Goal: Transaction & Acquisition: Obtain resource

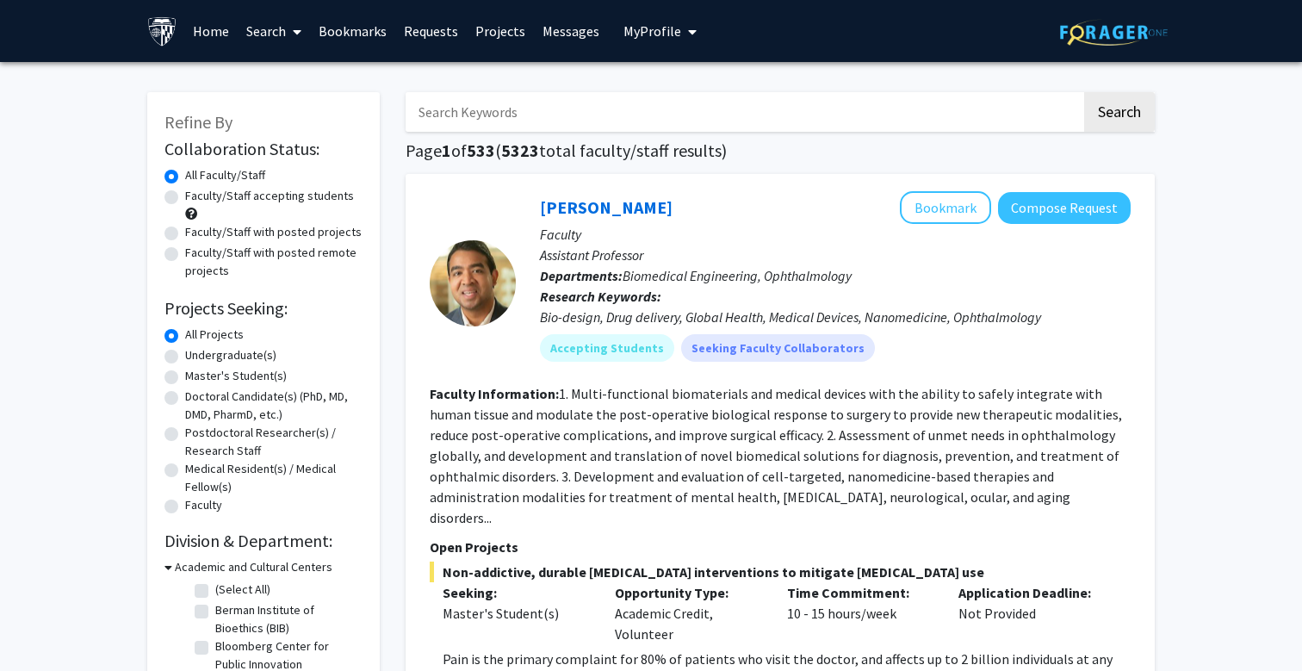
click at [667, 43] on button "My Profile" at bounding box center [660, 31] width 84 height 62
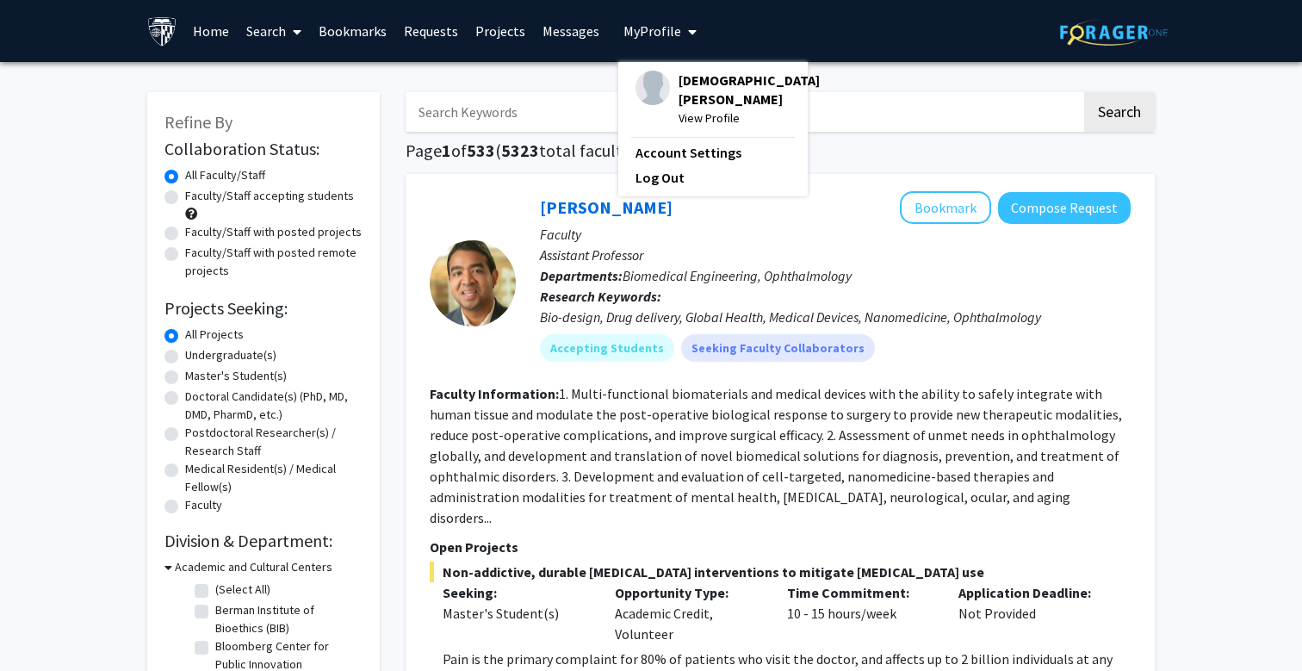
click at [678, 85] on span "[DEMOGRAPHIC_DATA][PERSON_NAME]" at bounding box center [748, 90] width 141 height 38
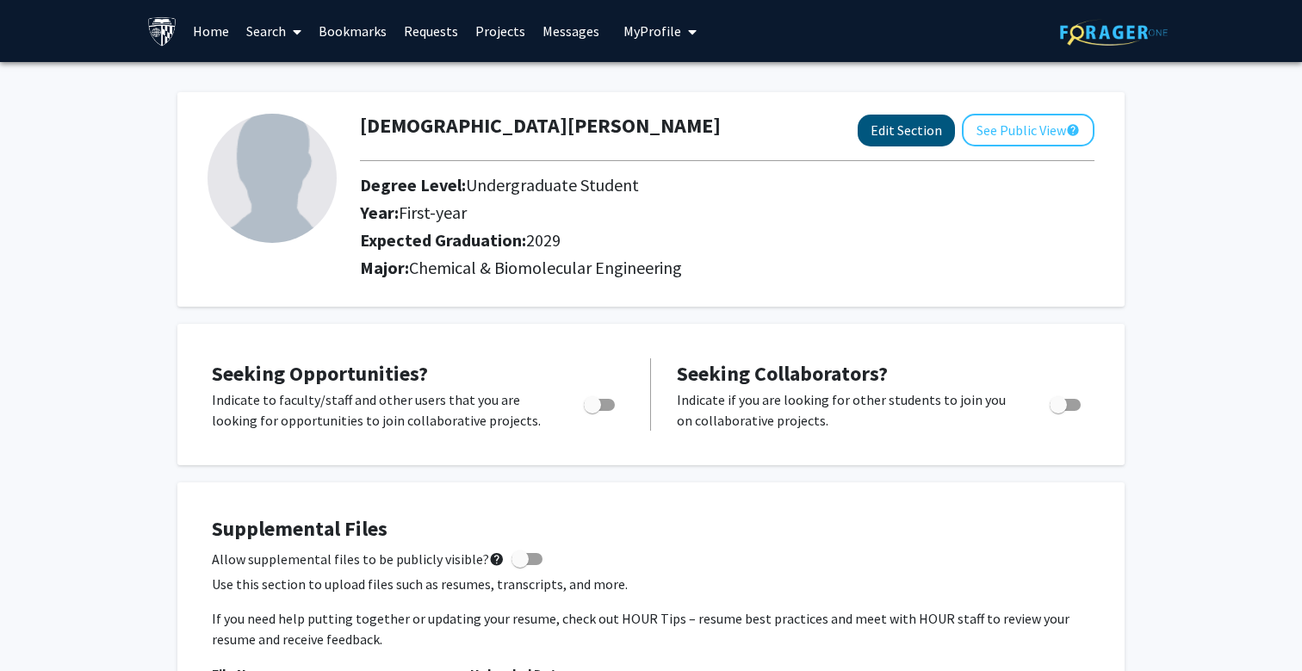
click at [914, 136] on button "Edit Section" at bounding box center [906, 131] width 97 height 32
select select "first-year"
select select "2029"
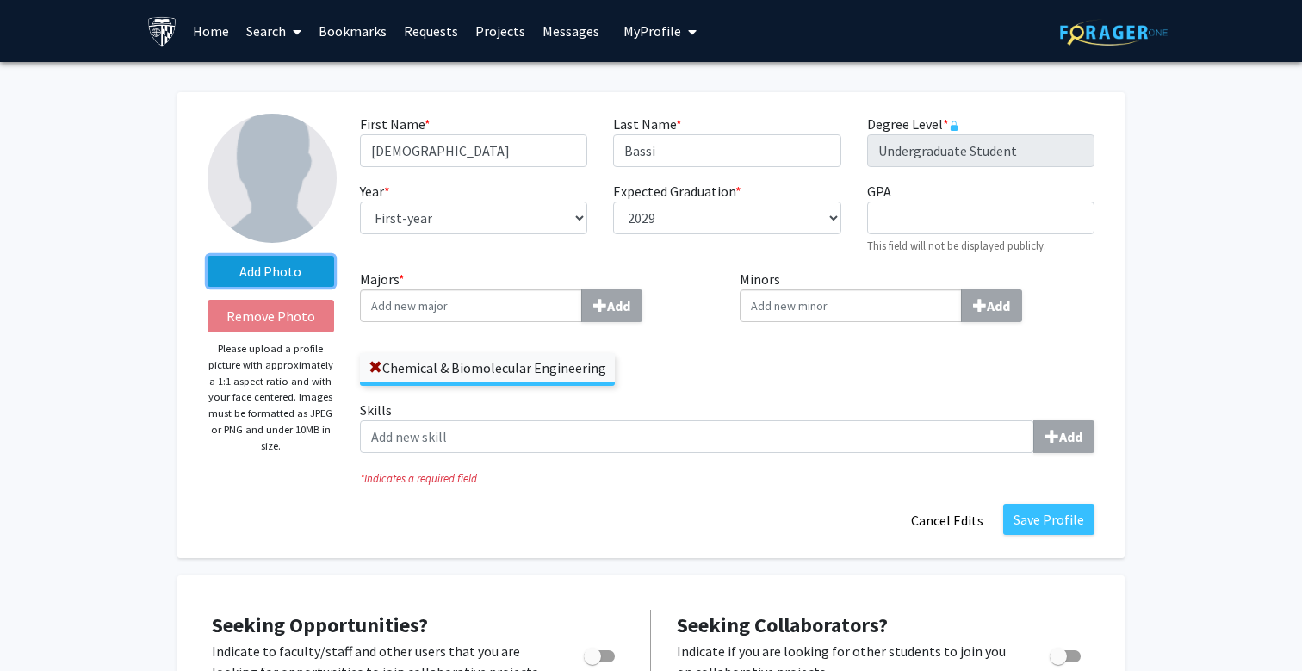
click at [289, 273] on label "Add Photo" at bounding box center [271, 271] width 127 height 31
click at [0, 0] on input "Add Photo" at bounding box center [0, 0] width 0 height 0
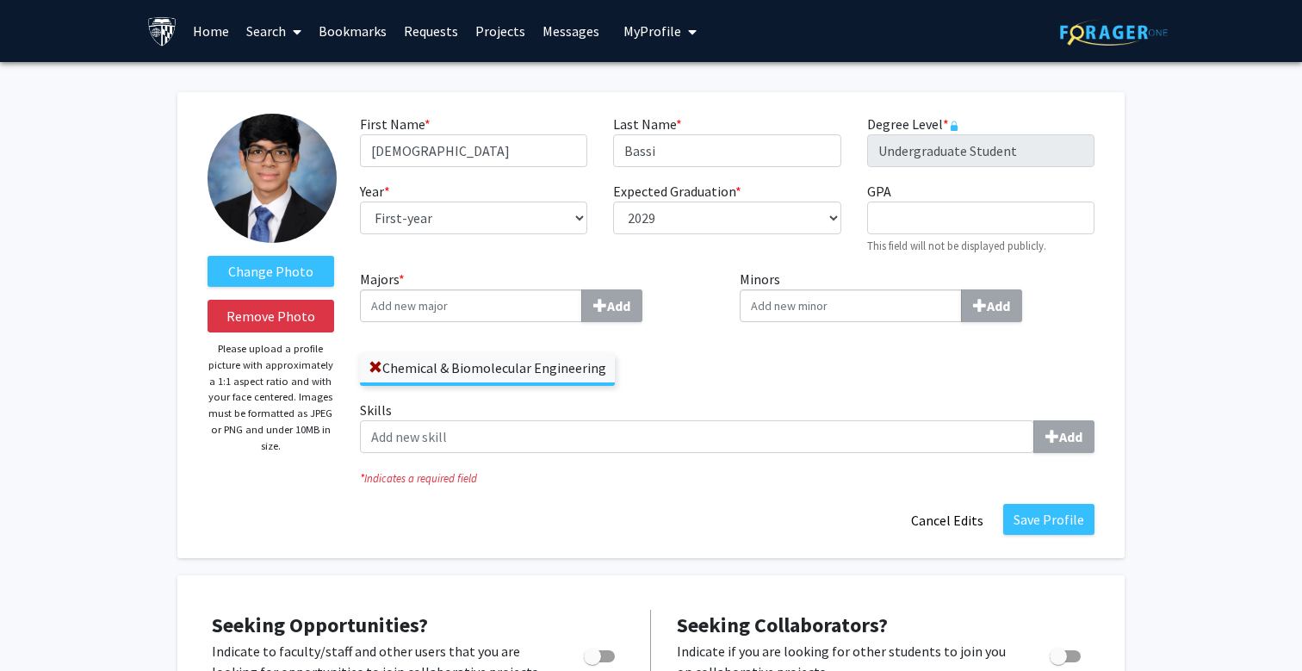
click at [308, 462] on div "Change Photo Remove Photo Please upload a profile picture with approximately a …" at bounding box center [271, 325] width 152 height 423
click at [1038, 523] on button "Save Profile" at bounding box center [1048, 519] width 91 height 31
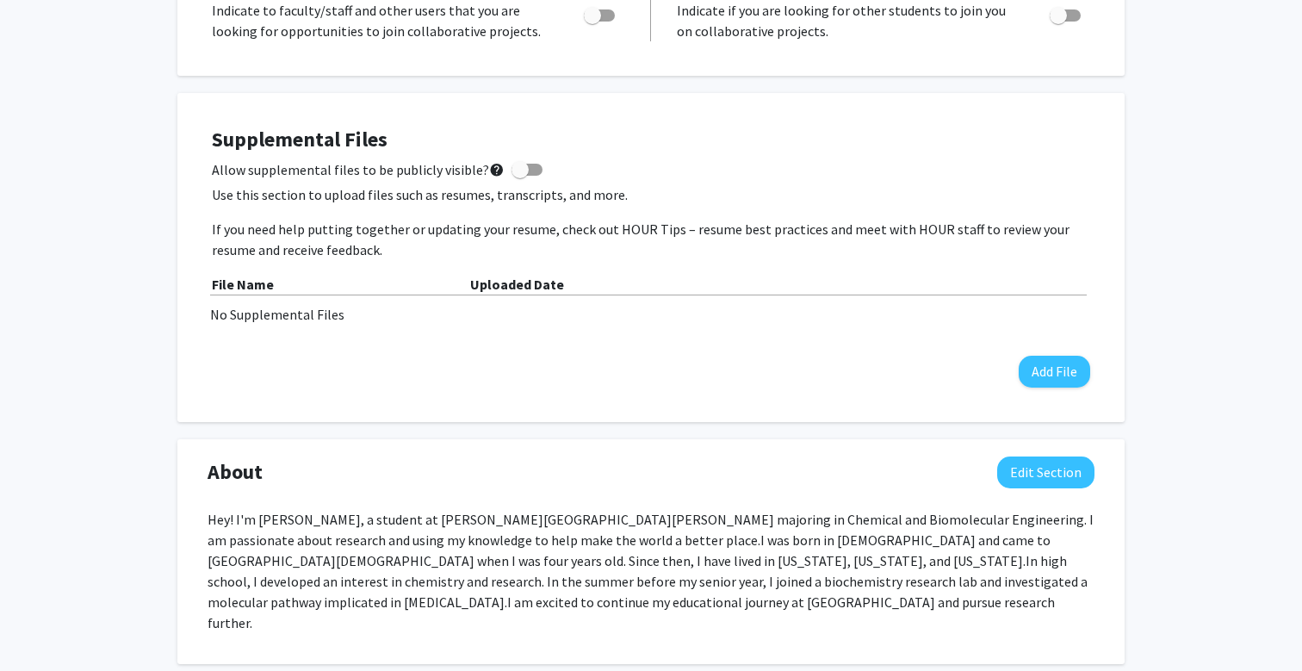
scroll to position [446, 0]
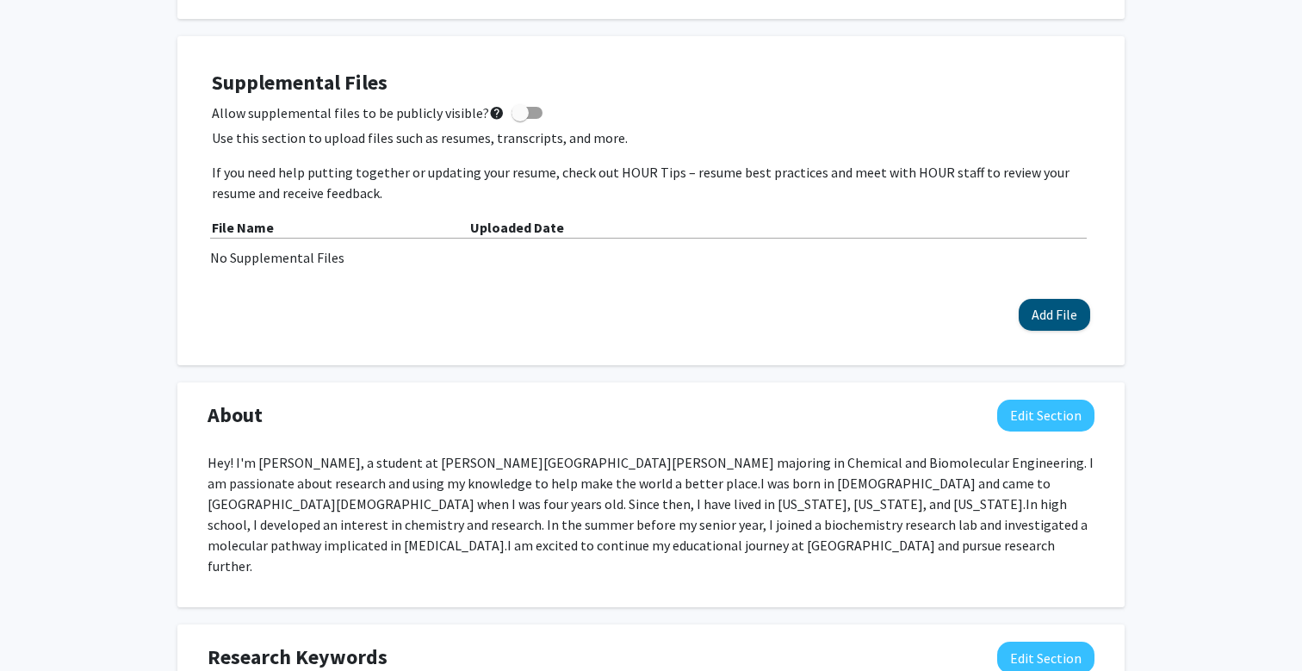
click at [1040, 311] on button "Add File" at bounding box center [1054, 315] width 71 height 32
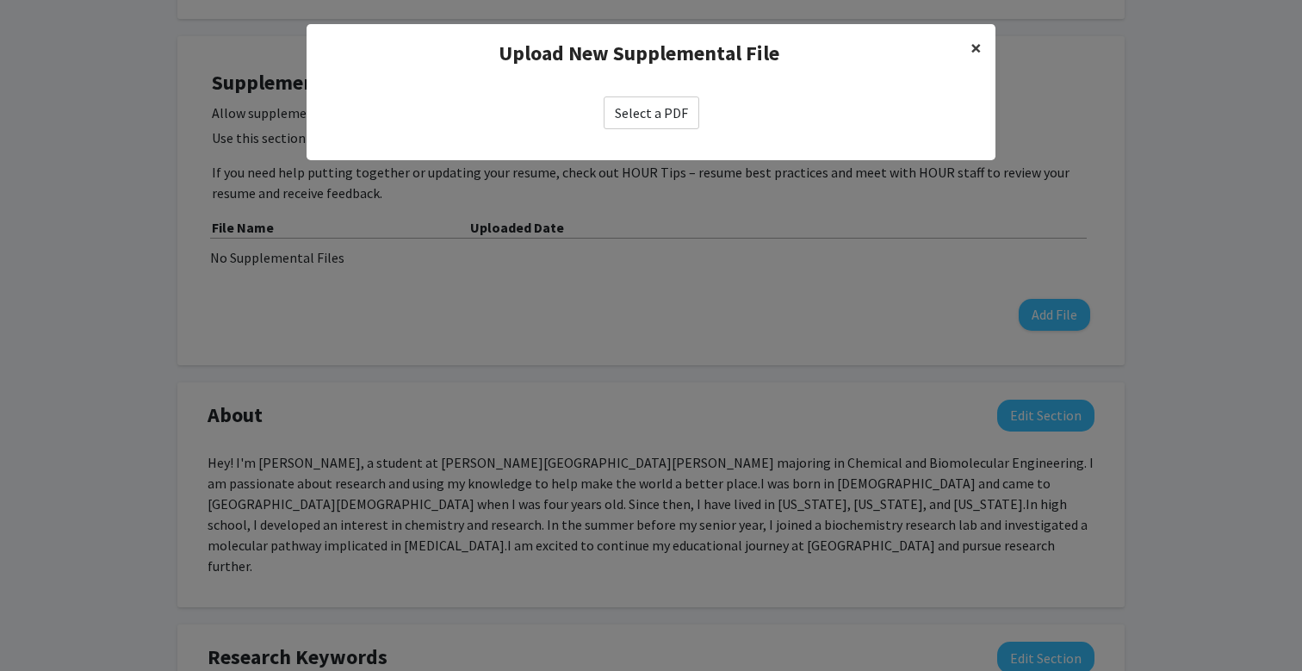
click at [967, 41] on button "×" at bounding box center [976, 48] width 39 height 48
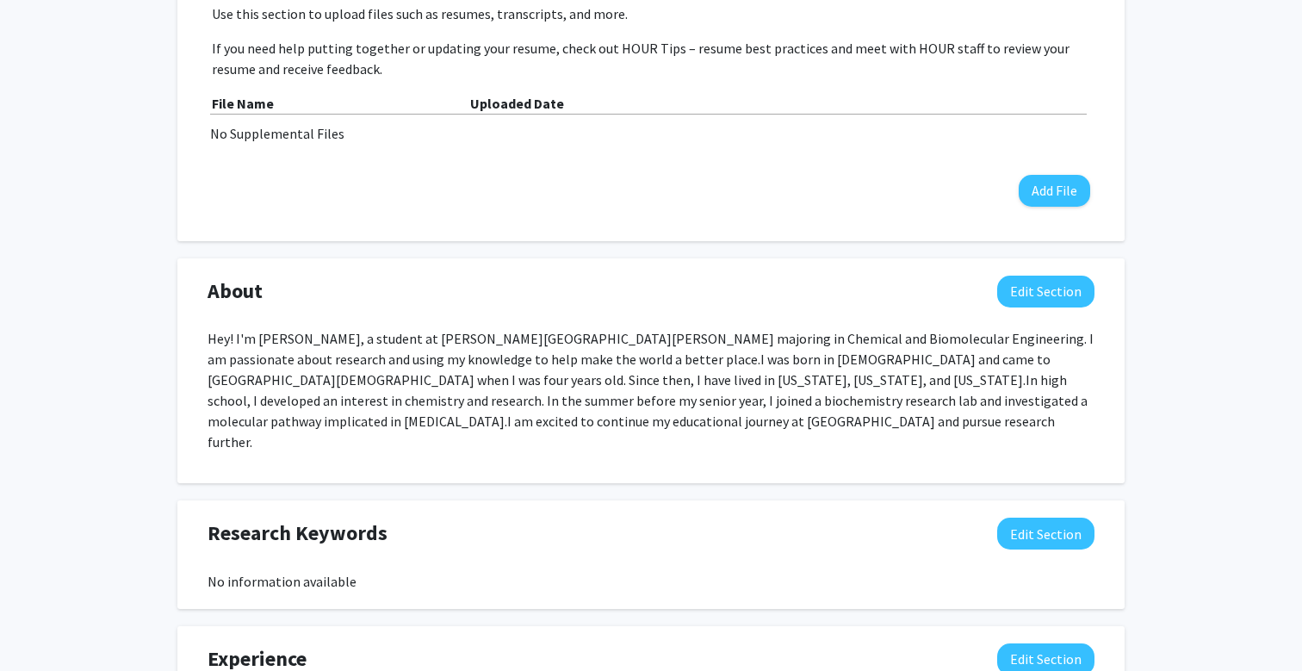
scroll to position [570, 0]
click at [437, 347] on p "Hey! I'm [PERSON_NAME], a student at [PERSON_NAME][GEOGRAPHIC_DATA][PERSON_NAME…" at bounding box center [651, 390] width 887 height 124
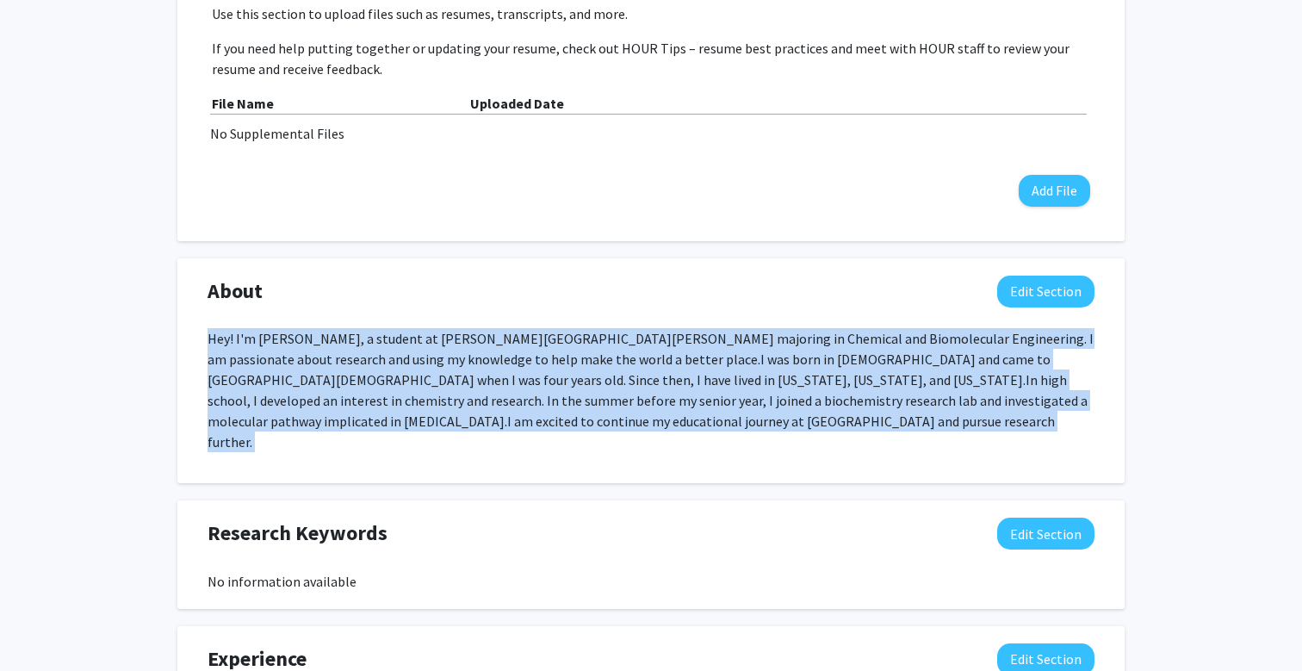
click at [463, 363] on p "Hey! I'm [PERSON_NAME], a student at [PERSON_NAME][GEOGRAPHIC_DATA][PERSON_NAME…" at bounding box center [651, 390] width 887 height 124
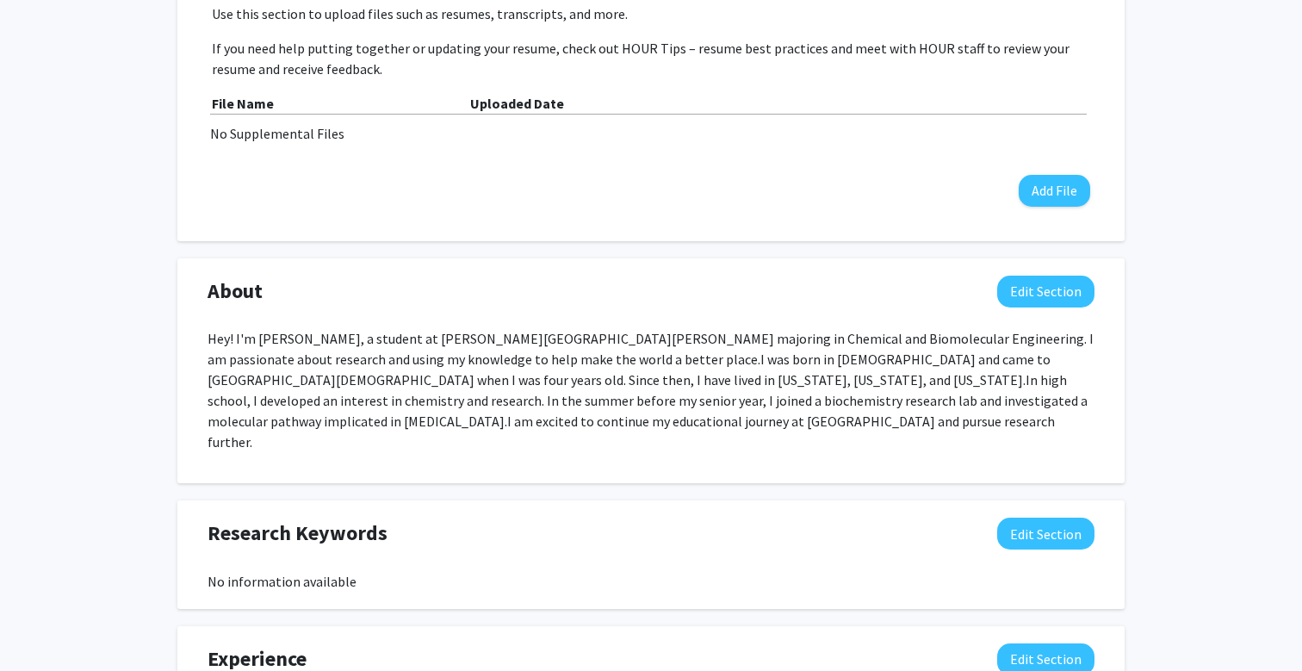
click at [463, 363] on p "Hey! I'm [PERSON_NAME], a student at [PERSON_NAME][GEOGRAPHIC_DATA][PERSON_NAME…" at bounding box center [651, 390] width 887 height 124
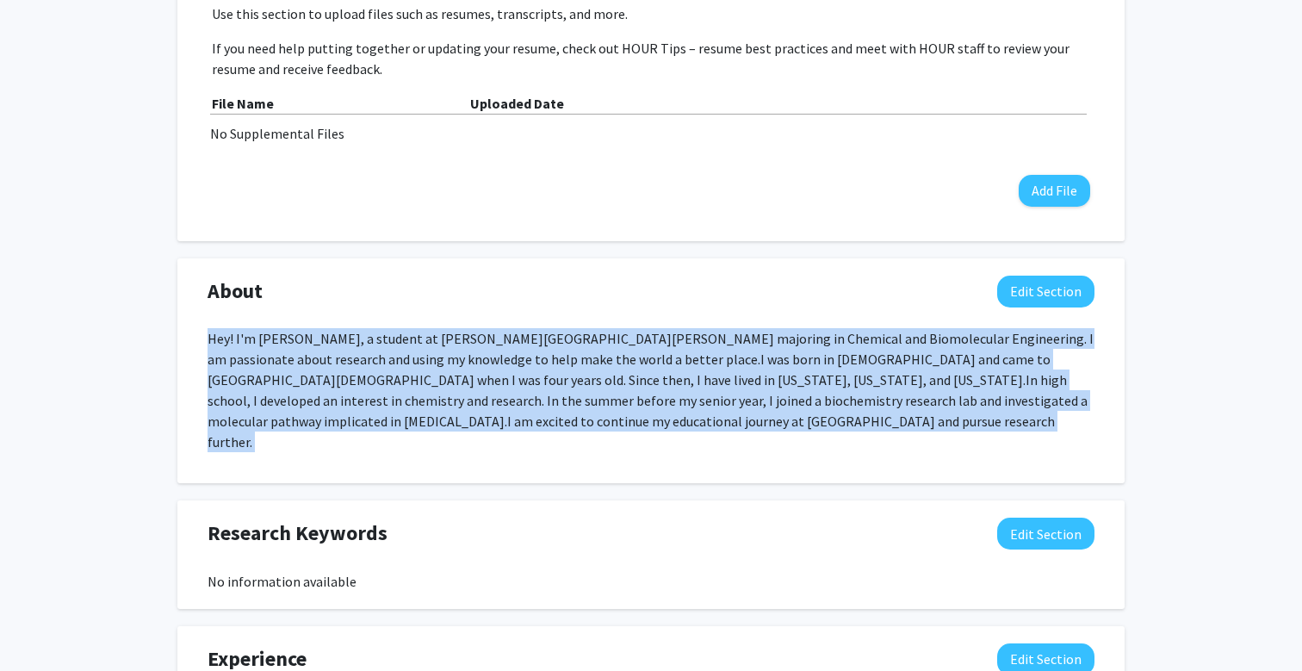
click at [463, 363] on p "Hey! I'm [PERSON_NAME], a student at [PERSON_NAME][GEOGRAPHIC_DATA][PERSON_NAME…" at bounding box center [651, 390] width 887 height 124
click at [478, 376] on span "I was born in [DEMOGRAPHIC_DATA] and came to [GEOGRAPHIC_DATA][DEMOGRAPHIC_DATA…" at bounding box center [629, 369] width 843 height 38
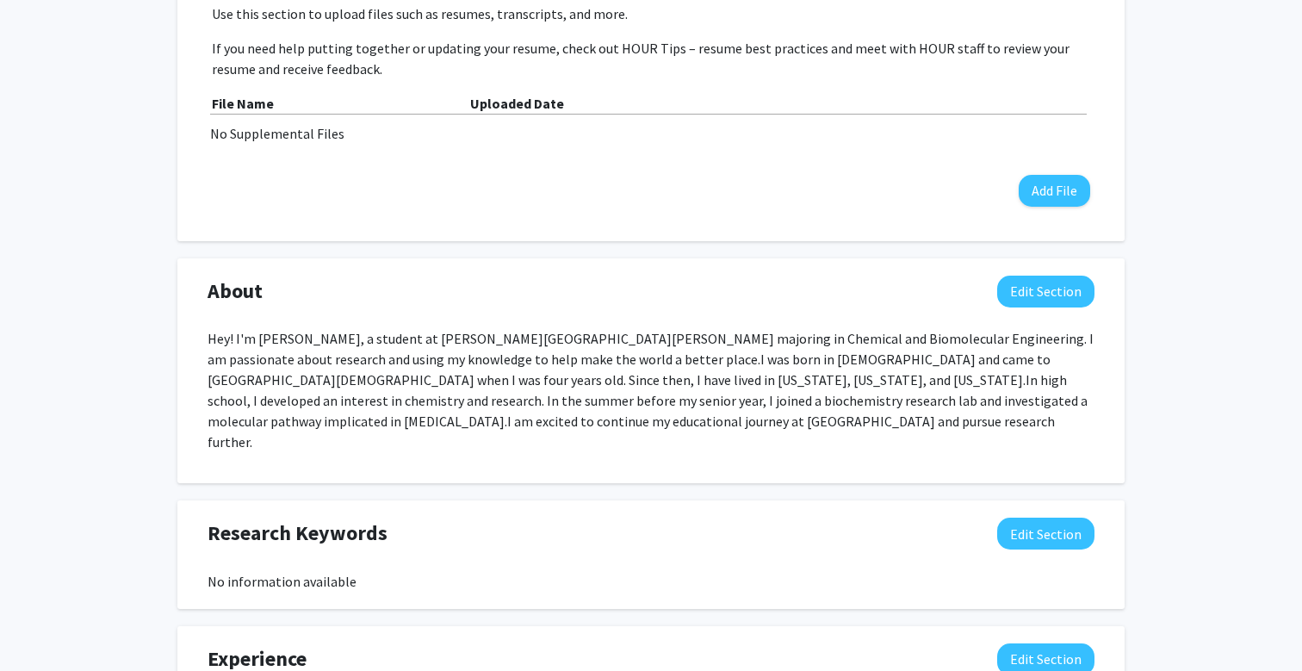
click at [478, 376] on span "I was born in [DEMOGRAPHIC_DATA] and came to [GEOGRAPHIC_DATA][DEMOGRAPHIC_DATA…" at bounding box center [629, 369] width 843 height 38
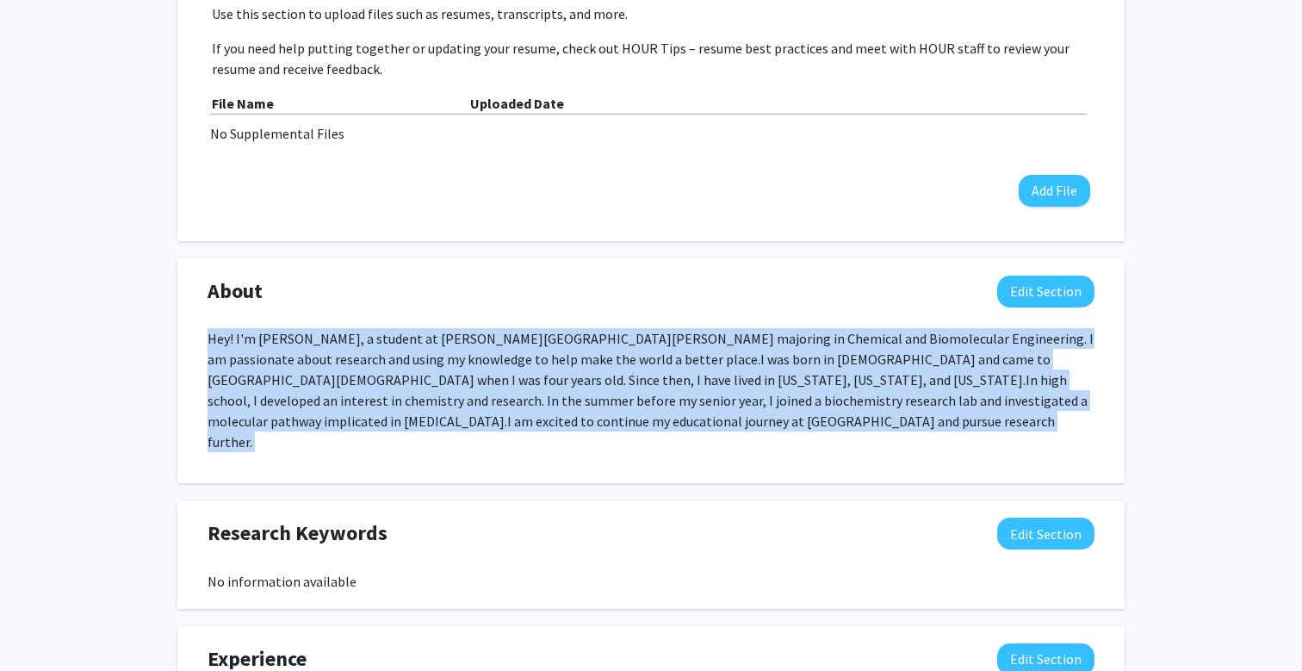
click at [486, 391] on p "Hey! I'm [PERSON_NAME], a student at [PERSON_NAME][GEOGRAPHIC_DATA][PERSON_NAME…" at bounding box center [651, 390] width 887 height 124
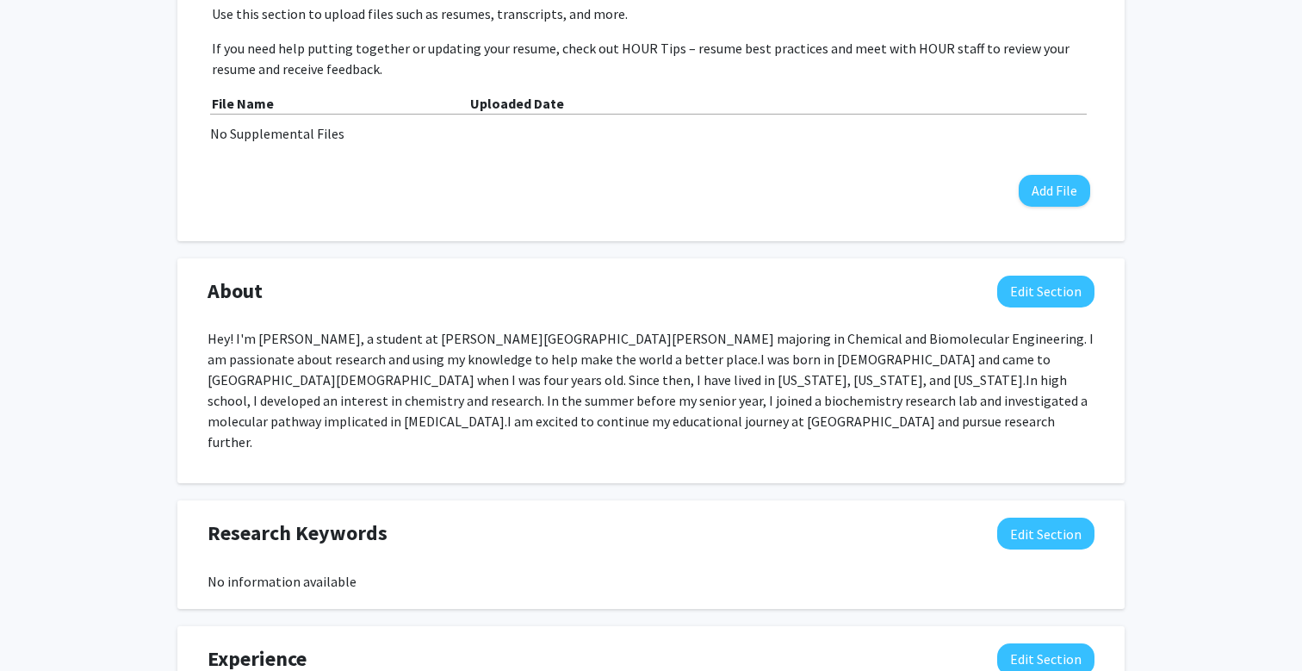
click at [486, 391] on p "Hey! I'm [PERSON_NAME], a student at [PERSON_NAME][GEOGRAPHIC_DATA][PERSON_NAME…" at bounding box center [651, 390] width 887 height 124
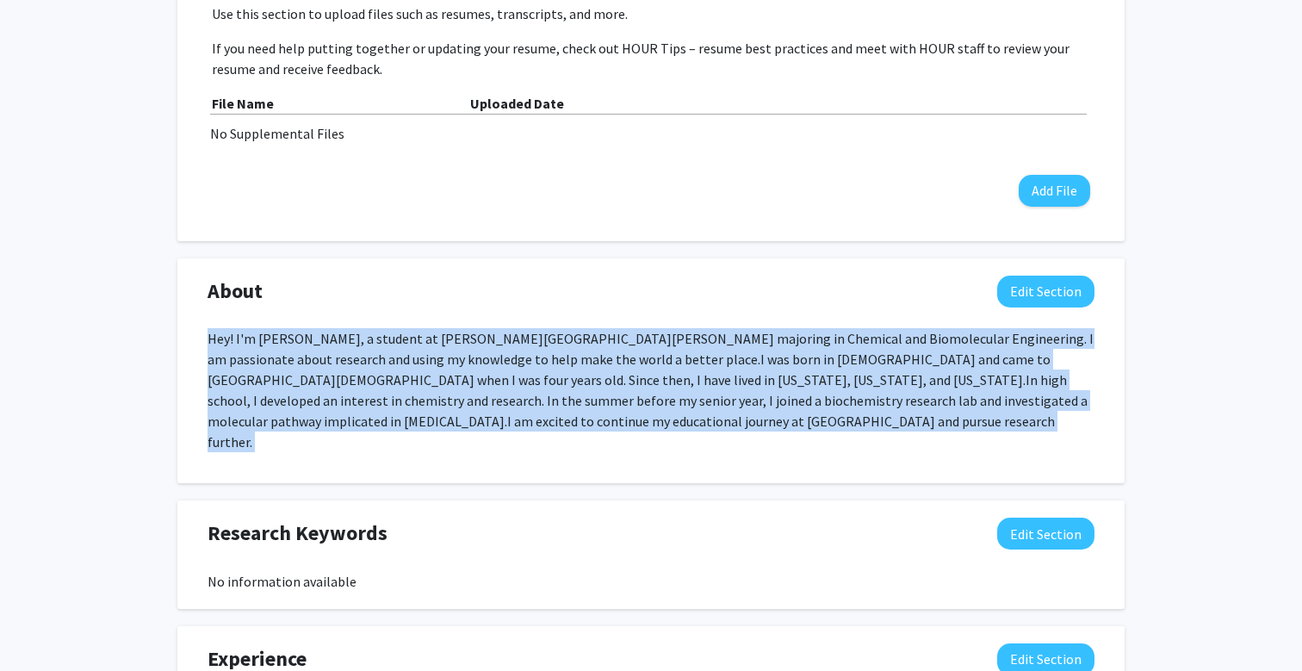
click at [509, 392] on p "Hey! I'm [PERSON_NAME], a student at [PERSON_NAME][GEOGRAPHIC_DATA][PERSON_NAME…" at bounding box center [651, 390] width 887 height 124
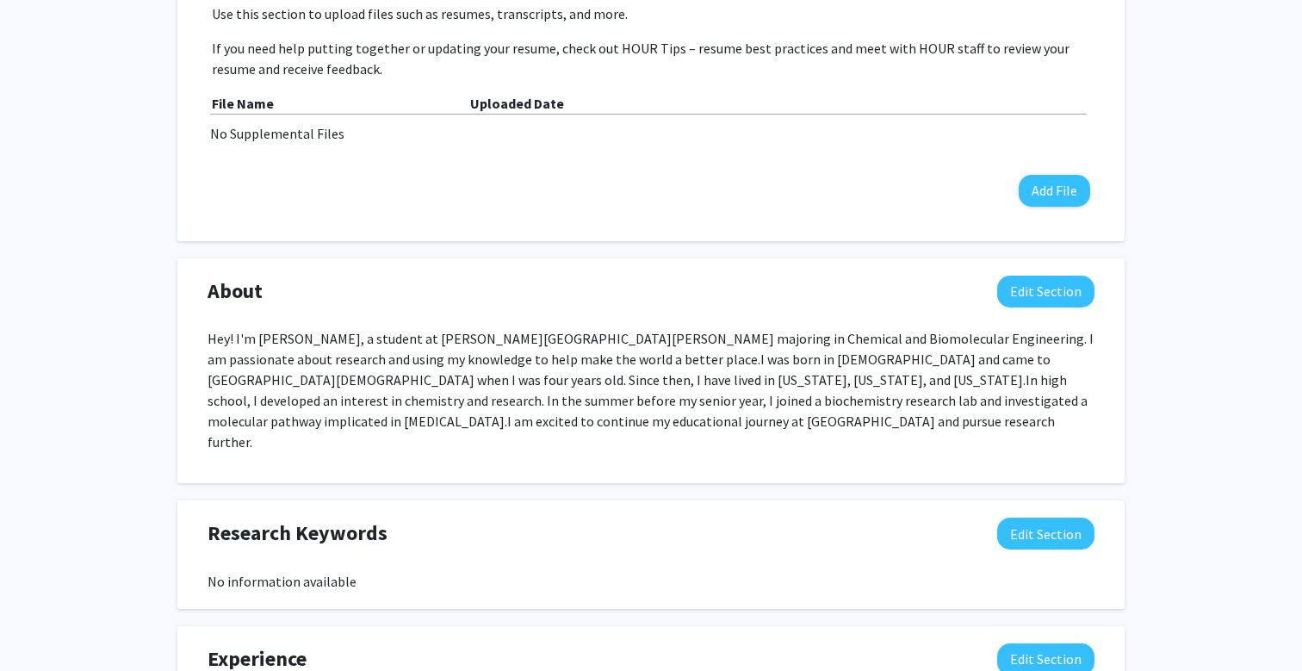
click at [509, 392] on p "Hey! I'm [PERSON_NAME], a student at [PERSON_NAME][GEOGRAPHIC_DATA][PERSON_NAME…" at bounding box center [651, 390] width 887 height 124
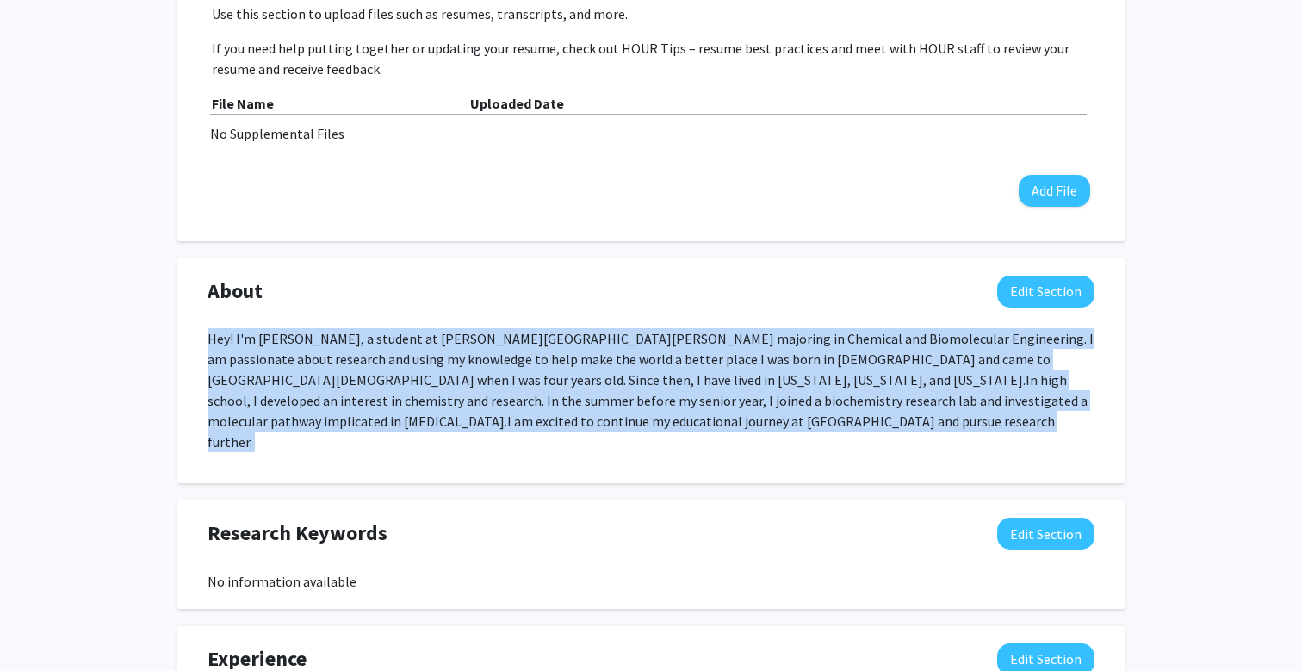
click at [538, 392] on p "Hey! I'm [PERSON_NAME], a student at [PERSON_NAME][GEOGRAPHIC_DATA][PERSON_NAME…" at bounding box center [651, 390] width 887 height 124
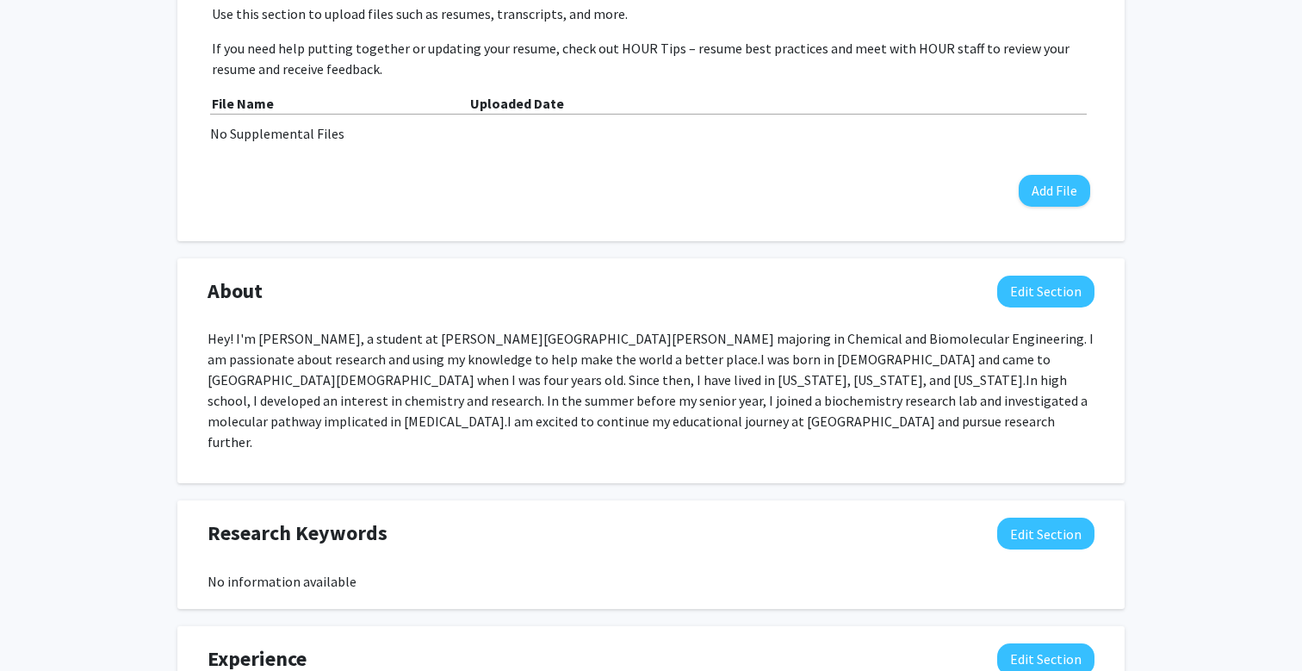
click at [538, 392] on p "Hey! I'm [PERSON_NAME], a student at [PERSON_NAME][GEOGRAPHIC_DATA][PERSON_NAME…" at bounding box center [651, 390] width 887 height 124
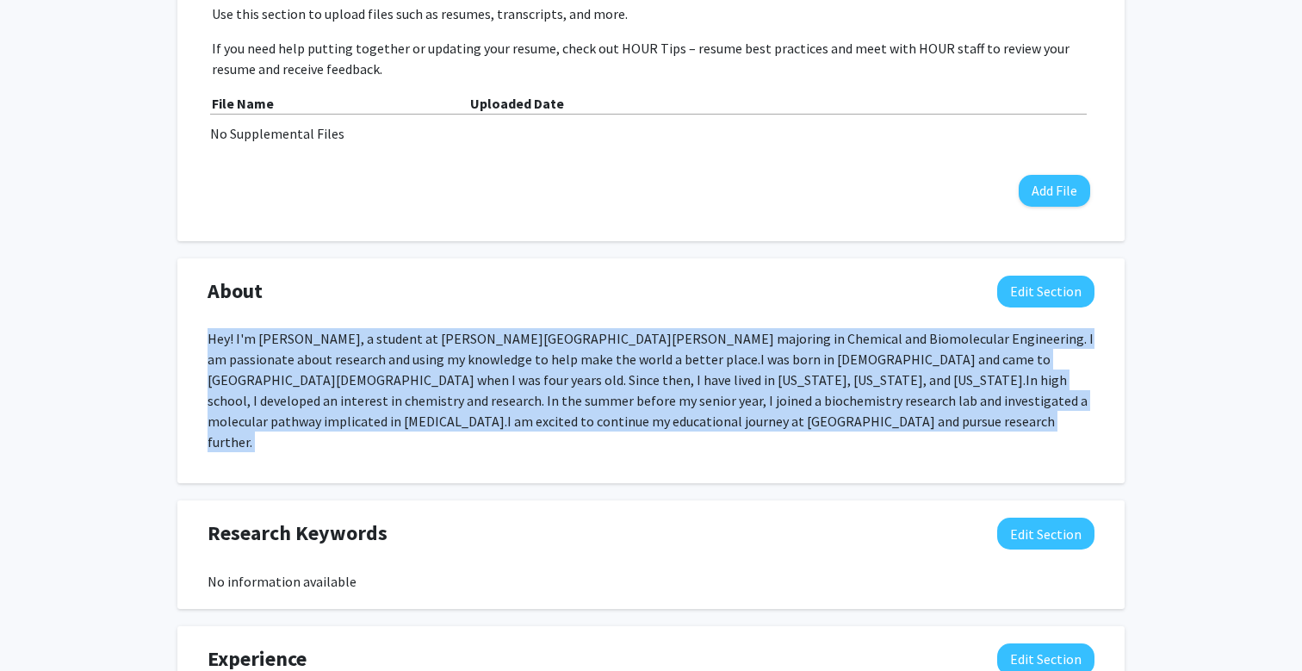
click at [538, 392] on p "Hey! I'm [PERSON_NAME], a student at [PERSON_NAME][GEOGRAPHIC_DATA][PERSON_NAME…" at bounding box center [651, 390] width 887 height 124
click at [558, 394] on span "In high school, I developed an interest in chemistry and research. In the summe…" at bounding box center [648, 400] width 880 height 59
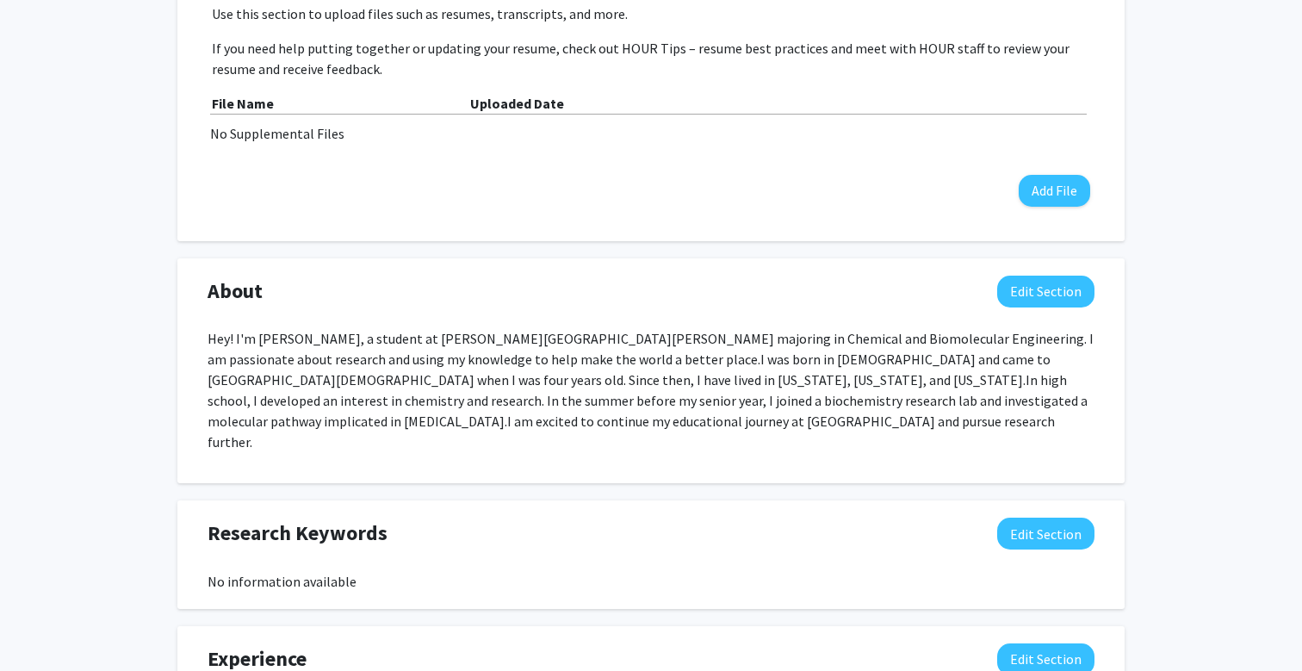
click at [558, 394] on span "In high school, I developed an interest in chemistry and research. In the summe…" at bounding box center [648, 400] width 880 height 59
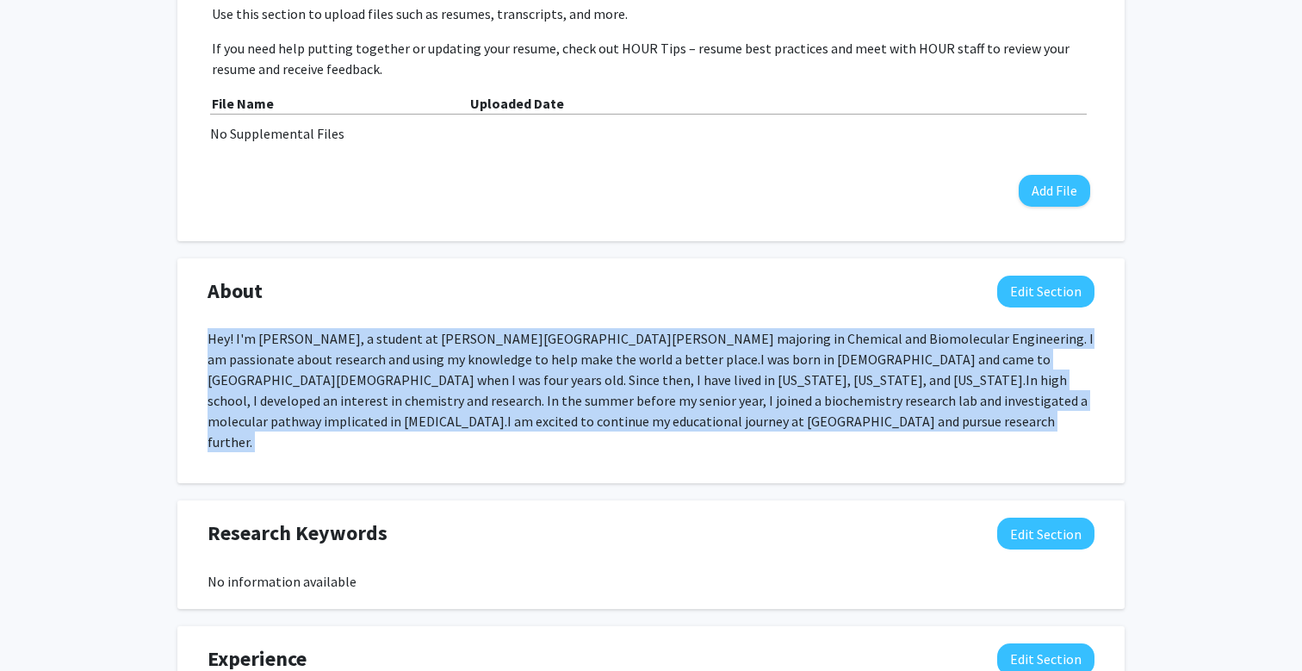
click at [577, 404] on span "In high school, I developed an interest in chemistry and research. In the summe…" at bounding box center [648, 400] width 880 height 59
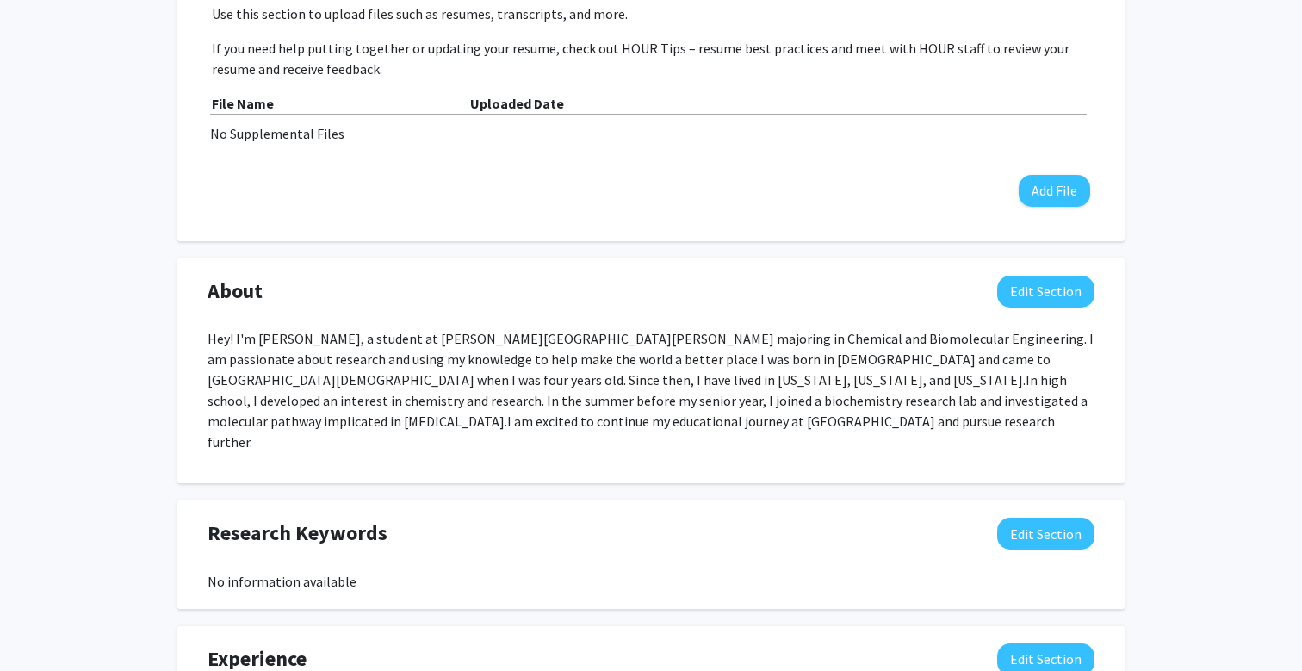
click at [577, 404] on span "In high school, I developed an interest in chemistry and research. In the summe…" at bounding box center [648, 400] width 880 height 59
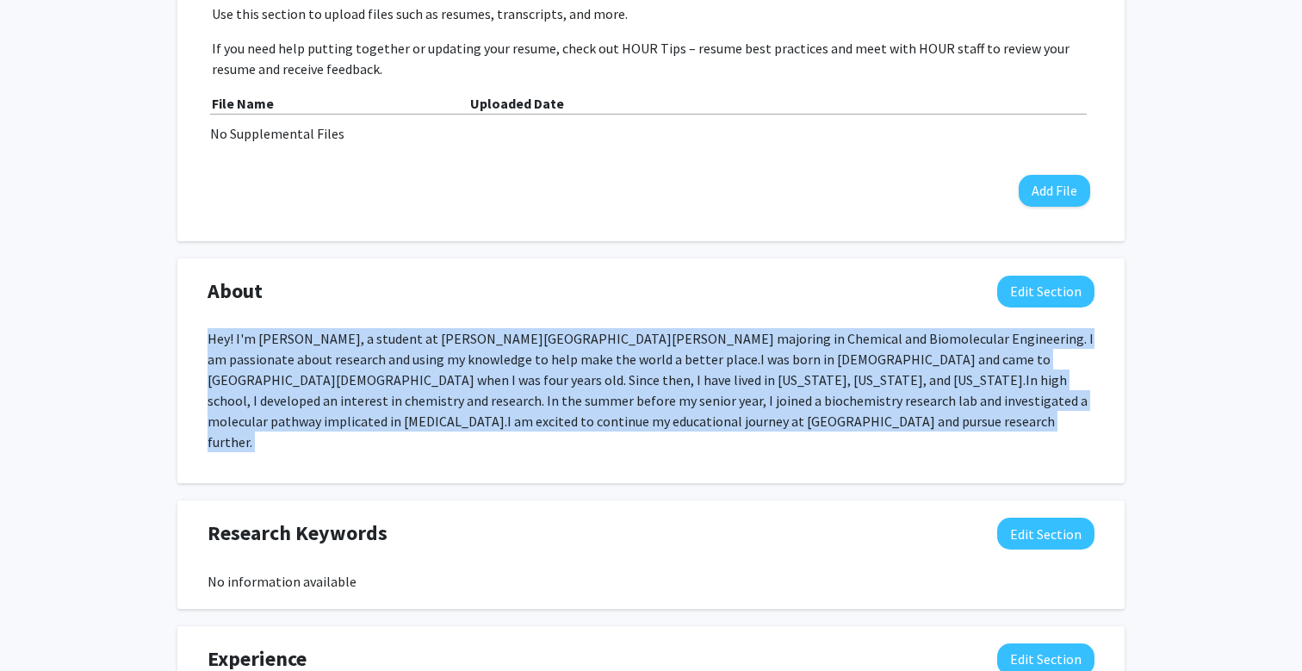
click at [604, 413] on p "Hey! I'm [PERSON_NAME], a student at [PERSON_NAME][GEOGRAPHIC_DATA][PERSON_NAME…" at bounding box center [651, 390] width 887 height 124
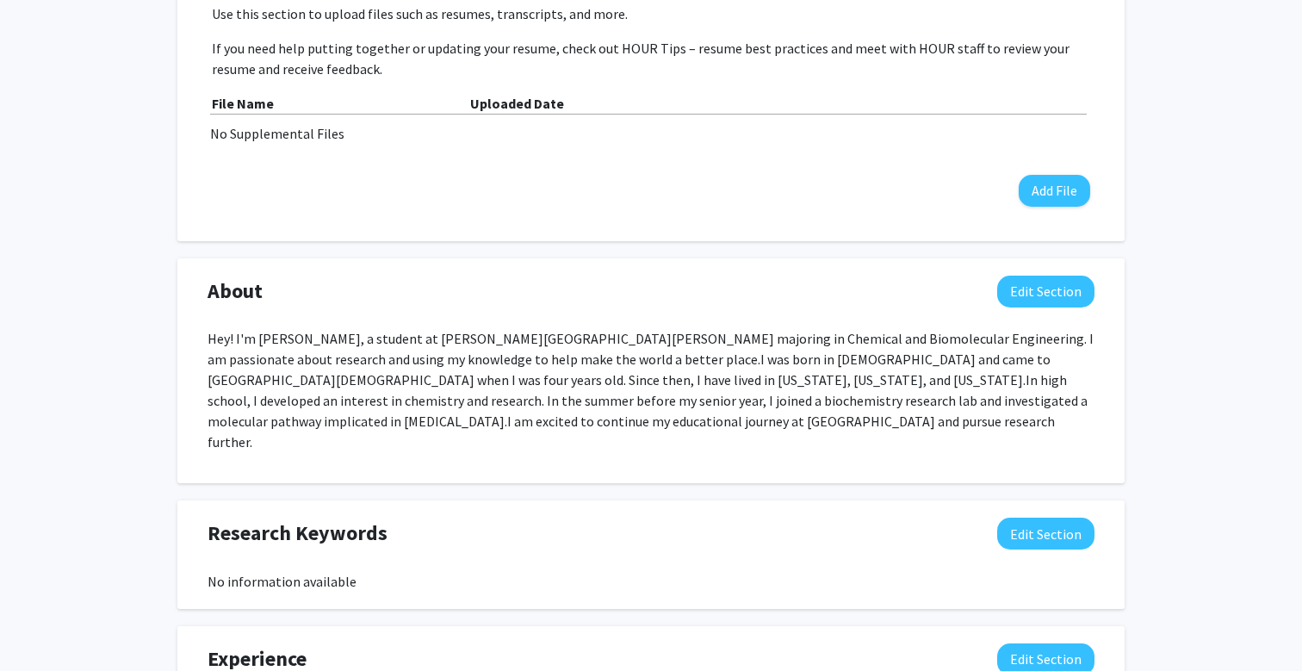
click at [604, 413] on p "Hey! I'm [PERSON_NAME], a student at [PERSON_NAME][GEOGRAPHIC_DATA][PERSON_NAME…" at bounding box center [651, 390] width 887 height 124
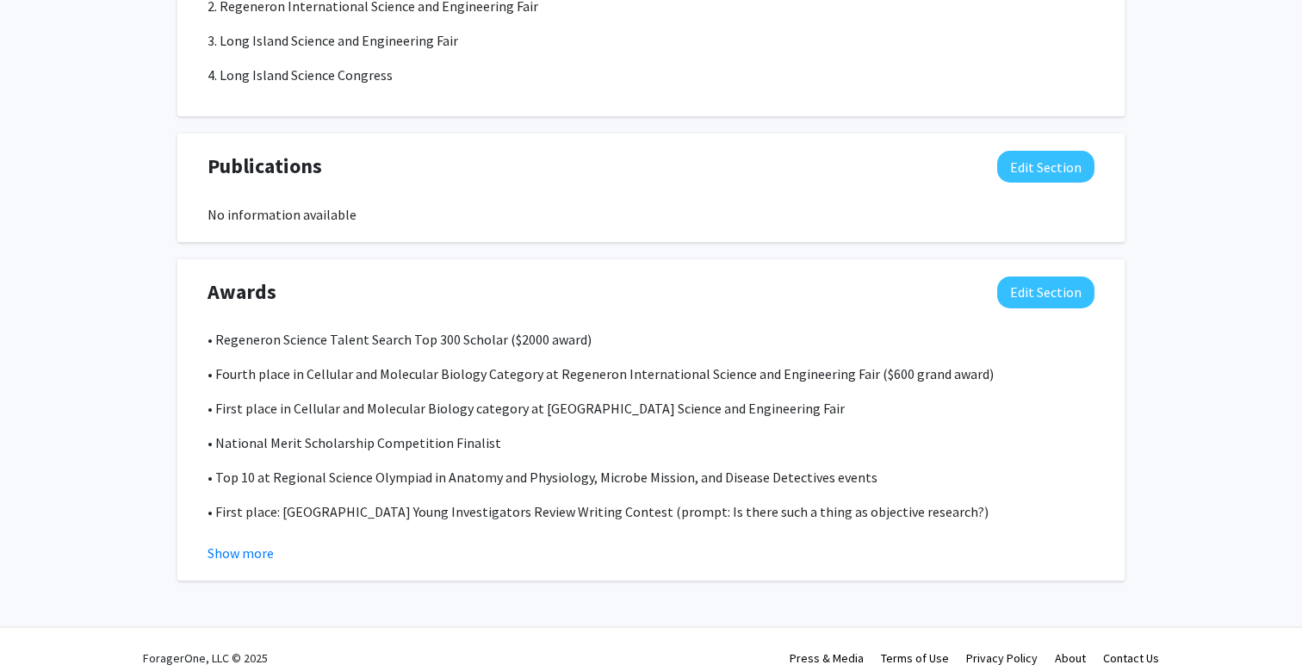
scroll to position [1677, 0]
click at [1034, 277] on button "Edit Section" at bounding box center [1045, 293] width 97 height 32
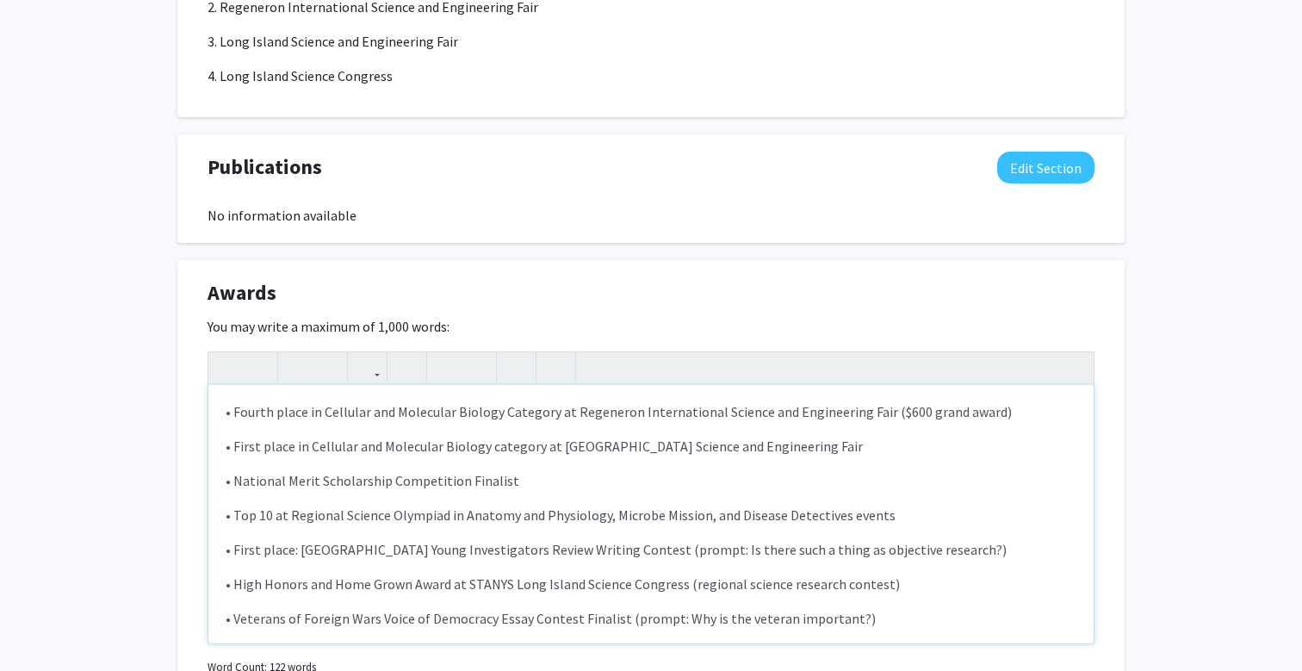
scroll to position [66, 0]
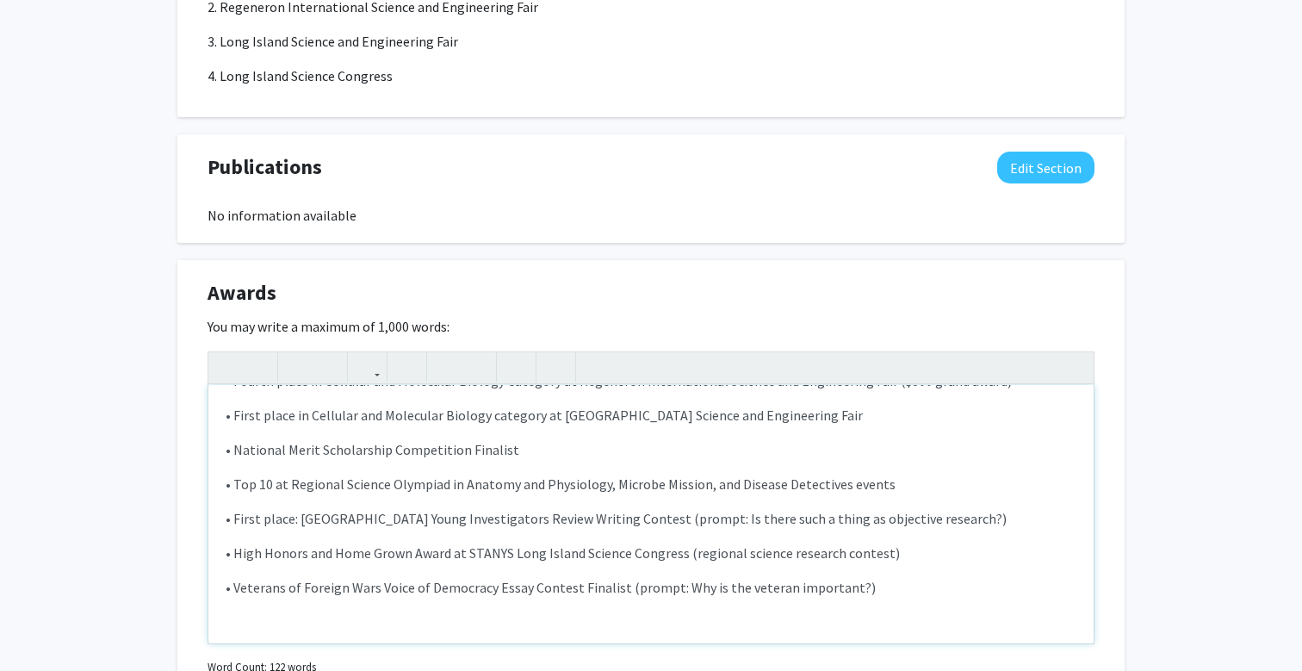
click at [495, 439] on p "• National Merit Scholarship Competition Finalist" at bounding box center [651, 449] width 851 height 21
click at [517, 439] on p "• National Merit Scholarship Competition Finalist" at bounding box center [651, 449] width 851 height 21
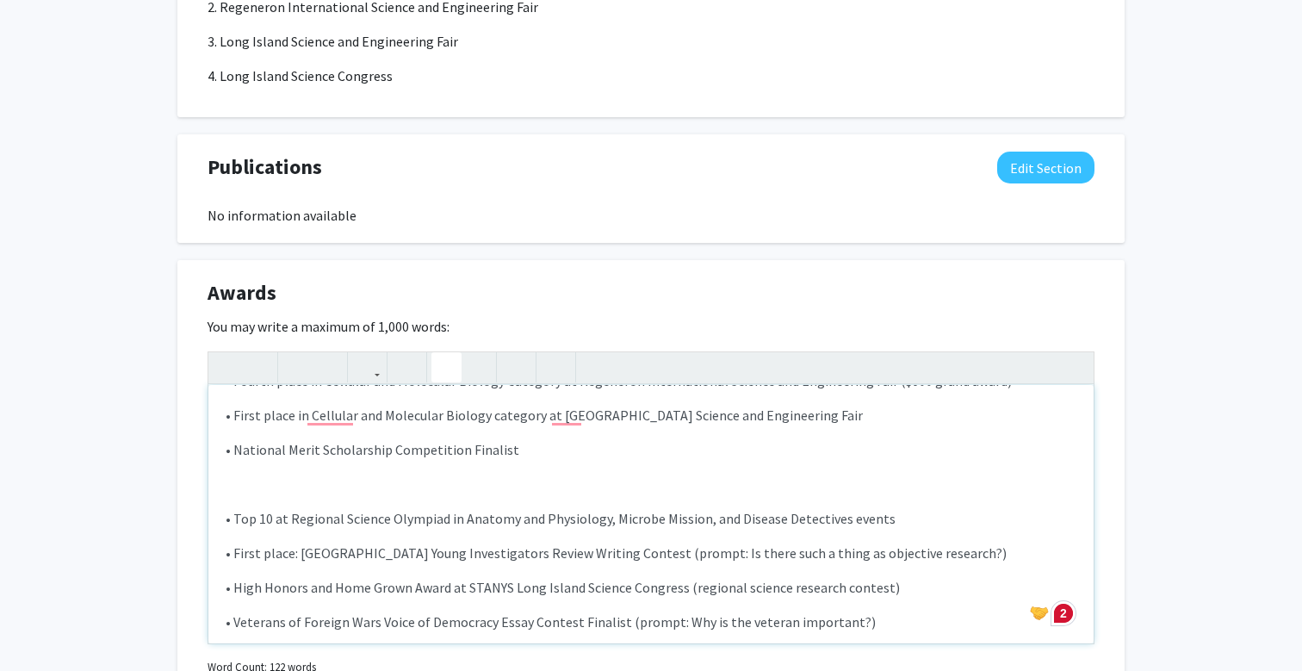
click at [443, 353] on icon "button" at bounding box center [446, 367] width 15 height 28
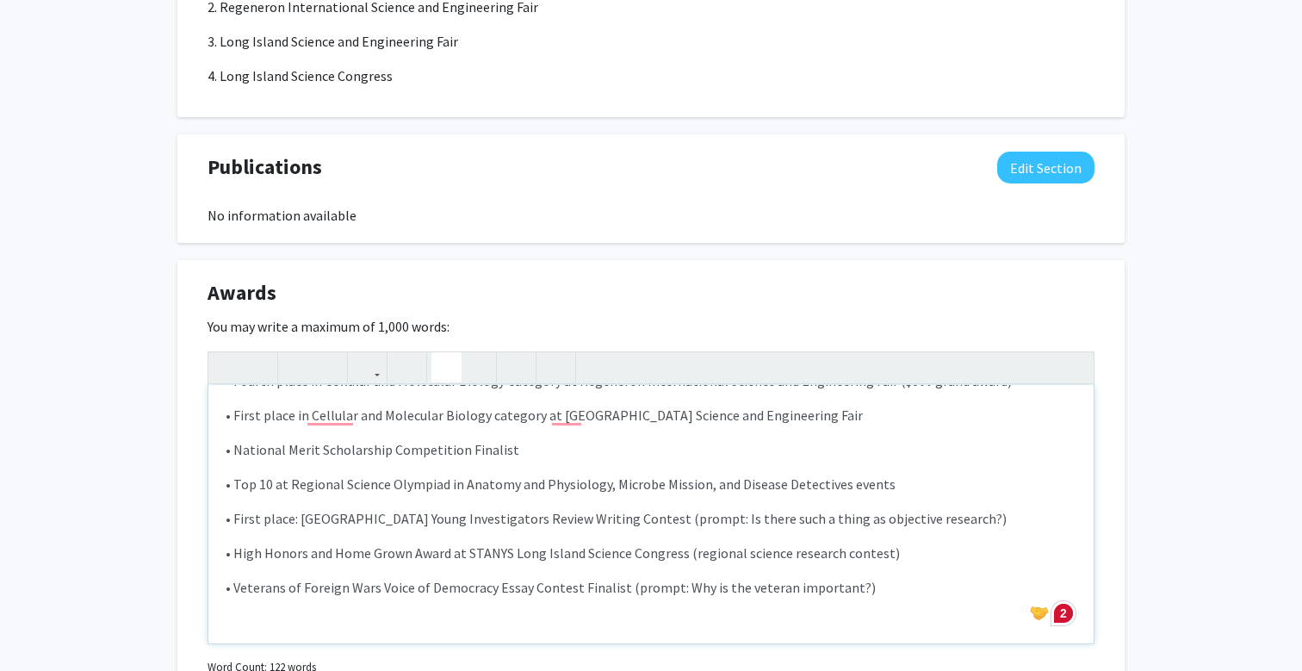
type textarea "<p>• Regeneron Science Talent Search Top 300 Scholar<strong> </strong>($2000 aw…"
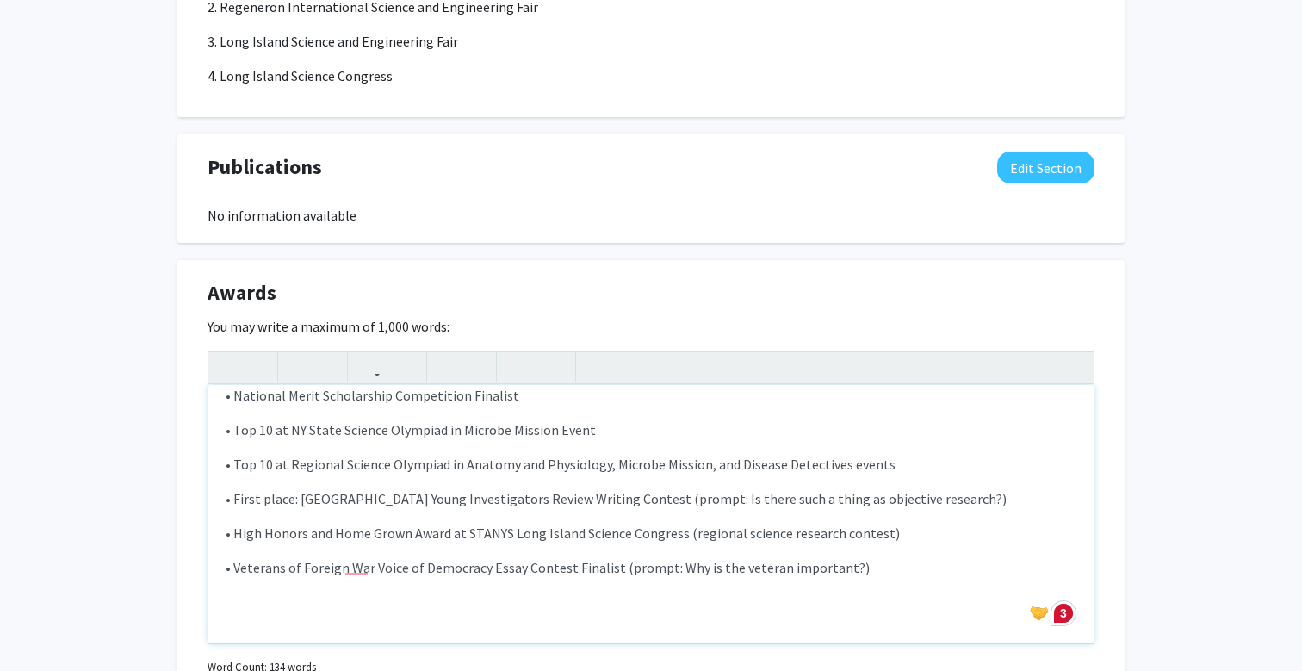
scroll to position [0, 0]
type textarea "<p>• Regeneron Science Talent Search Top 300 Scholar ($2000 award) </p><p>• Fou…"
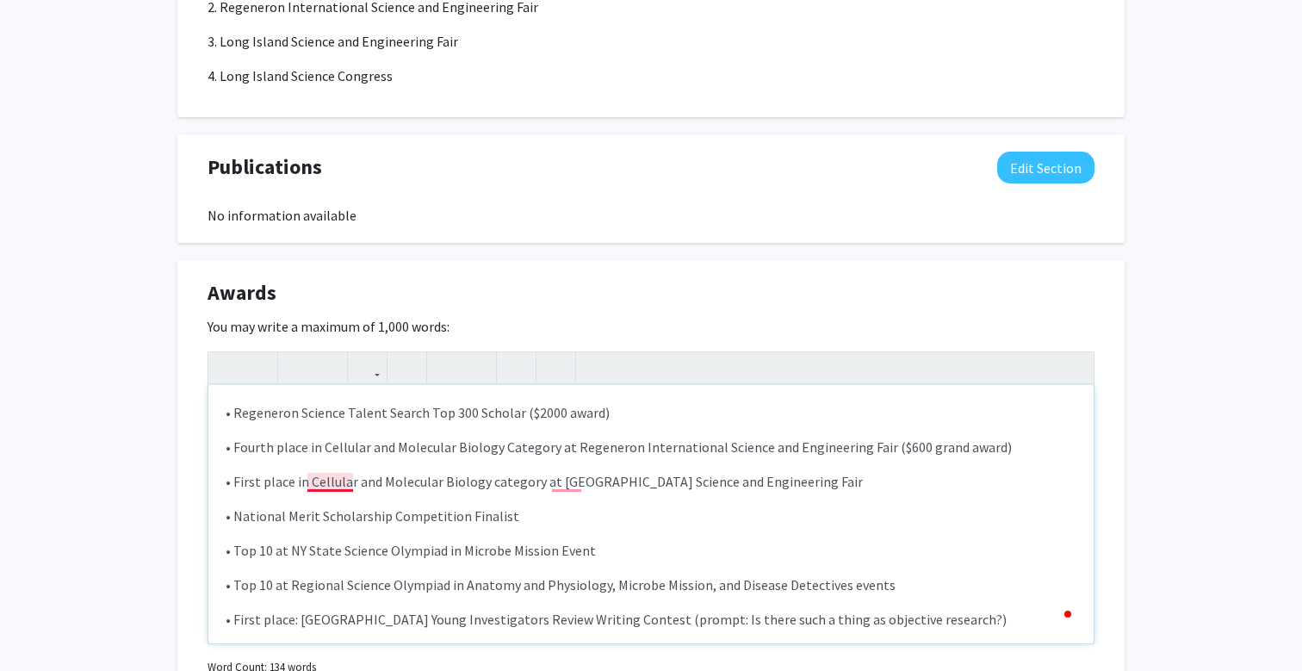
click at [334, 471] on p "• First place in Cellular and Molecular Biology category at [GEOGRAPHIC_DATA] S…" at bounding box center [651, 481] width 851 height 21
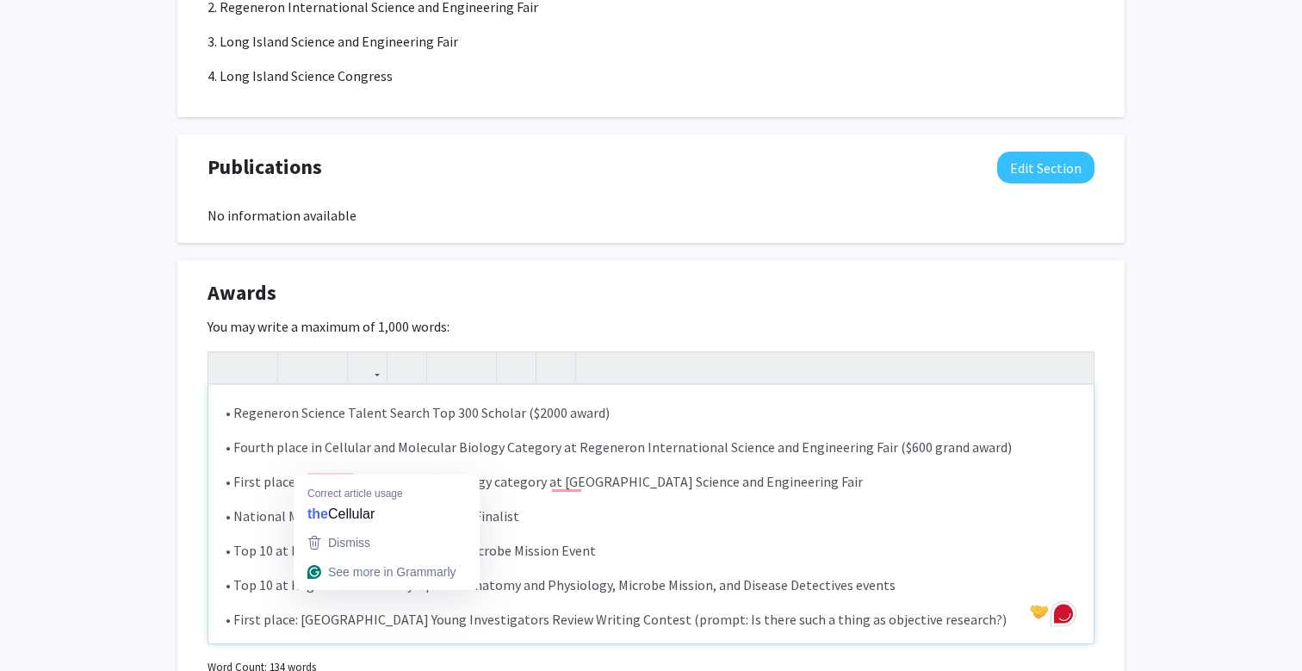
click at [456, 450] on div "• Regeneron Science Talent Search Top 300 Scholar ($2000 award) • Fourth place…" at bounding box center [650, 514] width 885 height 258
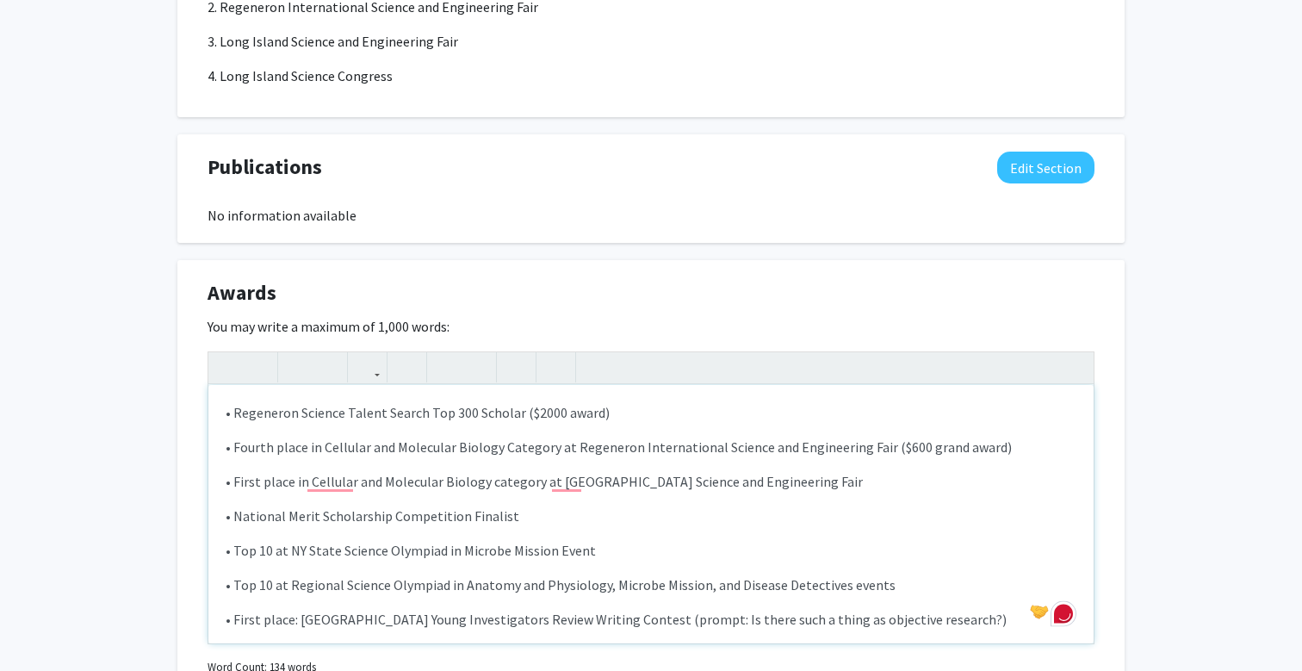
scroll to position [57, 0]
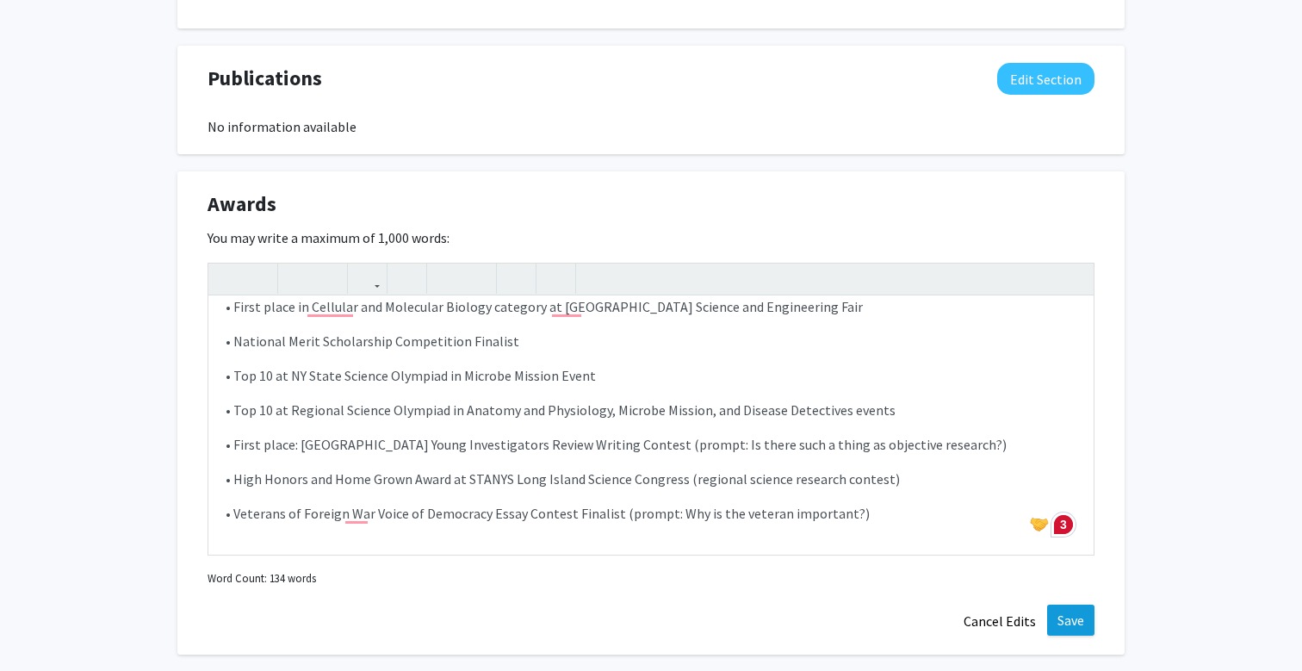
click at [1085, 608] on button "Save" at bounding box center [1070, 619] width 47 height 31
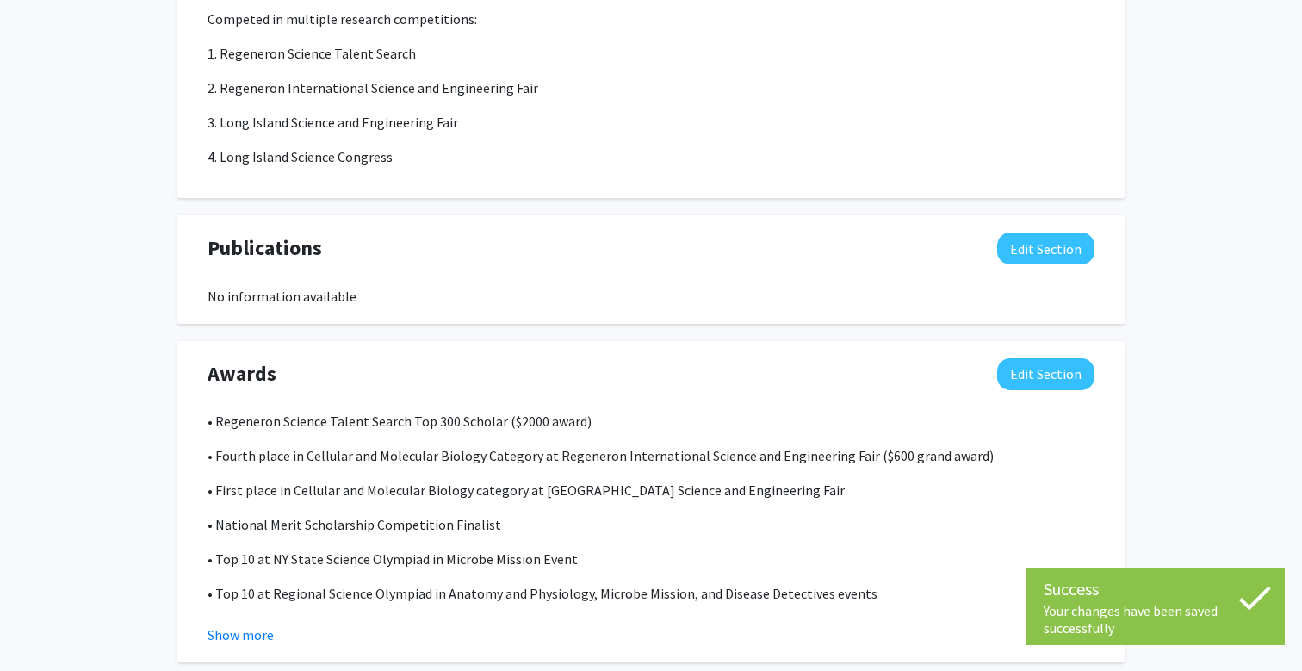
click at [286, 626] on div "Show more" at bounding box center [651, 634] width 887 height 21
click at [258, 641] on div "Awards Edit Section • Regeneron Science Talent Search Top 300 Scholar ($2000 aw…" at bounding box center [650, 502] width 947 height 322
click at [244, 624] on button "Show more" at bounding box center [241, 634] width 66 height 21
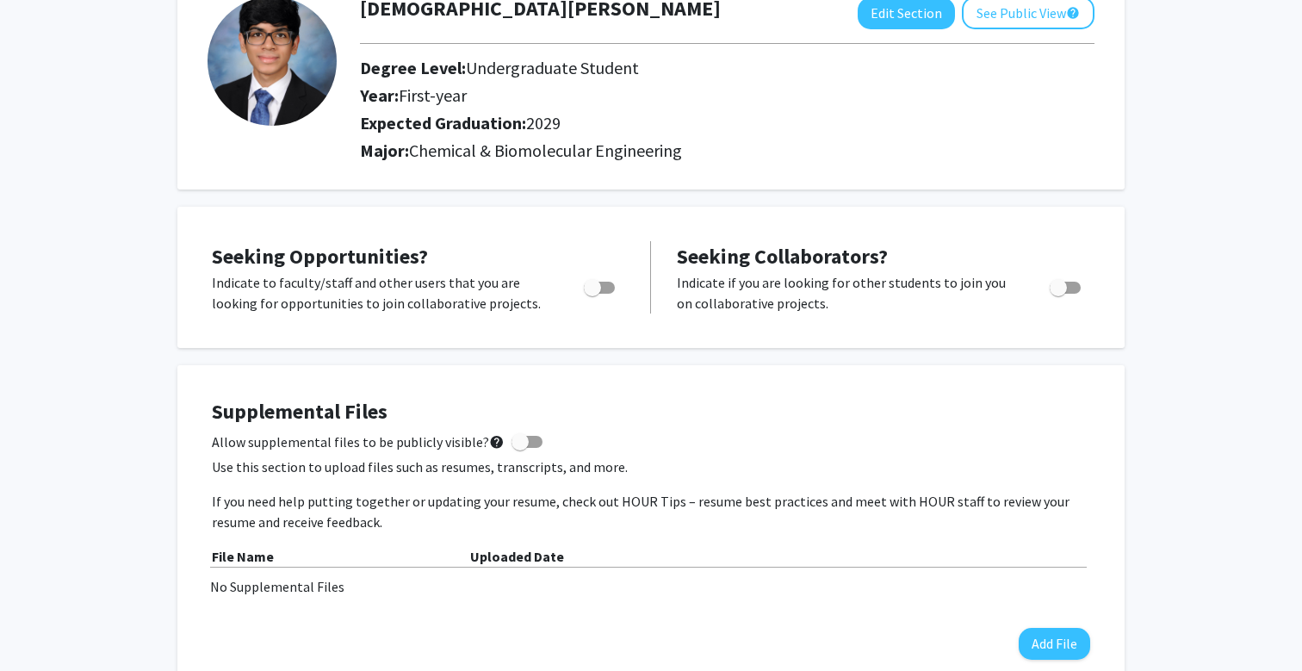
click at [307, 294] on p "Indicate to faculty/staff and other users that you are looking for opportunitie…" at bounding box center [381, 292] width 339 height 41
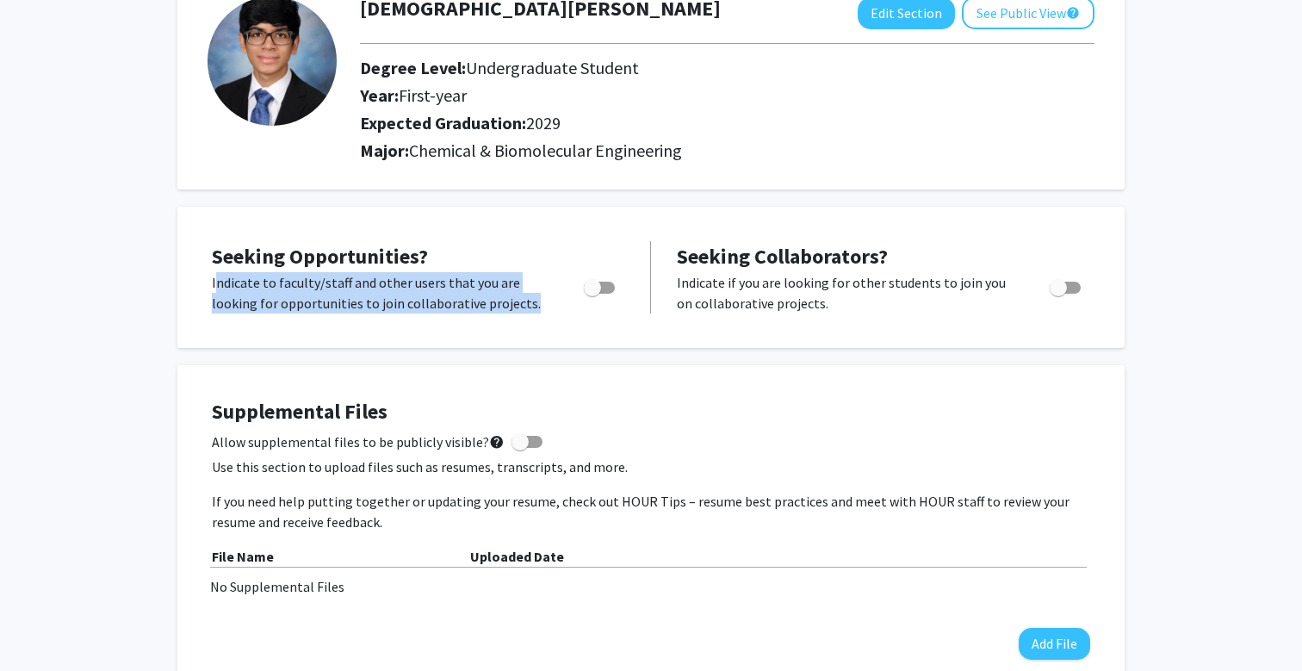
click at [337, 306] on p "Indicate to faculty/staff and other users that you are looking for opportunitie…" at bounding box center [381, 292] width 339 height 41
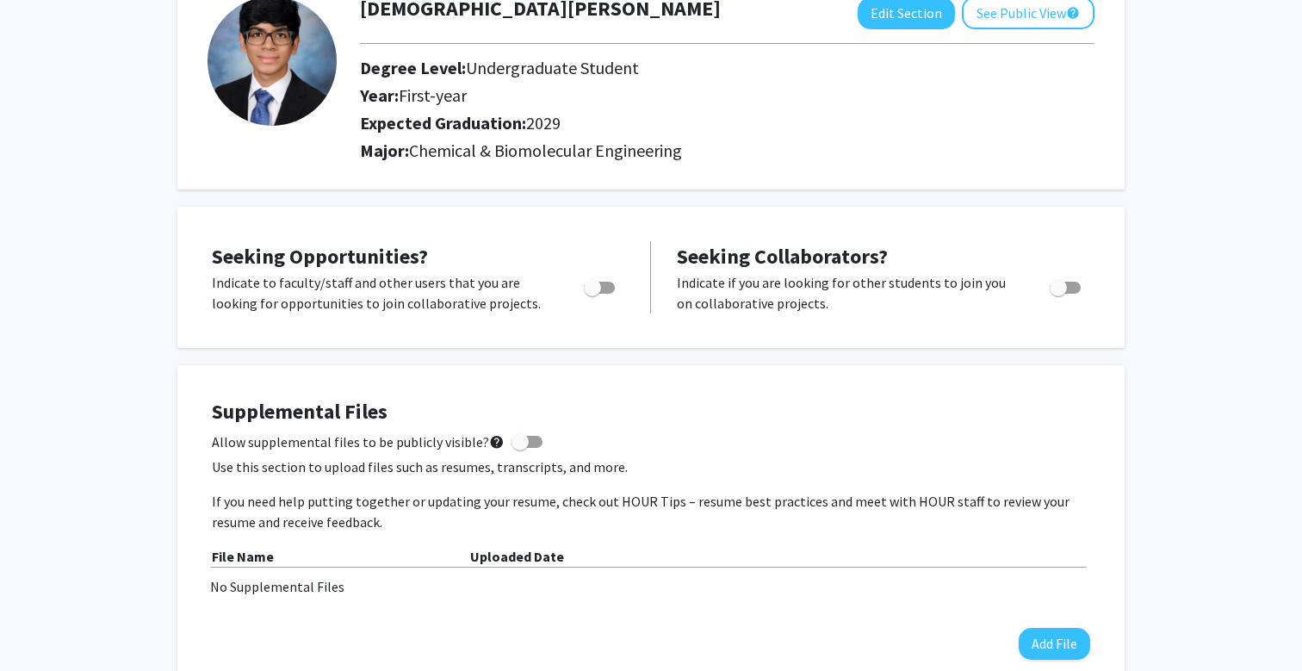
click at [337, 306] on p "Indicate to faculty/staff and other users that you are looking for opportunitie…" at bounding box center [381, 292] width 339 height 41
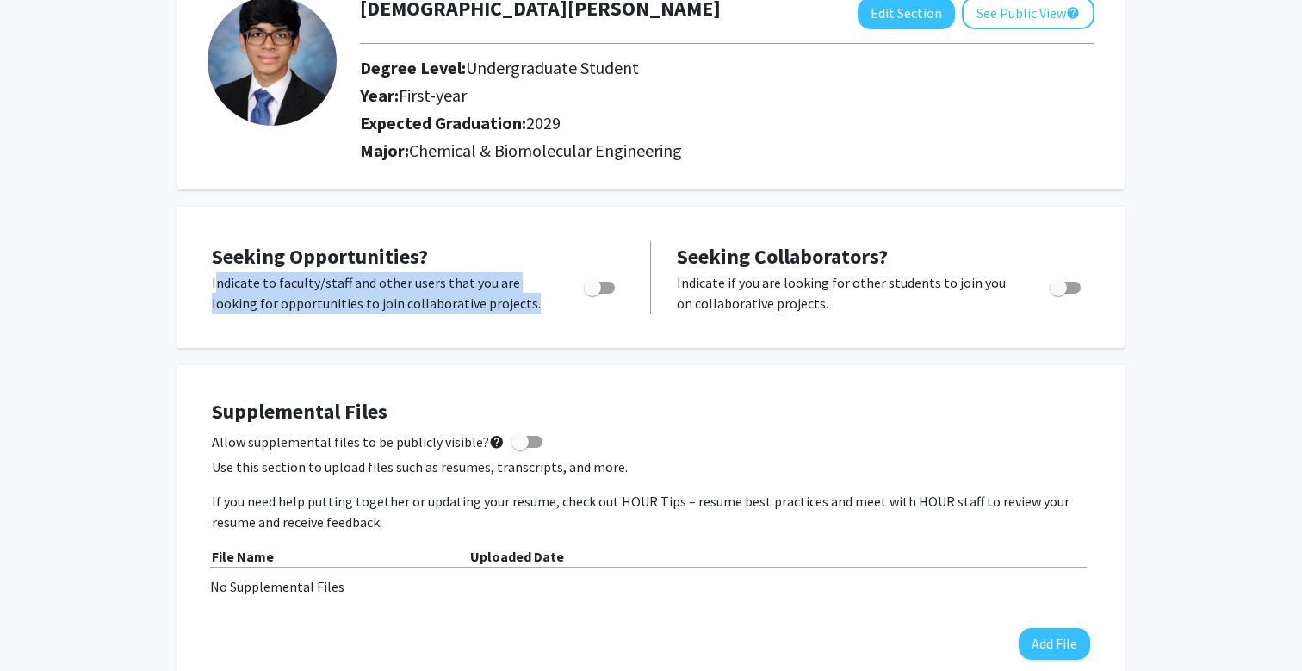
click at [368, 324] on div "Seeking Opportunities? Indicate to faculty/staff and other users that you are l…" at bounding box center [651, 277] width 913 height 107
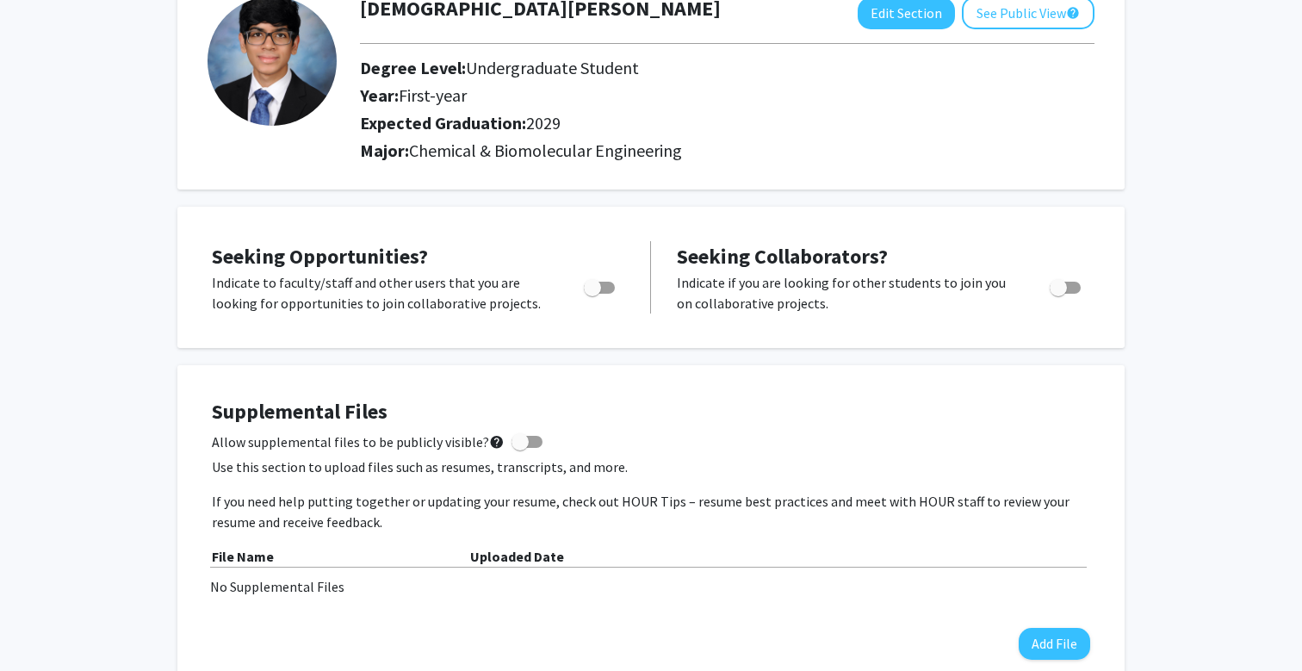
click at [368, 324] on div "Seeking Opportunities? Indicate to faculty/staff and other users that you are l…" at bounding box center [651, 277] width 913 height 107
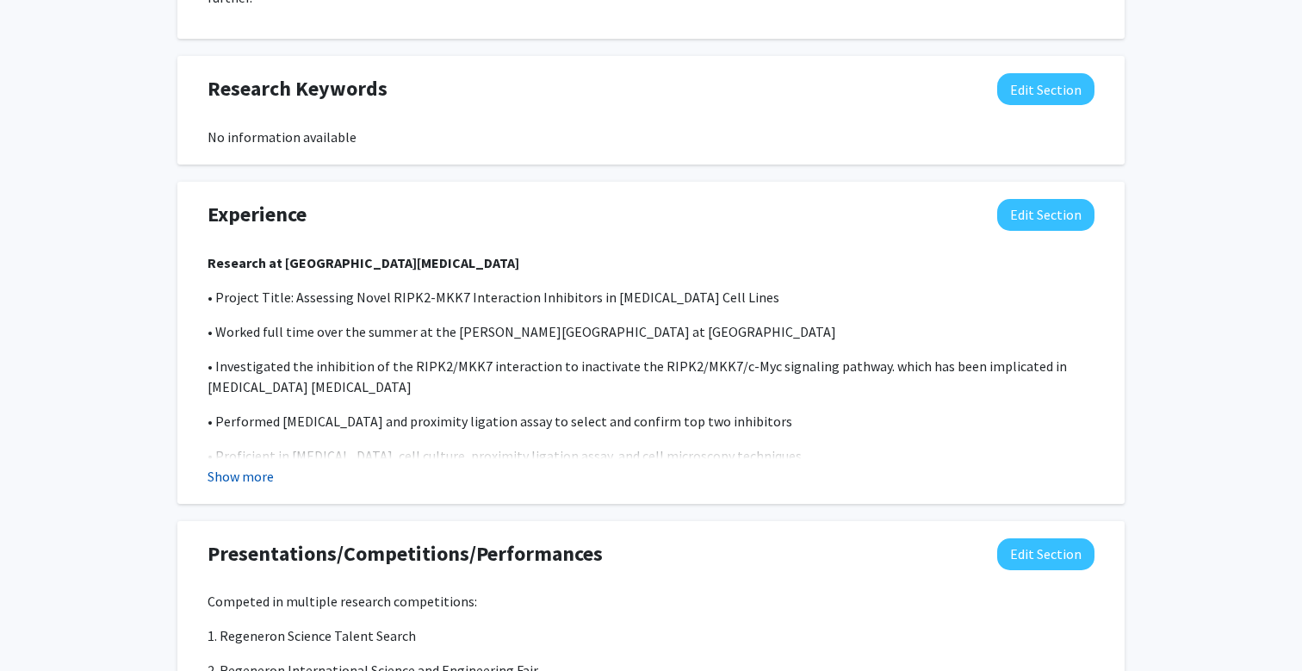
click at [253, 466] on button "Show more" at bounding box center [241, 476] width 66 height 21
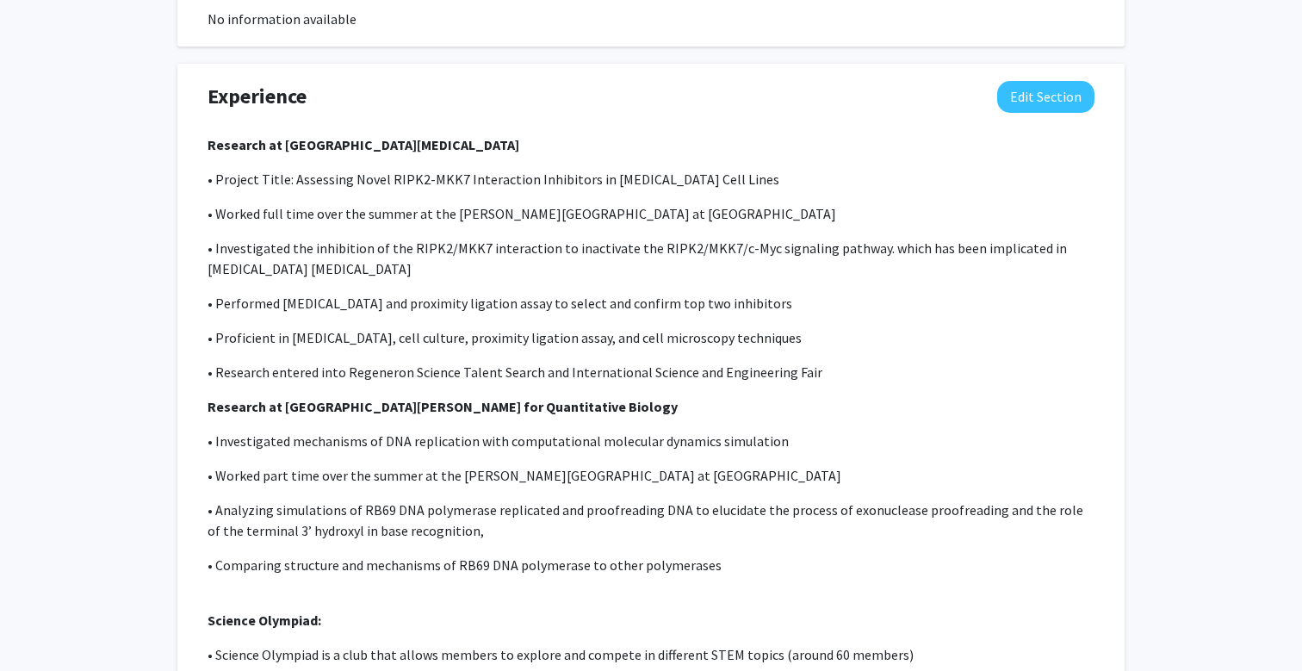
scroll to position [1050, 0]
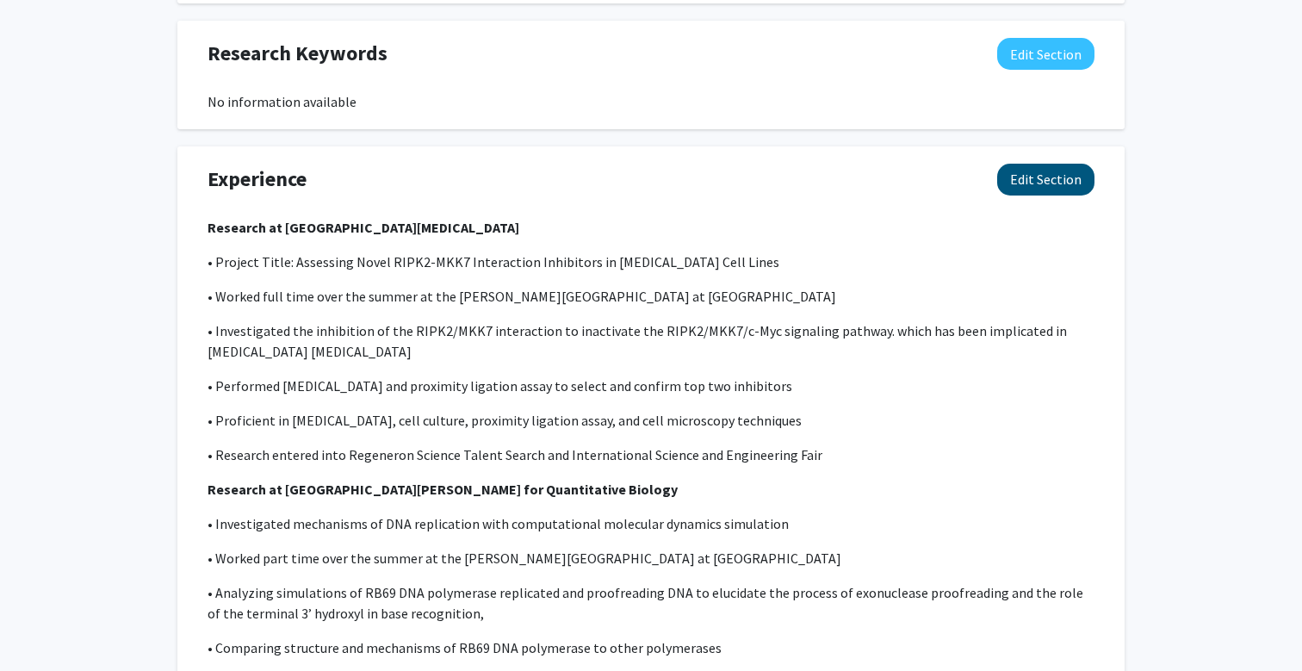
click at [1054, 164] on button "Edit Section" at bounding box center [1045, 180] width 97 height 32
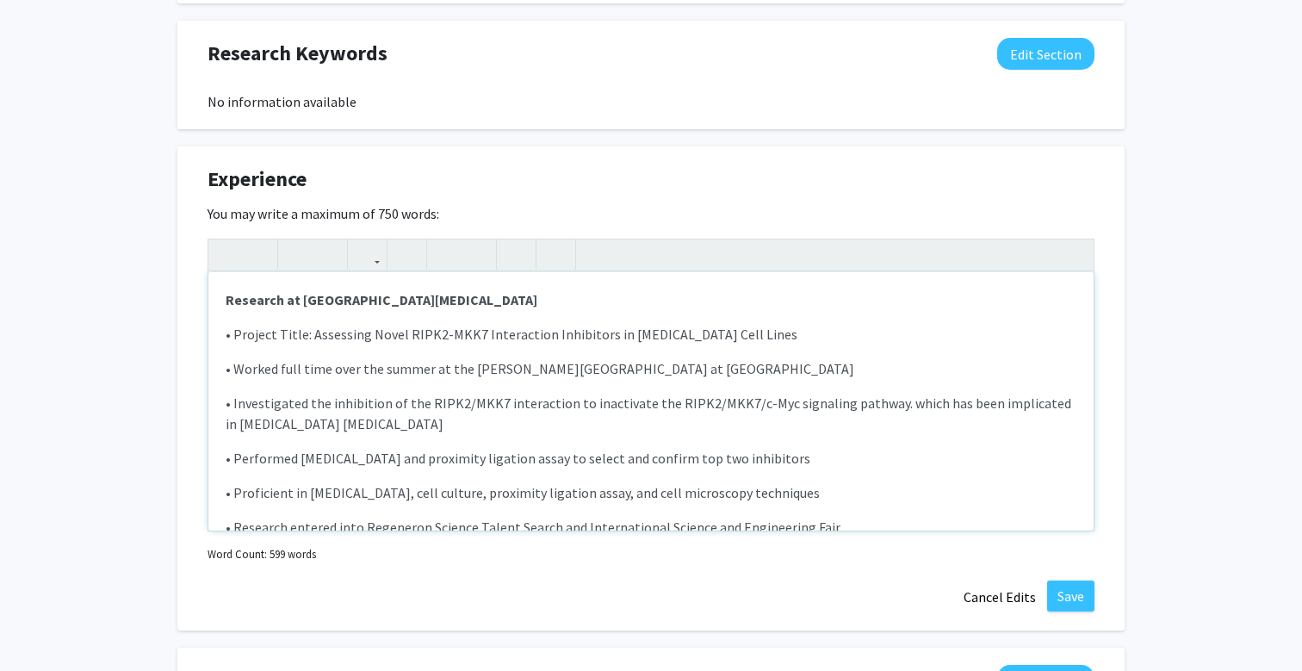
click at [573, 401] on p "• Investigated the inhibition of the RIPK2/MKK7 interaction to inactivate the R…" at bounding box center [651, 413] width 851 height 41
click at [385, 289] on p "Research at [GEOGRAPHIC_DATA][MEDICAL_DATA]" at bounding box center [651, 299] width 851 height 21
click at [313, 358] on p "• Worked full time over the summer at the [PERSON_NAME][GEOGRAPHIC_DATA] at [GE…" at bounding box center [651, 368] width 851 height 21
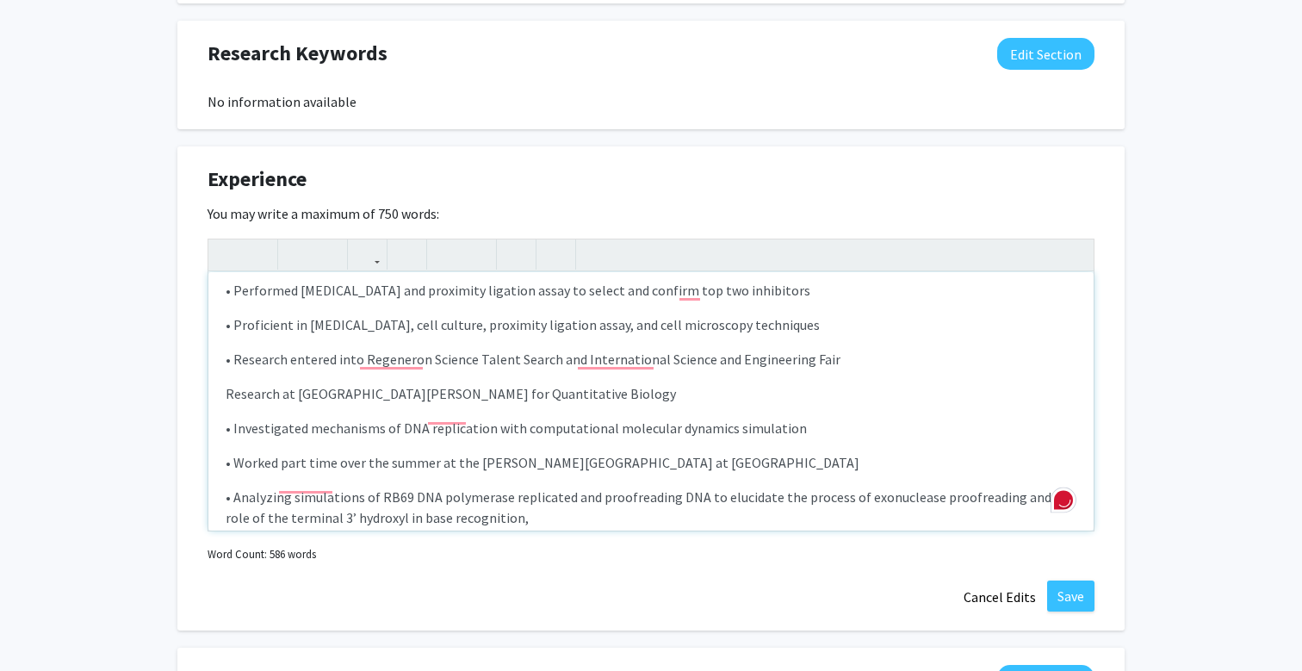
scroll to position [188, 0]
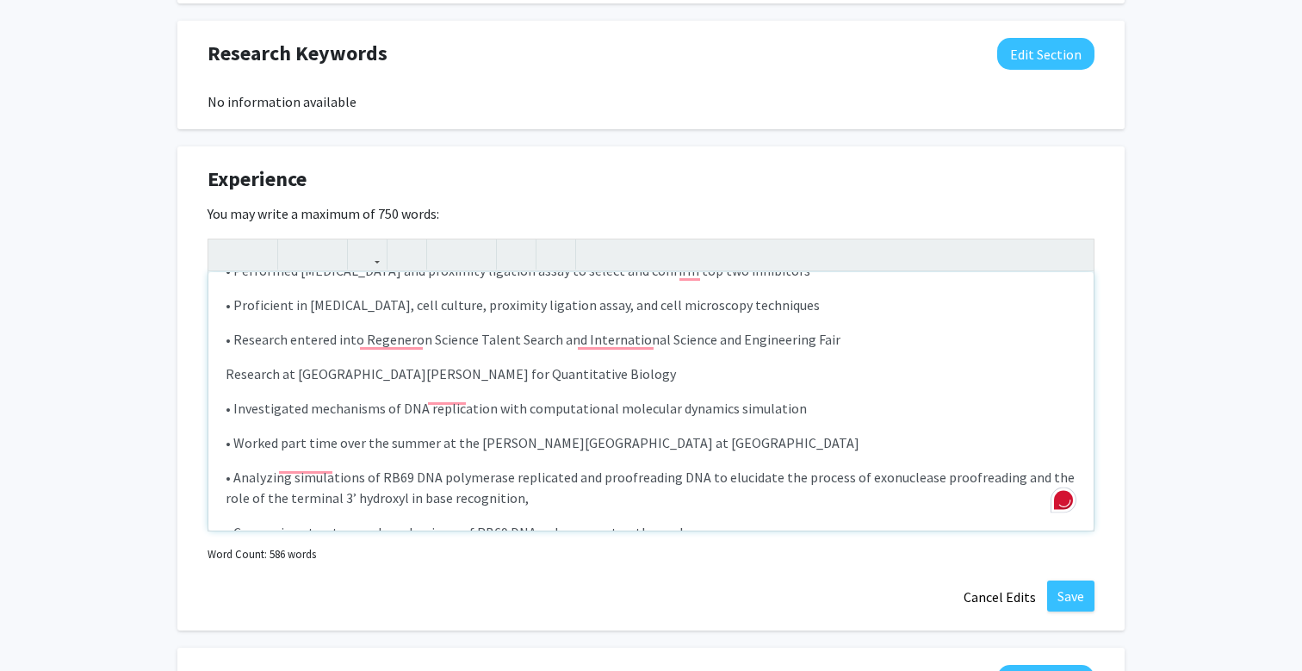
click at [400, 441] on p "• Worked part time over the summer at the [PERSON_NAME][GEOGRAPHIC_DATA] at [GE…" at bounding box center [651, 442] width 851 height 21
click at [331, 381] on p "Research at [GEOGRAPHIC_DATA][PERSON_NAME] for Quantitative Biology" at bounding box center [651, 373] width 851 height 21
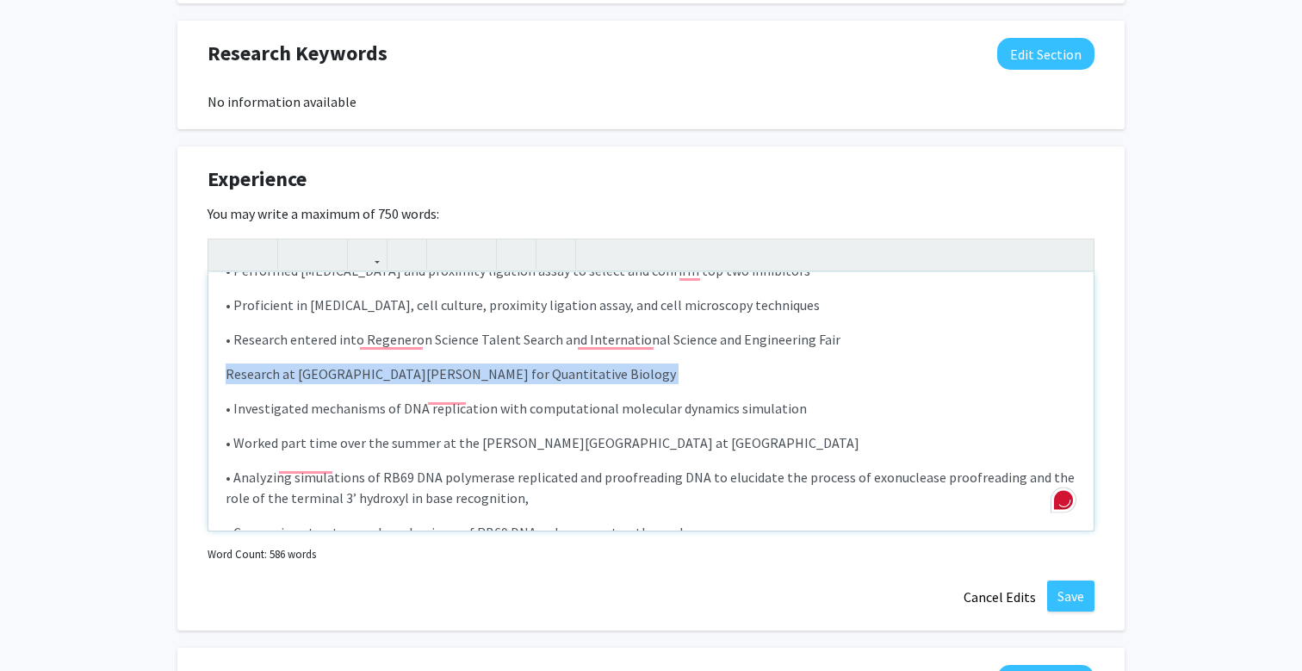
click at [331, 381] on p "Research at [GEOGRAPHIC_DATA][PERSON_NAME] for Quantitative Biology" at bounding box center [651, 373] width 851 height 21
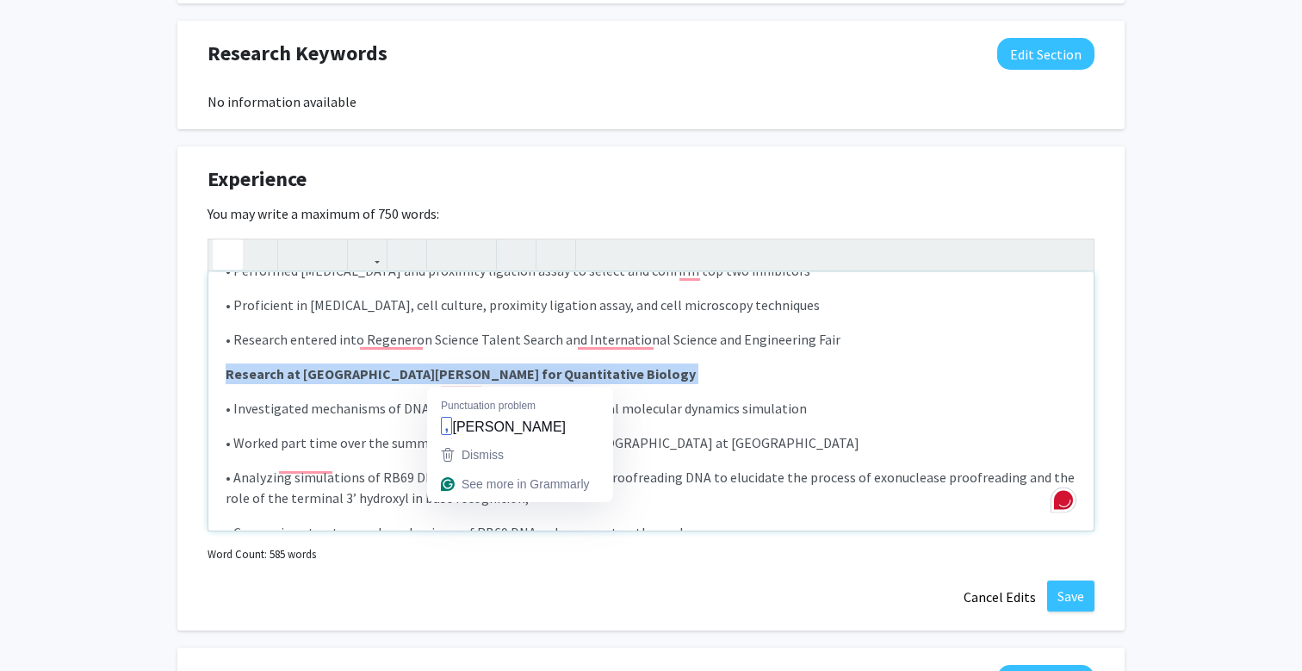
click at [463, 379] on strong "Research at [GEOGRAPHIC_DATA][PERSON_NAME] for Quantitative Biology" at bounding box center [461, 373] width 470 height 17
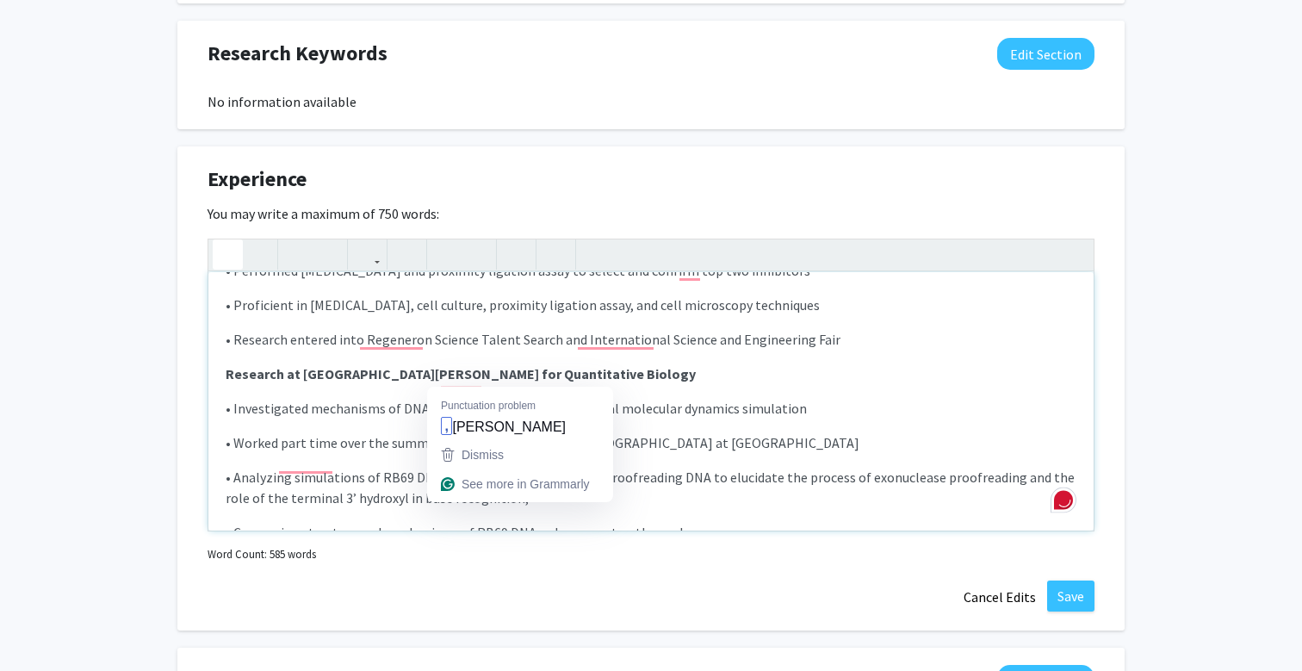
click at [374, 430] on div "Research at [GEOGRAPHIC_DATA][MEDICAL_DATA]  • Project Title: Assessing Novel …" at bounding box center [650, 401] width 885 height 258
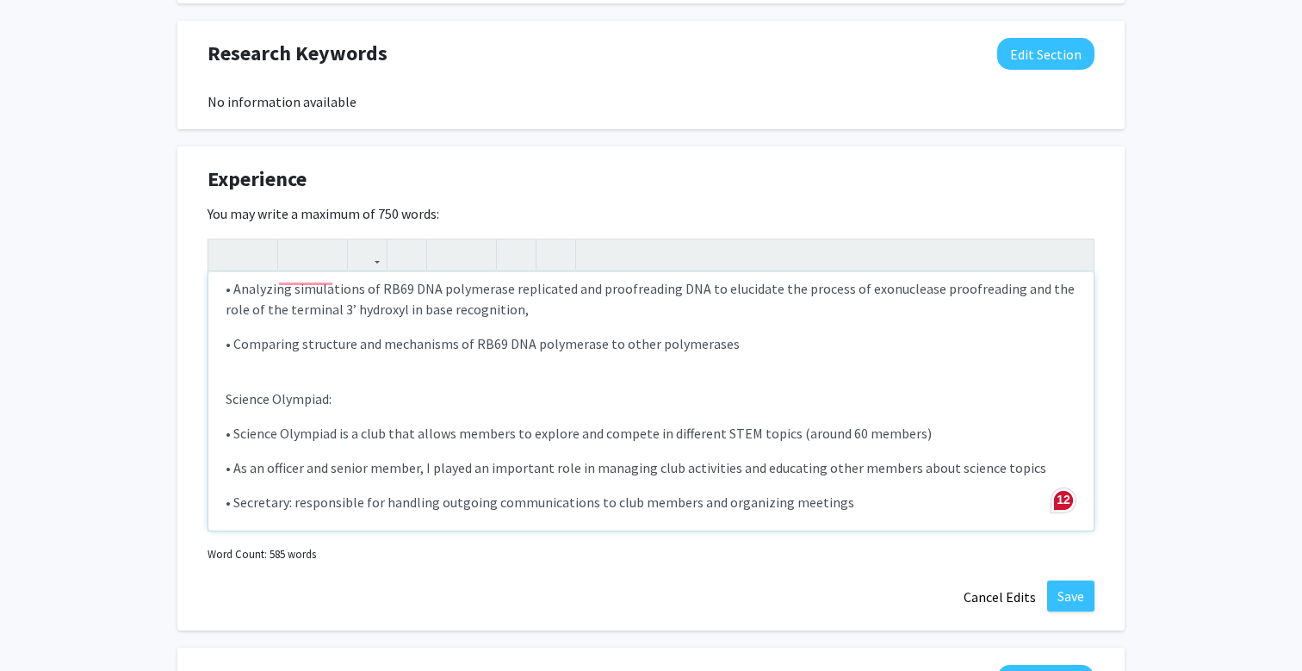
scroll to position [330, 0]
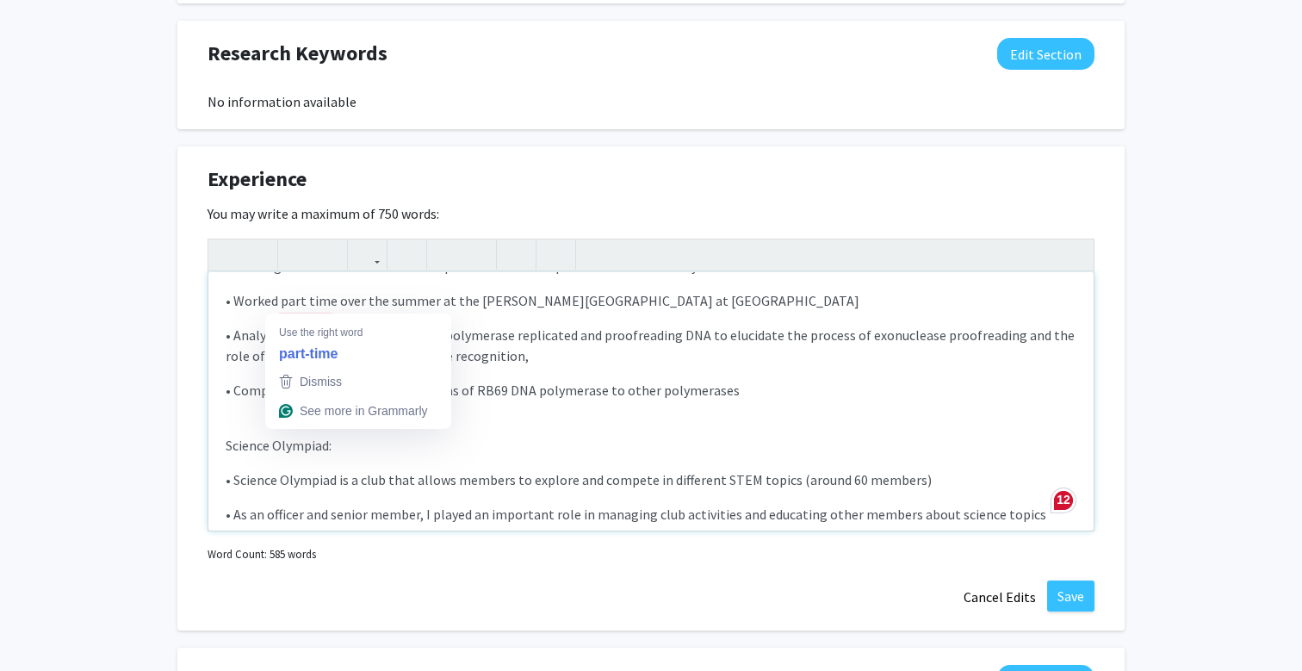
click at [310, 307] on p "• Worked part time over the summer at the [PERSON_NAME][GEOGRAPHIC_DATA] at [GE…" at bounding box center [651, 300] width 851 height 21
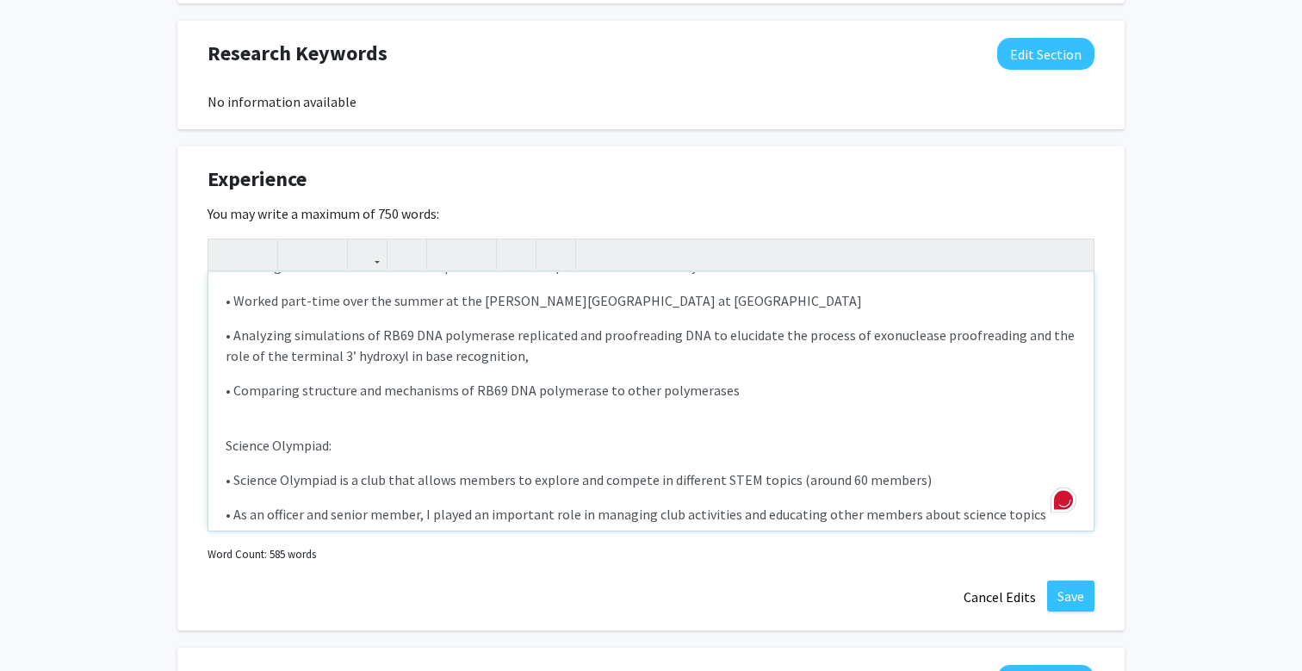
click at [294, 443] on p "Science Olympiad:" at bounding box center [651, 445] width 851 height 21
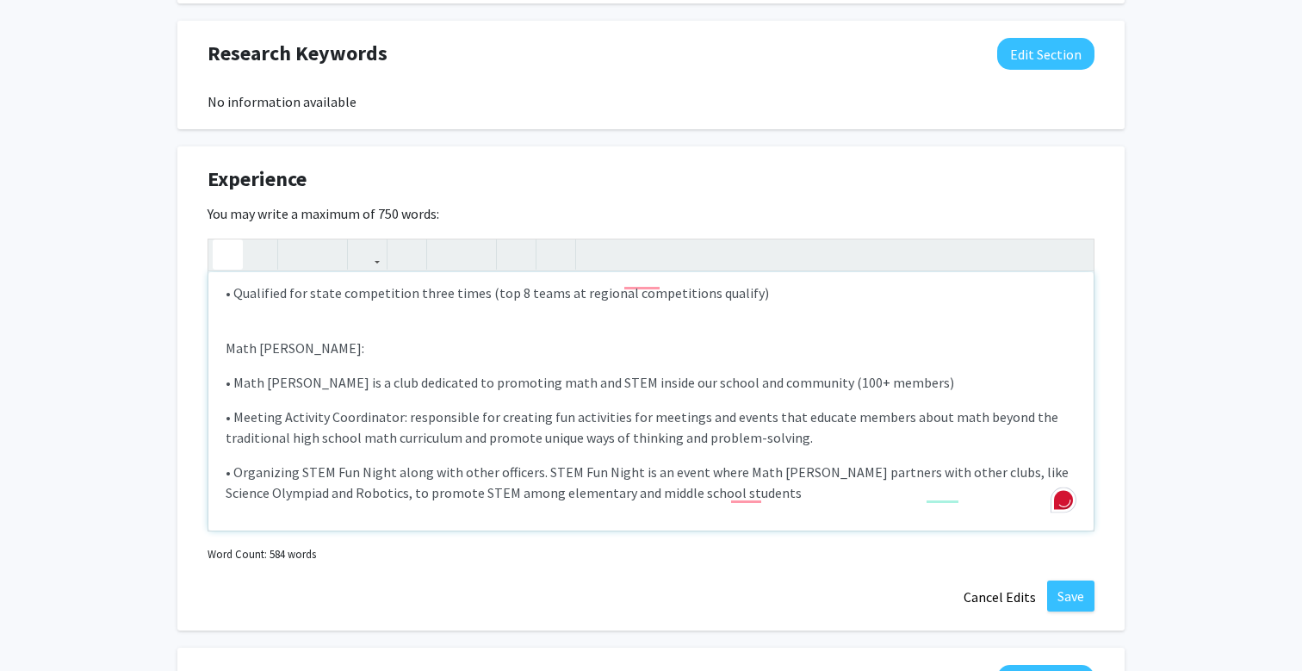
scroll to position [657, 0]
click at [269, 350] on p "Math [PERSON_NAME]:" at bounding box center [651, 345] width 851 height 21
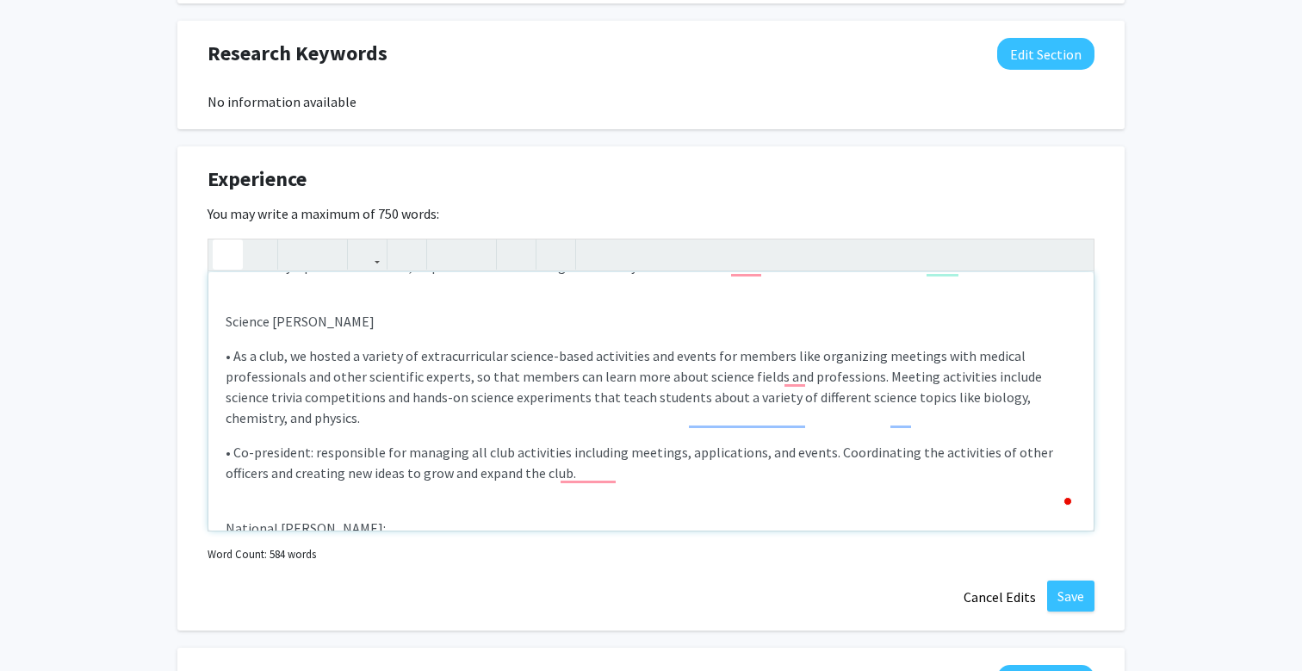
scroll to position [911, 0]
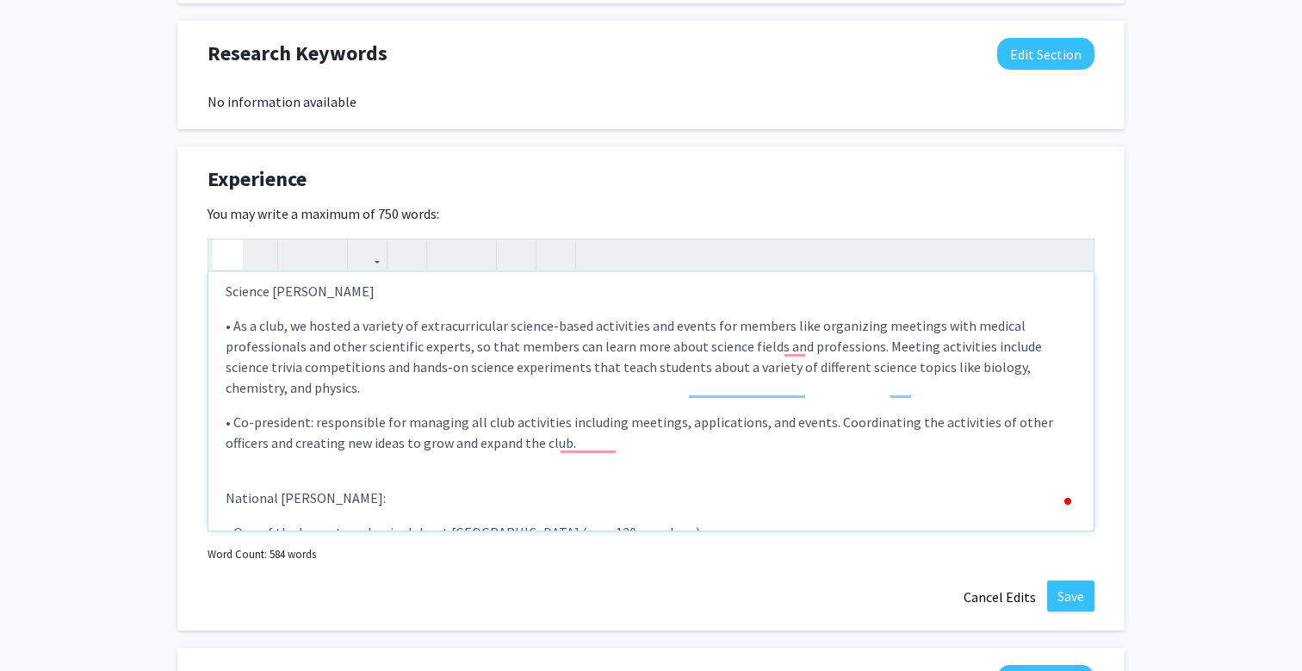
click at [276, 282] on p "Science [PERSON_NAME]" at bounding box center [651, 291] width 851 height 21
click at [369, 290] on p "Science [PERSON_NAME]" at bounding box center [651, 291] width 851 height 21
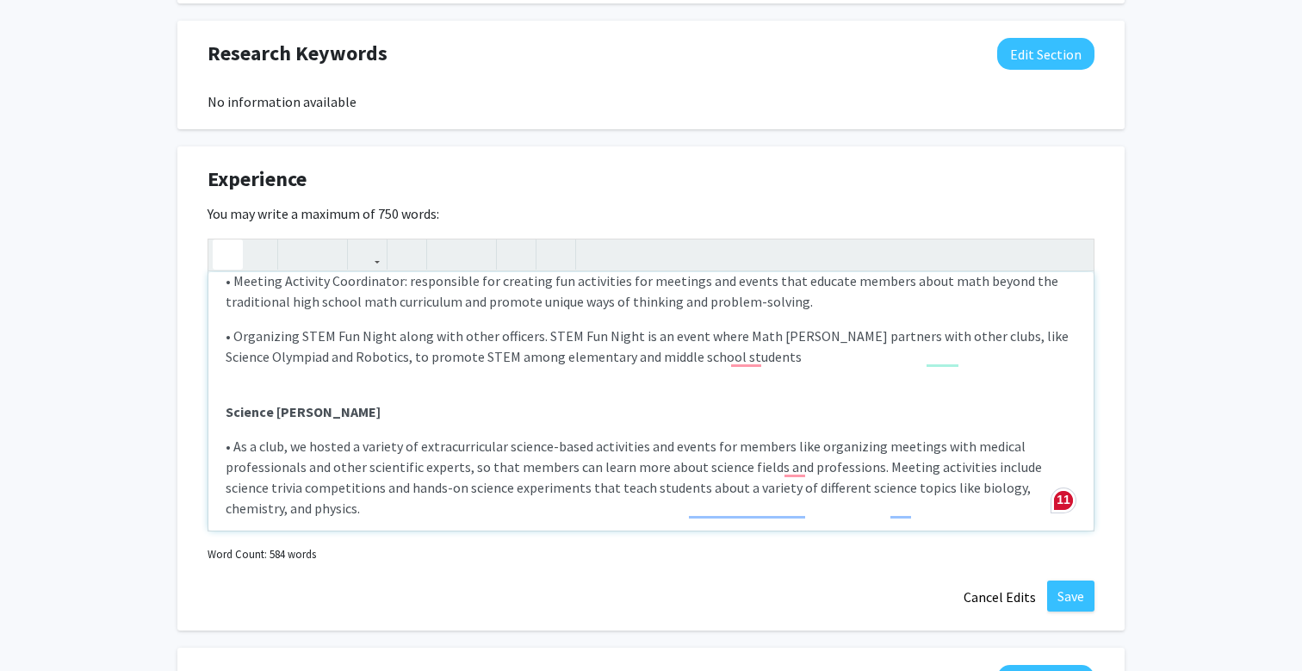
click at [356, 420] on strong "Science [PERSON_NAME]" at bounding box center [303, 411] width 155 height 17
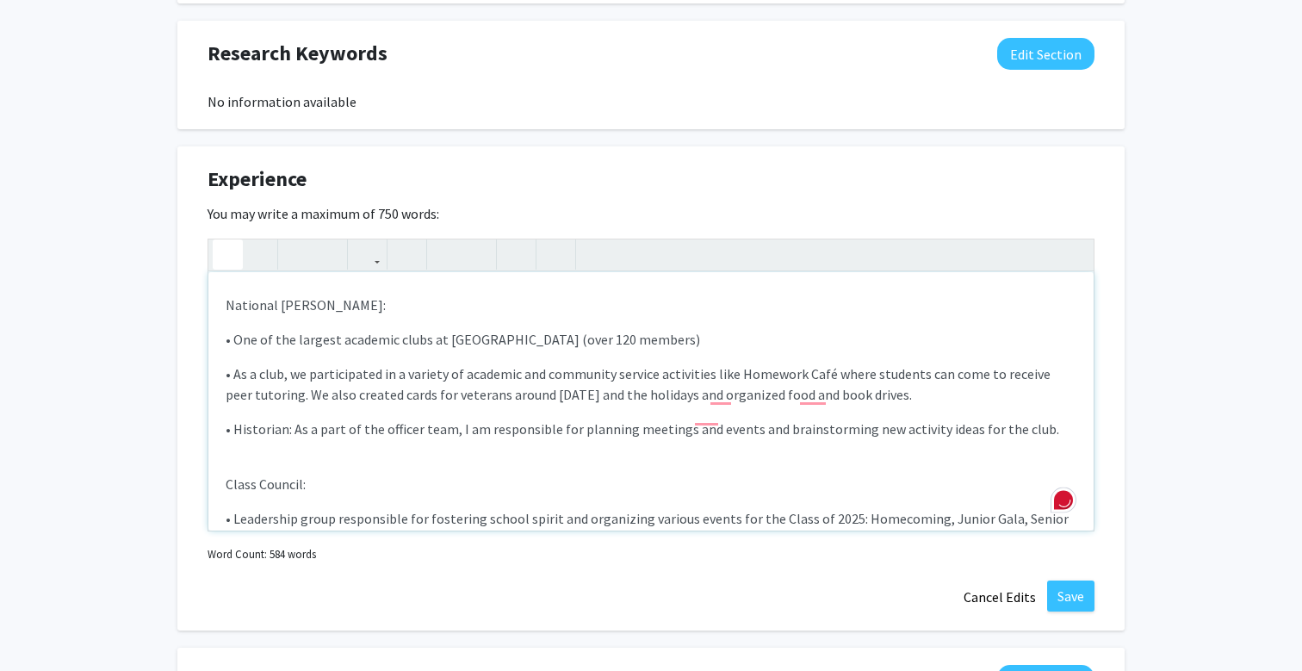
click at [314, 309] on p "National [PERSON_NAME]:" at bounding box center [651, 304] width 851 height 21
click at [224, 241] on icon "button" at bounding box center [227, 254] width 15 height 28
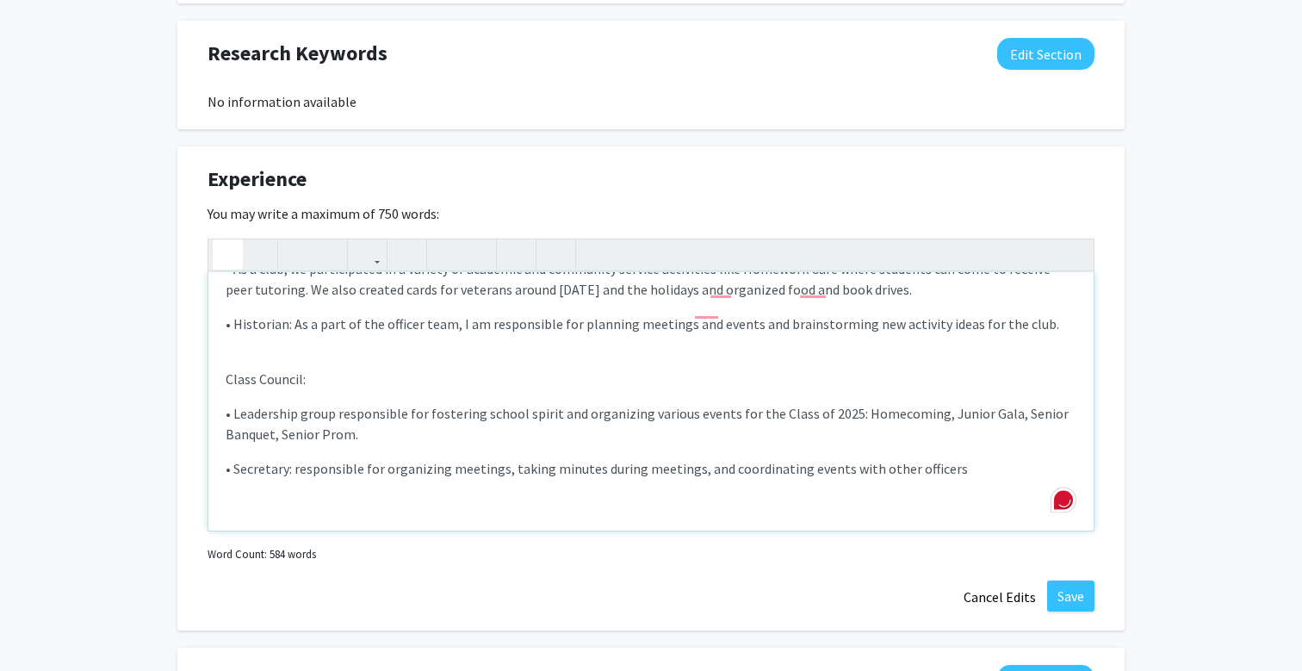
click at [269, 379] on p "Class Council:" at bounding box center [651, 379] width 851 height 21
type textarea "<l><ipsumd>Sitametc ad Elits Doeiu Temporinci Utlabo Etdolo </magnaa></e><a>• M…"
click at [227, 240] on icon "button" at bounding box center [227, 254] width 15 height 28
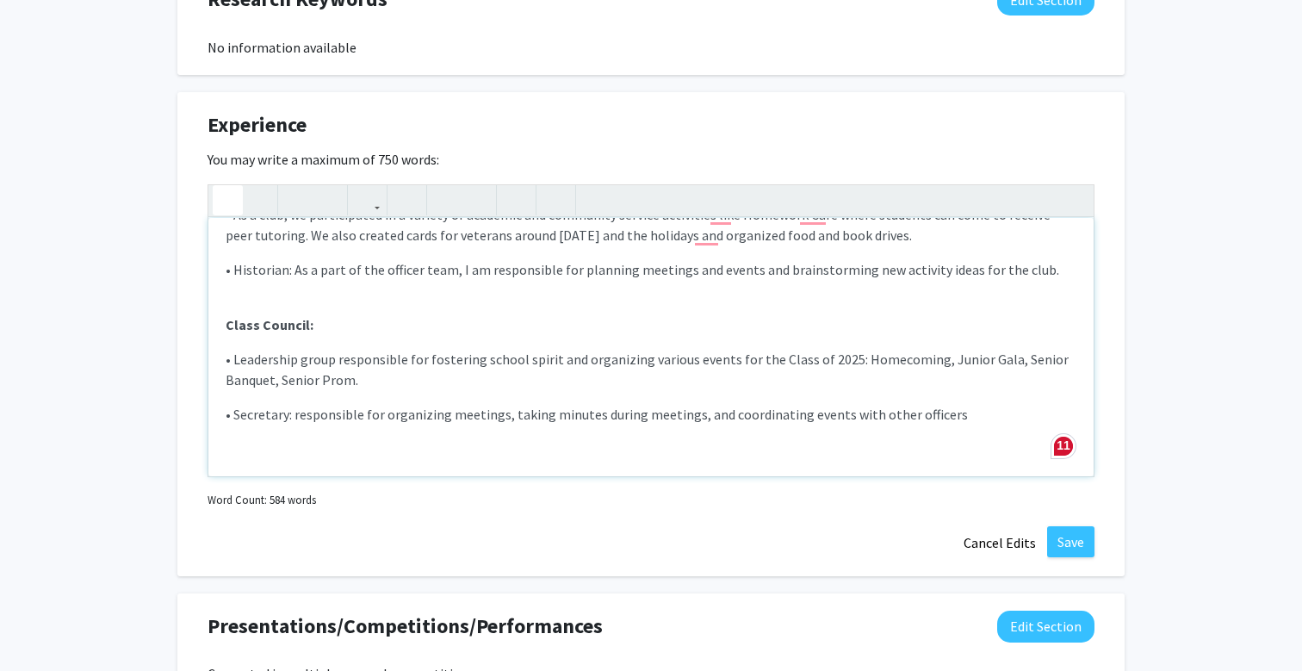
click at [470, 379] on div "Research at [GEOGRAPHIC_DATA][MEDICAL_DATA]  • Project Title: Assessing Novel …" at bounding box center [650, 347] width 885 height 258
click at [1067, 526] on button "Save" at bounding box center [1070, 541] width 47 height 31
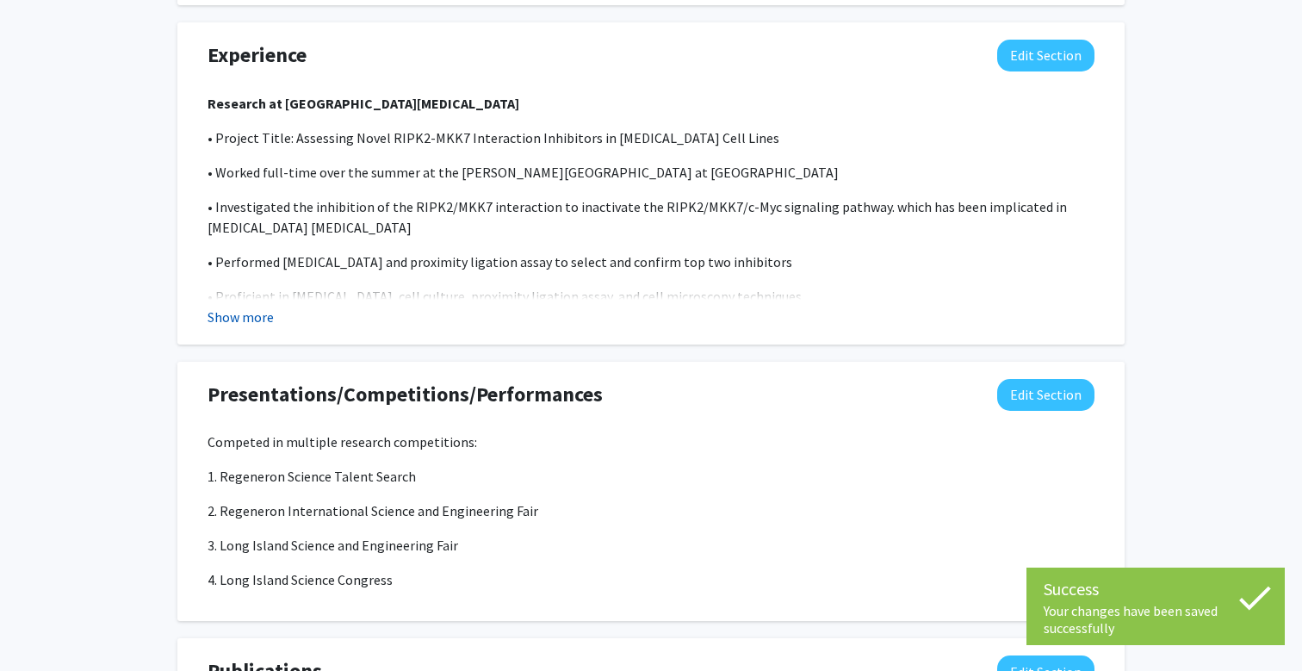
click at [266, 307] on button "Show more" at bounding box center [241, 317] width 66 height 21
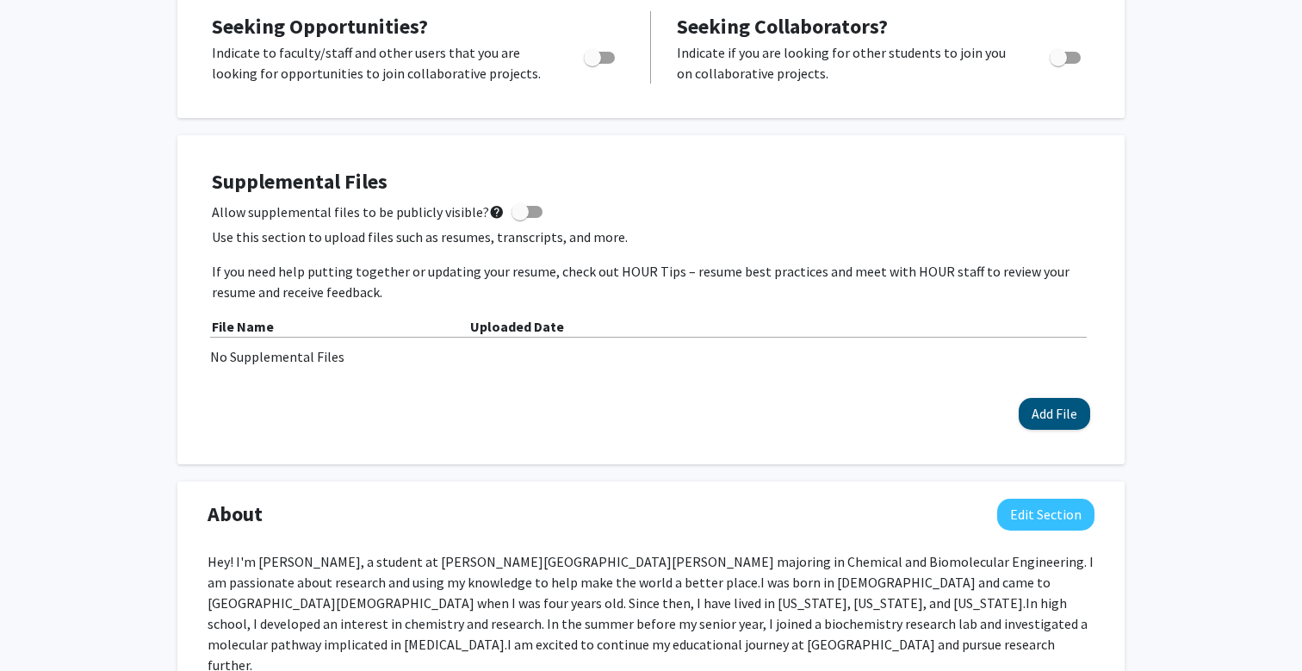
click at [1045, 421] on button "Add File" at bounding box center [1054, 414] width 71 height 32
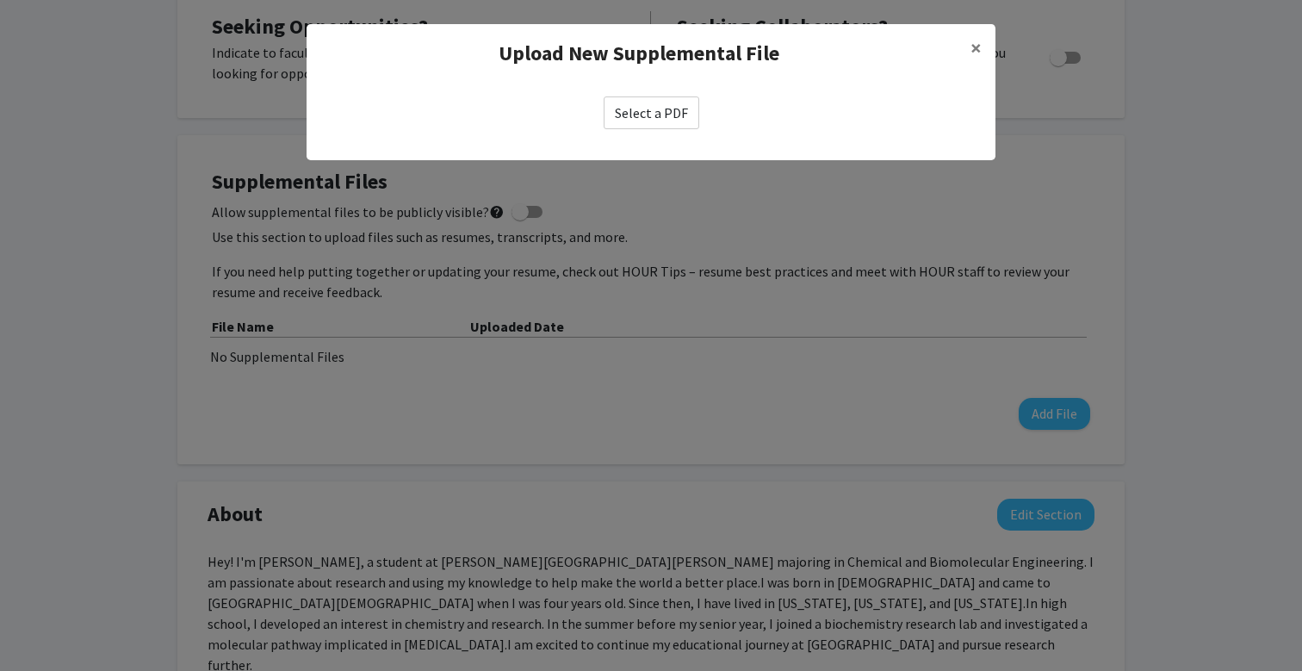
click at [650, 121] on label "Select a PDF" at bounding box center [652, 112] width 96 height 33
click at [0, 0] on input "Select a PDF" at bounding box center [0, 0] width 0 height 0
click at [654, 106] on label "Select a PDF" at bounding box center [652, 112] width 96 height 33
click at [0, 0] on input "Select a PDF" at bounding box center [0, 0] width 0 height 0
click at [654, 106] on label "Select a PDF" at bounding box center [652, 112] width 96 height 33
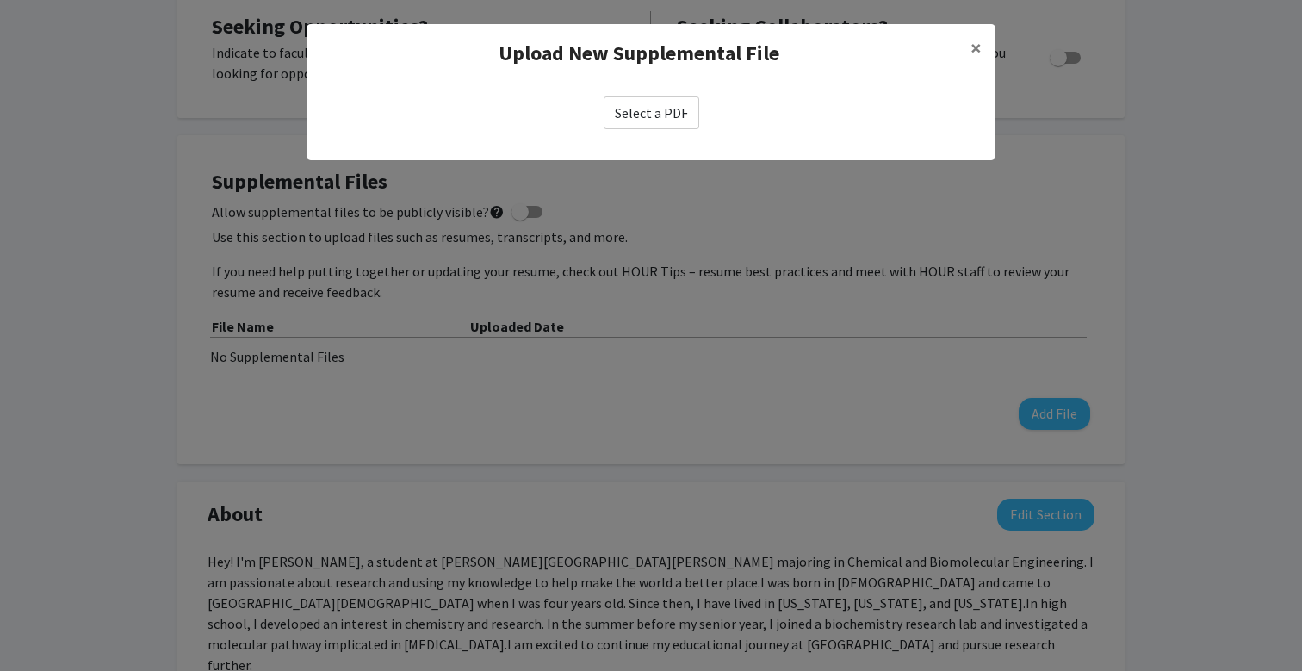
click at [0, 0] on input "Select a PDF" at bounding box center [0, 0] width 0 height 0
click at [742, 115] on div "Select a PDF" at bounding box center [650, 112] width 661 height 33
click at [978, 45] on span "×" at bounding box center [975, 47] width 11 height 27
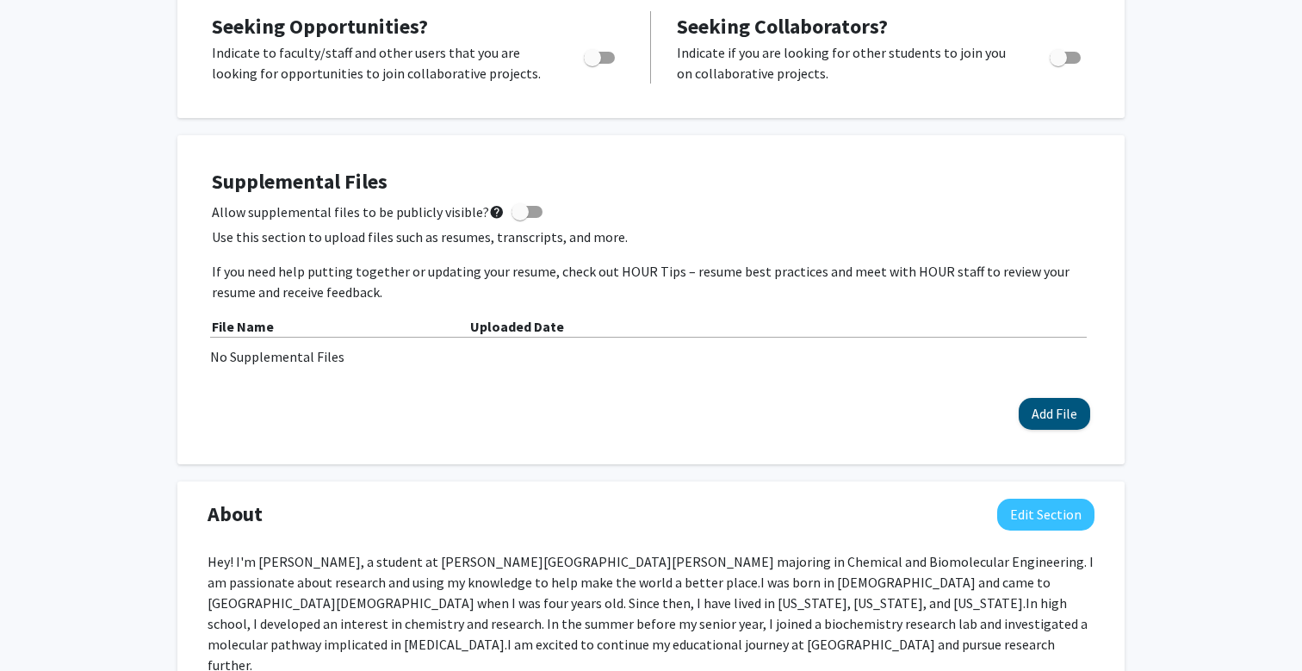
click at [1056, 418] on button "Add File" at bounding box center [1054, 414] width 71 height 32
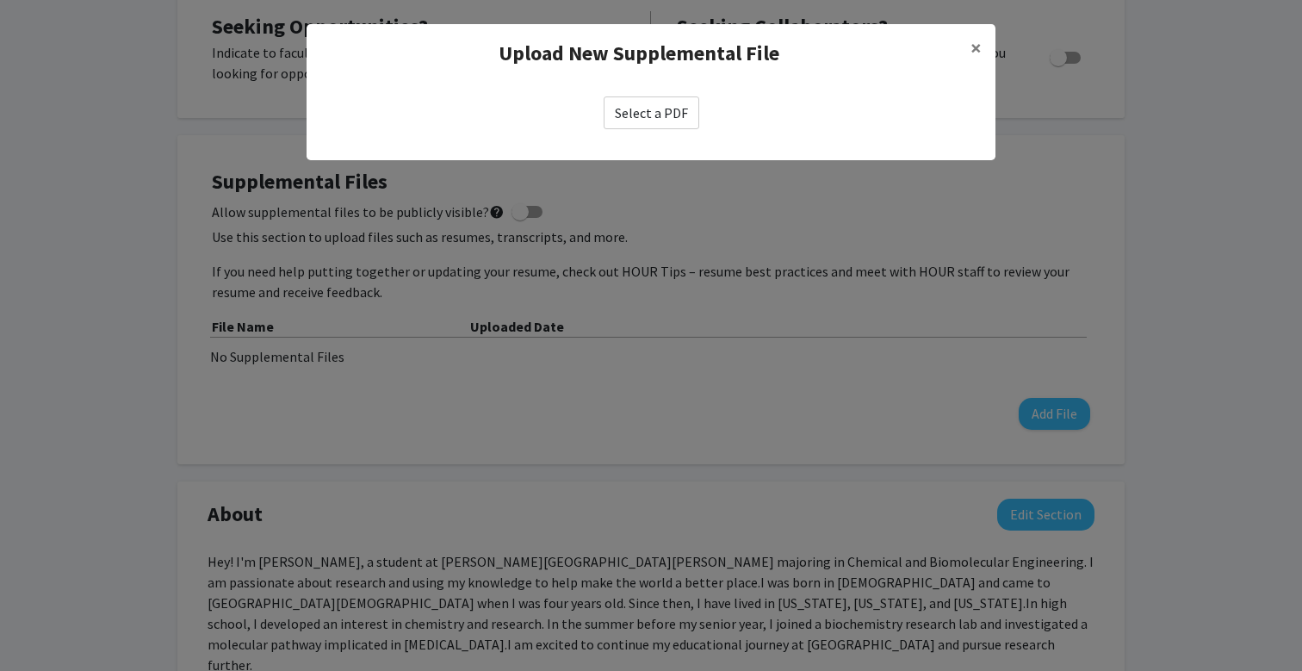
click at [646, 124] on label "Select a PDF" at bounding box center [652, 112] width 96 height 33
click at [0, 0] on input "Select a PDF" at bounding box center [0, 0] width 0 height 0
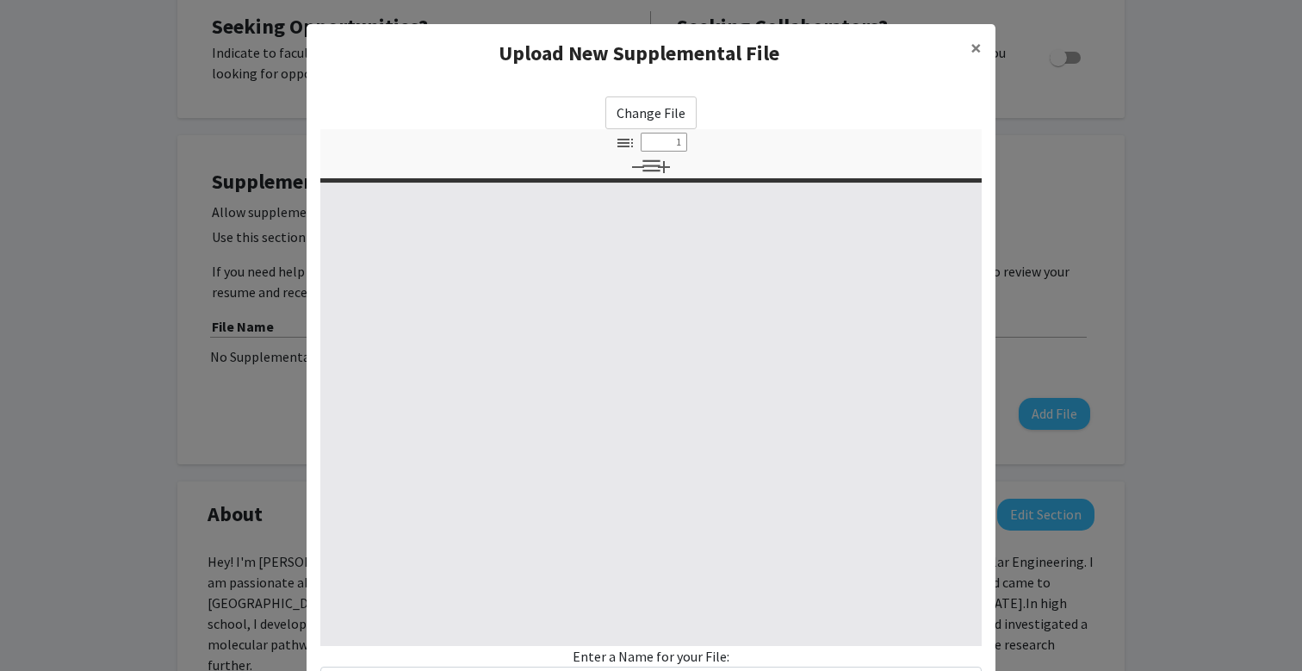
select select "custom"
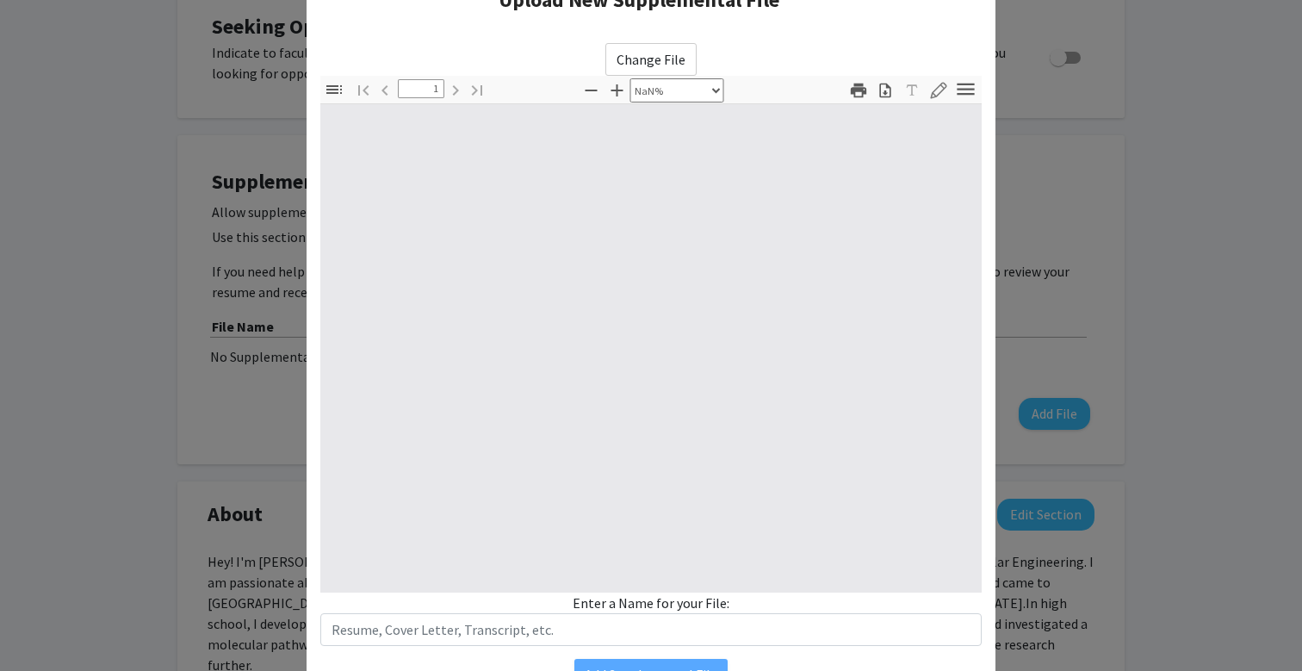
type input "0"
select select "custom"
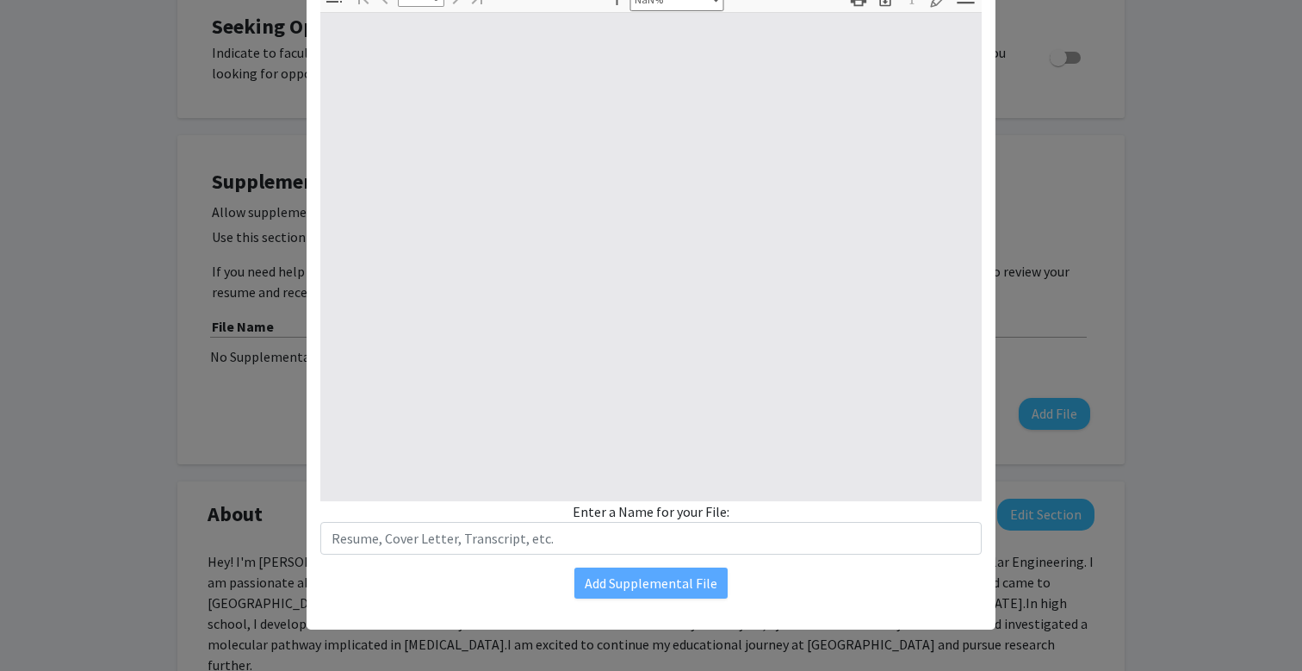
type input "1"
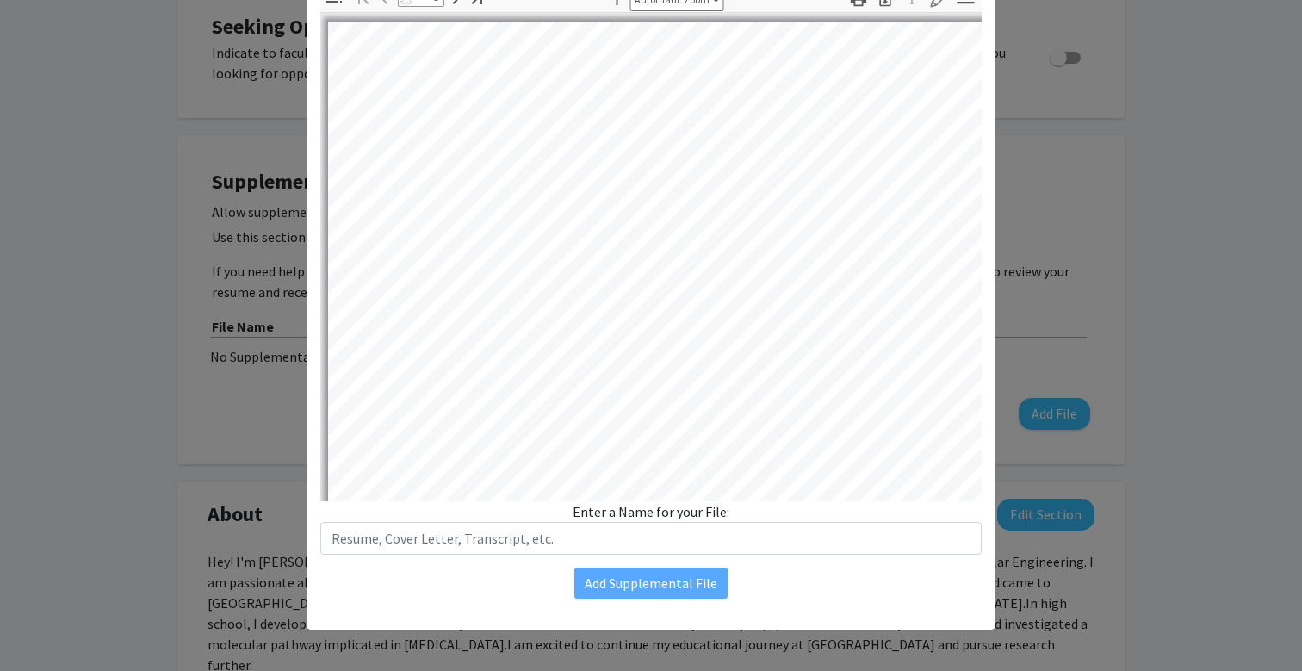
select select "auto"
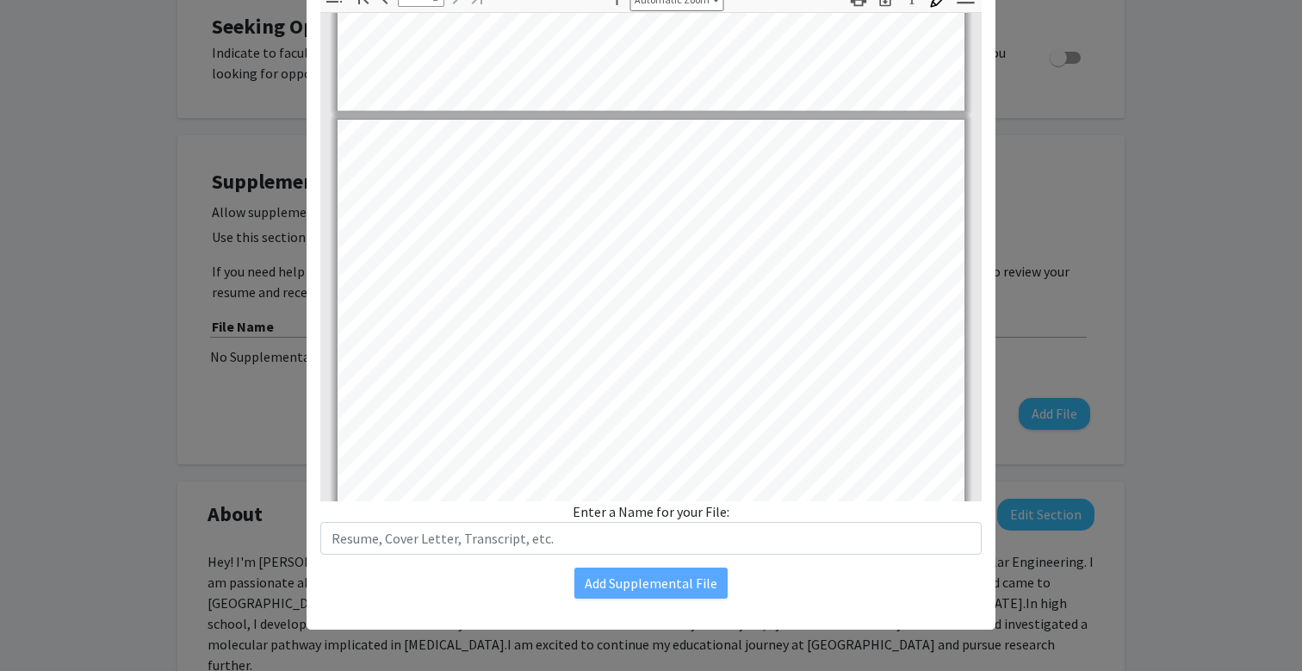
type input "1"
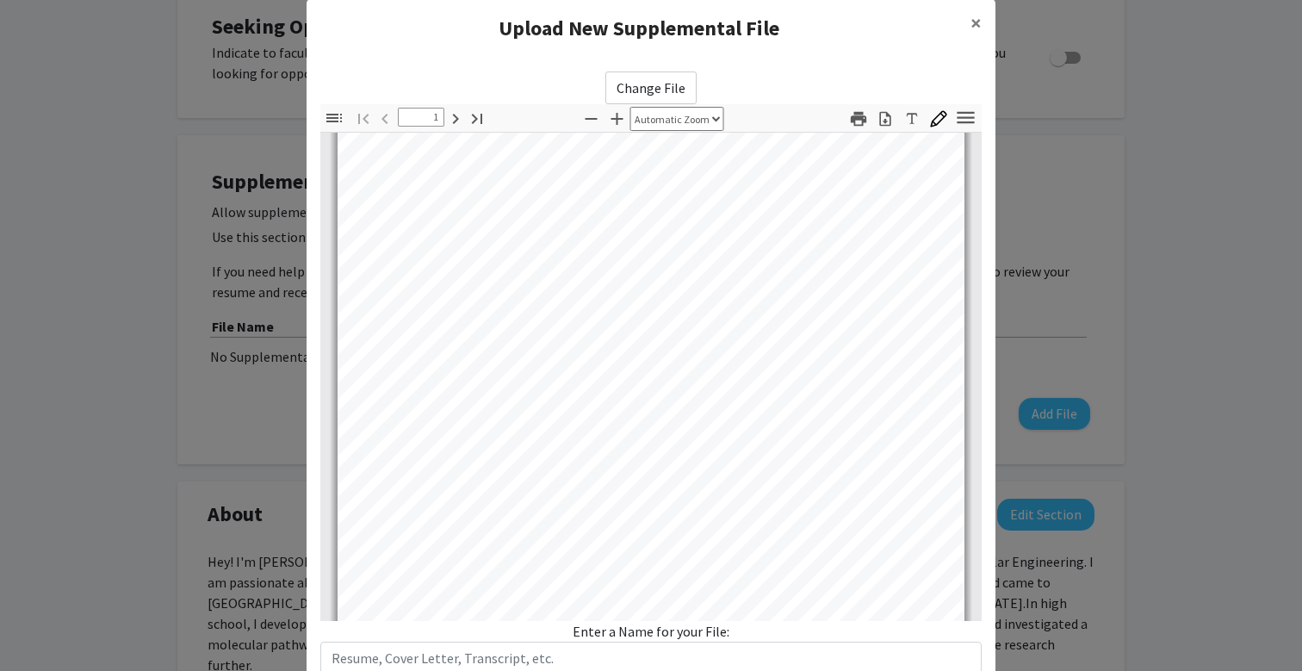
scroll to position [157, 0]
click at [406, 655] on input "text" at bounding box center [650, 657] width 661 height 33
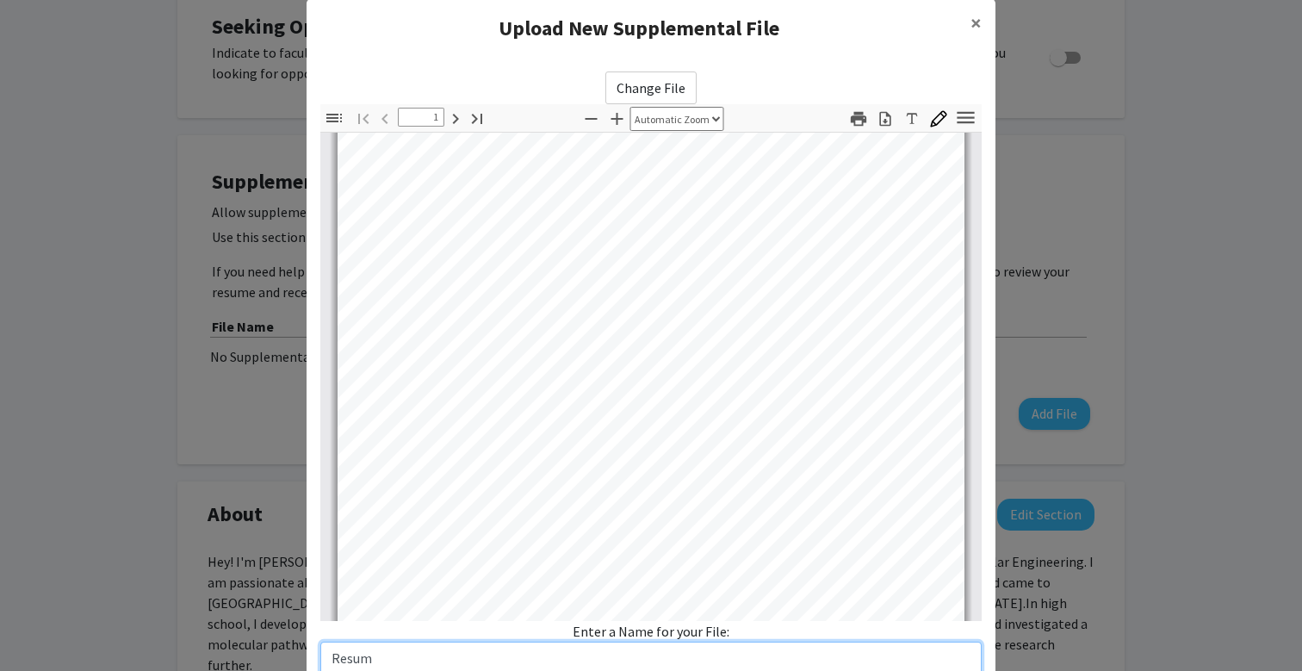
type input "Resume"
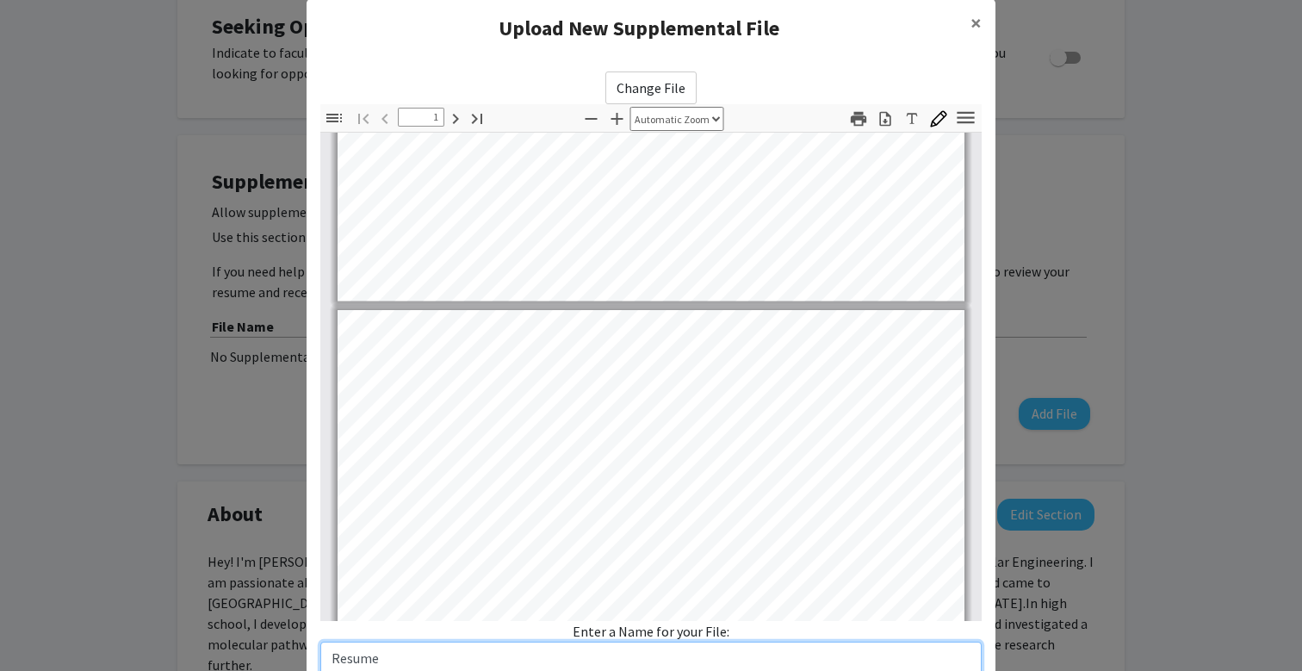
type input "2"
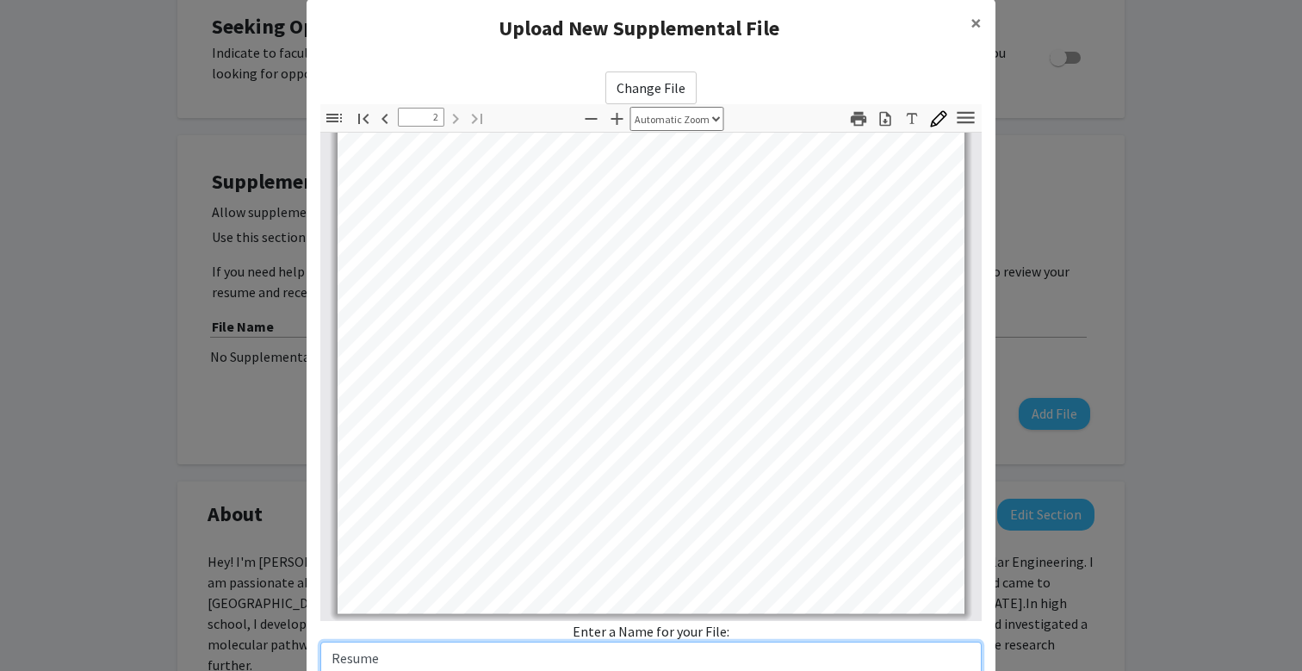
scroll to position [1160, 0]
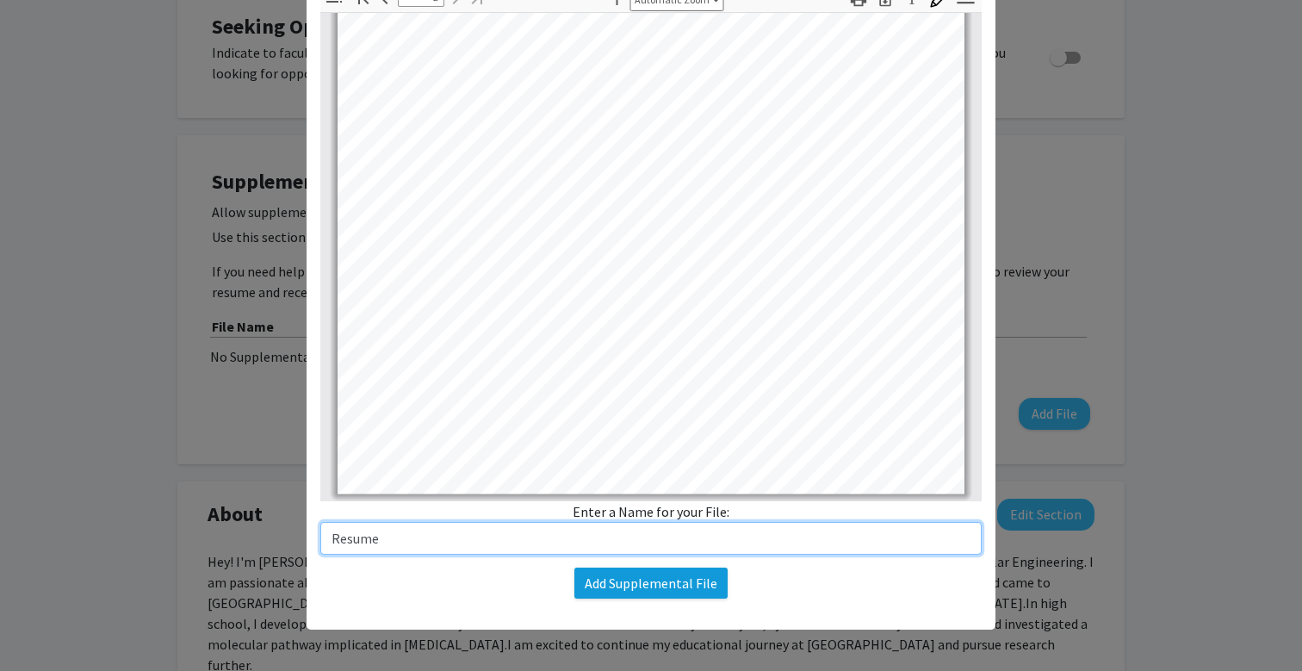
type input "Resume"
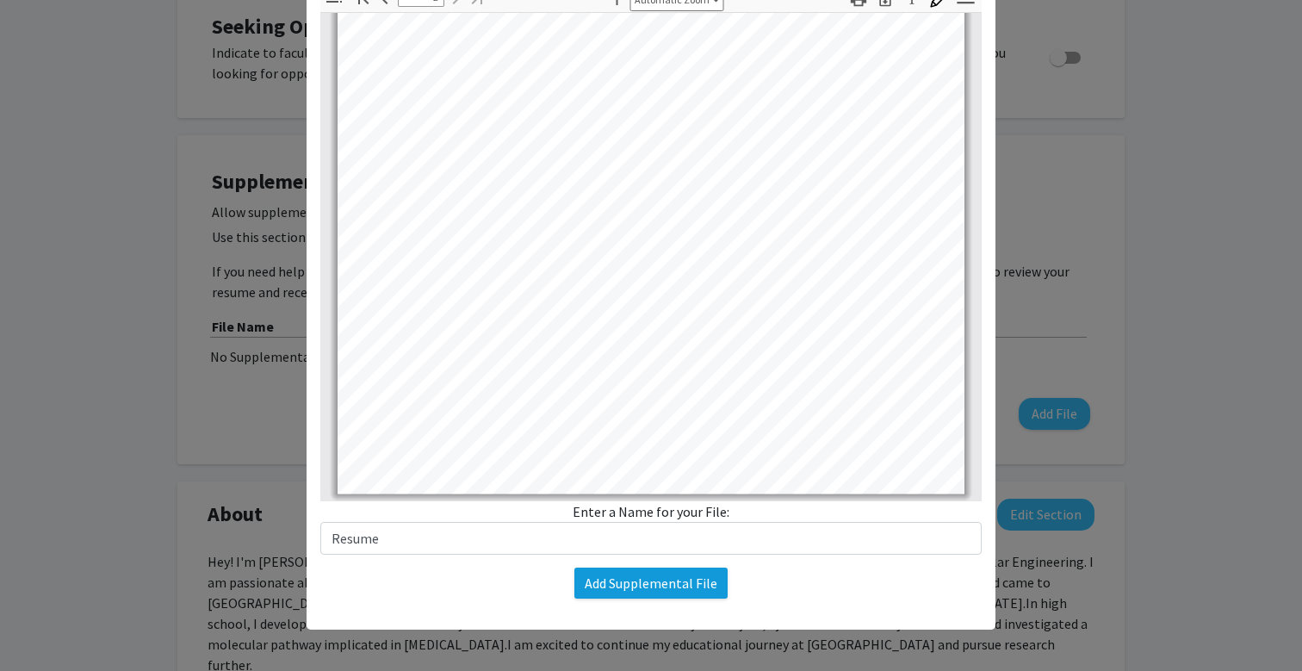
click at [686, 581] on button "Add Supplemental File" at bounding box center [650, 582] width 153 height 31
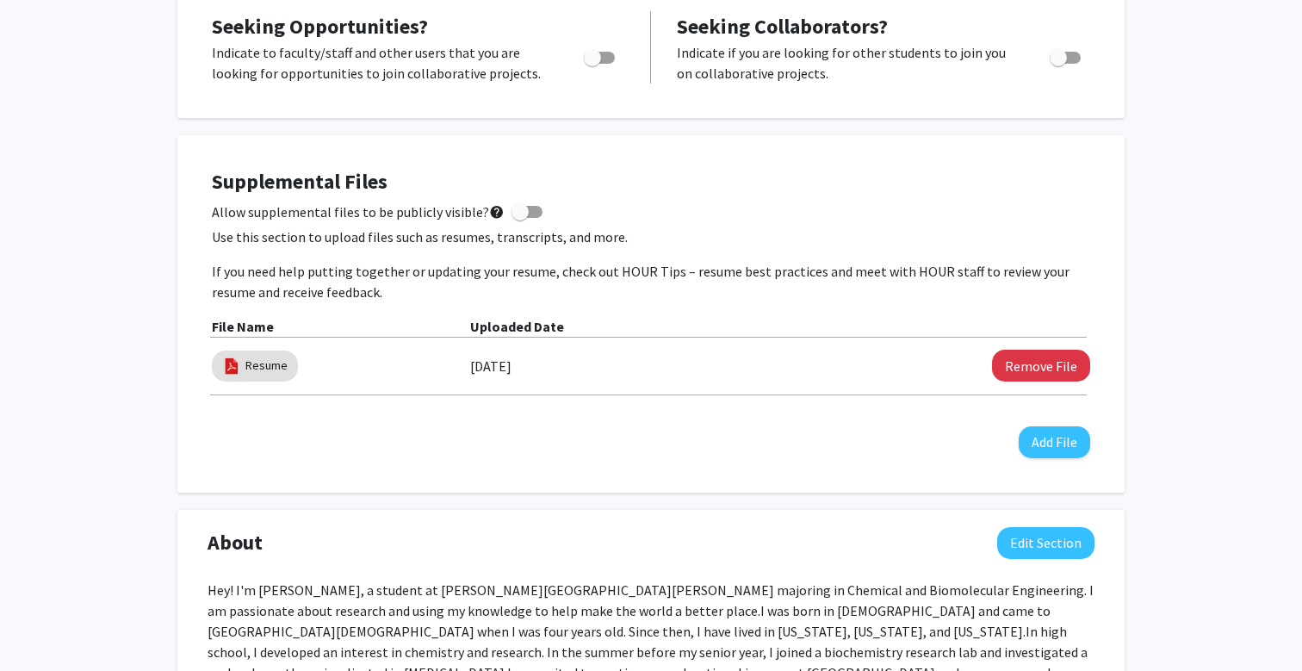
click at [523, 214] on span at bounding box center [526, 212] width 31 height 12
click at [520, 218] on input "Allow supplemental files to be publicly visible? help" at bounding box center [519, 218] width 1 height 1
click at [489, 220] on mat-icon "help" at bounding box center [496, 211] width 15 height 21
click at [519, 219] on input "Allow supplemental files to be publicly visible? help" at bounding box center [519, 218] width 1 height 1
click at [489, 219] on mat-icon "help" at bounding box center [496, 211] width 15 height 21
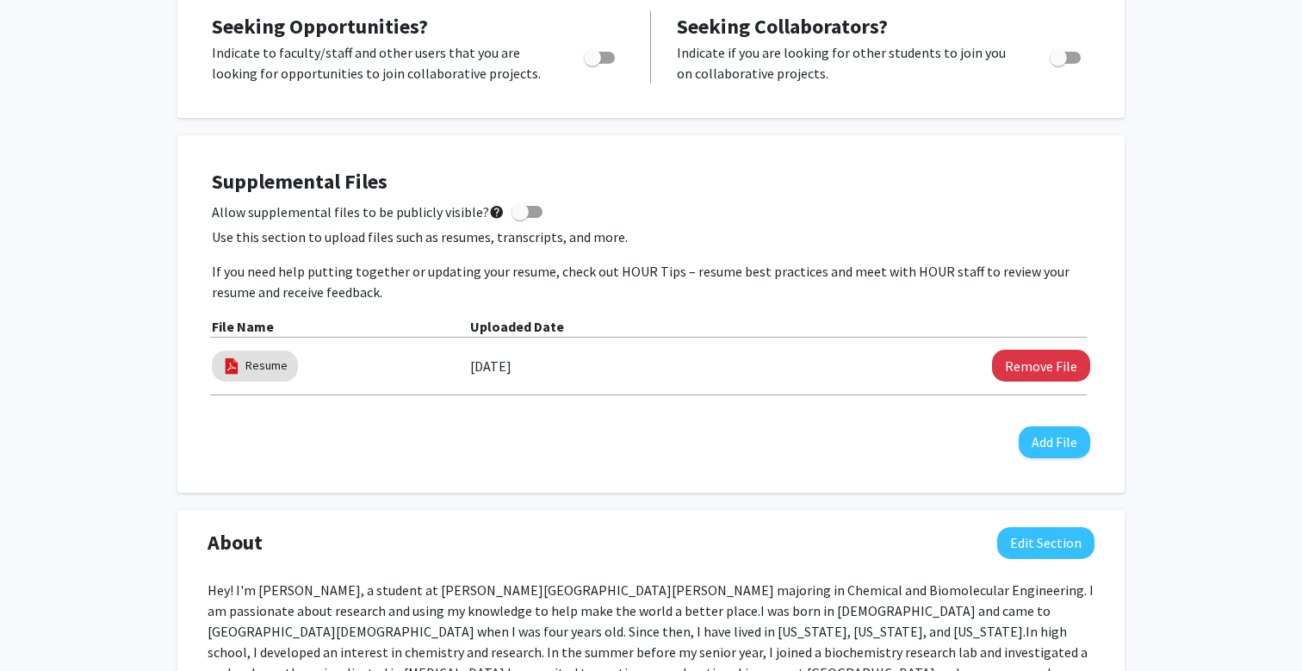
click at [519, 219] on input "Allow supplemental files to be publicly visible? help" at bounding box center [519, 218] width 1 height 1
checkbox input "true"
click at [263, 375] on link "Resume" at bounding box center [266, 365] width 42 height 18
select select "custom"
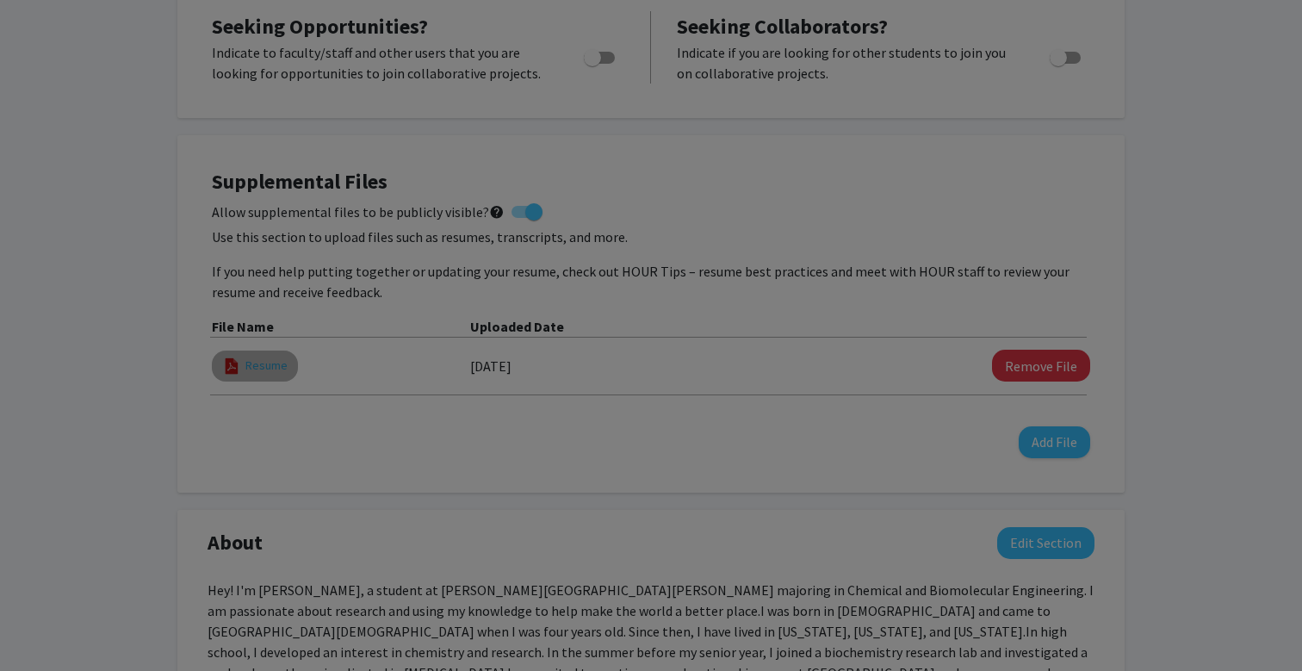
type input "0"
select select "custom"
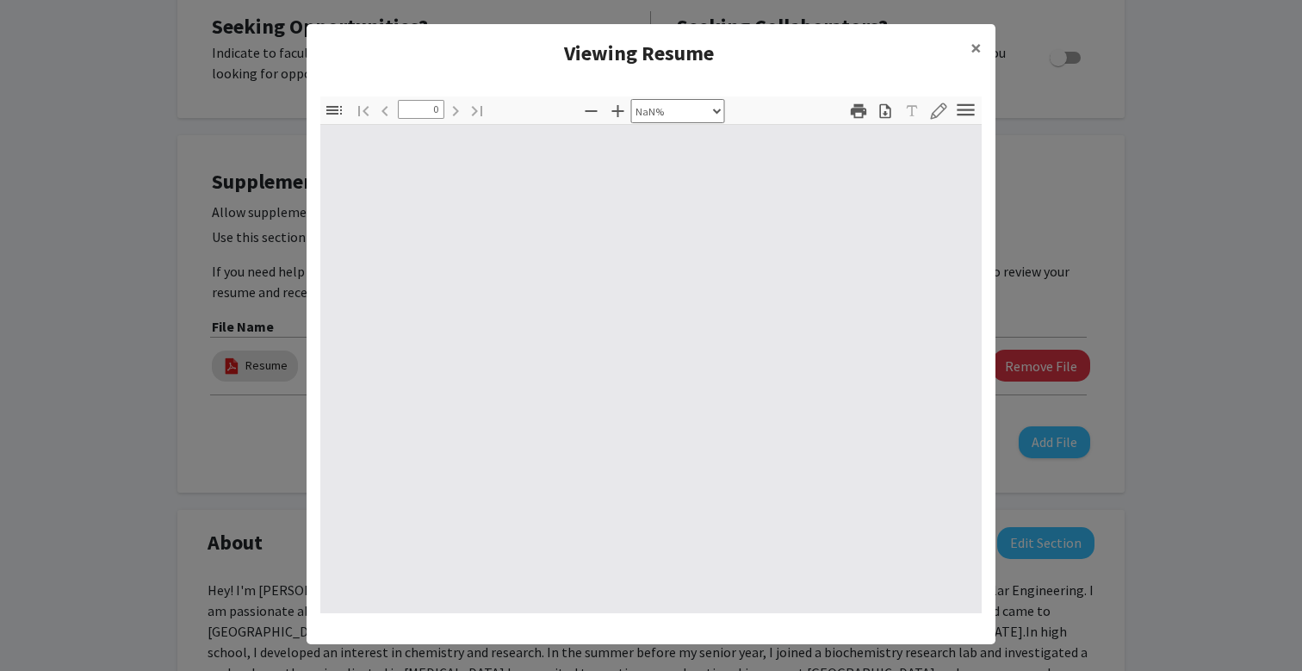
type input "1"
select select "auto"
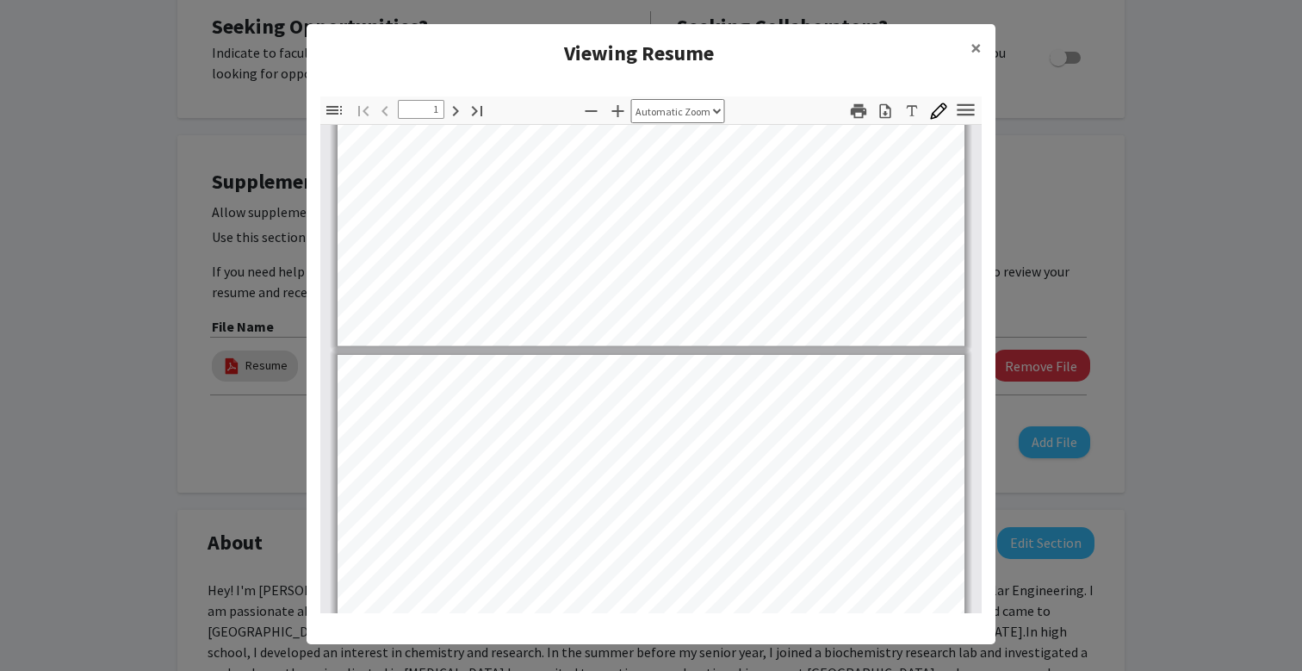
type input "2"
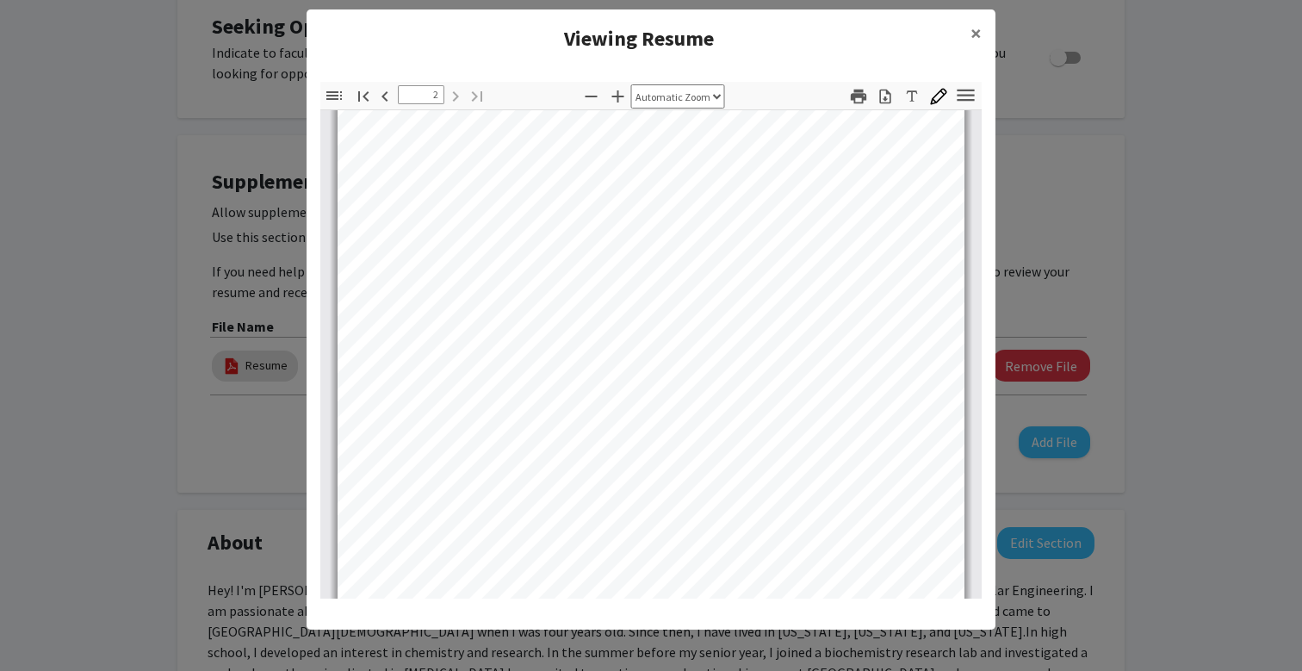
scroll to position [874, 0]
click at [973, 32] on span "×" at bounding box center [975, 33] width 11 height 27
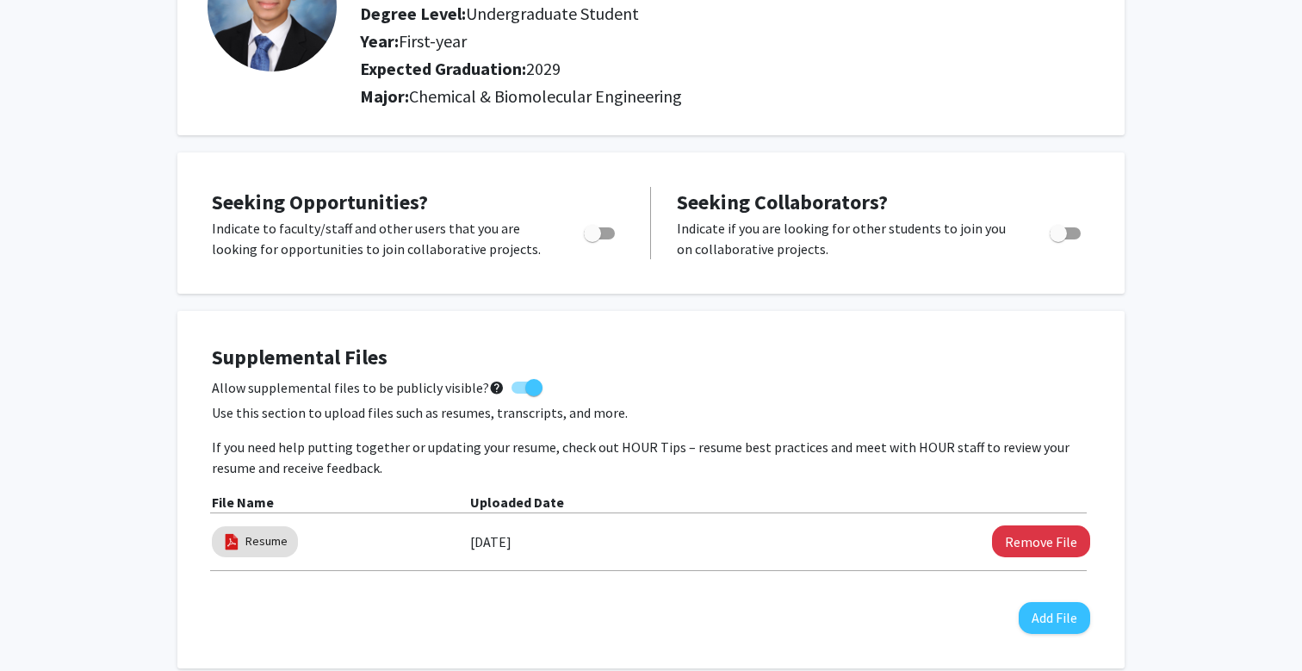
scroll to position [192, 0]
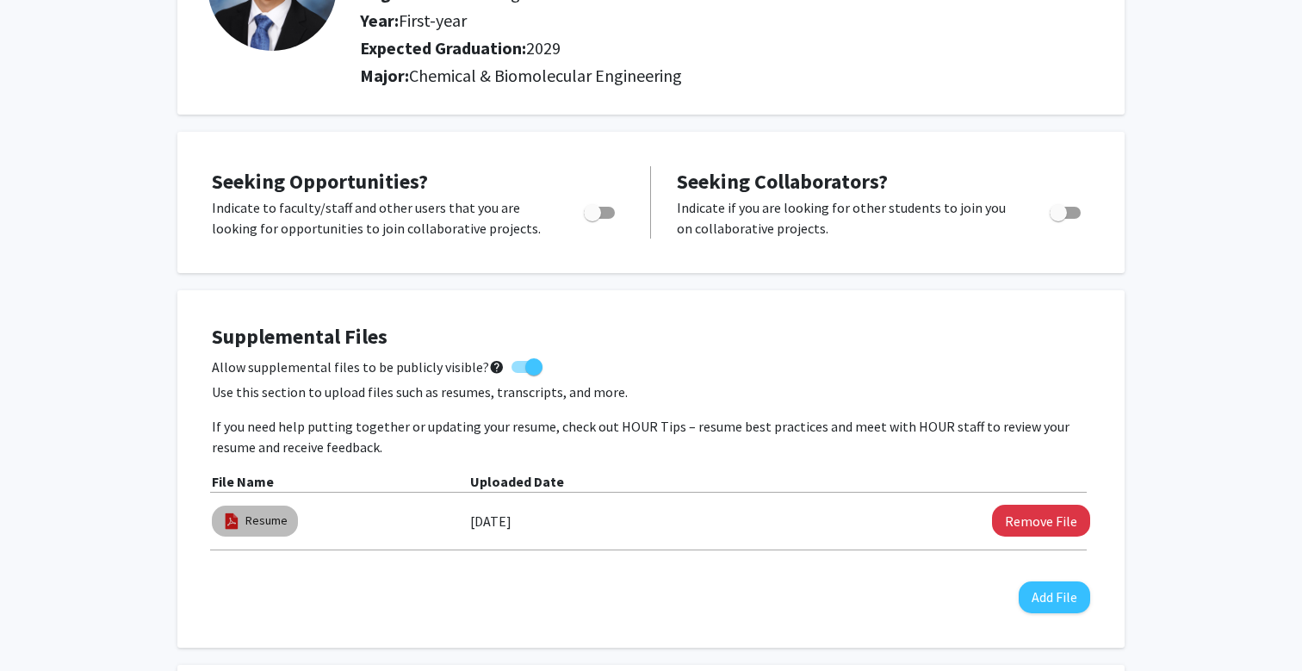
click at [232, 520] on img at bounding box center [231, 520] width 19 height 19
click at [250, 524] on link "Resume" at bounding box center [266, 520] width 42 height 18
select select "custom"
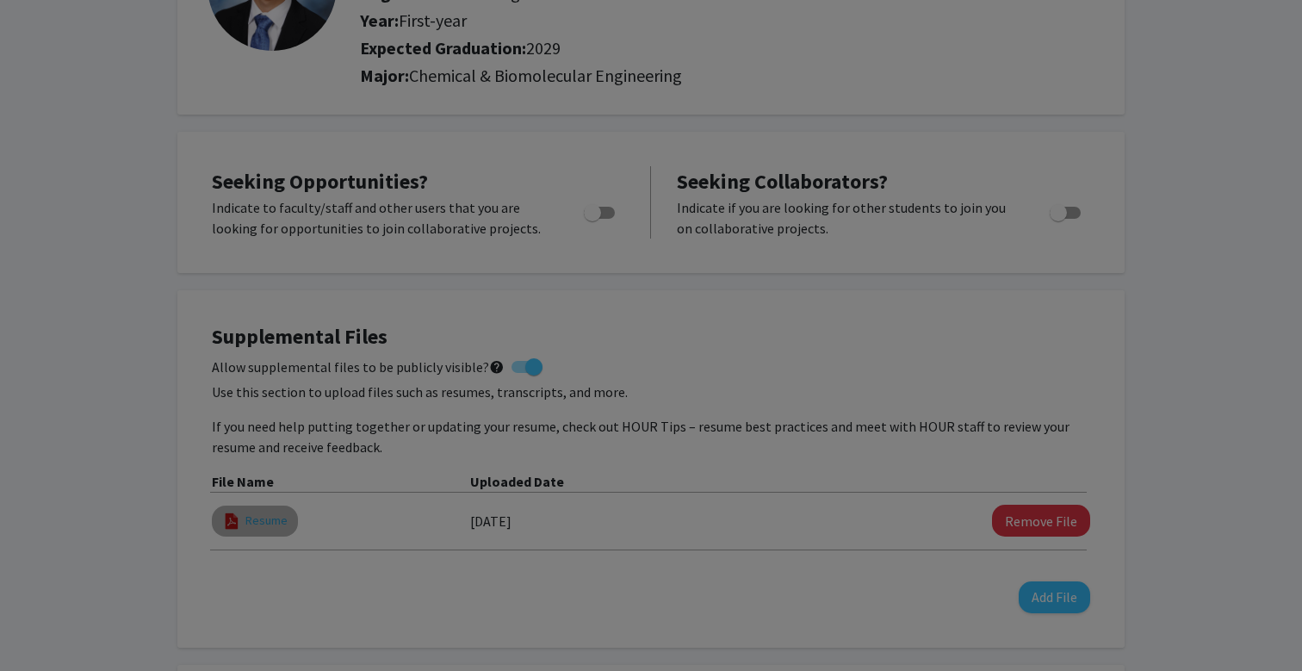
type input "0"
select select "custom"
type input "1"
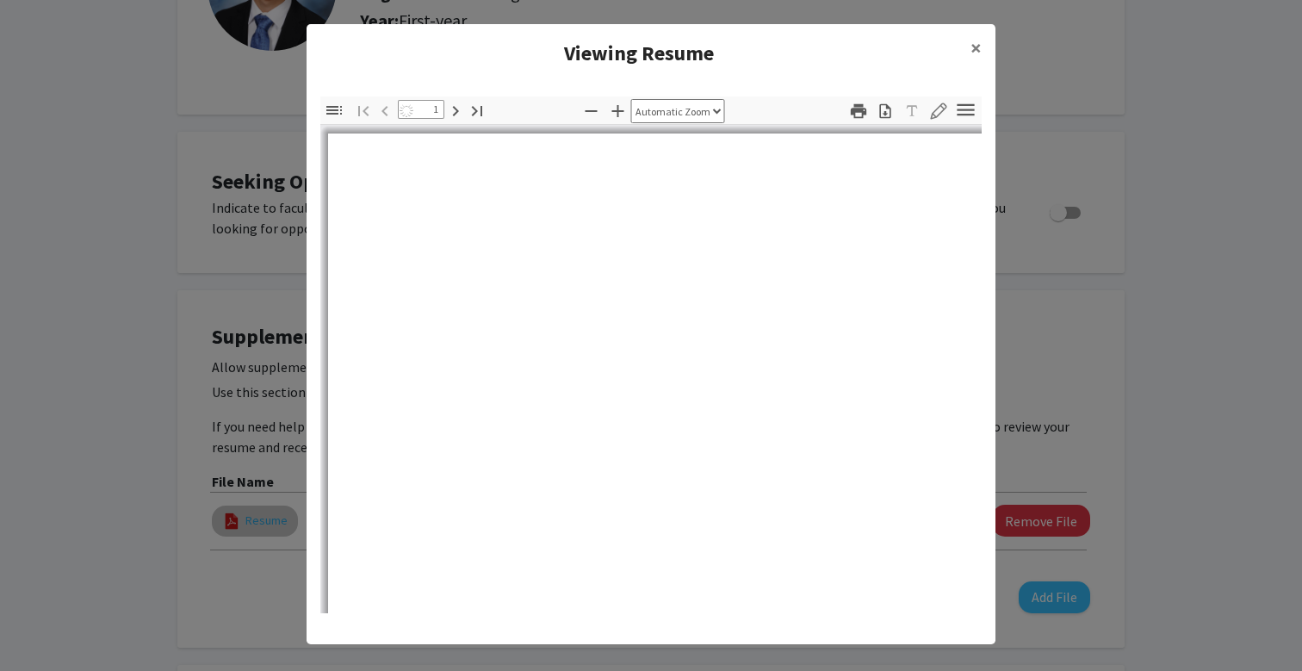
select select "auto"
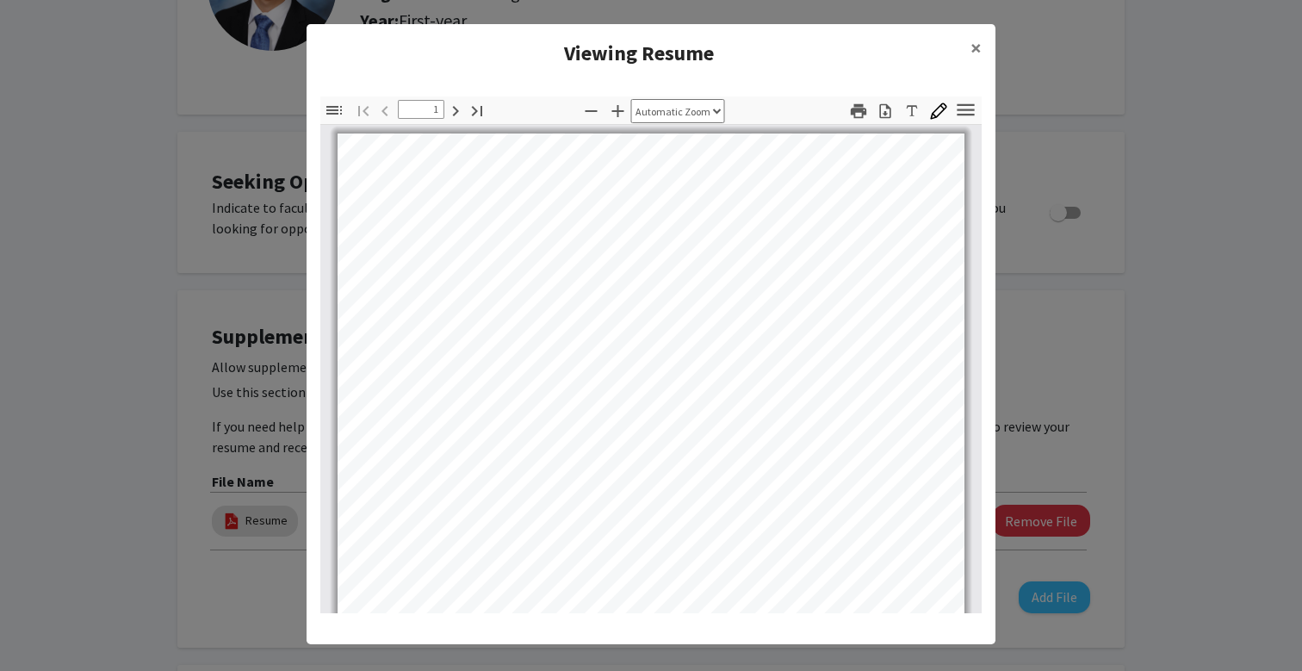
type input "2"
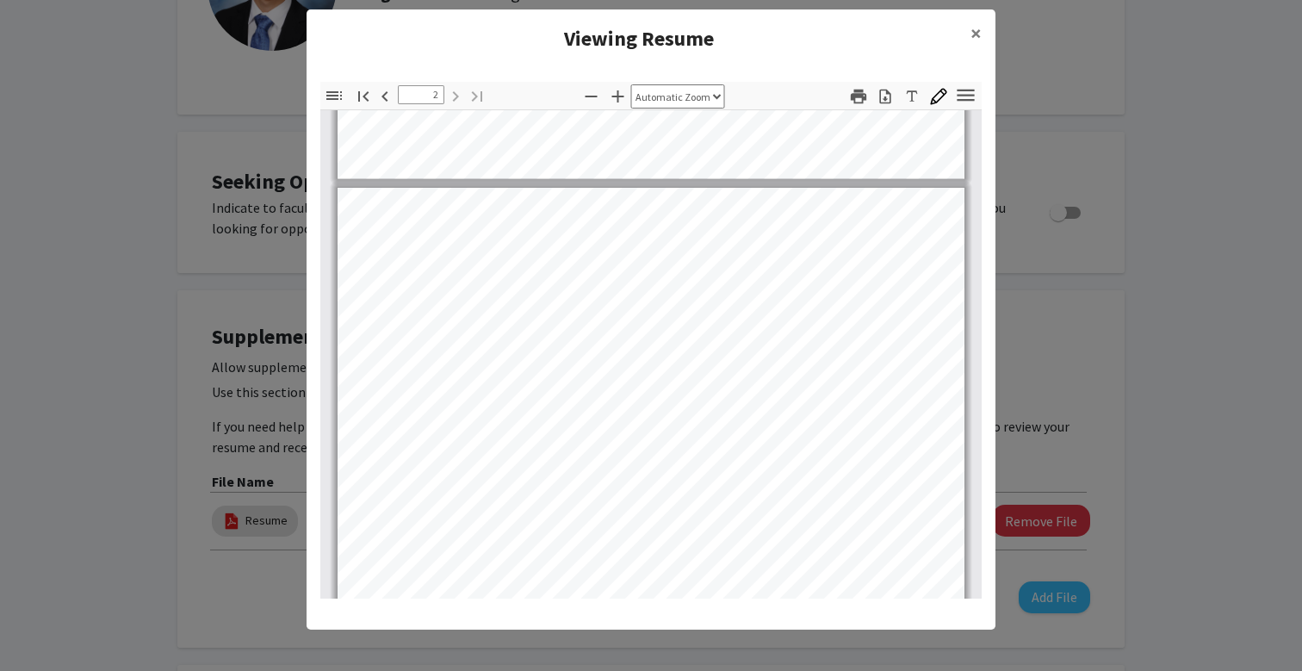
scroll to position [734, 0]
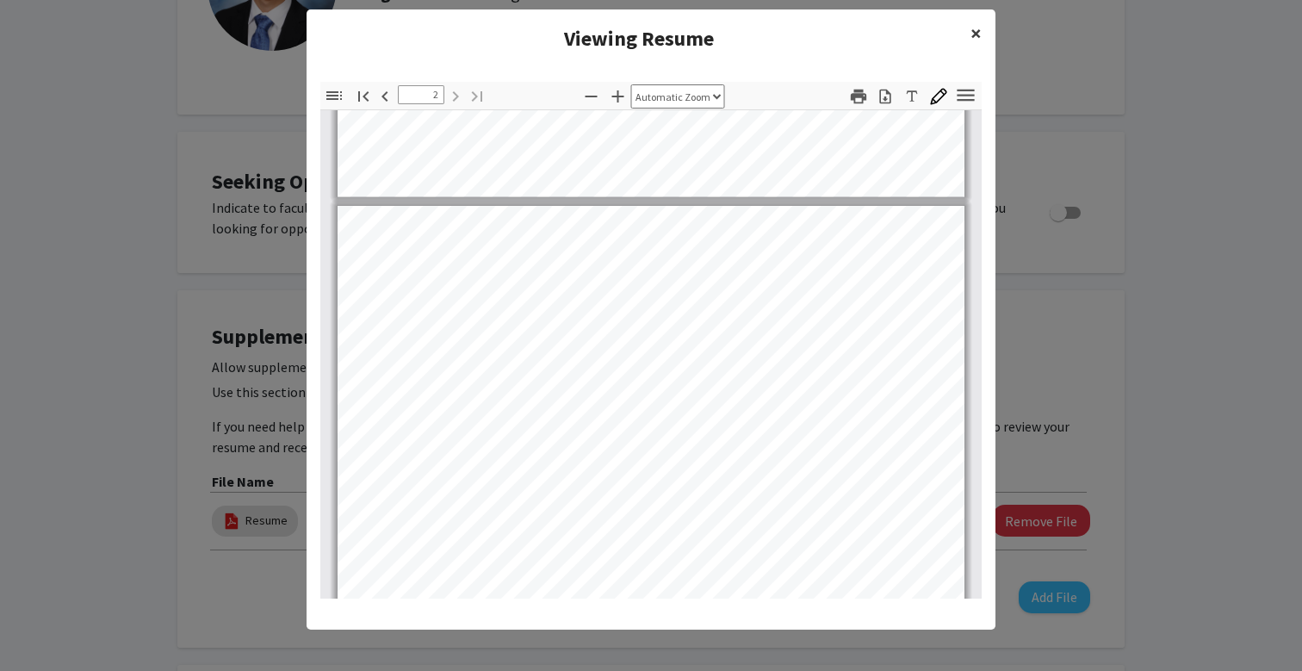
click at [972, 29] on span "×" at bounding box center [975, 33] width 11 height 27
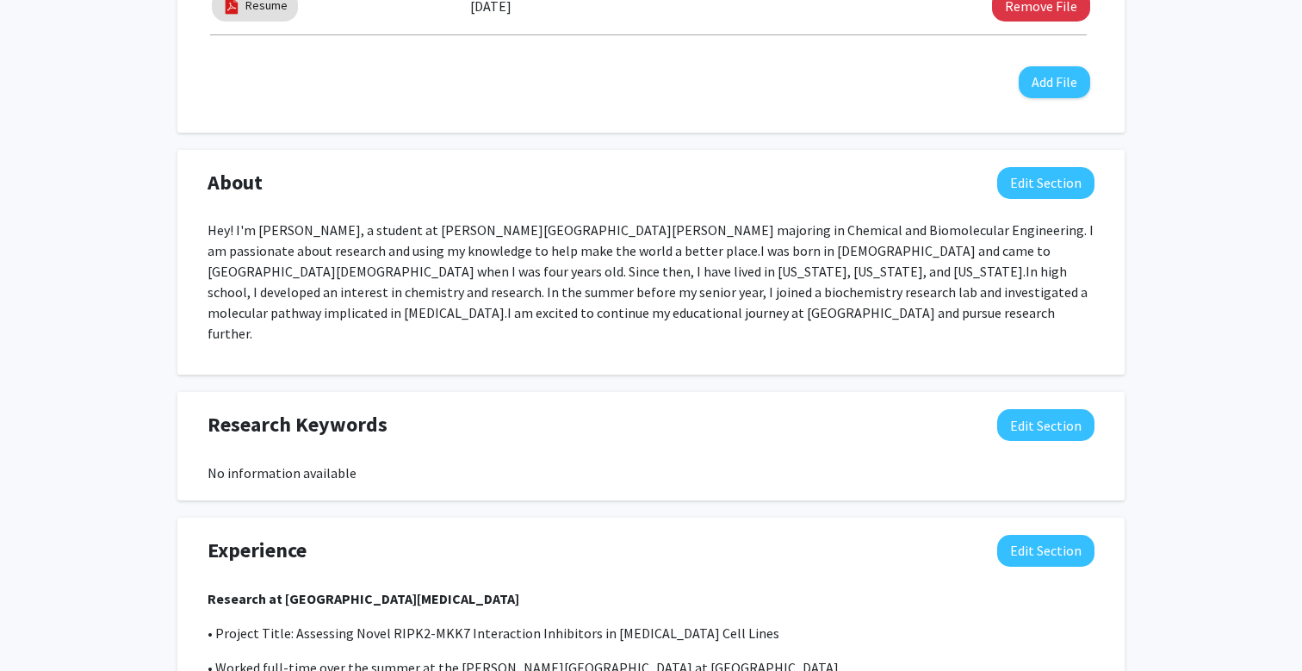
scroll to position [589, 0]
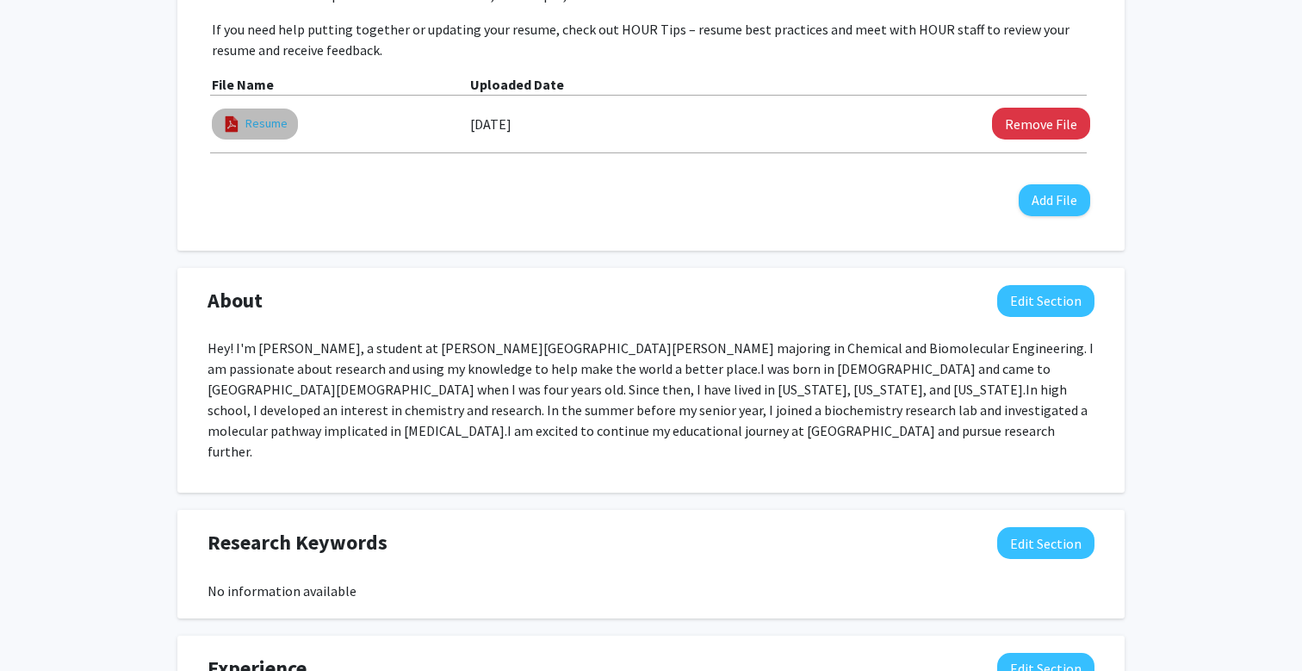
click at [263, 121] on link "Resume" at bounding box center [266, 124] width 42 height 18
select select "custom"
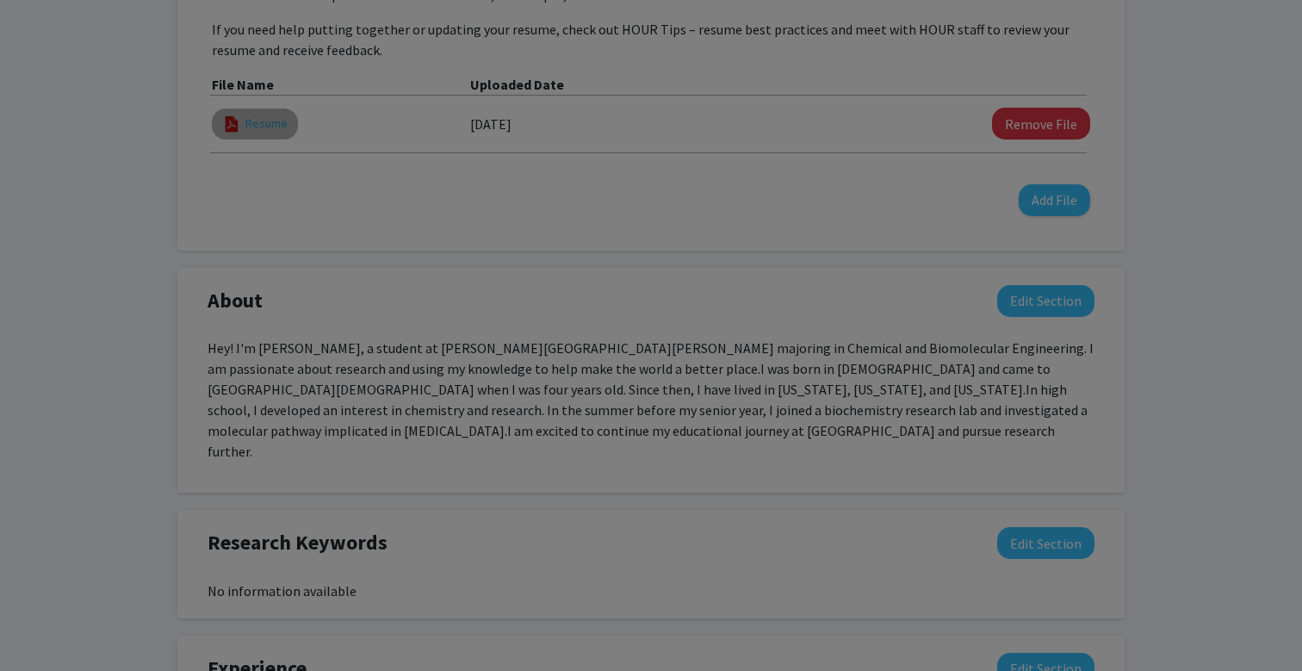
type input "0"
select select "custom"
type input "1"
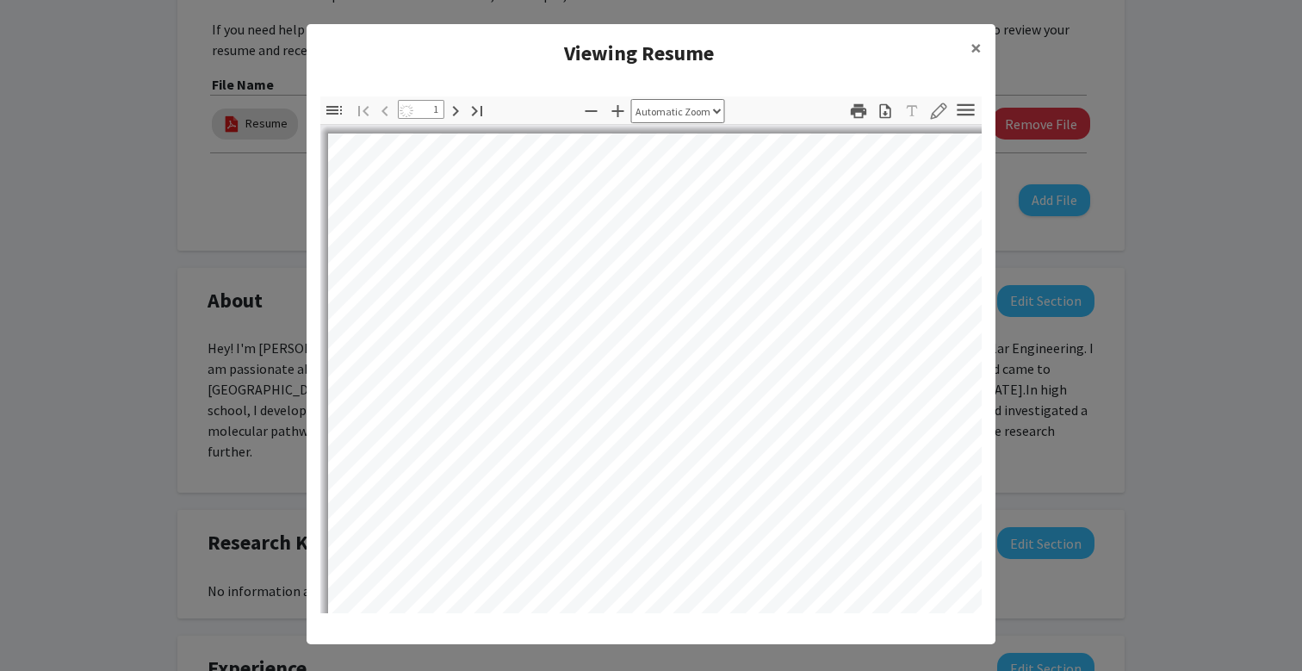
select select "auto"
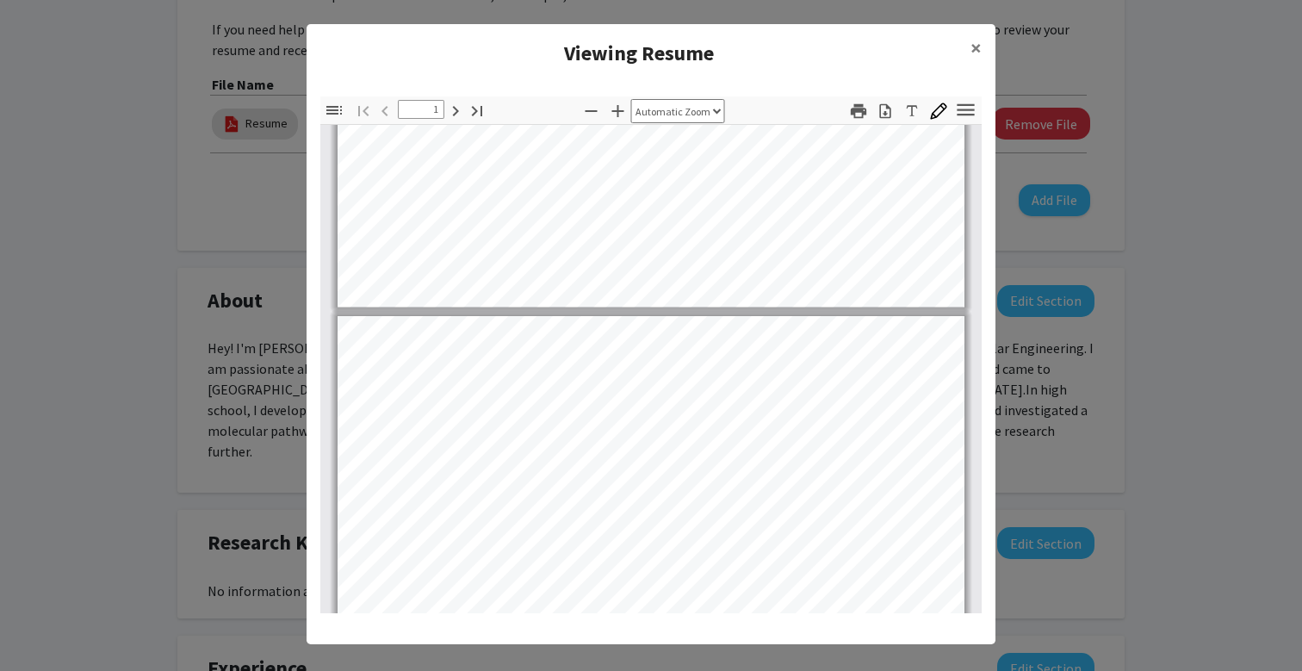
type input "2"
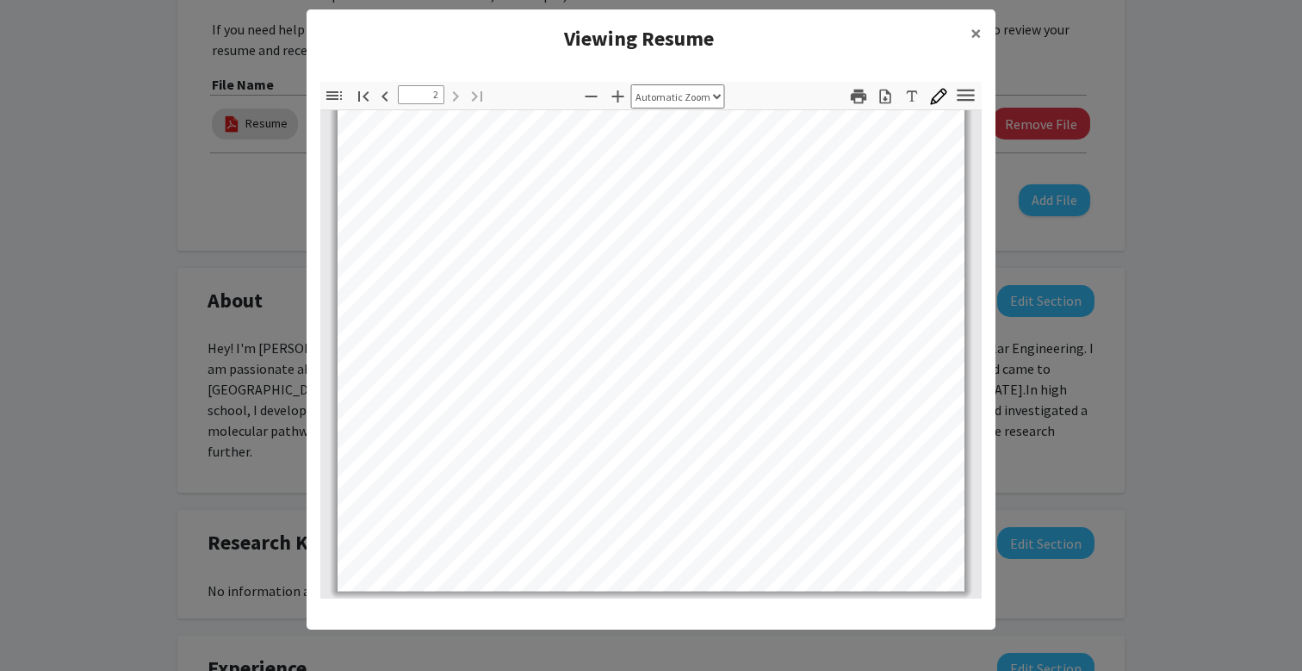
scroll to position [15, 0]
click at [982, 26] on button "×" at bounding box center [976, 33] width 39 height 48
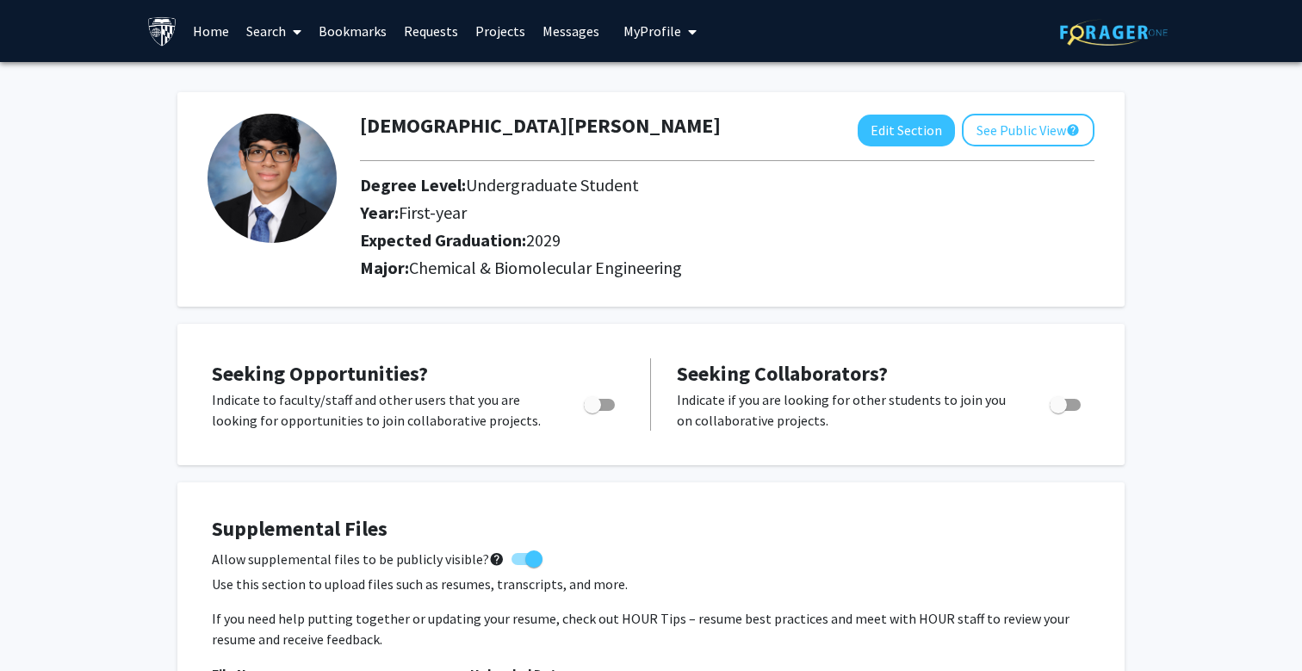
scroll to position [-3, 1]
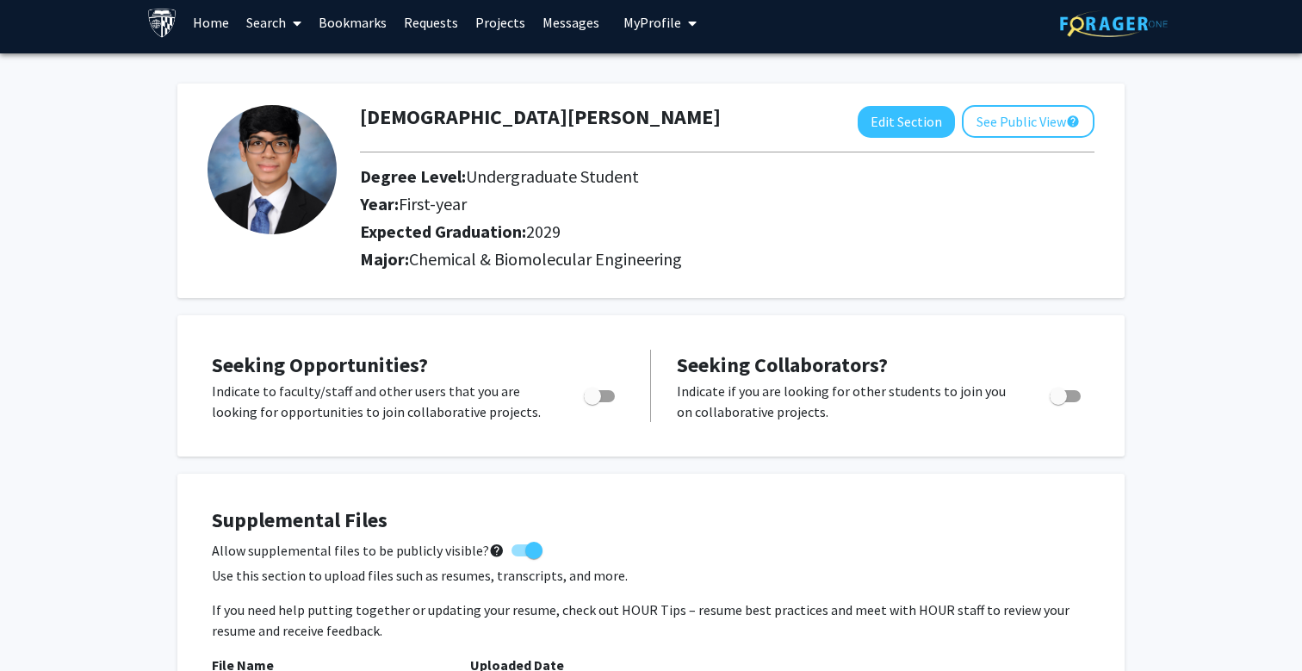
click at [362, 29] on link "Bookmarks" at bounding box center [352, 22] width 85 height 60
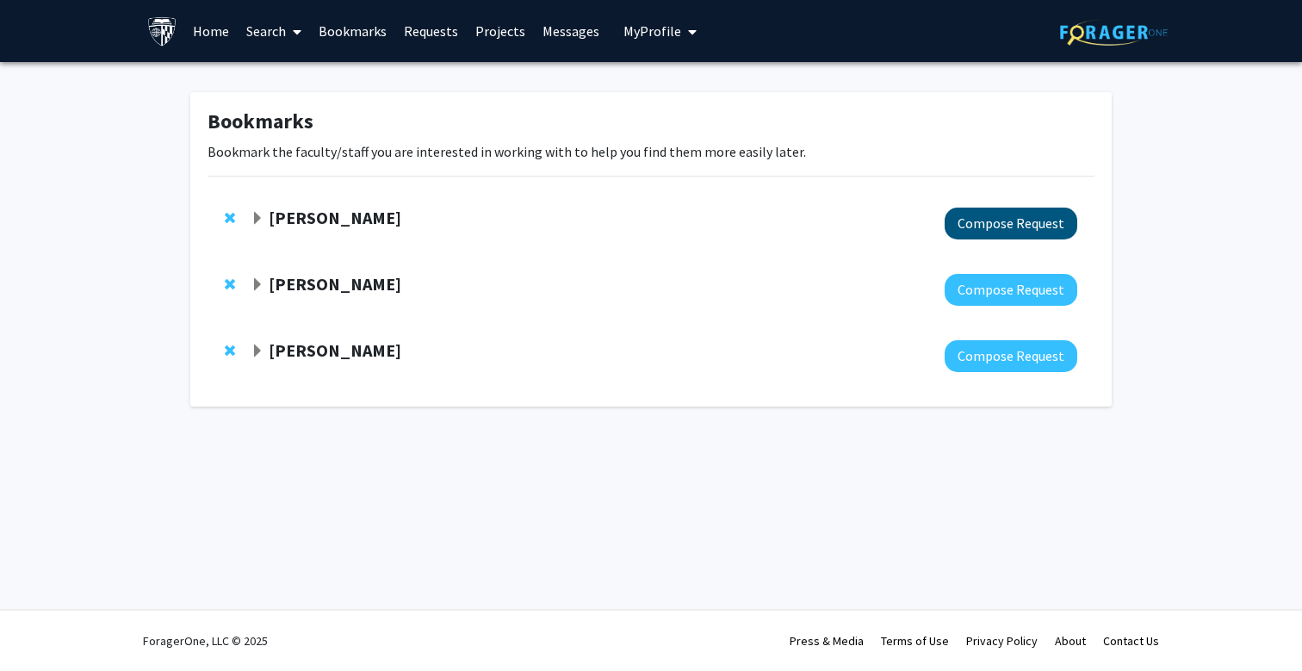
click at [982, 220] on button "Compose Request" at bounding box center [1011, 224] width 133 height 32
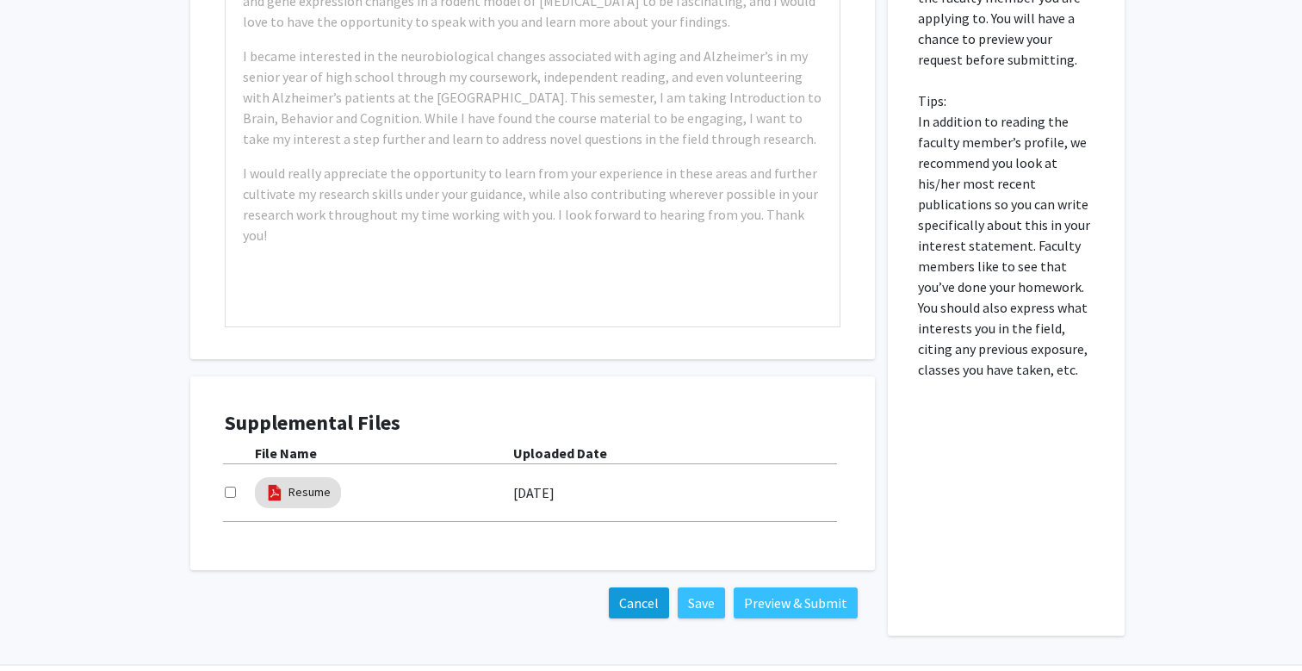
click at [629, 587] on button "Cancel" at bounding box center [639, 602] width 60 height 31
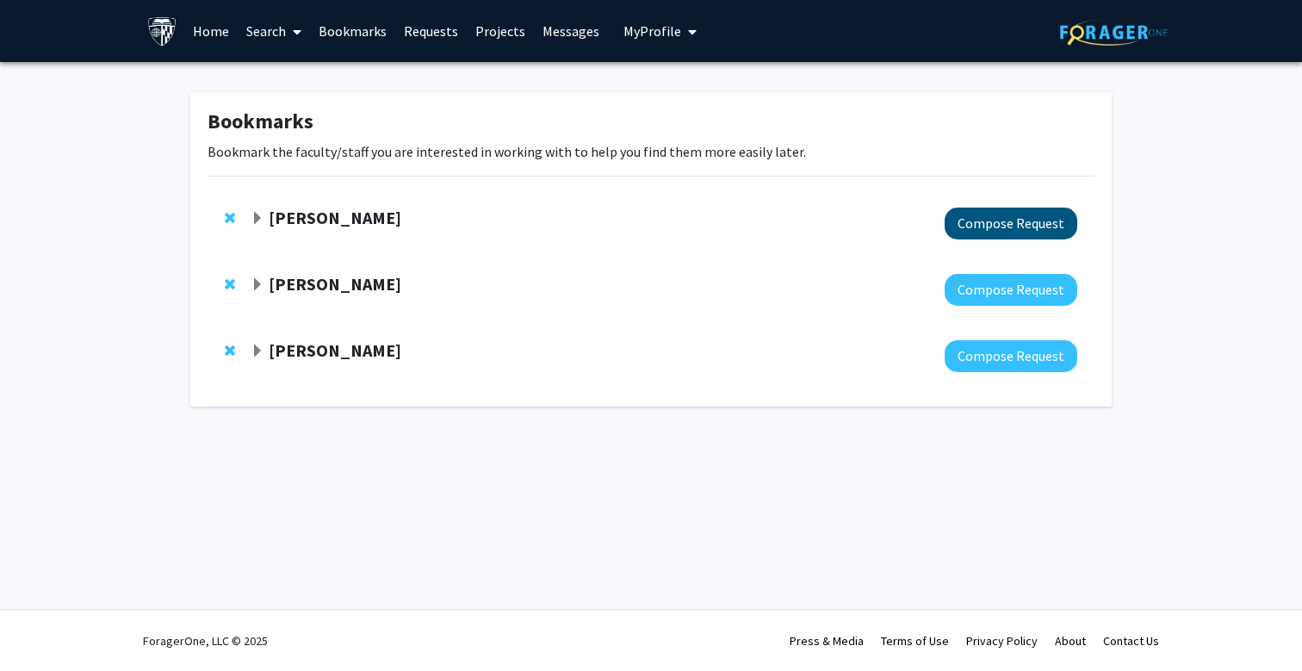
click at [1029, 220] on button "Compose Request" at bounding box center [1011, 224] width 133 height 32
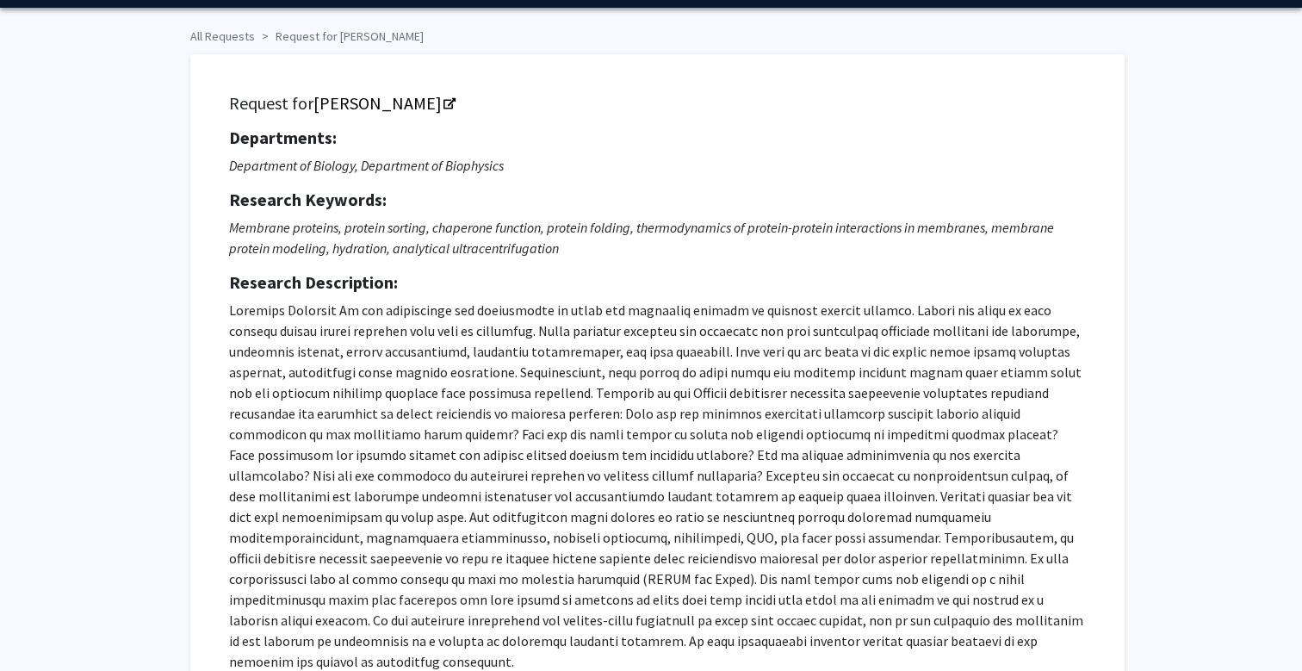
click at [545, 310] on p at bounding box center [657, 486] width 857 height 372
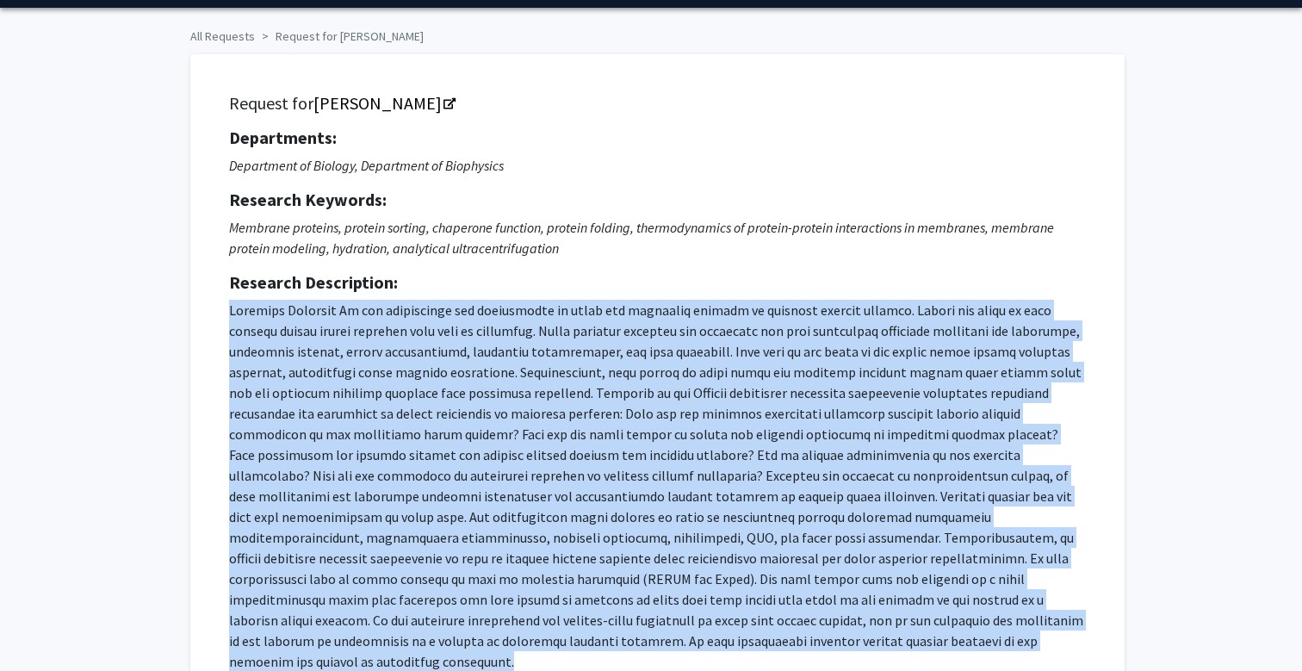
click at [535, 317] on p at bounding box center [657, 486] width 857 height 372
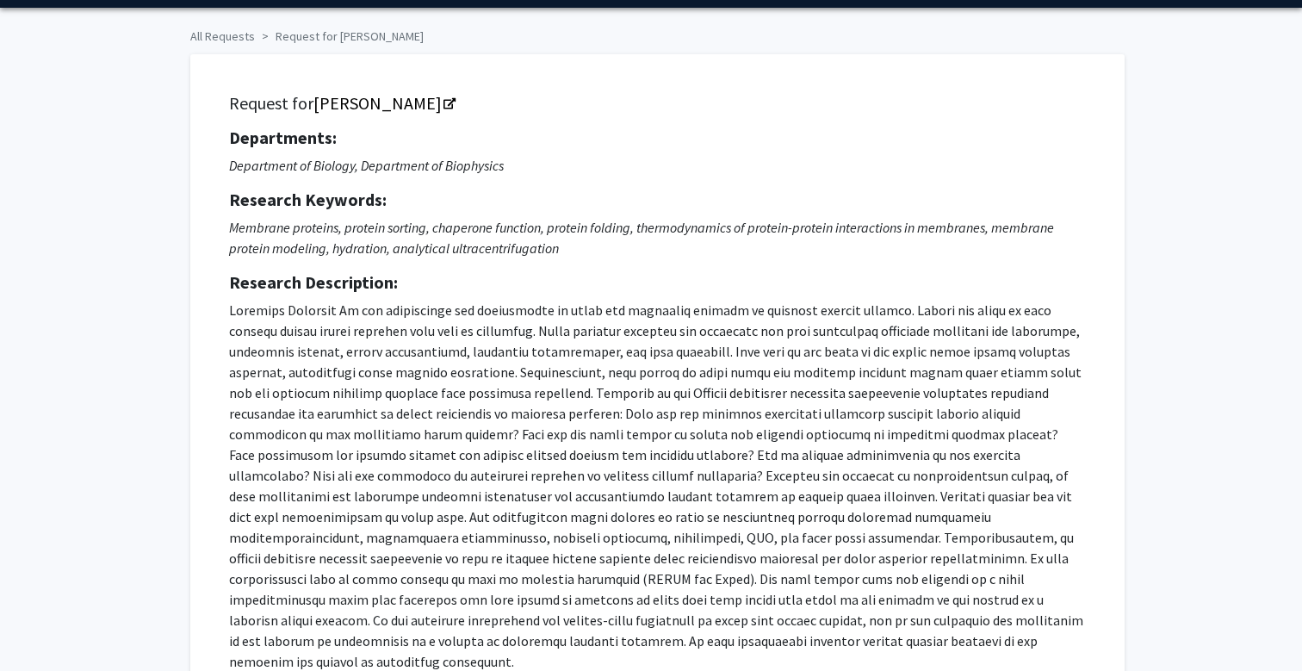
click at [535, 317] on p at bounding box center [657, 486] width 857 height 372
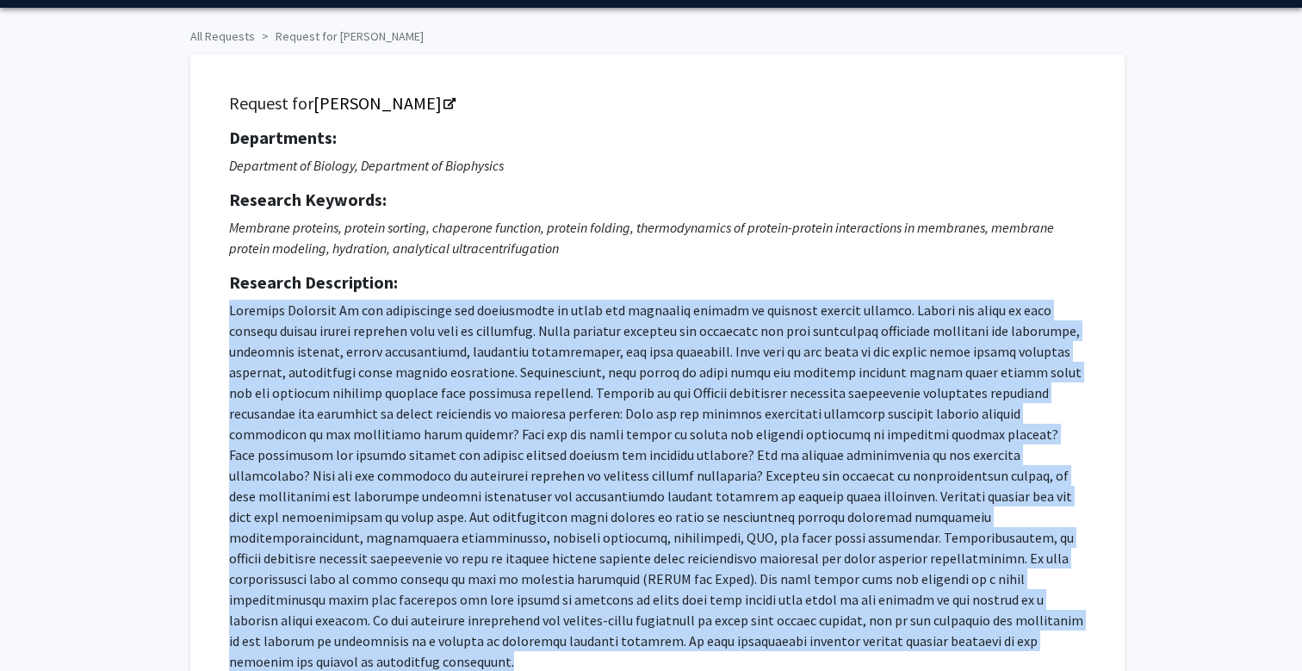
click at [530, 328] on p at bounding box center [657, 486] width 857 height 372
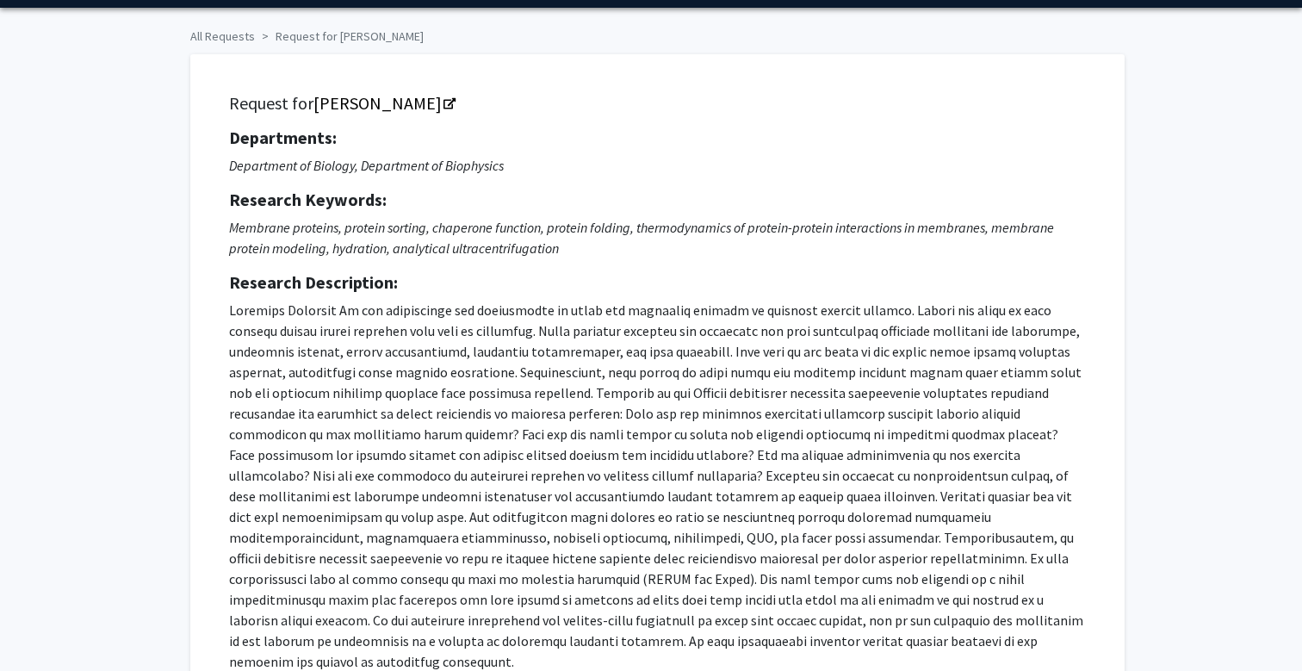
click at [530, 328] on p at bounding box center [657, 486] width 857 height 372
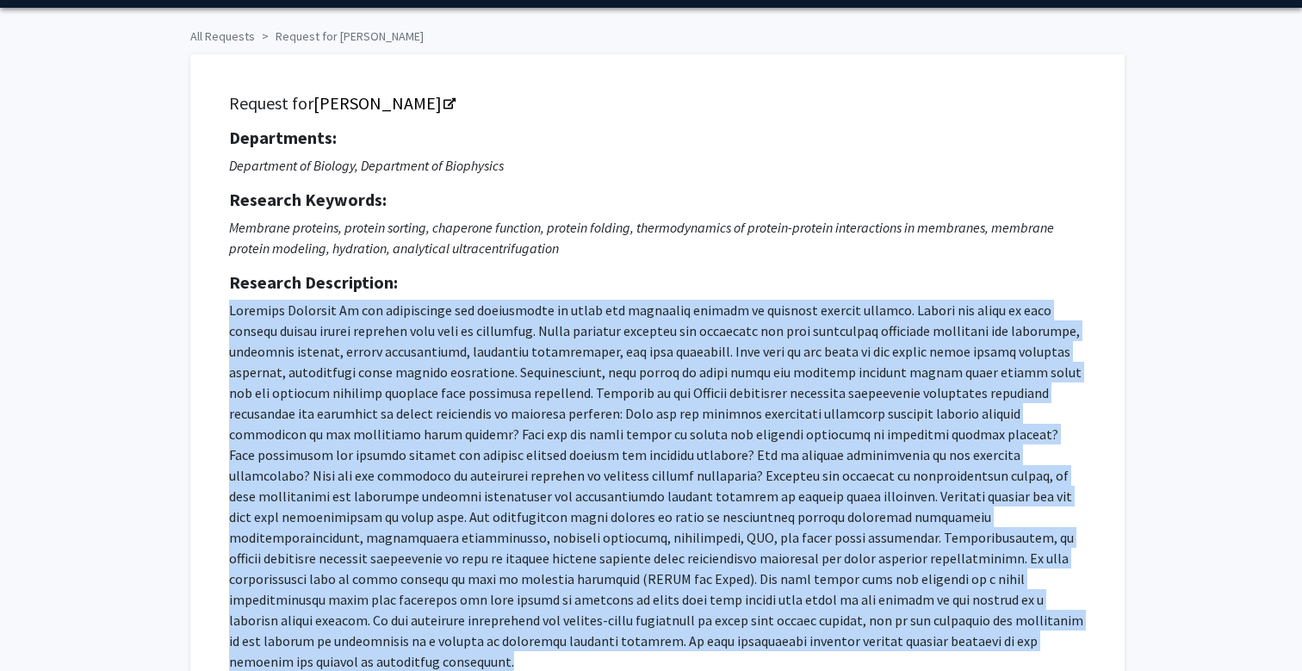
click at [531, 333] on p at bounding box center [657, 486] width 857 height 372
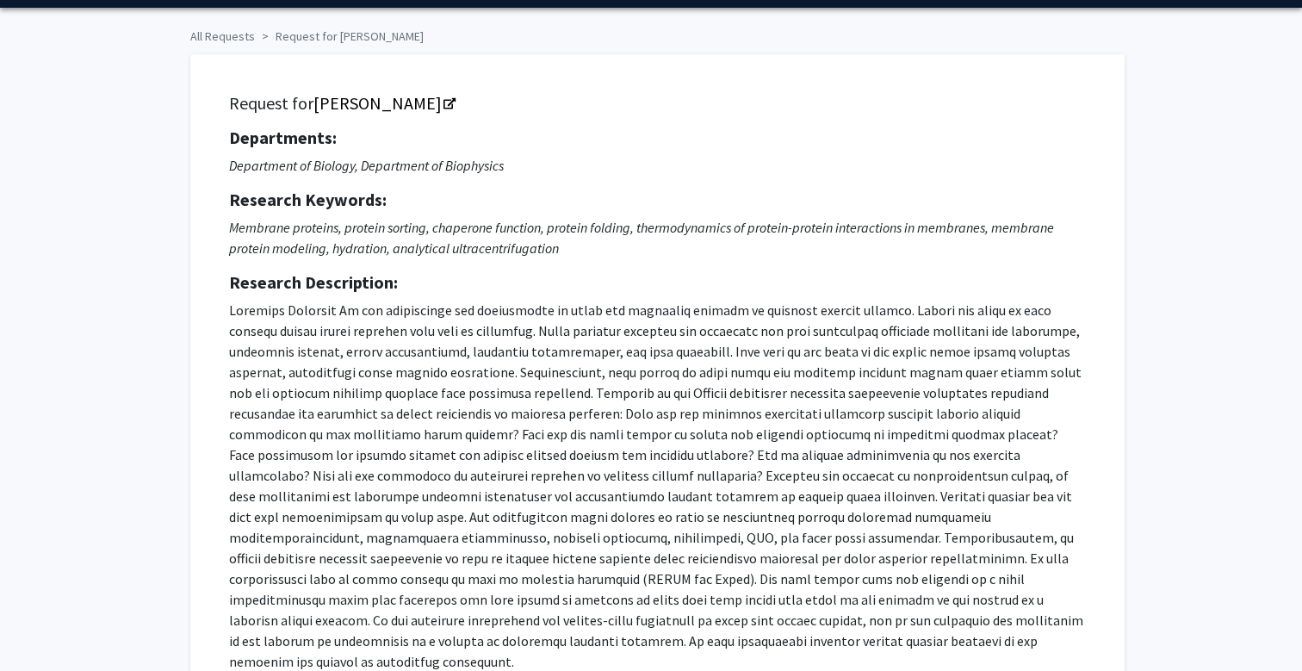
click at [531, 333] on p at bounding box center [657, 486] width 857 height 372
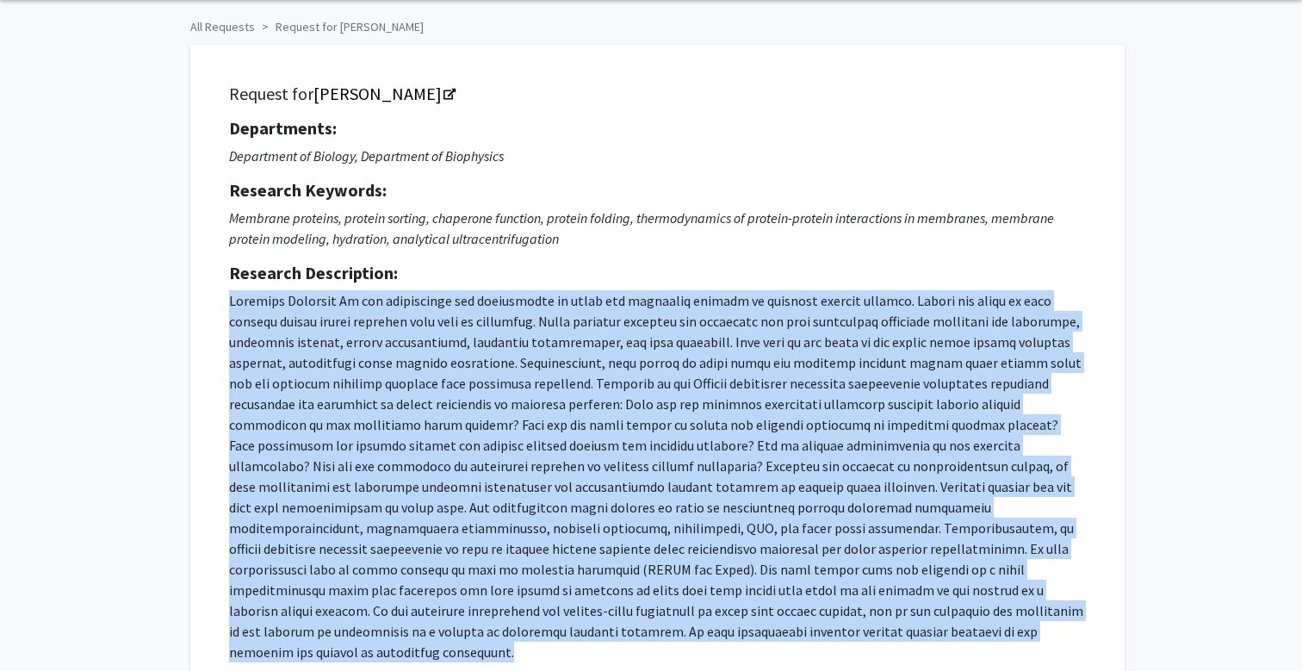
click at [531, 333] on p at bounding box center [657, 476] width 857 height 372
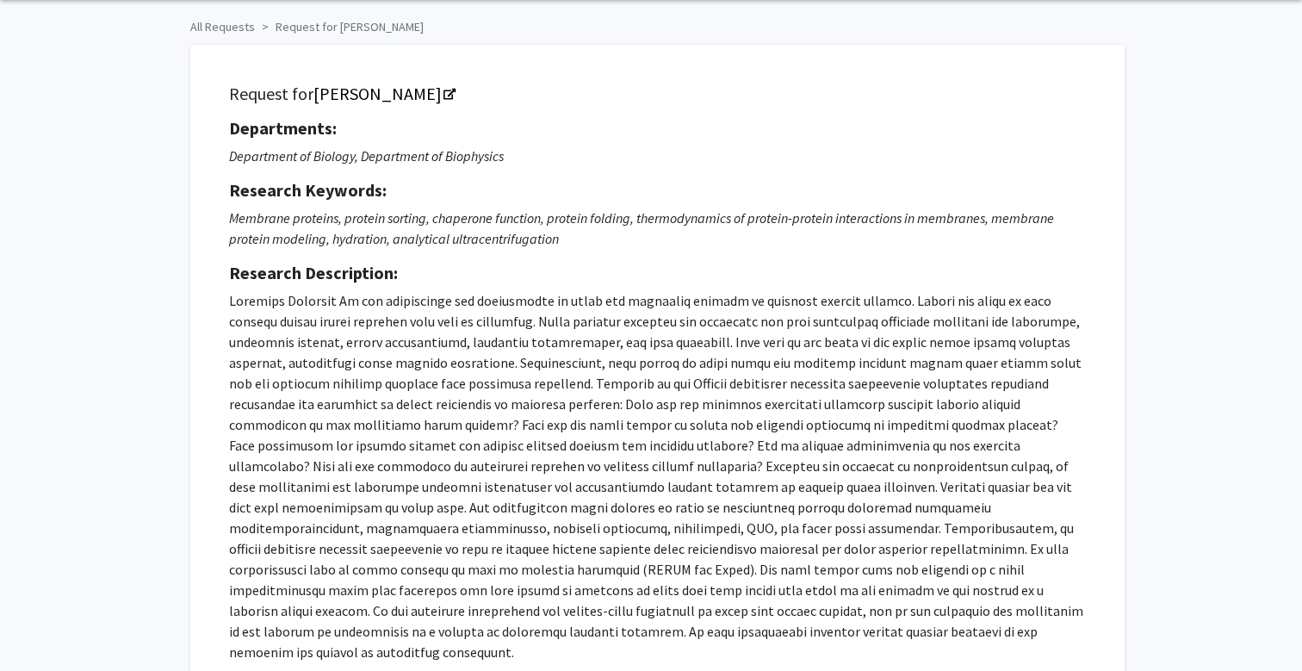
click at [531, 333] on p at bounding box center [657, 476] width 857 height 372
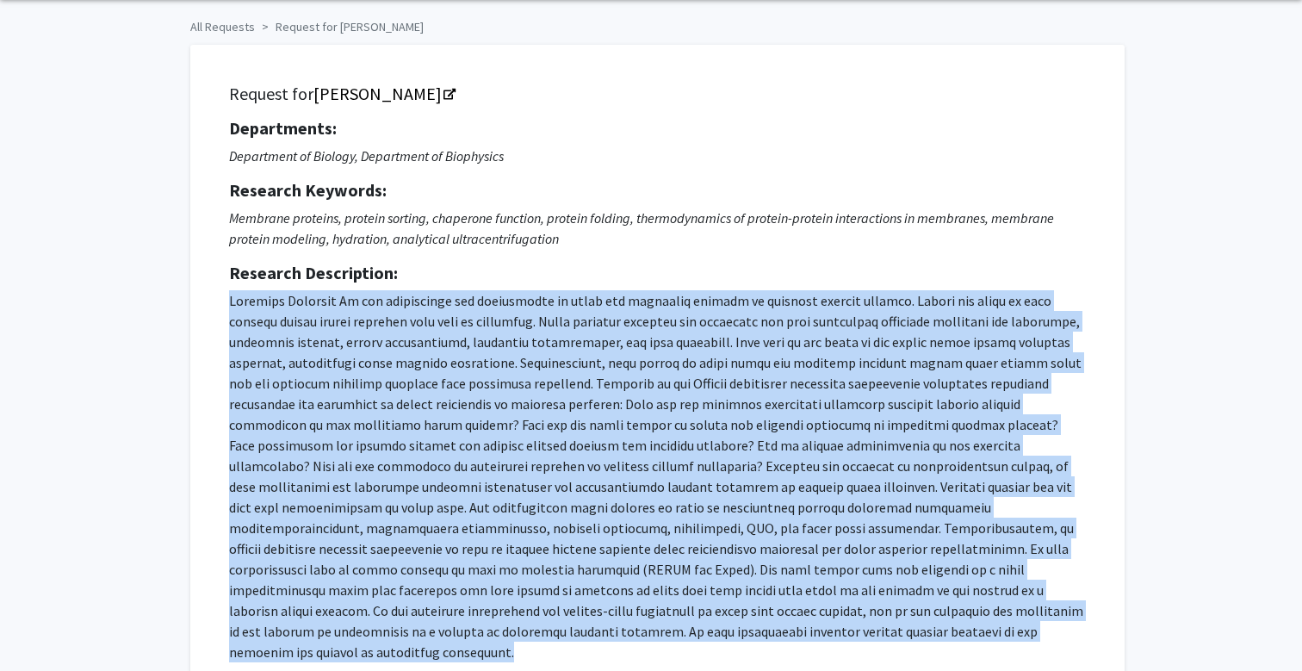
click at [544, 328] on p at bounding box center [657, 476] width 857 height 372
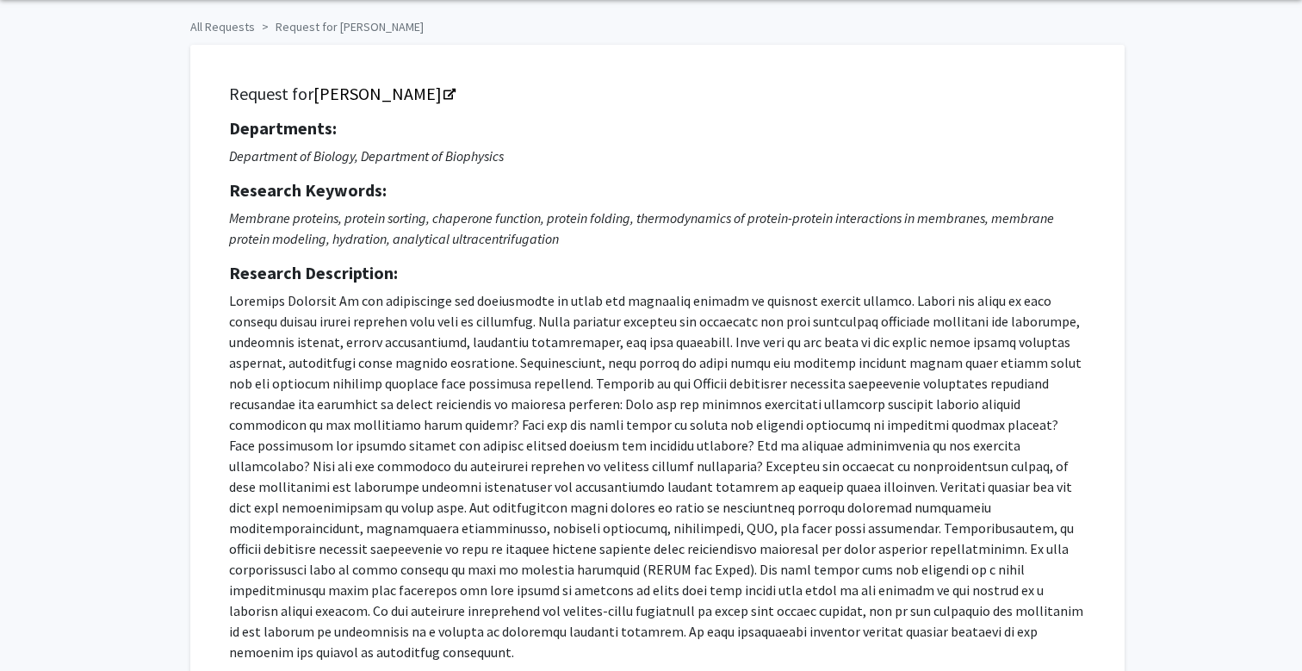
click at [544, 328] on p at bounding box center [657, 476] width 857 height 372
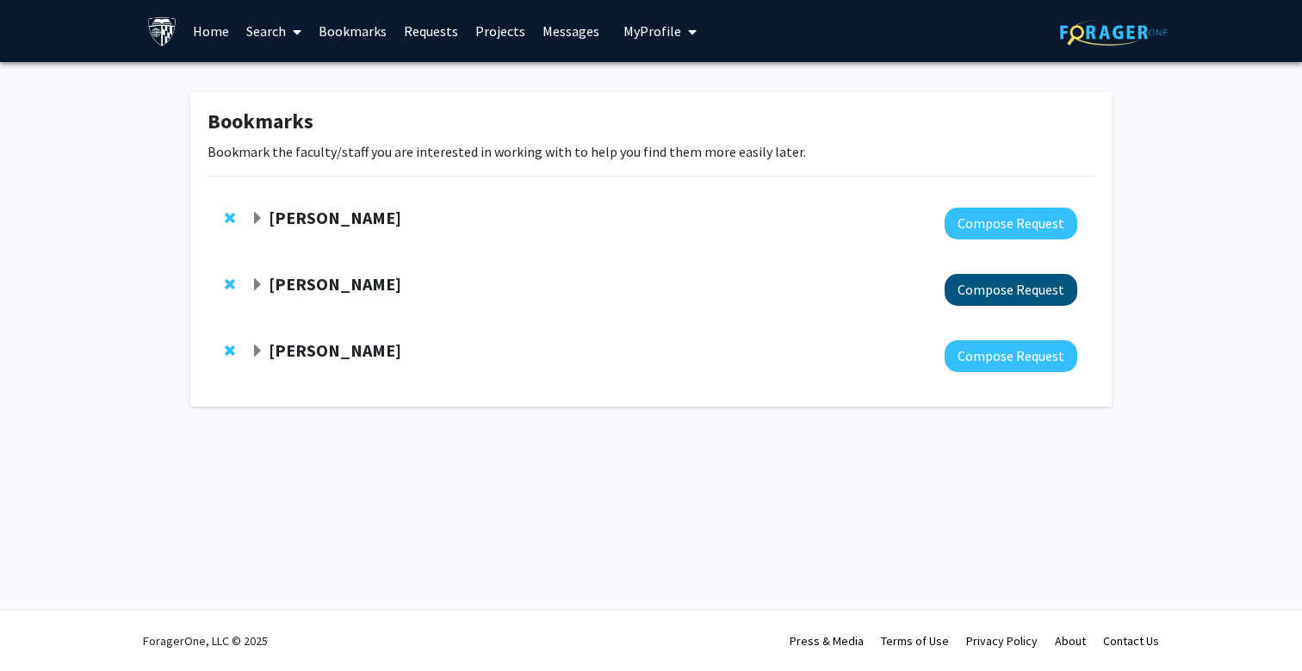
click at [1067, 294] on button "Compose Request" at bounding box center [1011, 290] width 133 height 32
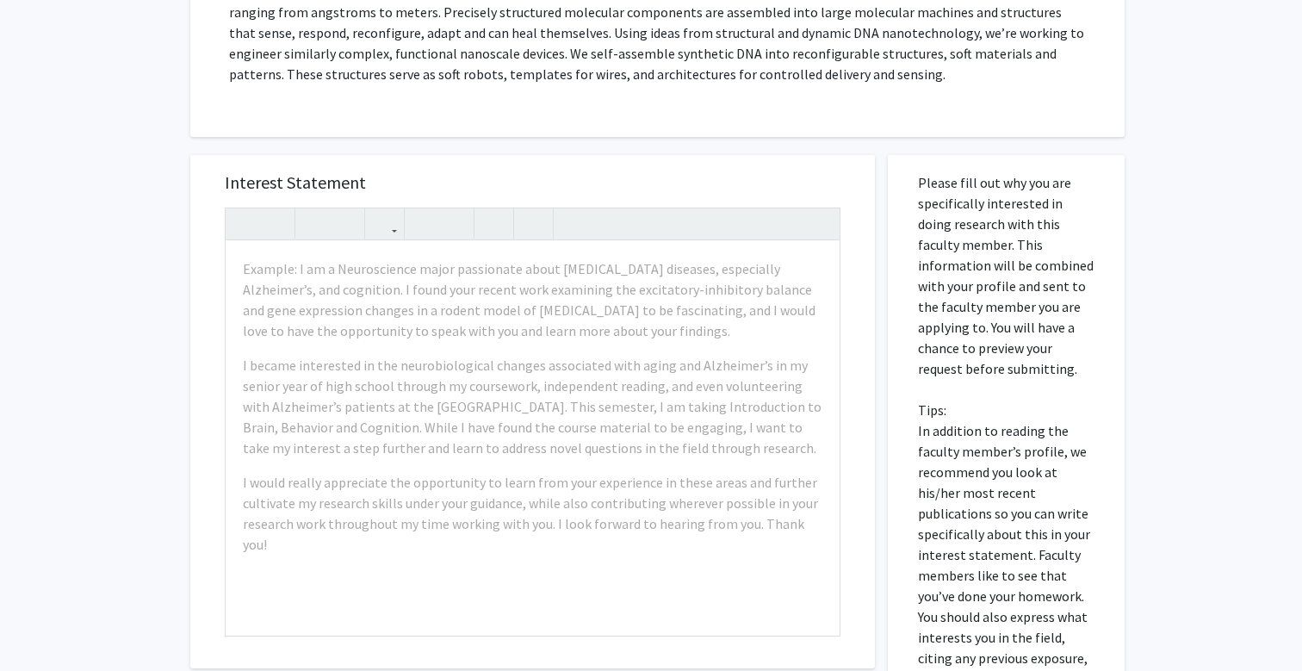
scroll to position [67, 0]
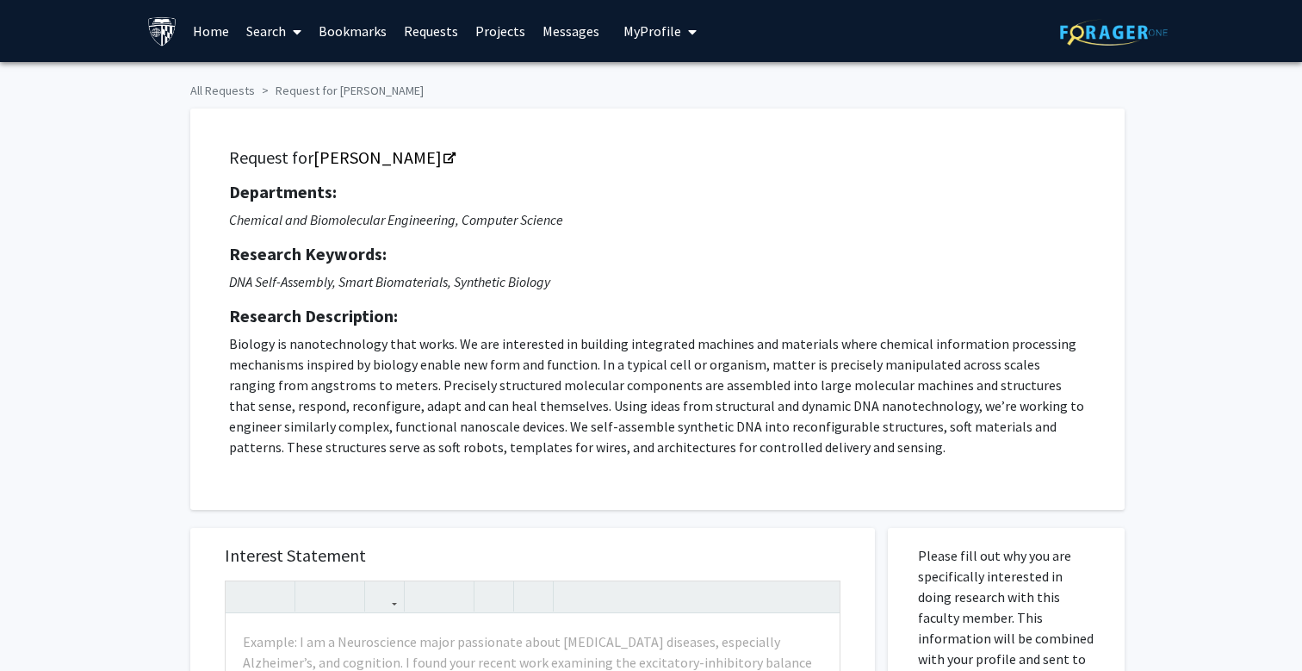
click at [230, 34] on link "Home" at bounding box center [210, 31] width 53 height 60
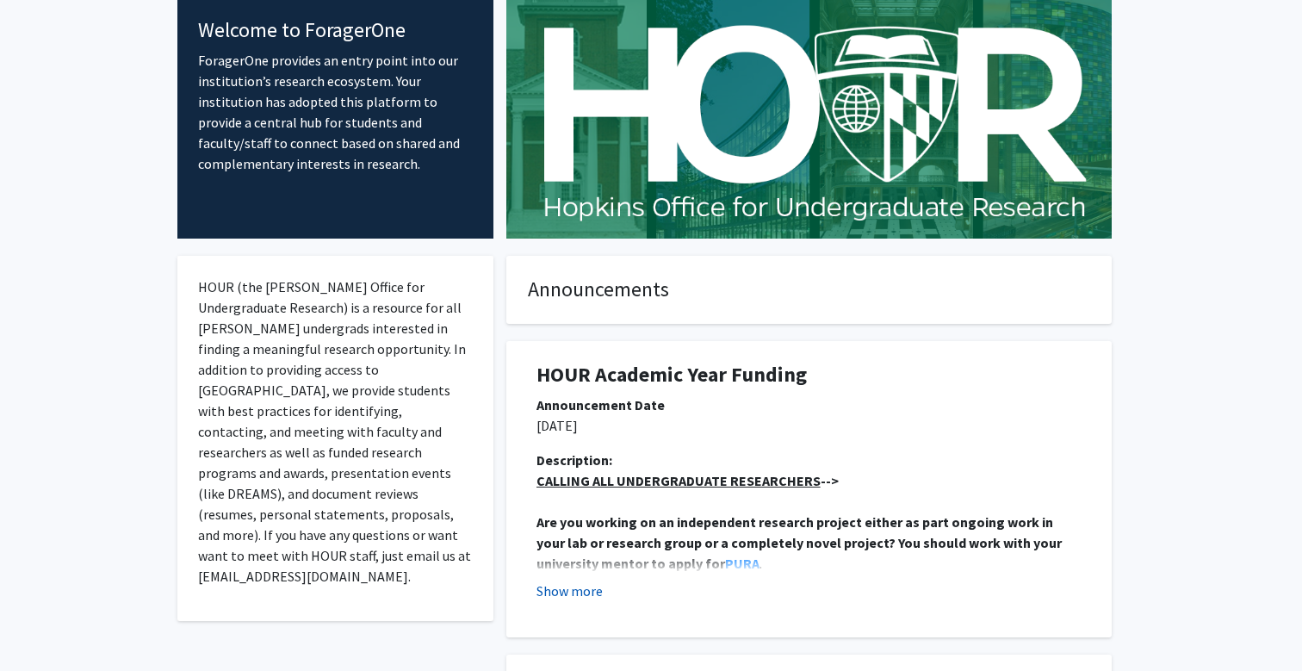
click at [586, 596] on button "Show more" at bounding box center [569, 590] width 66 height 21
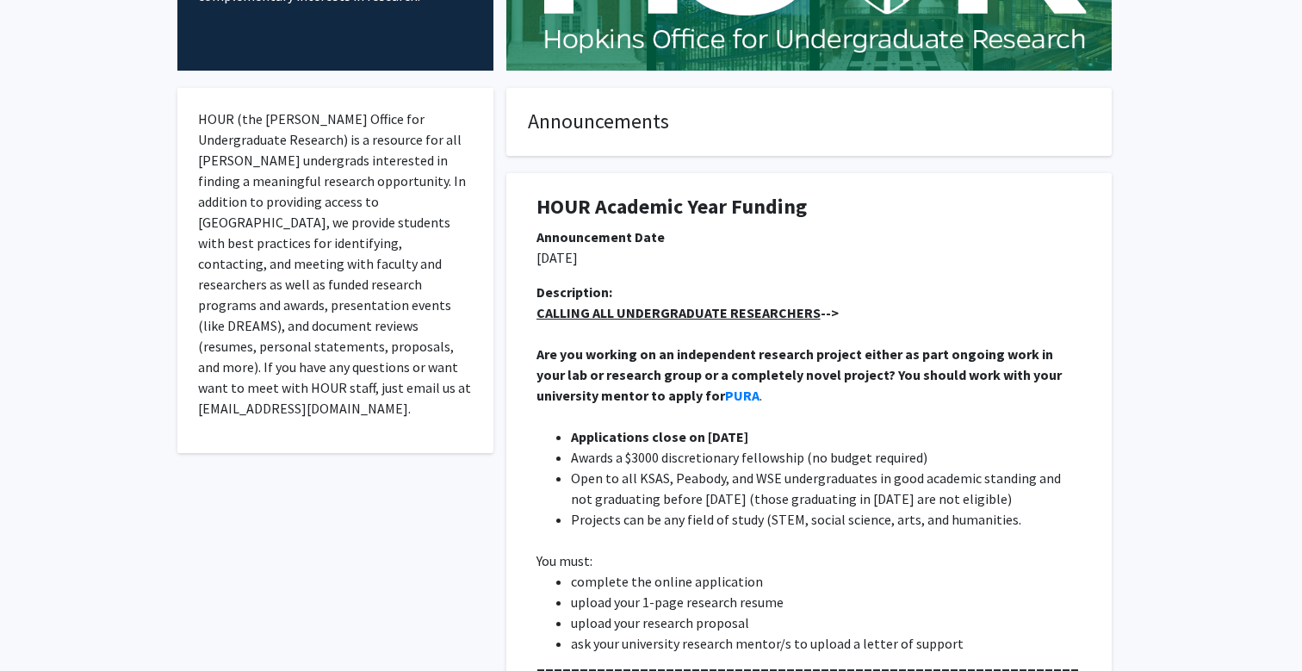
click at [657, 517] on li "Projects can be any field of study (STEM, social science, arts, and humanities." at bounding box center [826, 519] width 511 height 21
click at [697, 474] on li "Open to all KSAS, Peabody, and WSE undergraduates in good academic standing and…" at bounding box center [826, 488] width 511 height 41
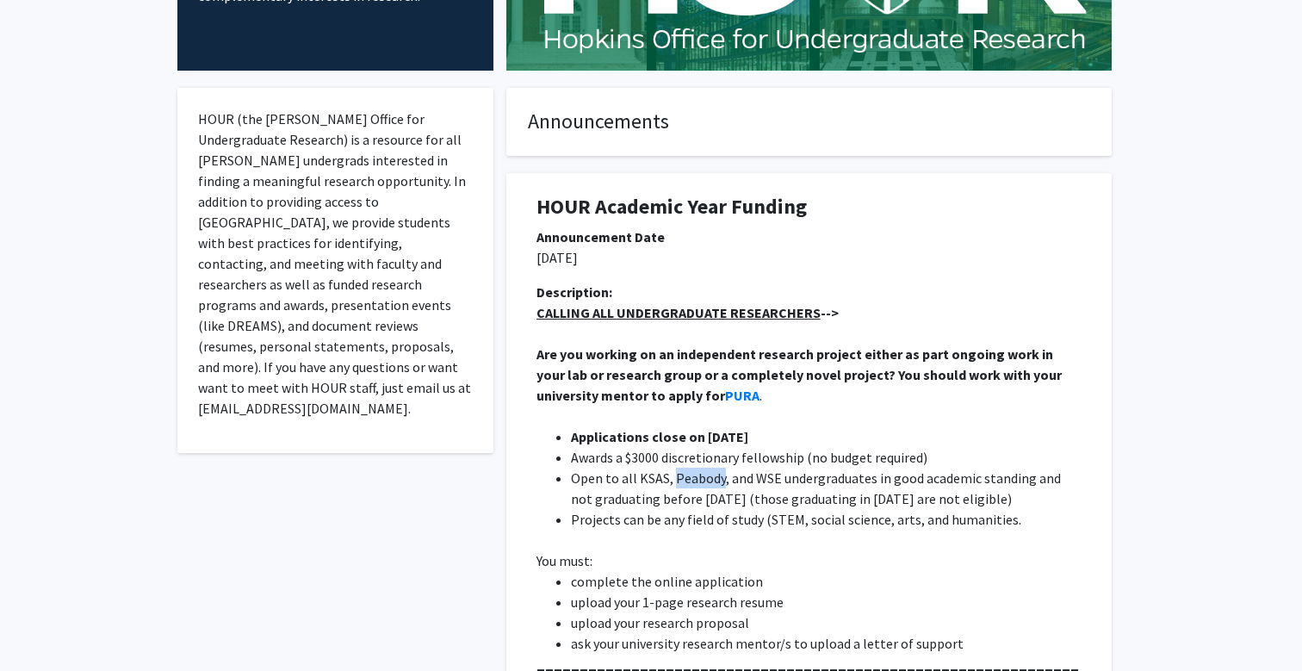
click at [697, 474] on li "Open to all KSAS, Peabody, and WSE undergraduates in good academic standing and…" at bounding box center [826, 488] width 511 height 41
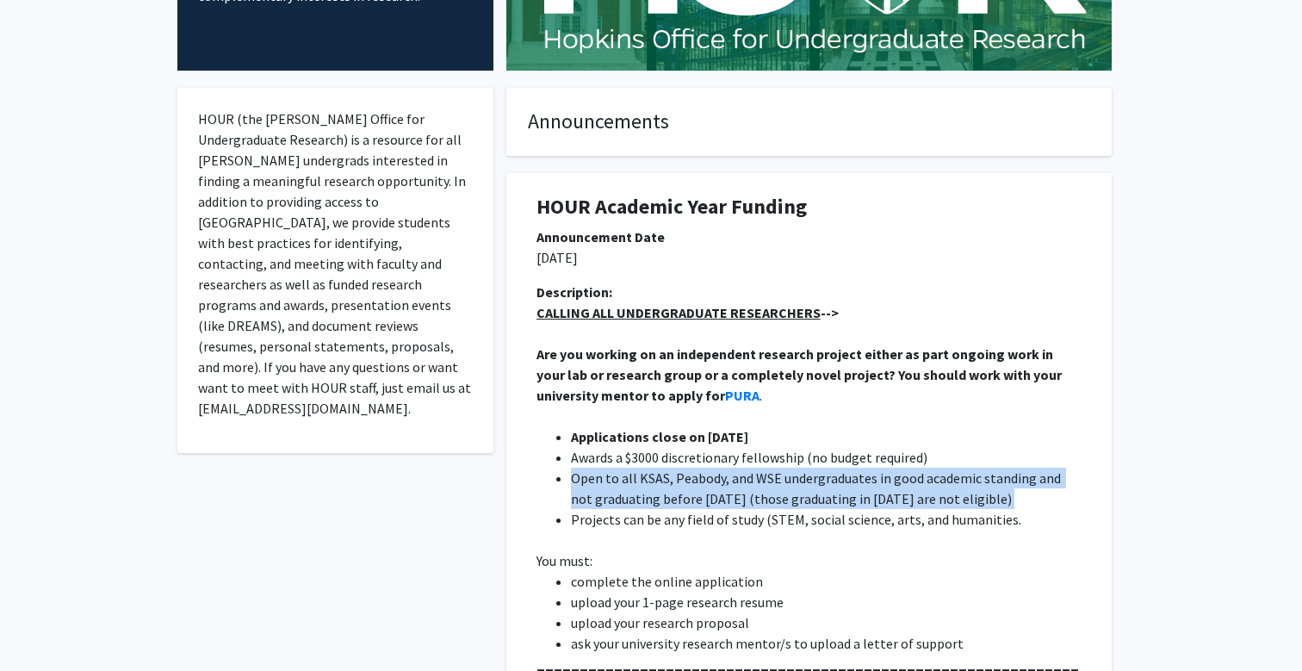
click at [713, 479] on li "Open to all KSAS, Peabody, and WSE undergraduates in good academic standing and…" at bounding box center [826, 488] width 511 height 41
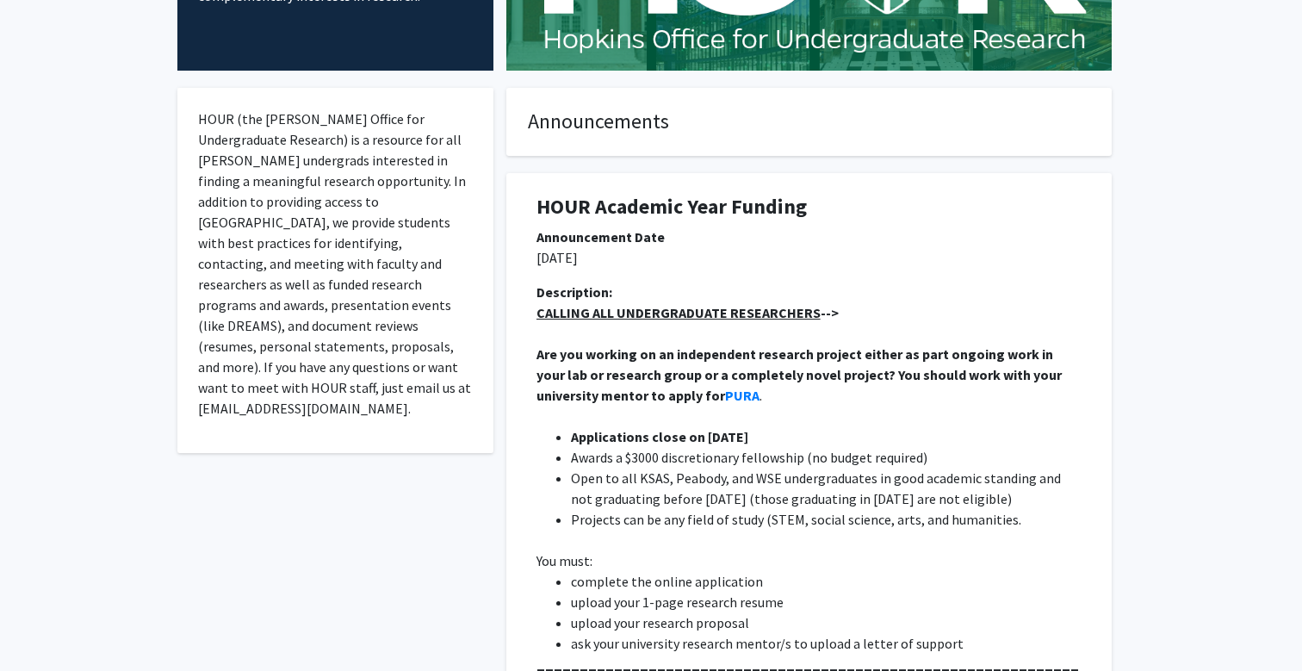
click at [713, 479] on li "Open to all KSAS, Peabody, and WSE undergraduates in good academic standing and…" at bounding box center [826, 488] width 511 height 41
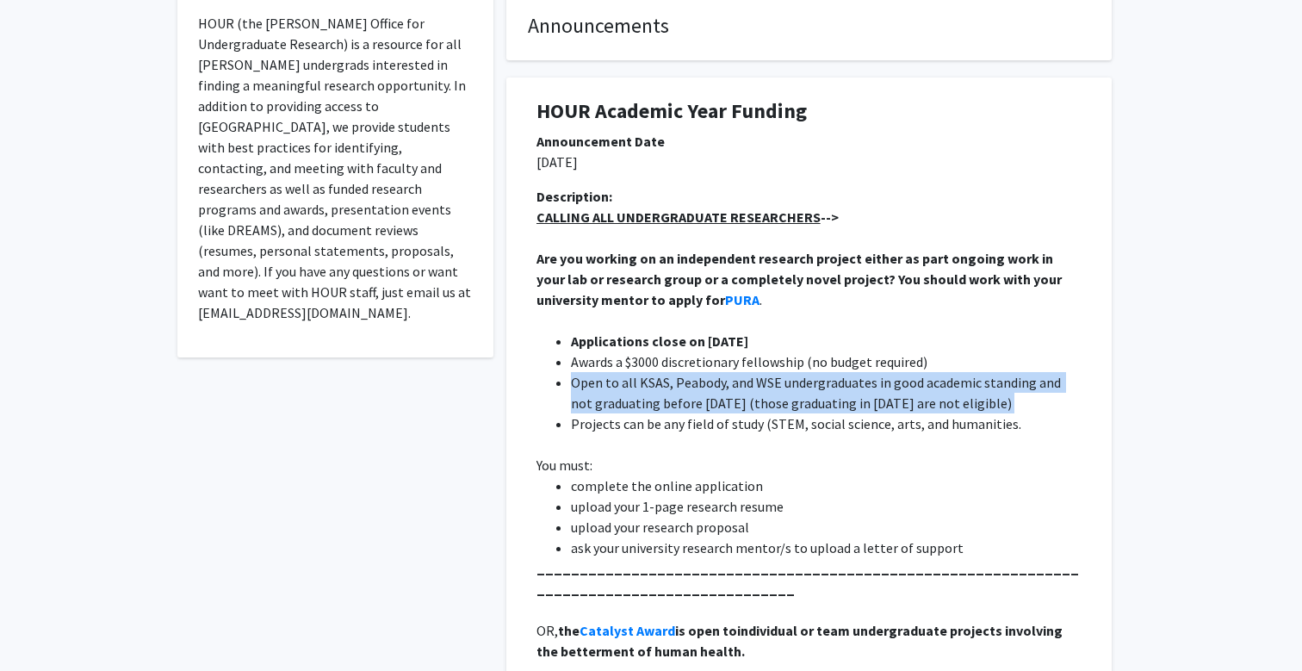
click at [712, 529] on li "upload your research proposal" at bounding box center [826, 527] width 511 height 21
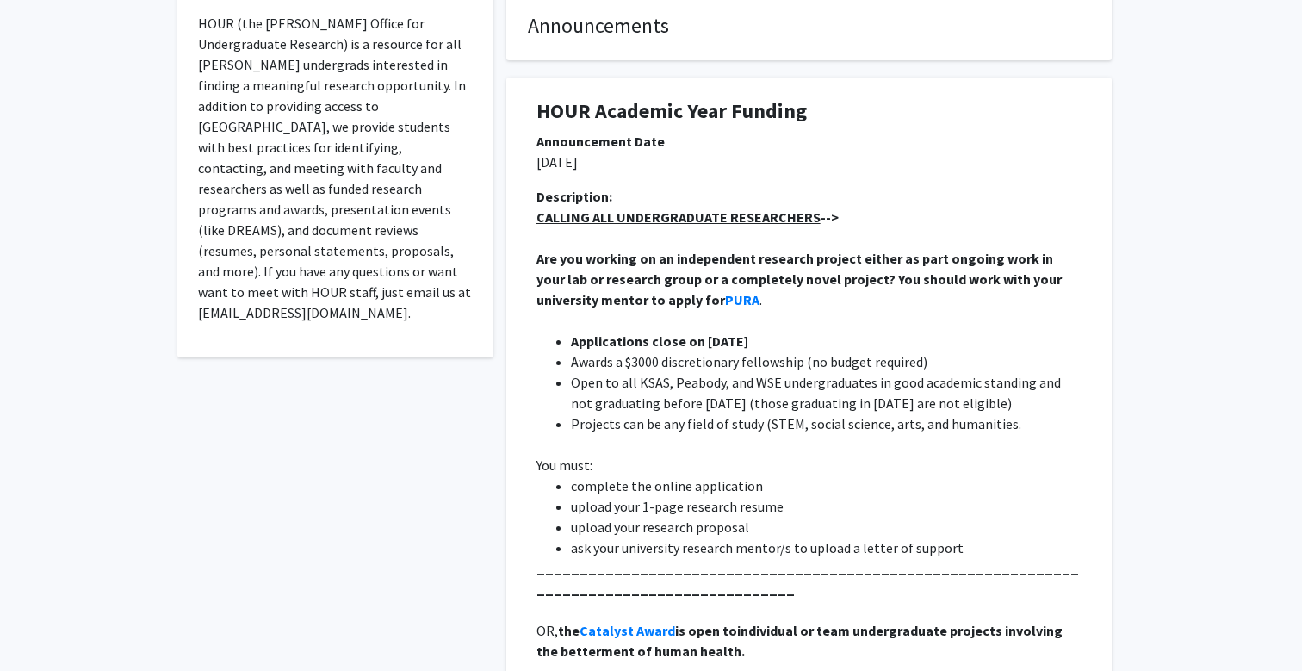
click at [712, 529] on li "upload your research proposal" at bounding box center [826, 527] width 511 height 21
click at [728, 523] on li "upload your research proposal" at bounding box center [826, 527] width 511 height 21
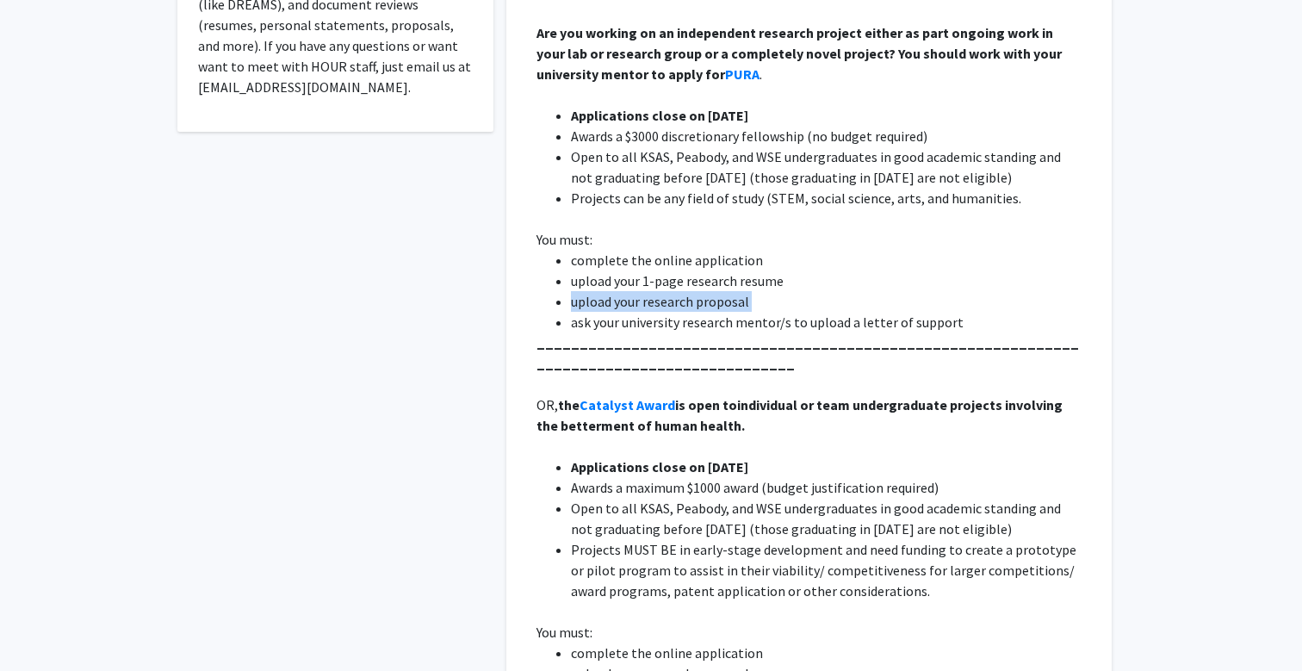
scroll to position [578, 0]
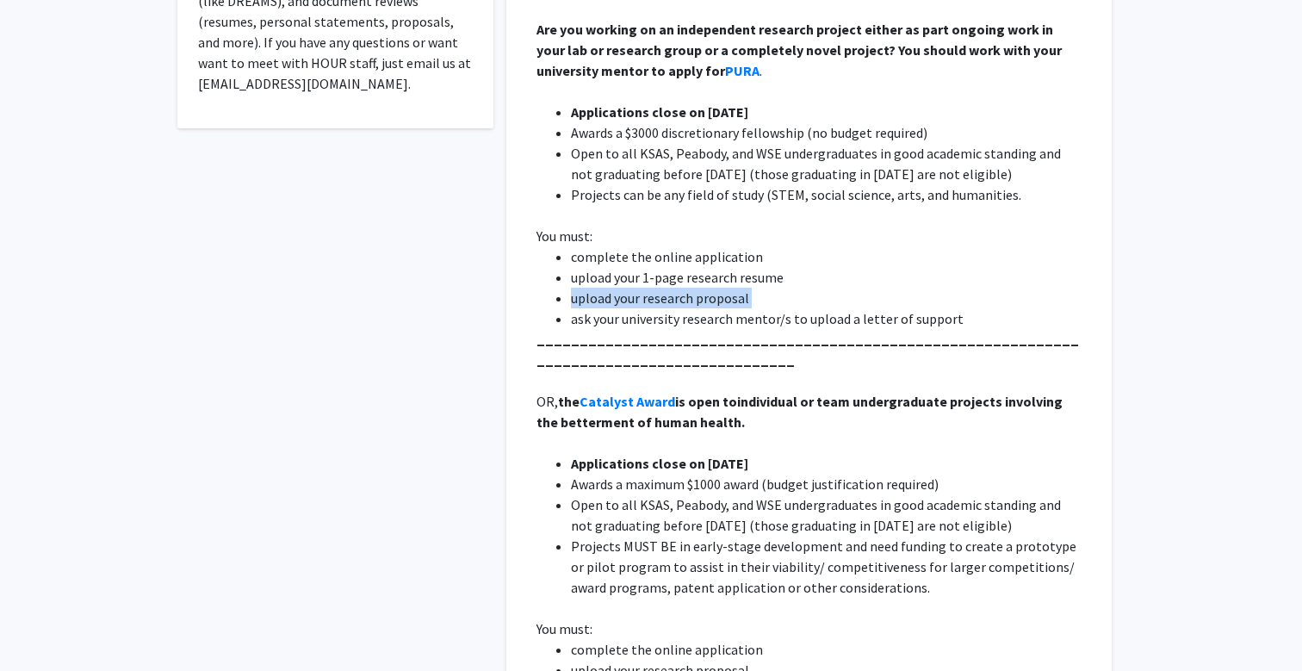
click at [728, 523] on li "Open to all KSAS, Peabody, and WSE undergraduates in good academic standing and…" at bounding box center [826, 514] width 511 height 41
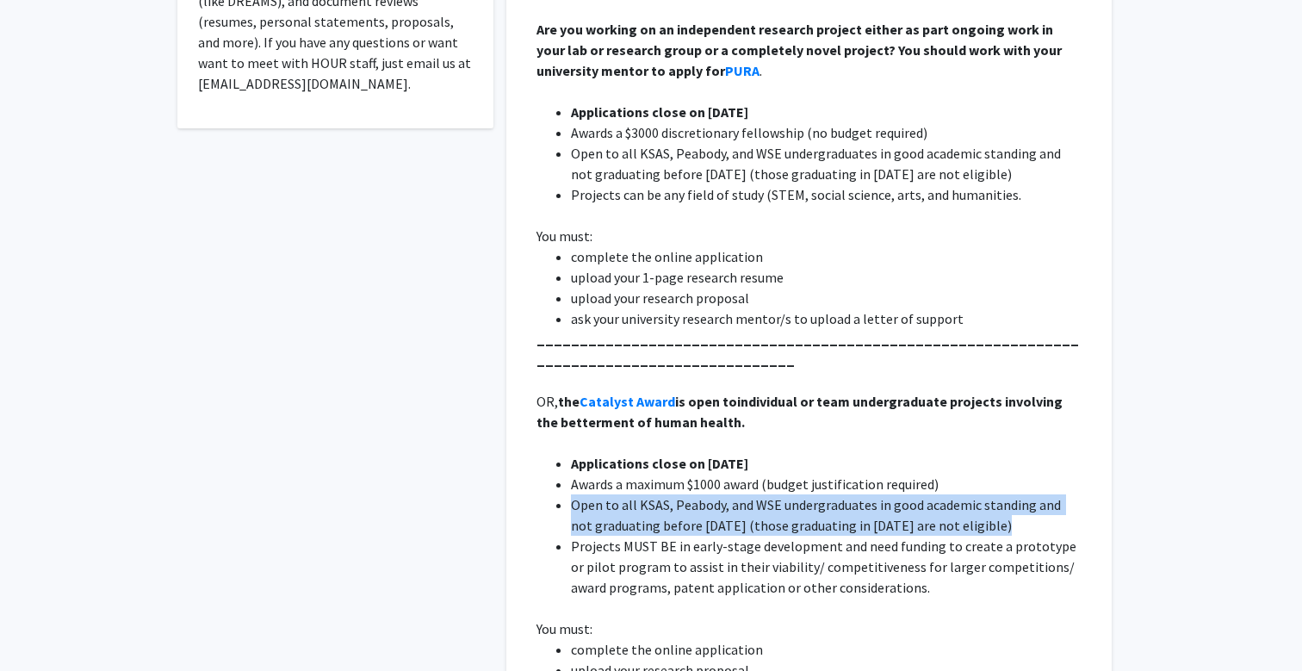
click at [732, 517] on li "Open to all KSAS, Peabody, and WSE undergraduates in good academic standing and…" at bounding box center [826, 514] width 511 height 41
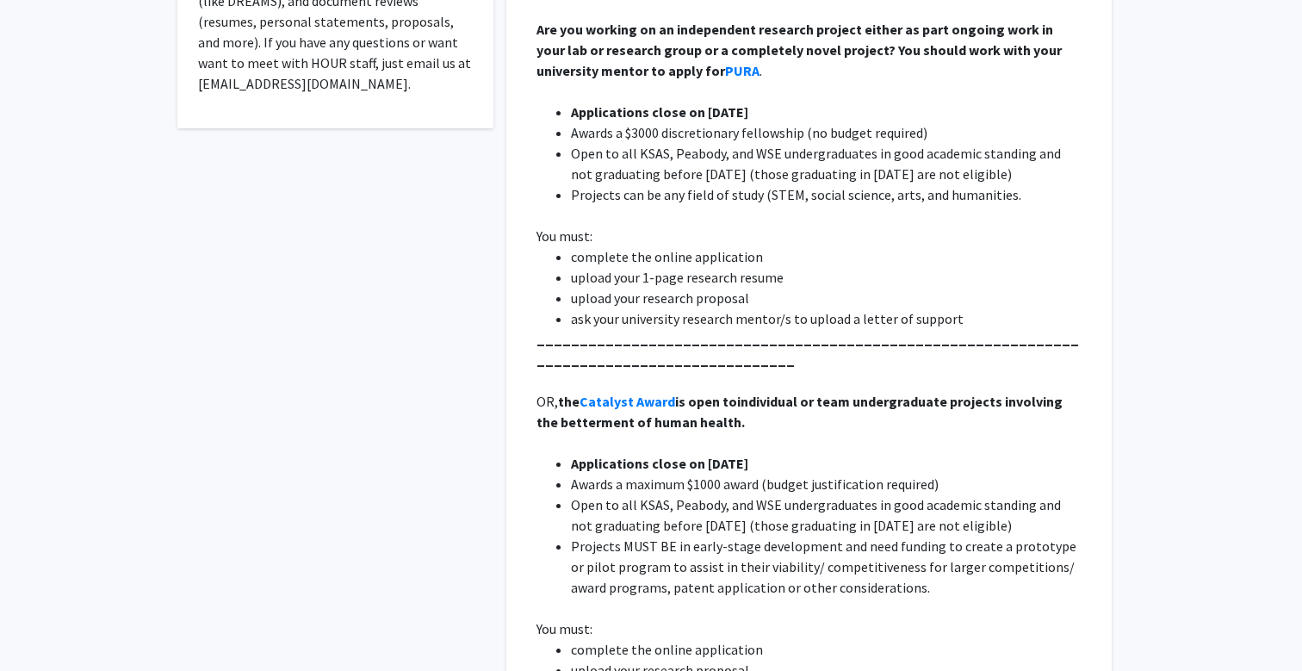
click at [732, 517] on li "Open to all KSAS, Peabody, and WSE undergraduates in good academic standing and…" at bounding box center [826, 514] width 511 height 41
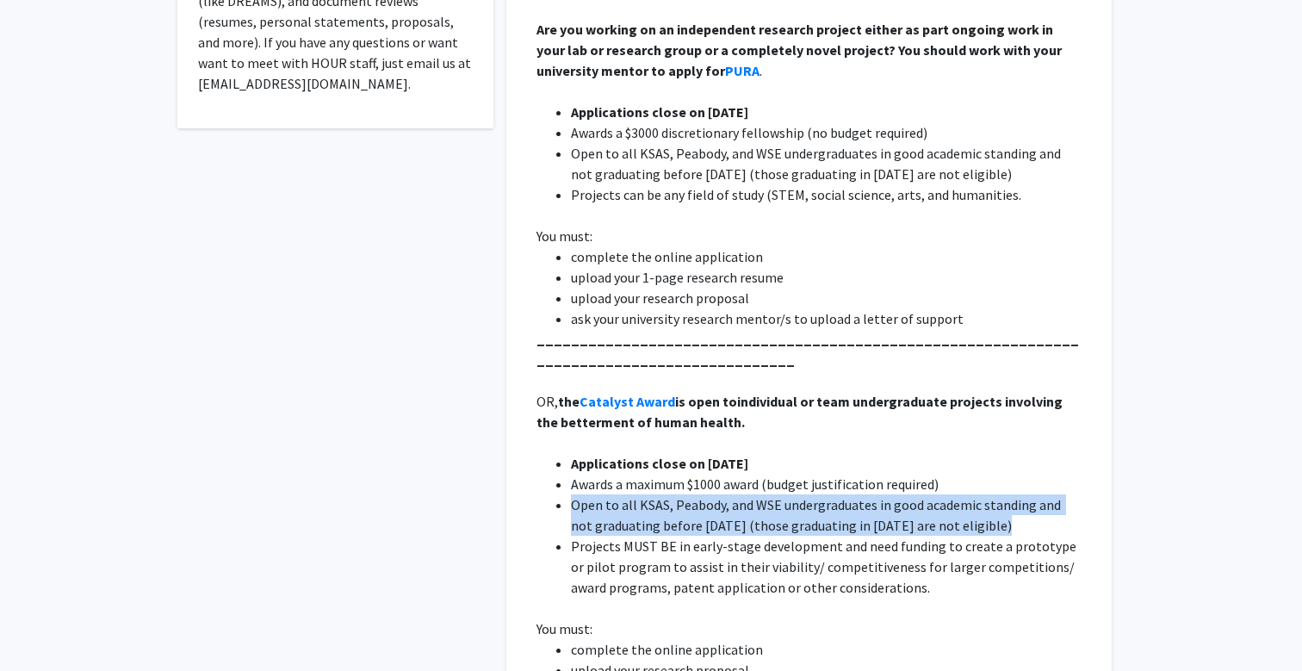
scroll to position [573, 0]
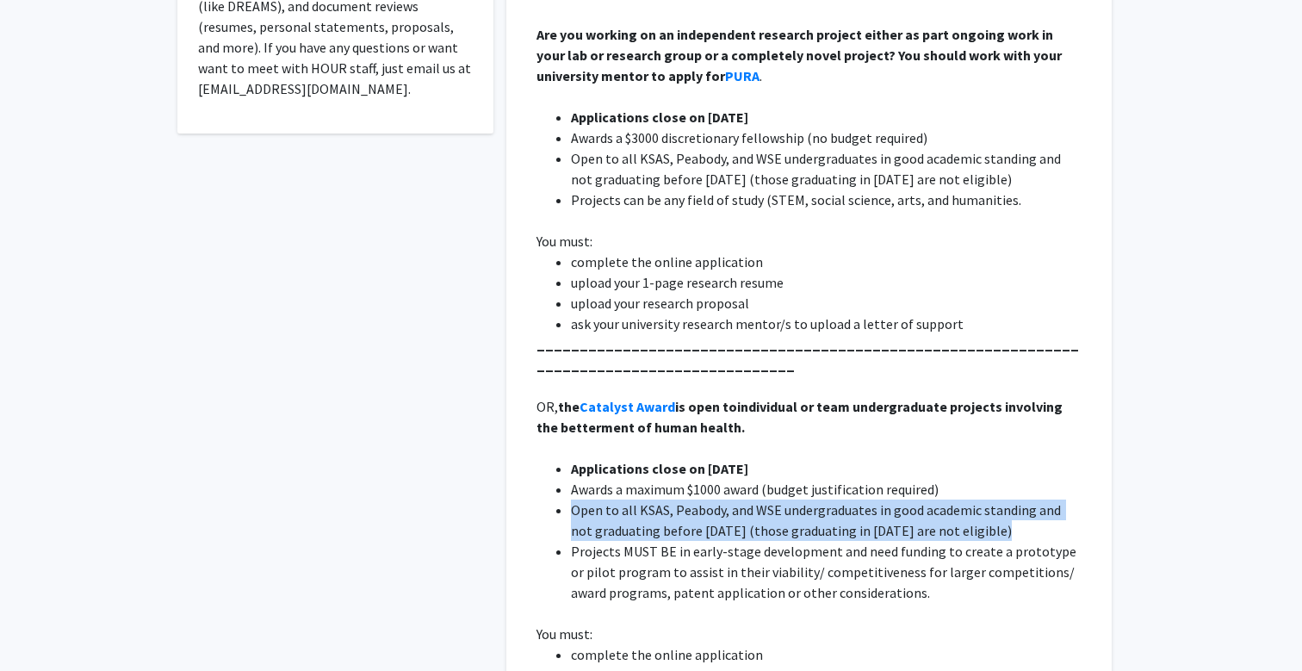
click at [741, 505] on li "Open to all KSAS, Peabody, and WSE undergraduates in good academic standing and…" at bounding box center [826, 519] width 511 height 41
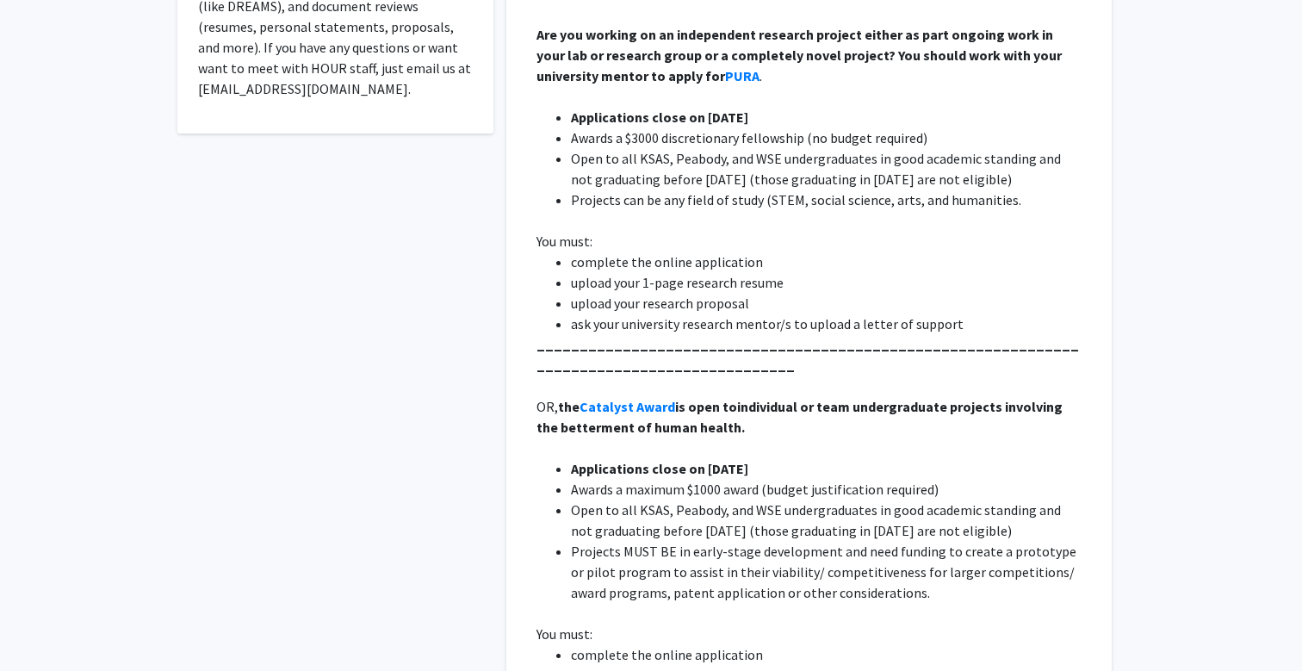
click at [741, 505] on li "Open to all KSAS, Peabody, and WSE undergraduates in good academic standing and…" at bounding box center [826, 519] width 511 height 41
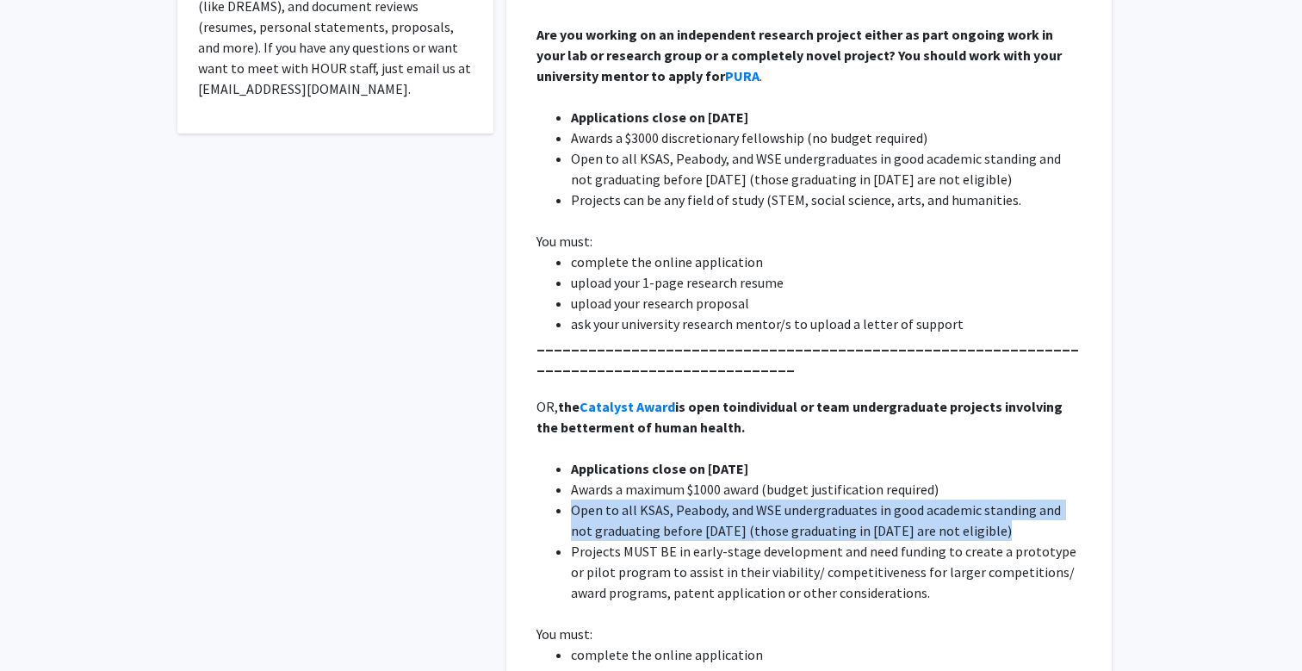
click at [741, 521] on li "Open to all KSAS, Peabody, and WSE undergraduates in good academic standing and…" at bounding box center [826, 519] width 511 height 41
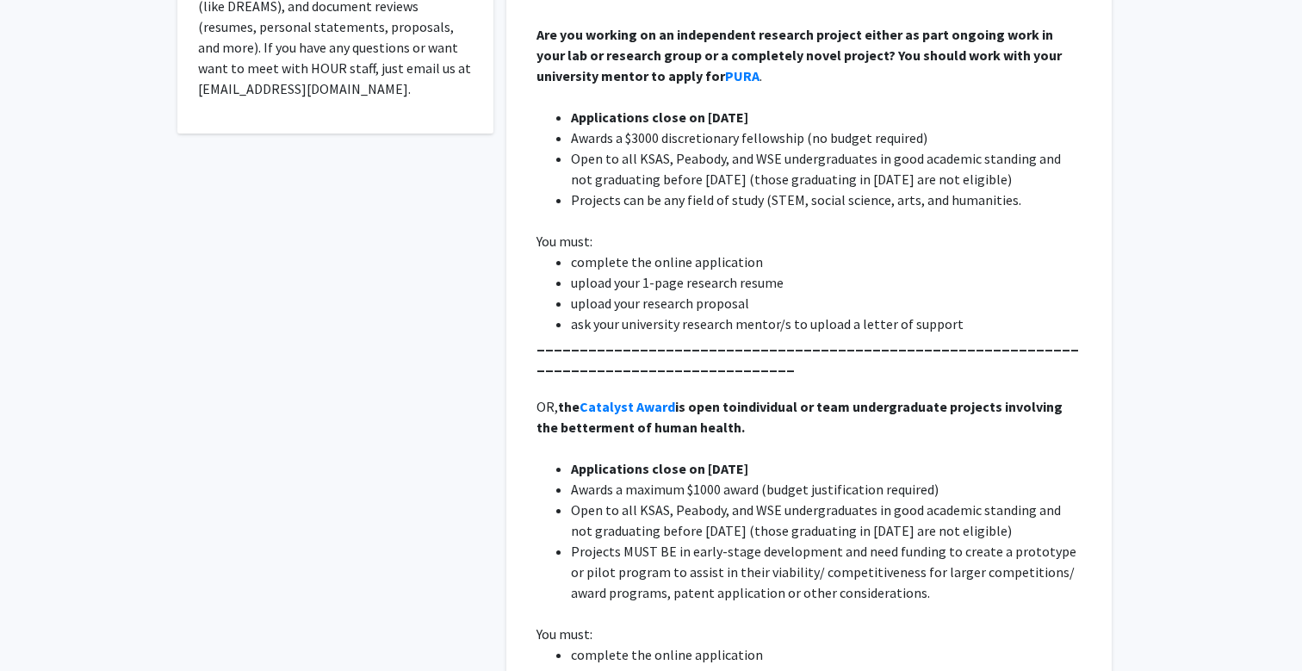
click at [741, 521] on li "Open to all KSAS, Peabody, and WSE undergraduates in good academic standing and…" at bounding box center [826, 519] width 511 height 41
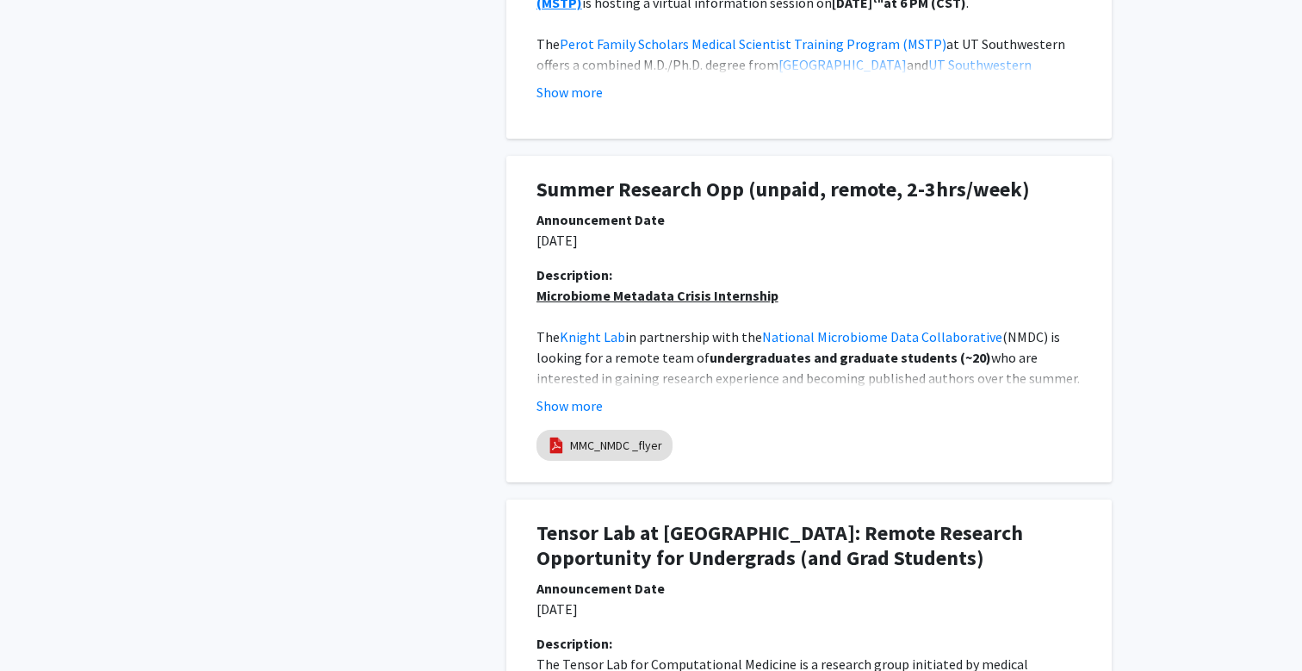
scroll to position [1823, 0]
click at [689, 301] on u "Microbiome Metadata Crisis Internship" at bounding box center [657, 295] width 242 height 17
click at [680, 328] on span "in partnership with the" at bounding box center [693, 336] width 137 height 17
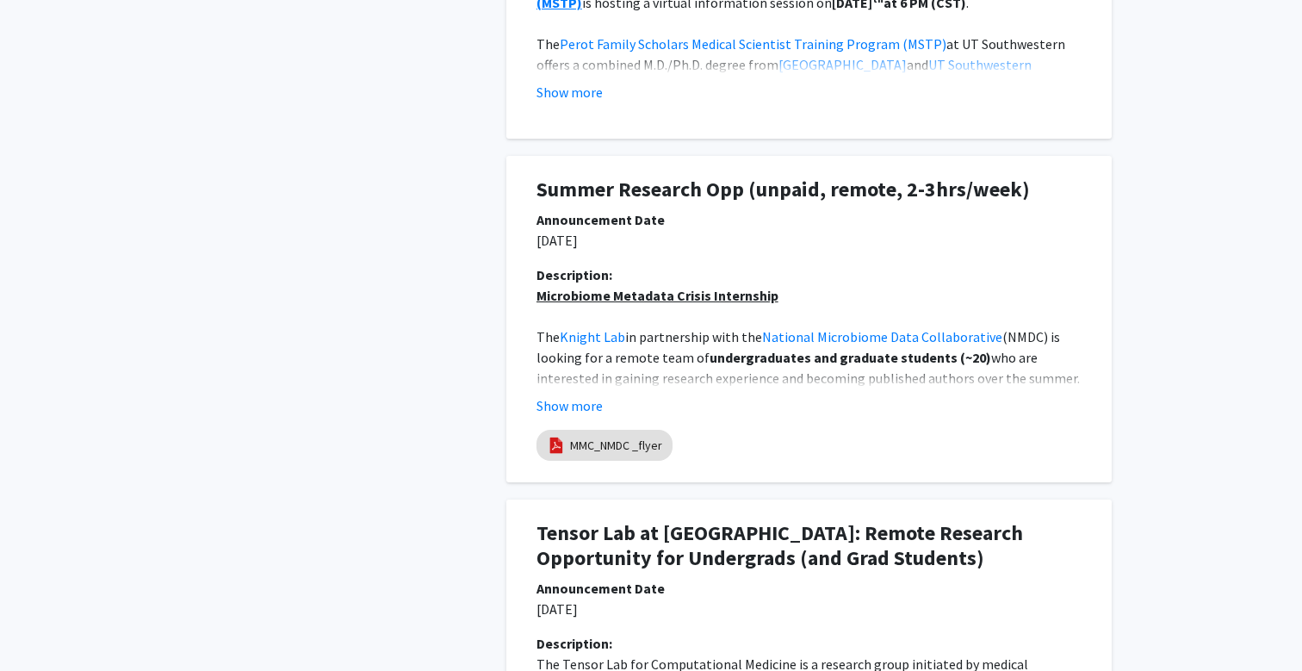
click at [680, 328] on span "in partnership with the" at bounding box center [693, 336] width 137 height 17
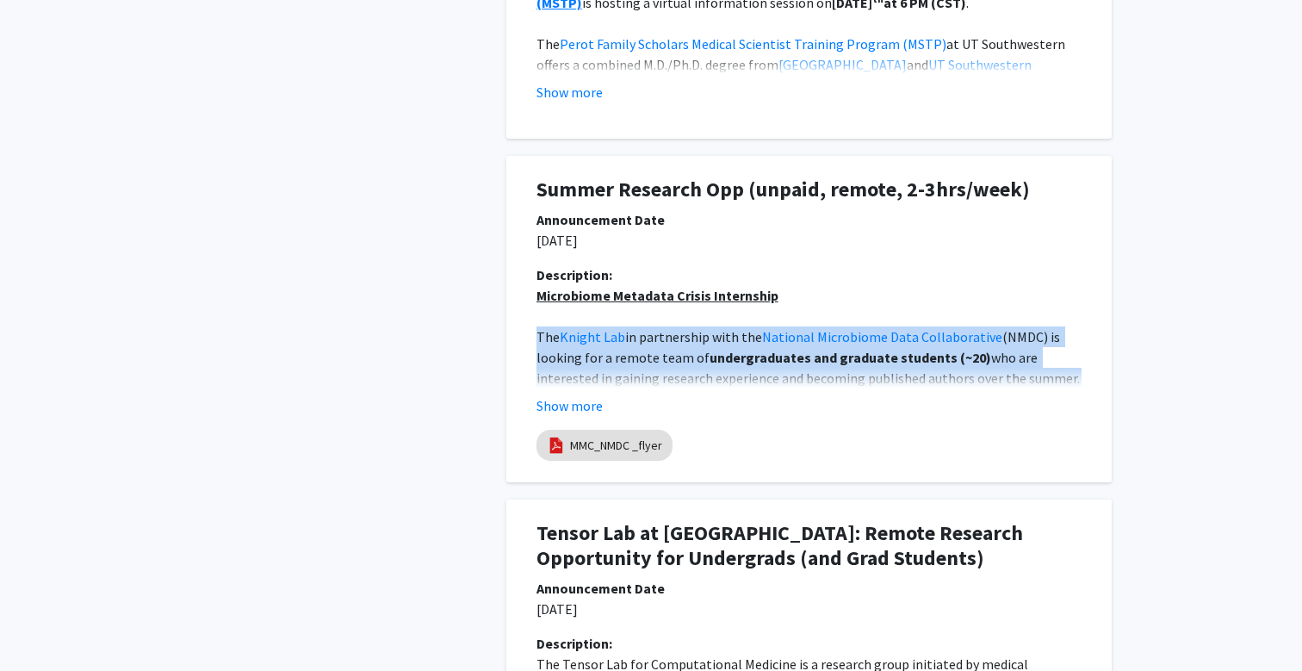
click at [691, 354] on span "(NMDC) is looking for a remote team of" at bounding box center [799, 347] width 526 height 38
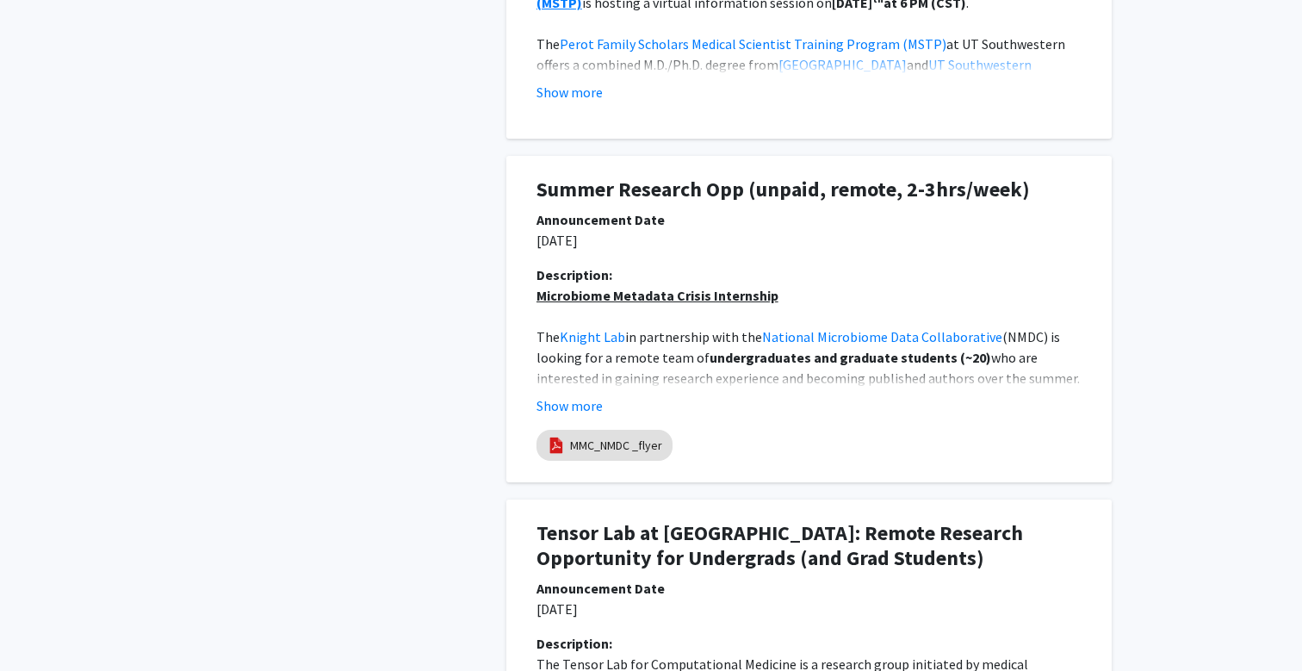
click at [691, 354] on span "(NMDC) is looking for a remote team of" at bounding box center [799, 347] width 526 height 38
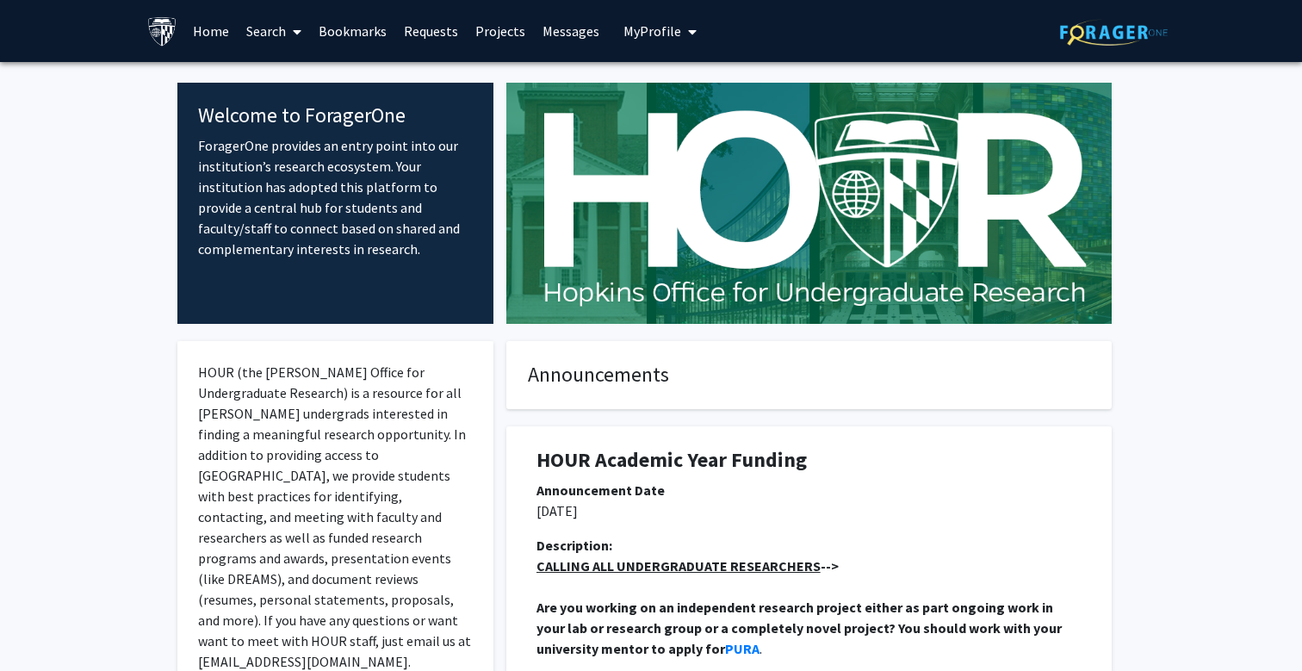
scroll to position [0, 0]
click at [414, 34] on link "Requests" at bounding box center [430, 31] width 71 height 60
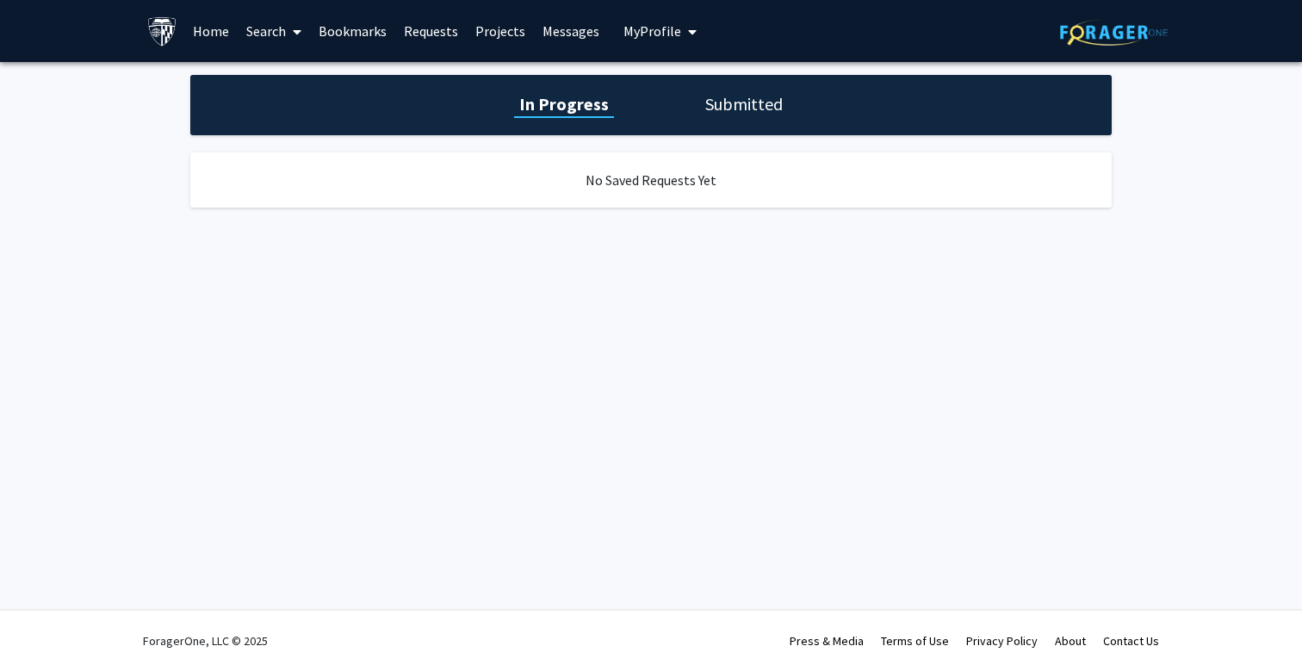
click at [351, 40] on link "Bookmarks" at bounding box center [352, 31] width 85 height 60
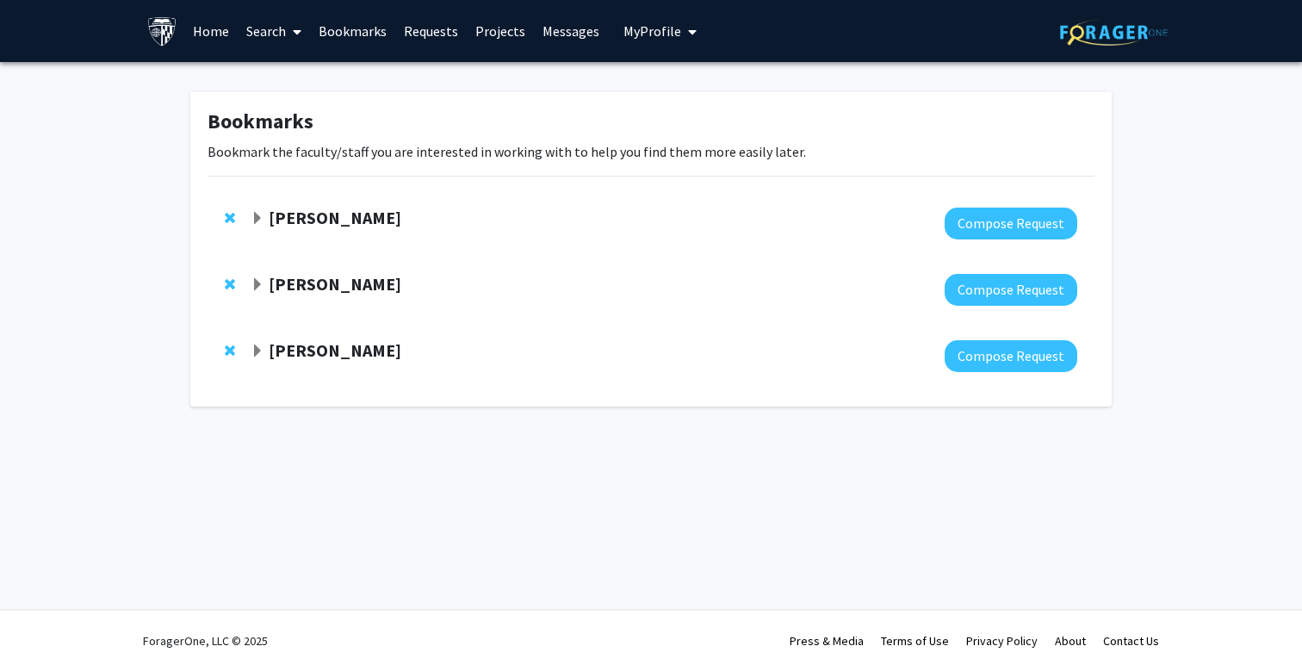
click at [261, 40] on link "Search" at bounding box center [274, 31] width 72 height 60
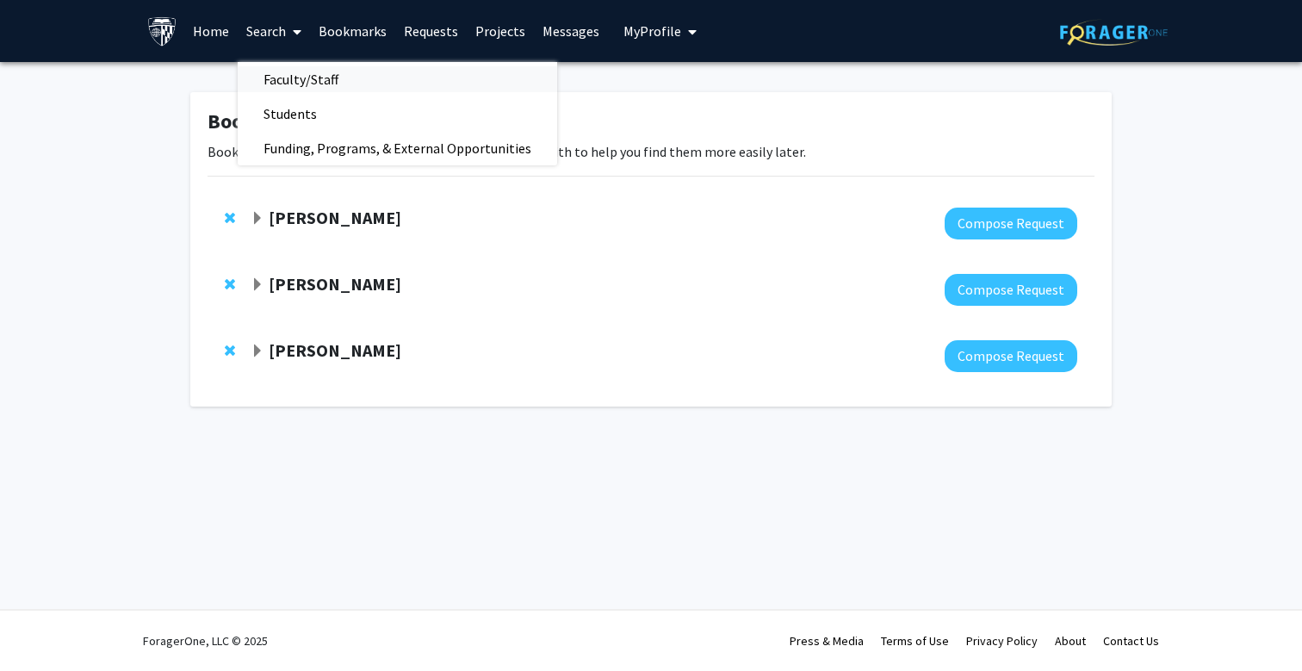
click at [268, 73] on span "Faculty/Staff" at bounding box center [301, 79] width 127 height 34
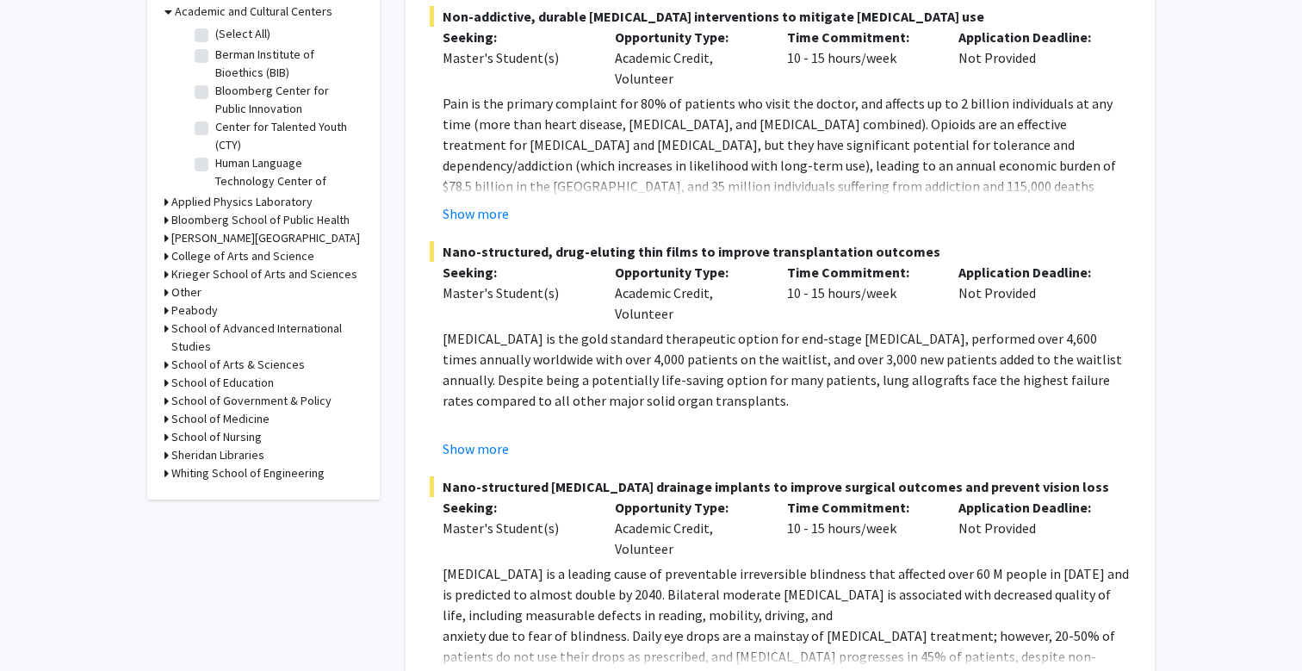
scroll to position [585, 0]
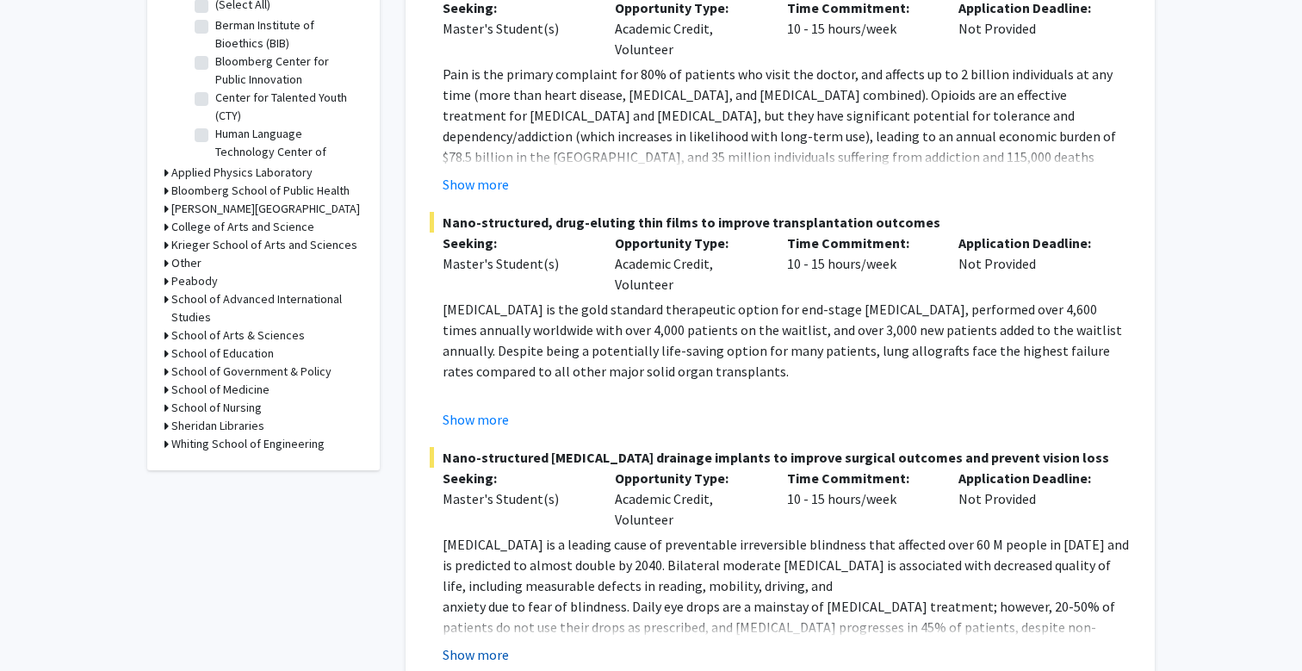
click at [458, 644] on button "Show more" at bounding box center [476, 654] width 66 height 21
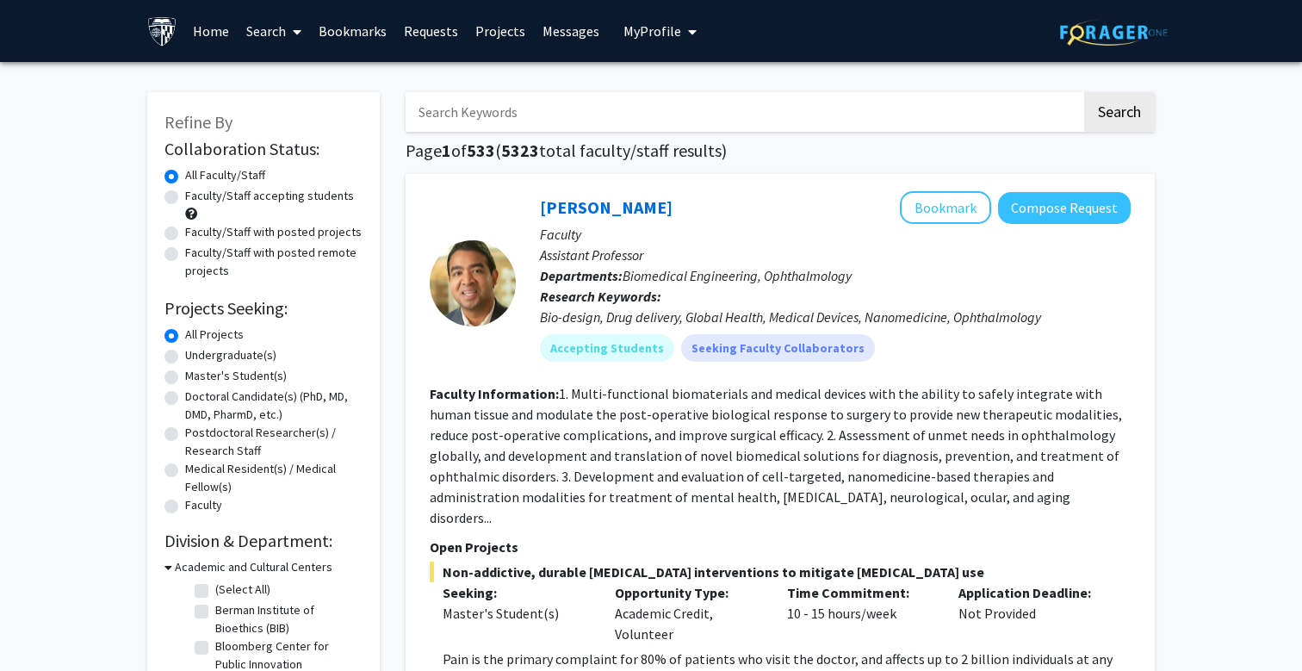
scroll to position [0, 0]
click at [385, 30] on link "Bookmarks" at bounding box center [352, 31] width 85 height 60
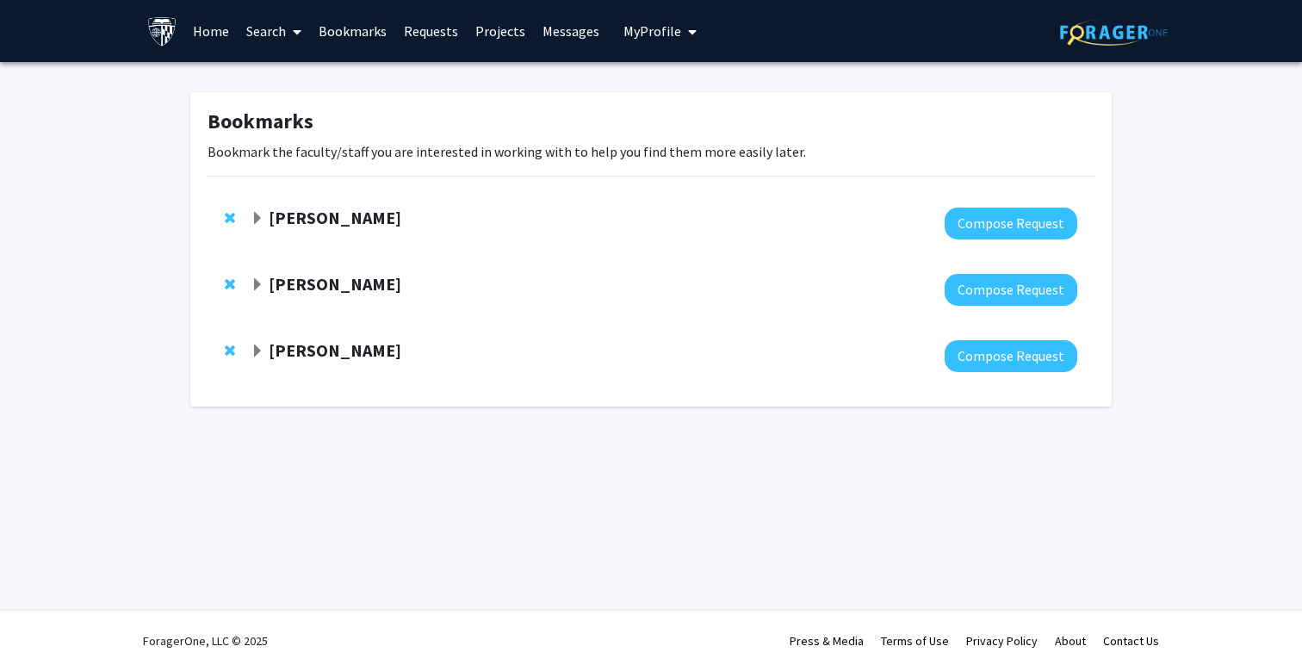
click at [411, 29] on link "Requests" at bounding box center [430, 31] width 71 height 60
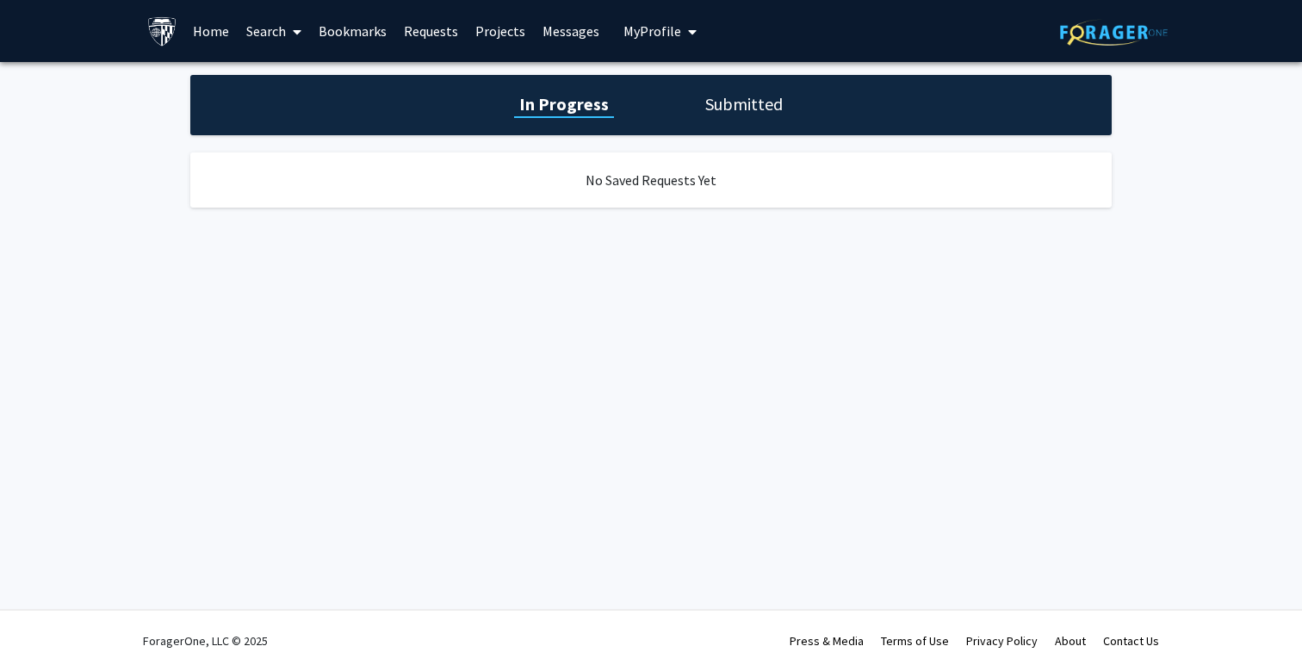
click at [369, 30] on link "Bookmarks" at bounding box center [352, 31] width 85 height 60
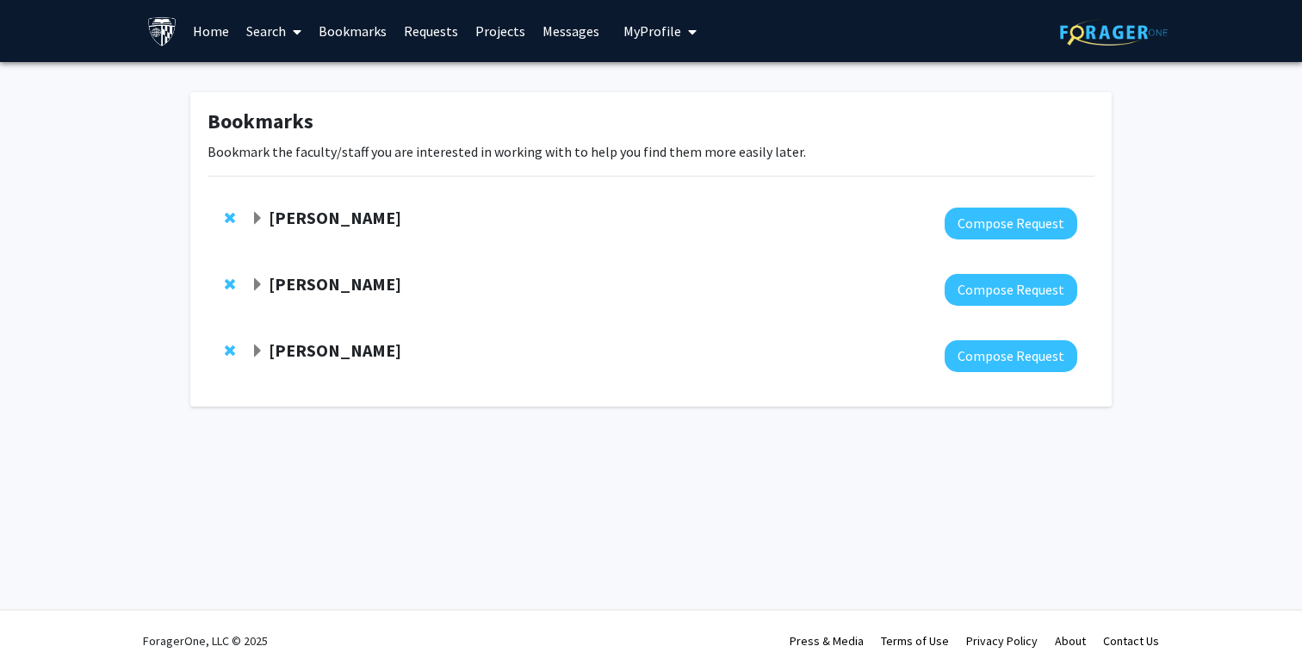
click at [444, 31] on link "Requests" at bounding box center [430, 31] width 71 height 60
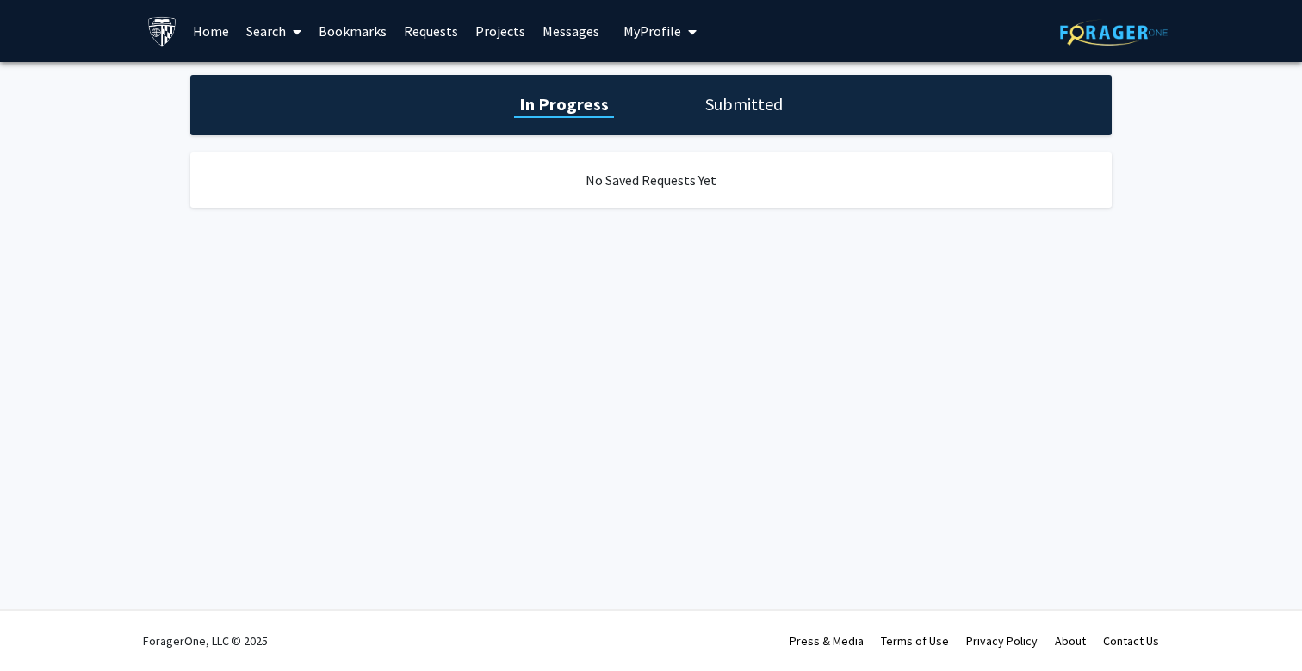
click at [516, 25] on link "Projects" at bounding box center [500, 31] width 67 height 60
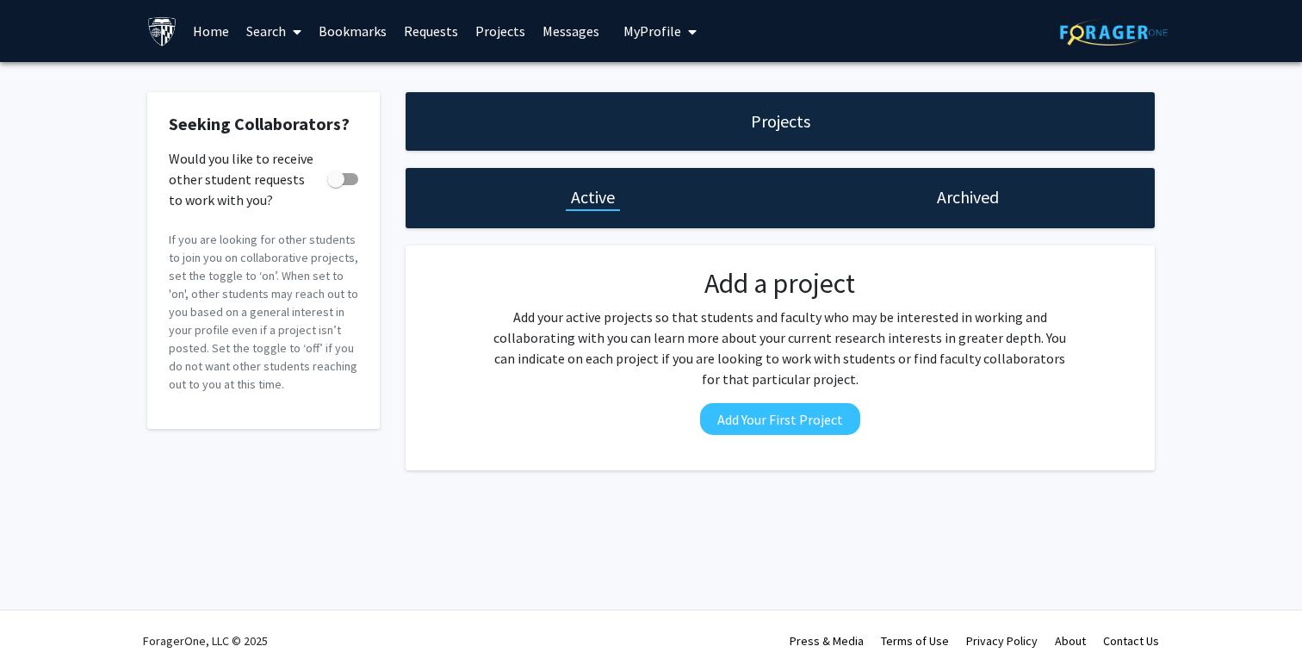
click at [553, 37] on link "Messages" at bounding box center [571, 31] width 74 height 60
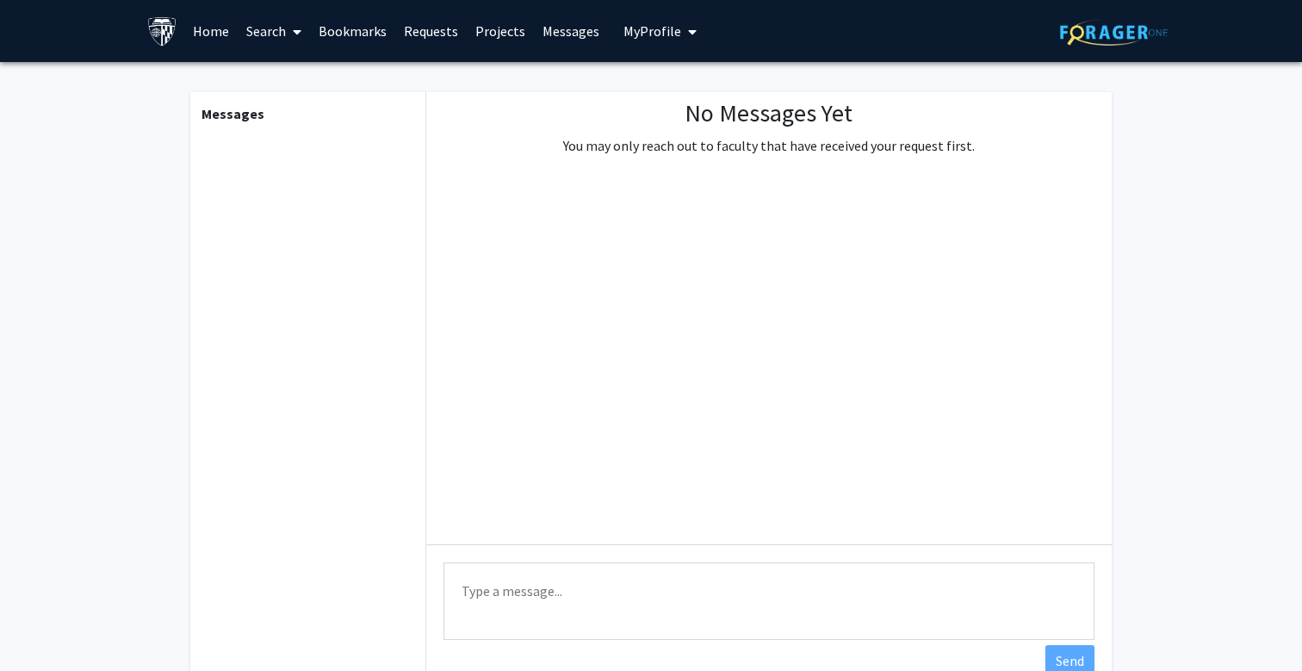
click at [484, 46] on link "Projects" at bounding box center [500, 31] width 67 height 60
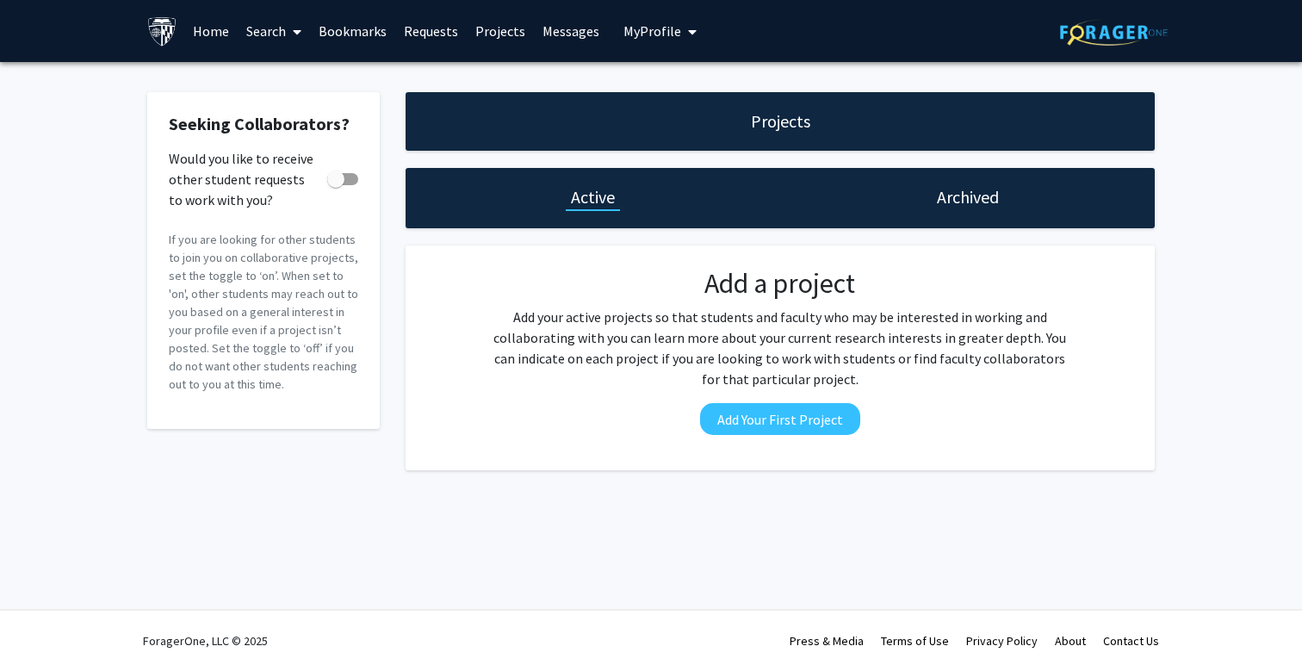
click at [363, 41] on link "Bookmarks" at bounding box center [352, 31] width 85 height 60
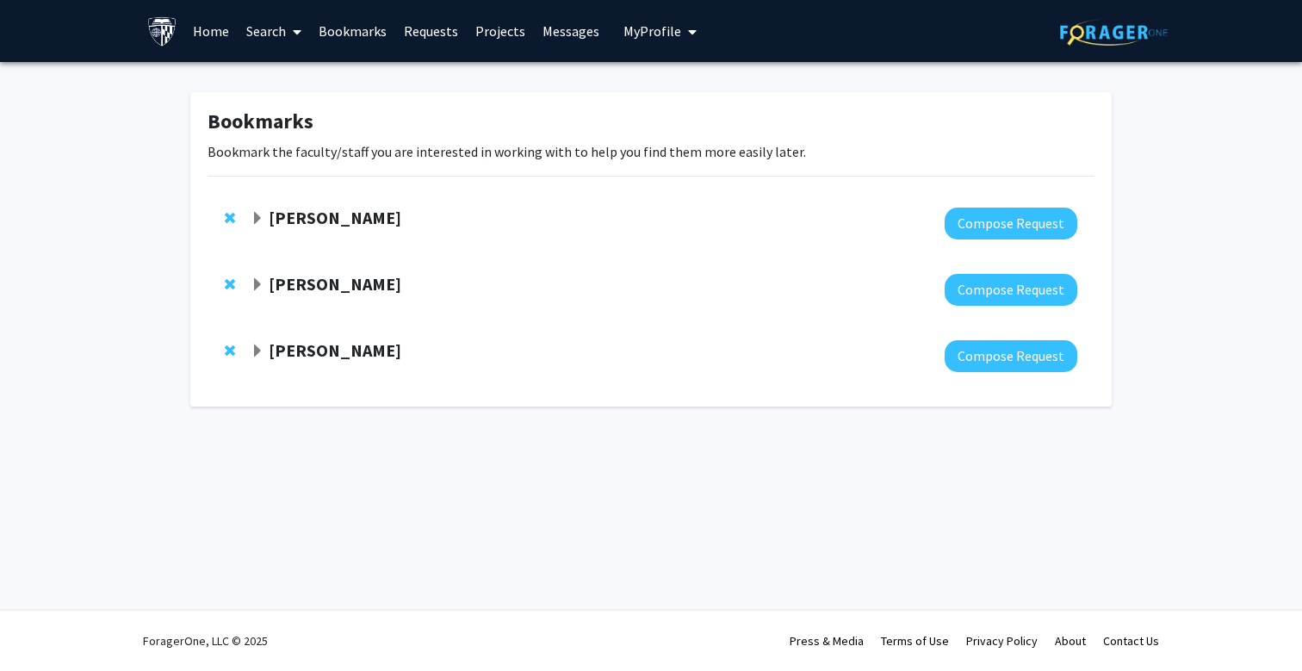
click at [296, 219] on strong "[PERSON_NAME]" at bounding box center [335, 218] width 133 height 22
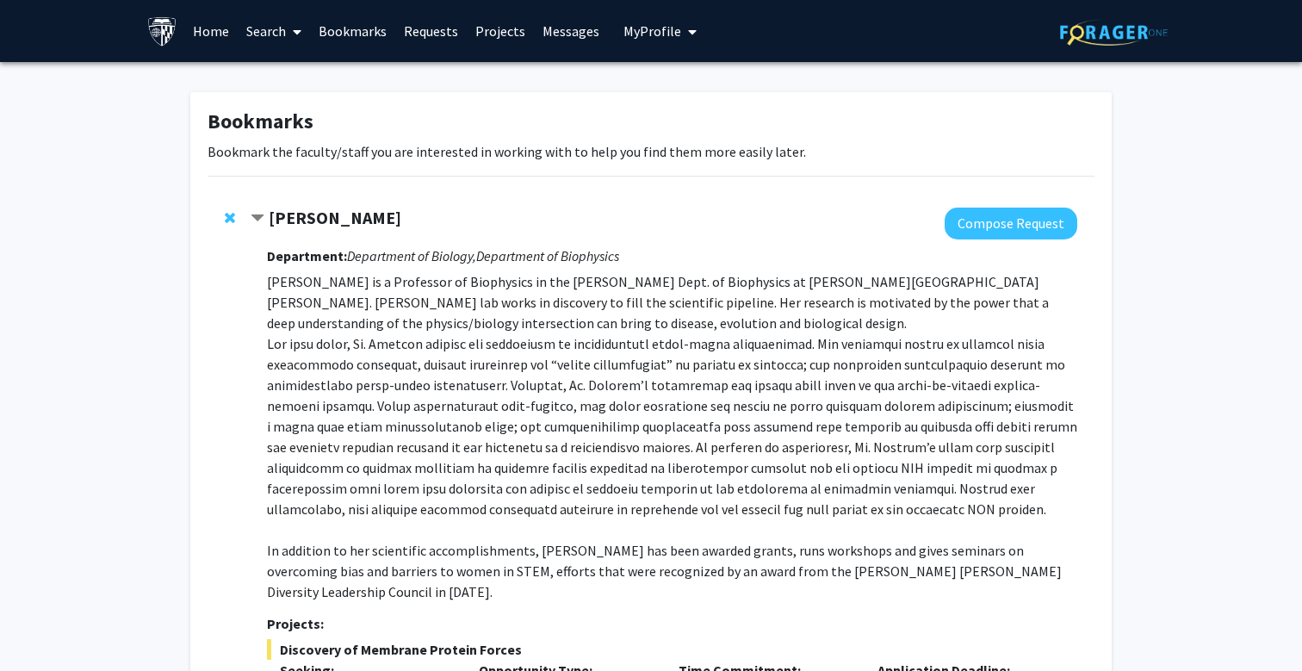
click at [276, 222] on strong "[PERSON_NAME]" at bounding box center [335, 218] width 133 height 22
click at [211, 46] on link "Home" at bounding box center [210, 31] width 53 height 60
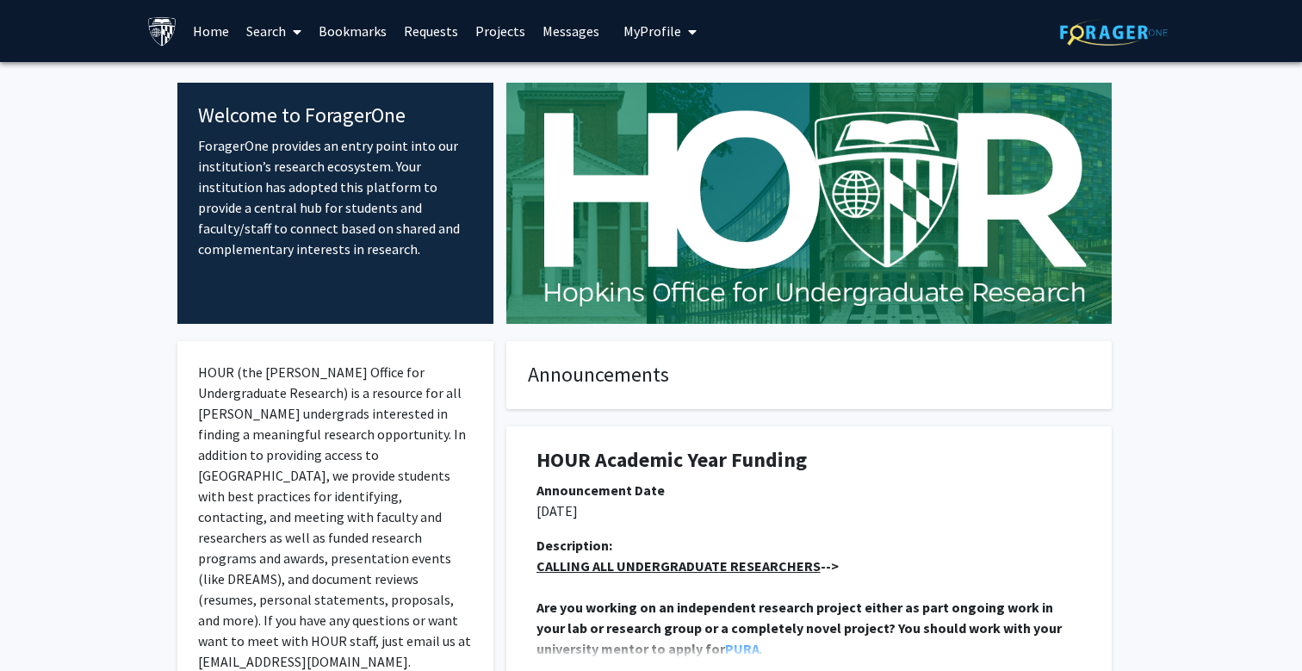
click at [252, 36] on link "Search" at bounding box center [274, 31] width 72 height 60
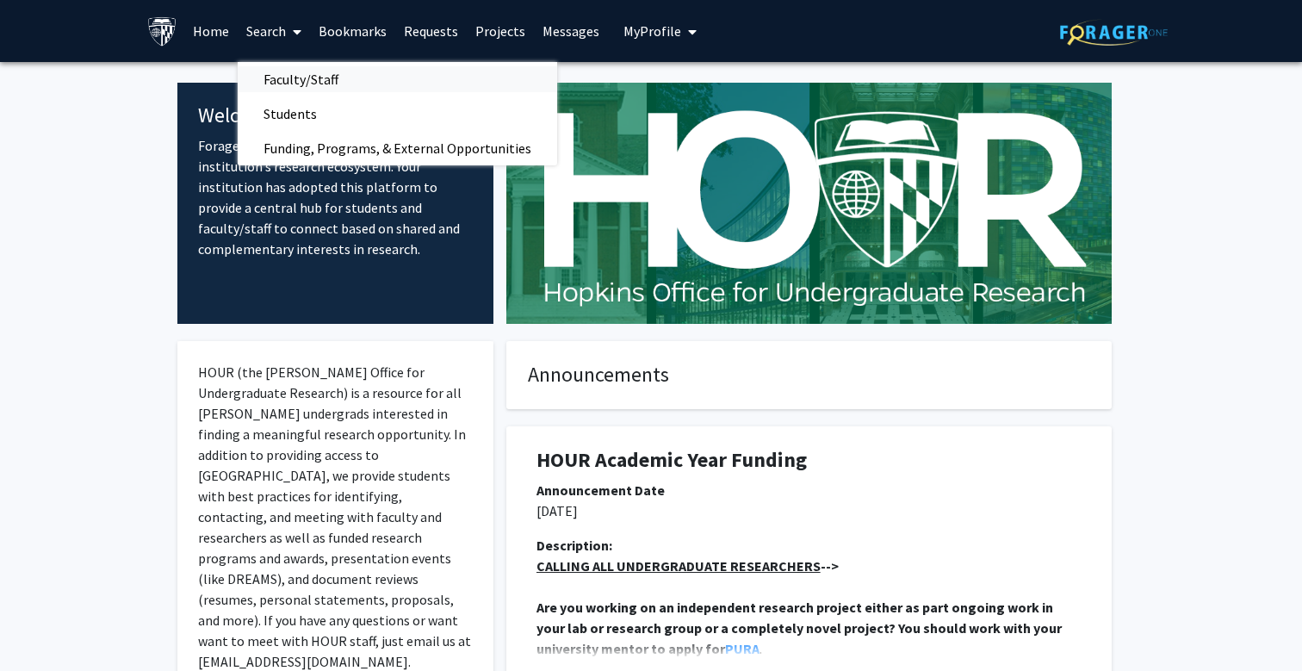
click at [299, 74] on span "Faculty/Staff" at bounding box center [301, 79] width 127 height 34
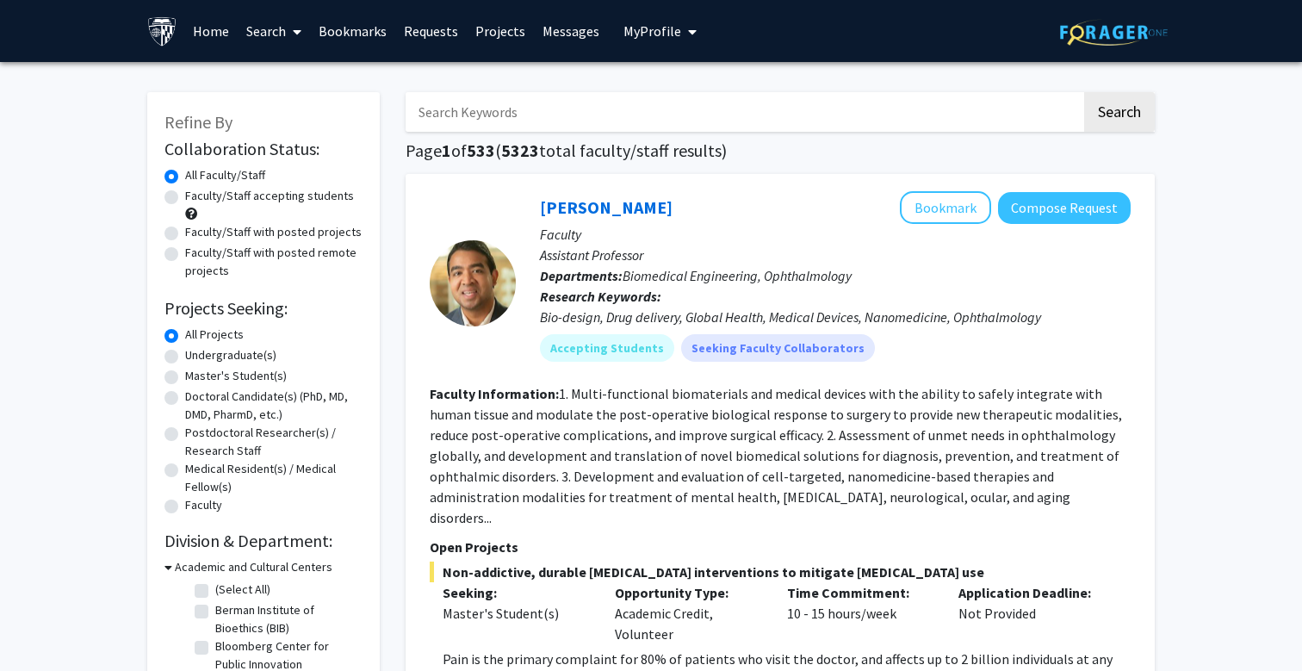
click at [492, 127] on input "Search Keywords" at bounding box center [744, 112] width 676 height 40
click at [1118, 115] on button "Search" at bounding box center [1119, 112] width 71 height 40
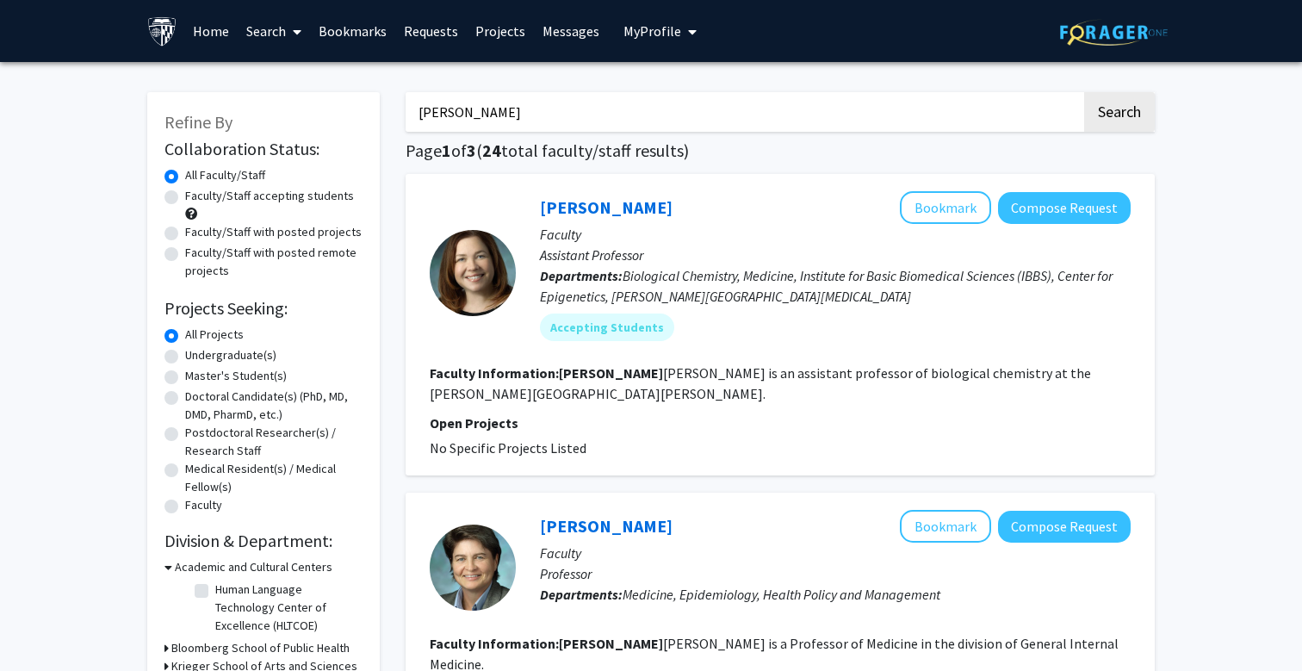
type input "[PERSON_NAME]"
click at [1118, 115] on button "Search" at bounding box center [1119, 112] width 71 height 40
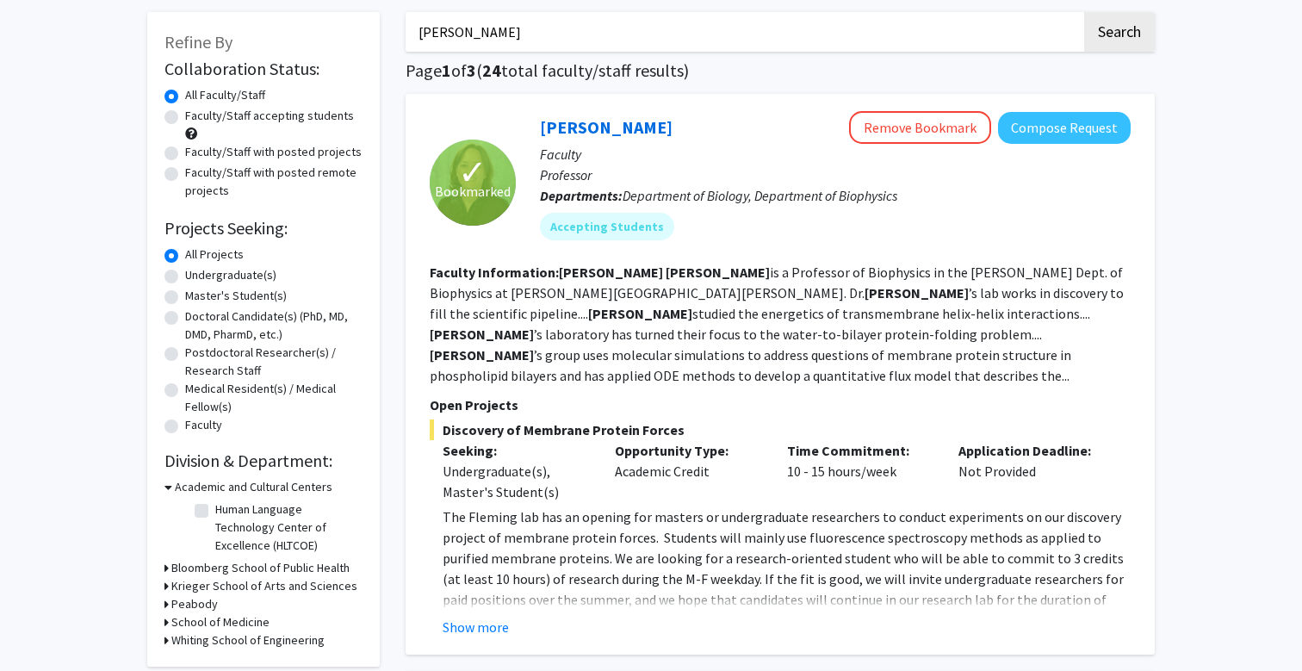
scroll to position [96, 0]
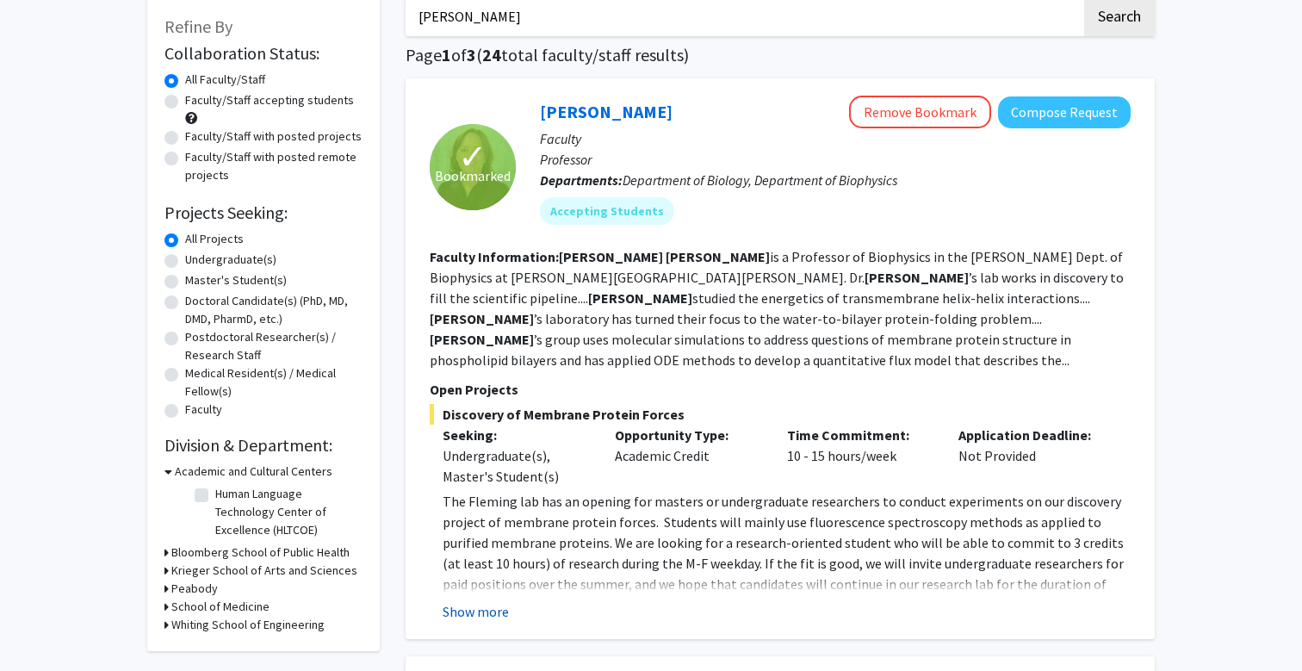
click at [489, 601] on button "Show more" at bounding box center [476, 611] width 66 height 21
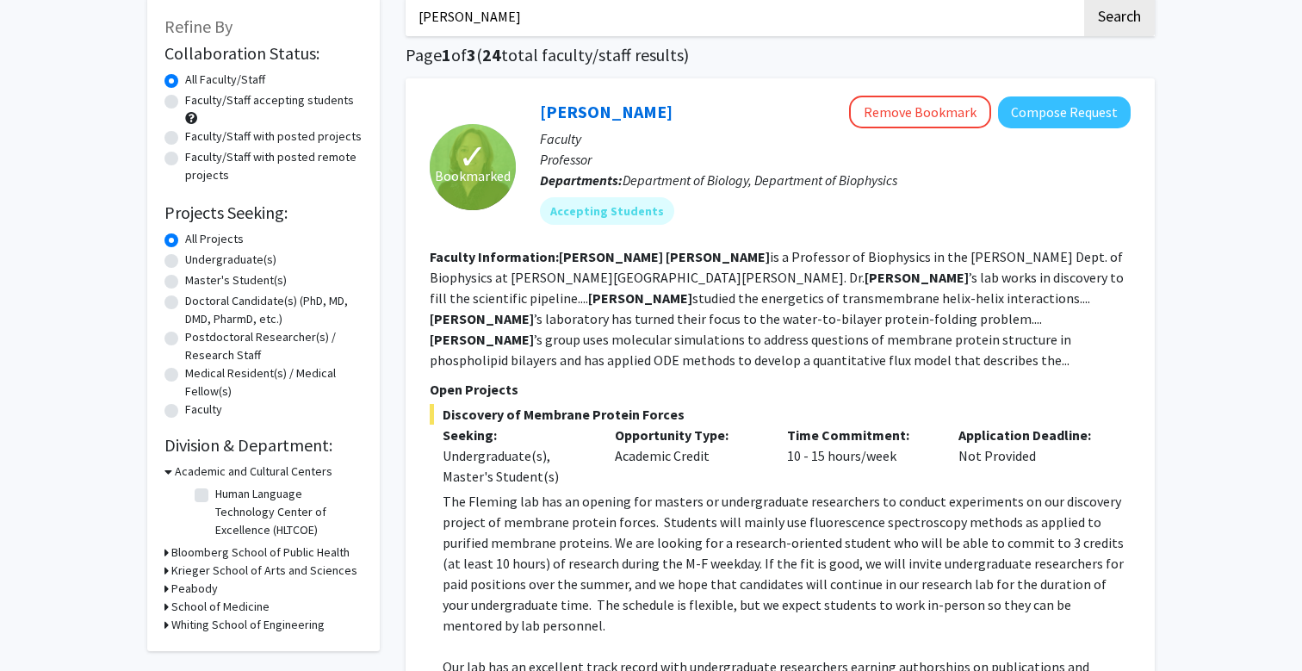
click at [558, 510] on p "The Fleming lab has an opening for masters or undergraduate researchers to cond…" at bounding box center [787, 563] width 688 height 145
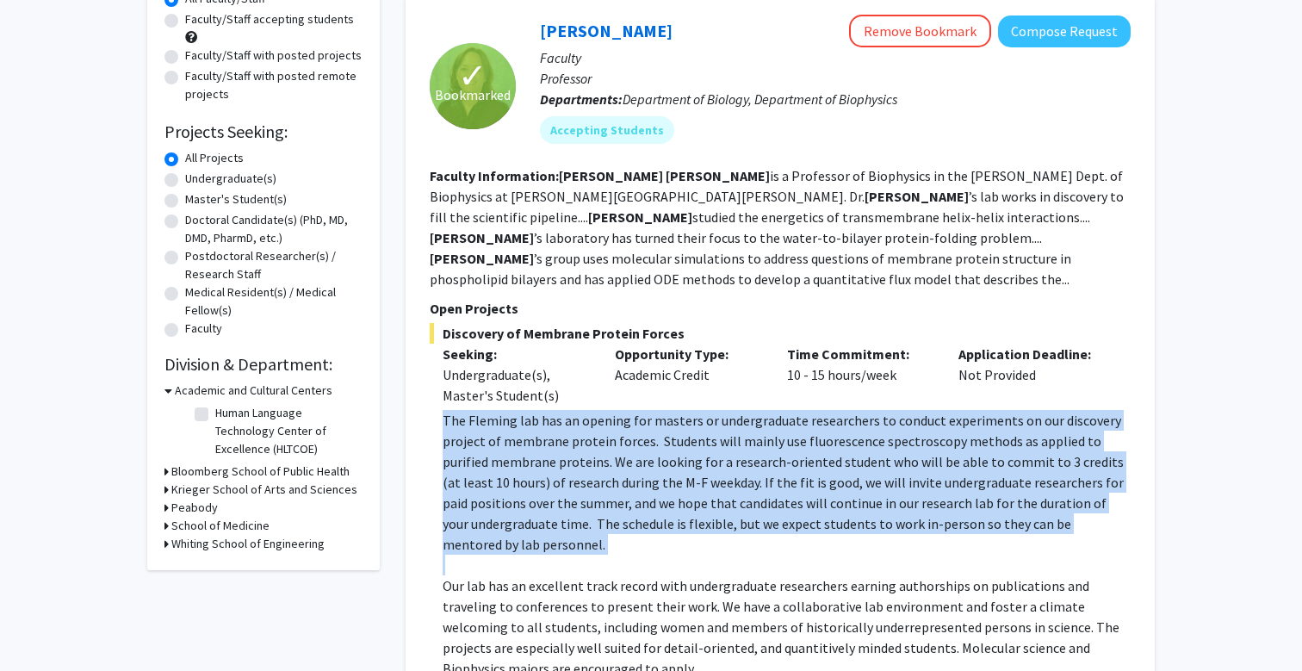
click at [588, 445] on p "The Fleming lab has an opening for masters or undergraduate researchers to cond…" at bounding box center [787, 482] width 688 height 145
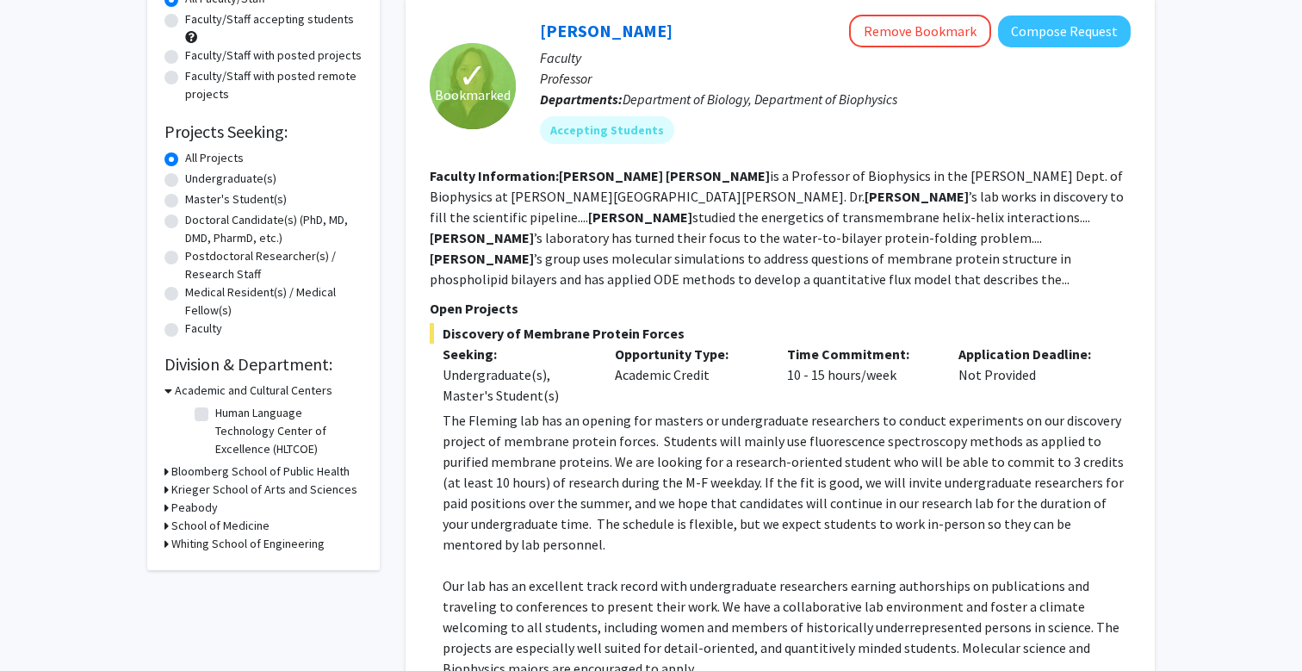
click at [588, 445] on p "The Fleming lab has an opening for masters or undergraduate researchers to cond…" at bounding box center [787, 482] width 688 height 145
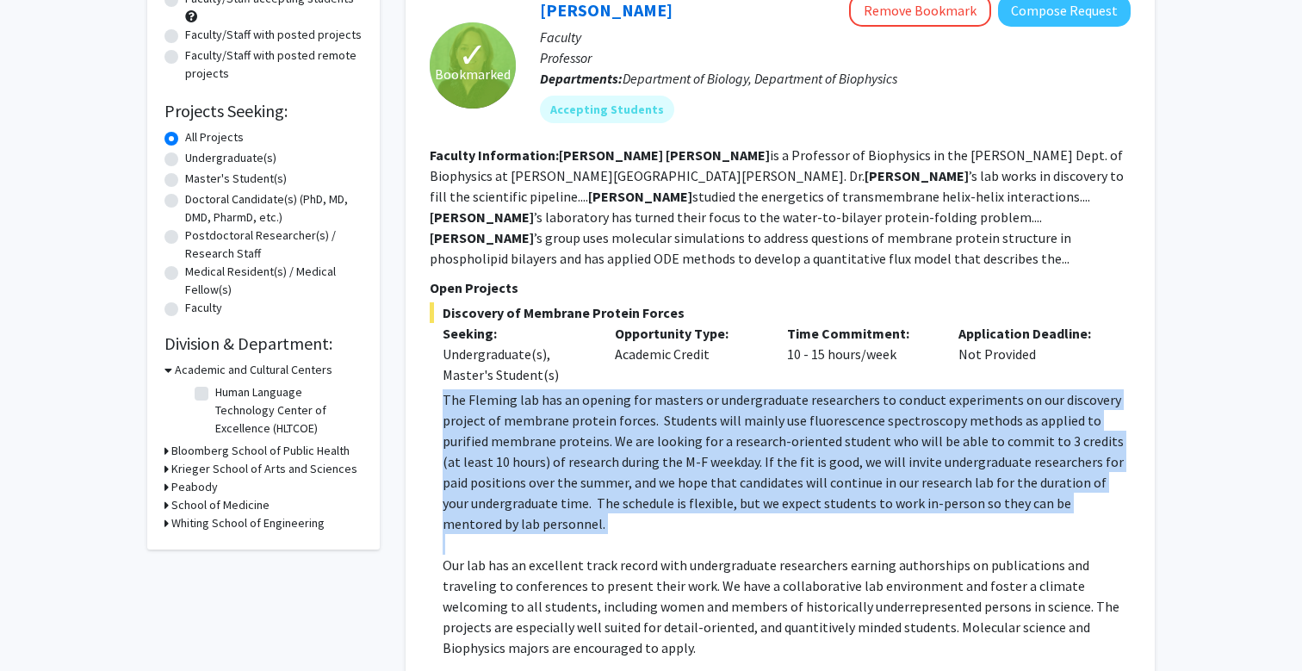
scroll to position [202, 0]
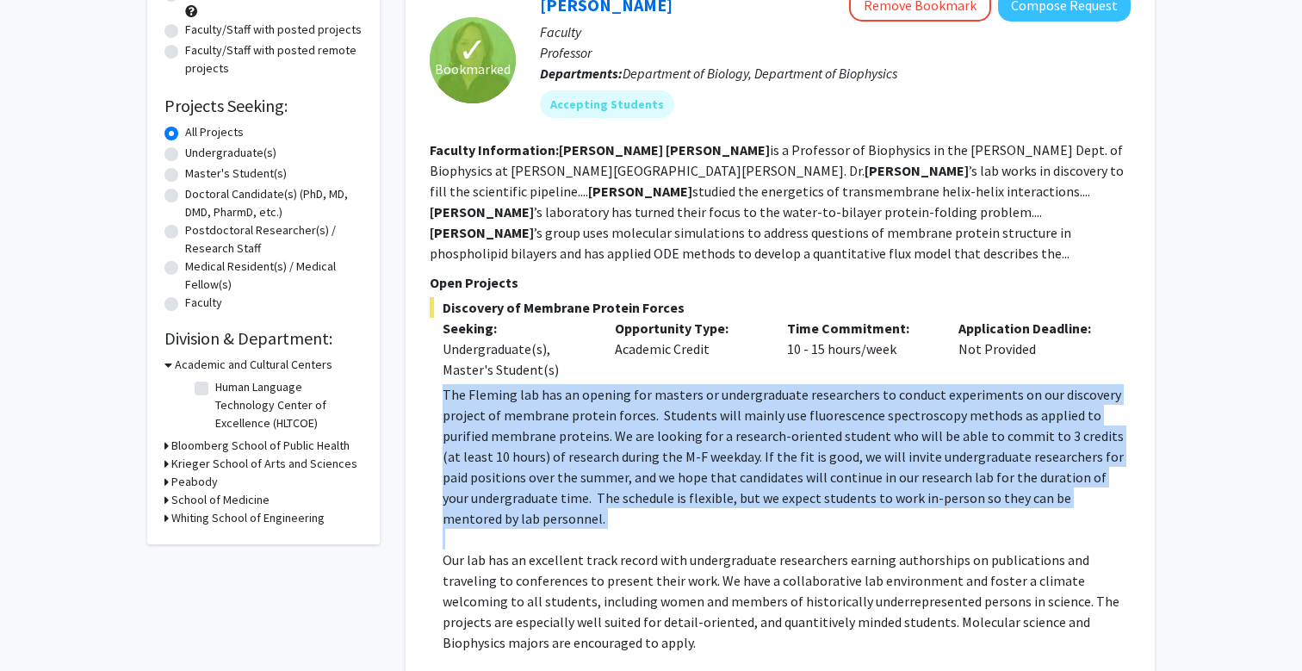
click at [607, 405] on p "The Fleming lab has an opening for masters or undergraduate researchers to cond…" at bounding box center [787, 456] width 688 height 145
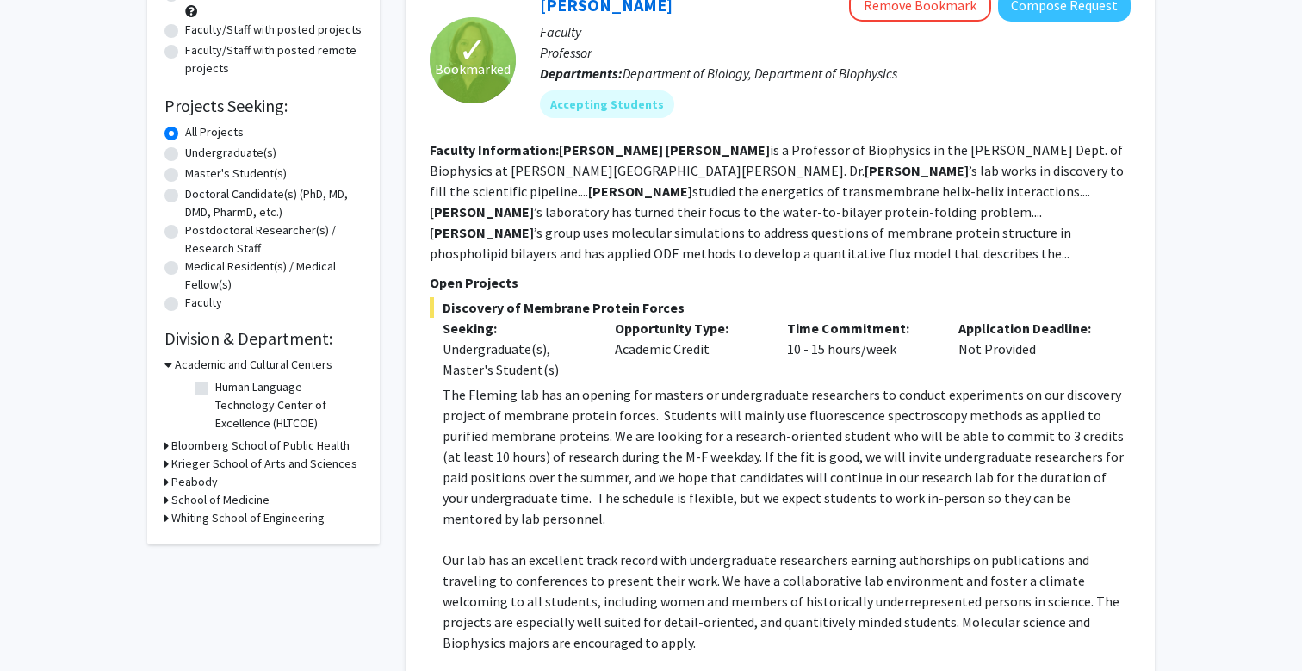
click at [607, 405] on p "The Fleming lab has an opening for masters or undergraduate researchers to cond…" at bounding box center [787, 456] width 688 height 145
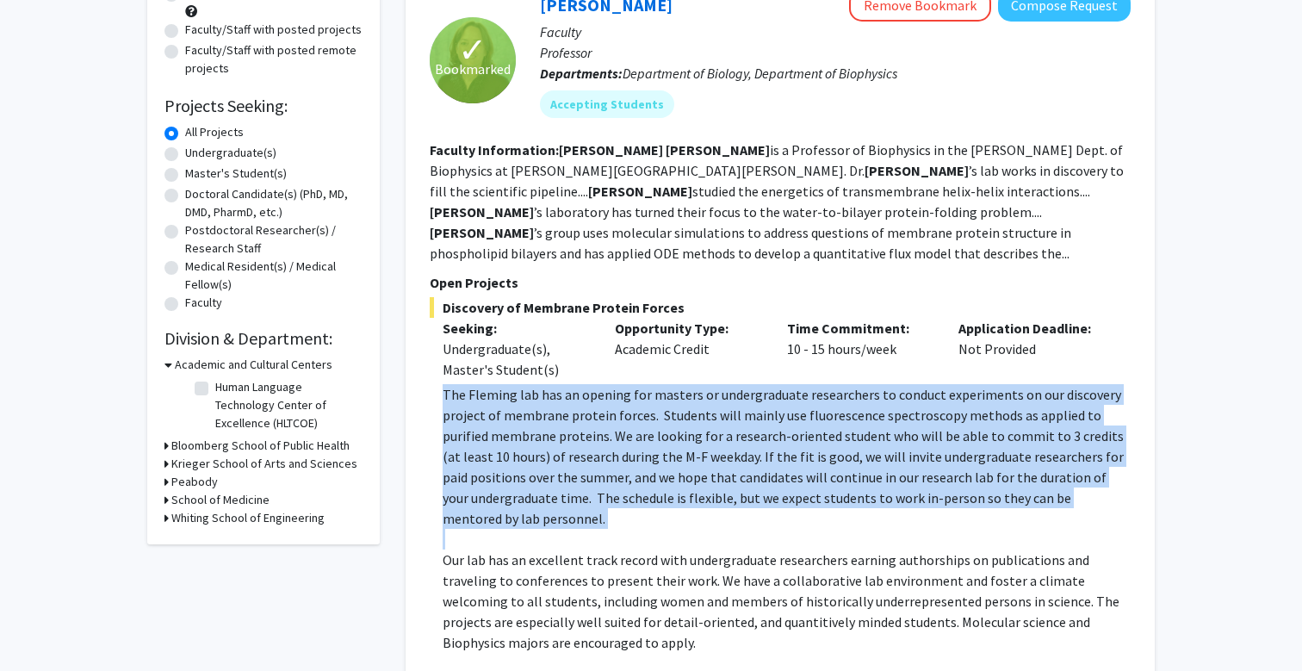
click at [635, 417] on p "The Fleming lab has an opening for masters or undergraduate researchers to cond…" at bounding box center [787, 456] width 688 height 145
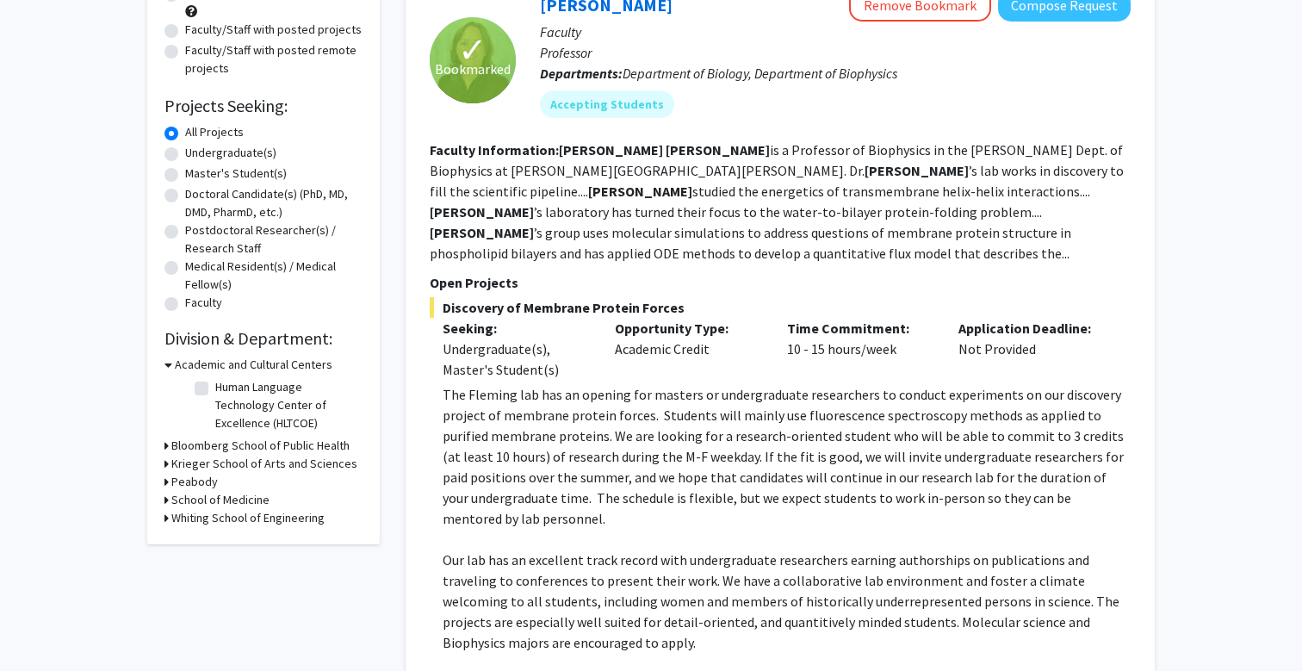
click at [635, 417] on p "The Fleming lab has an opening for masters or undergraduate researchers to cond…" at bounding box center [787, 456] width 688 height 145
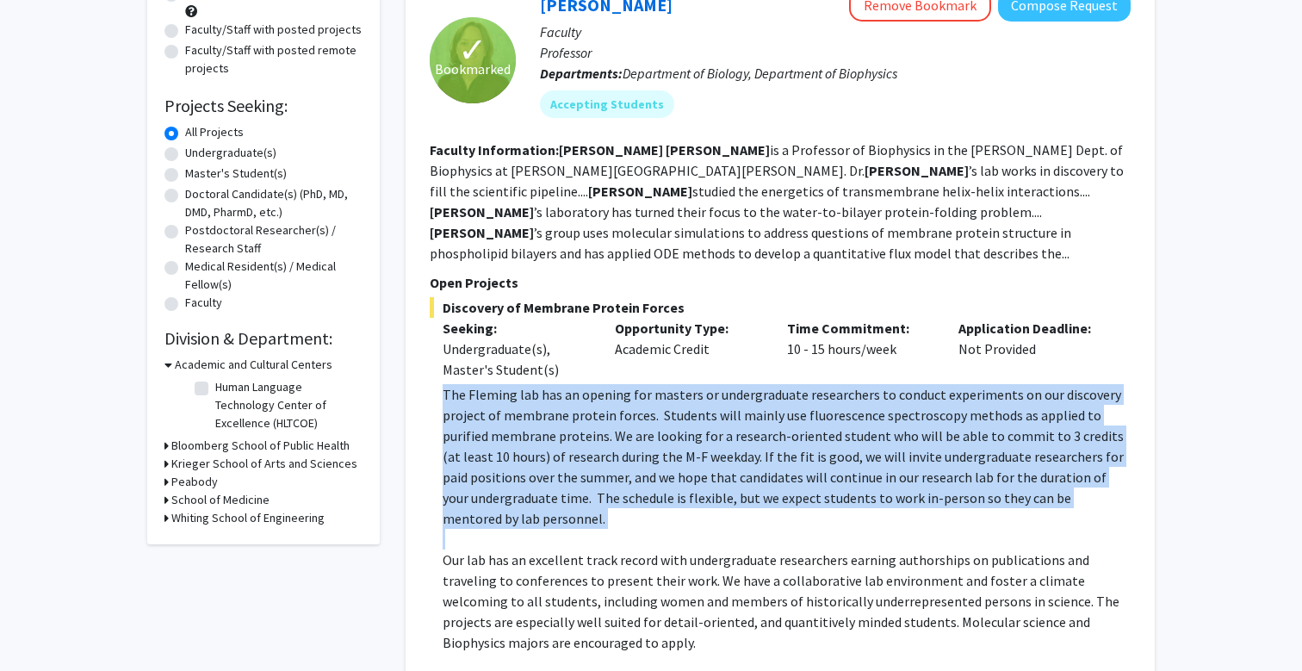
scroll to position [170, 0]
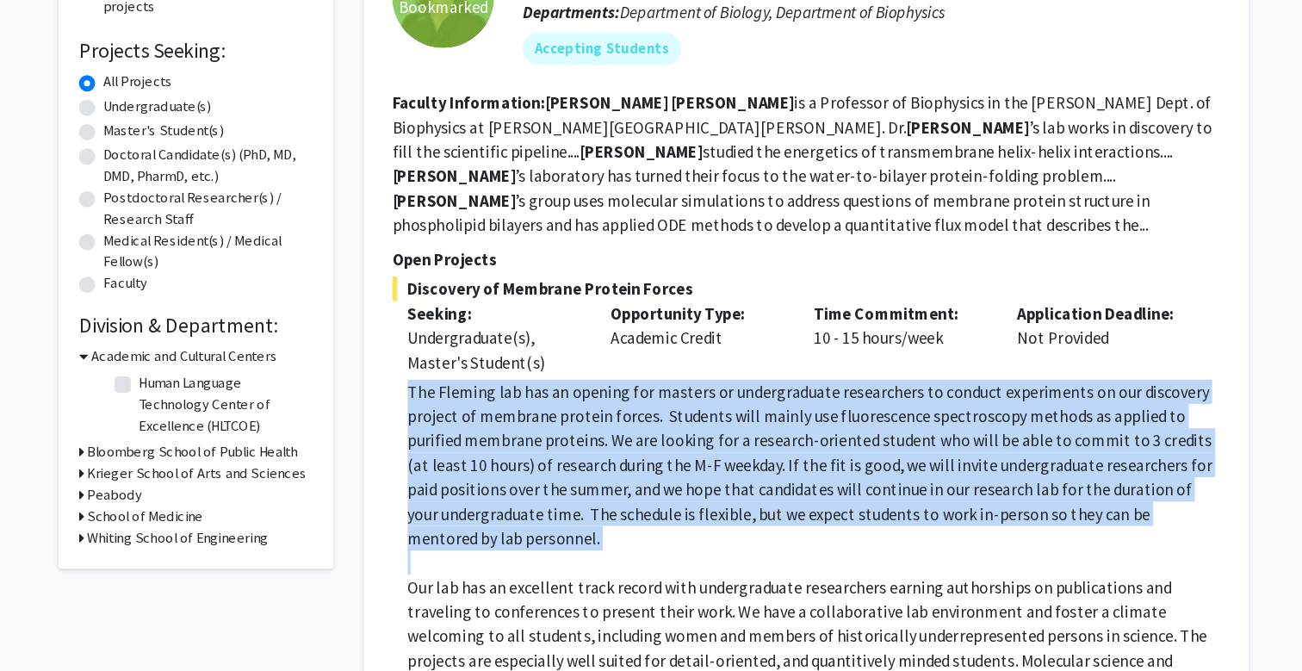
click at [536, 416] on p "The Fleming lab has an opening for masters or undergraduate researchers to cond…" at bounding box center [787, 488] width 688 height 145
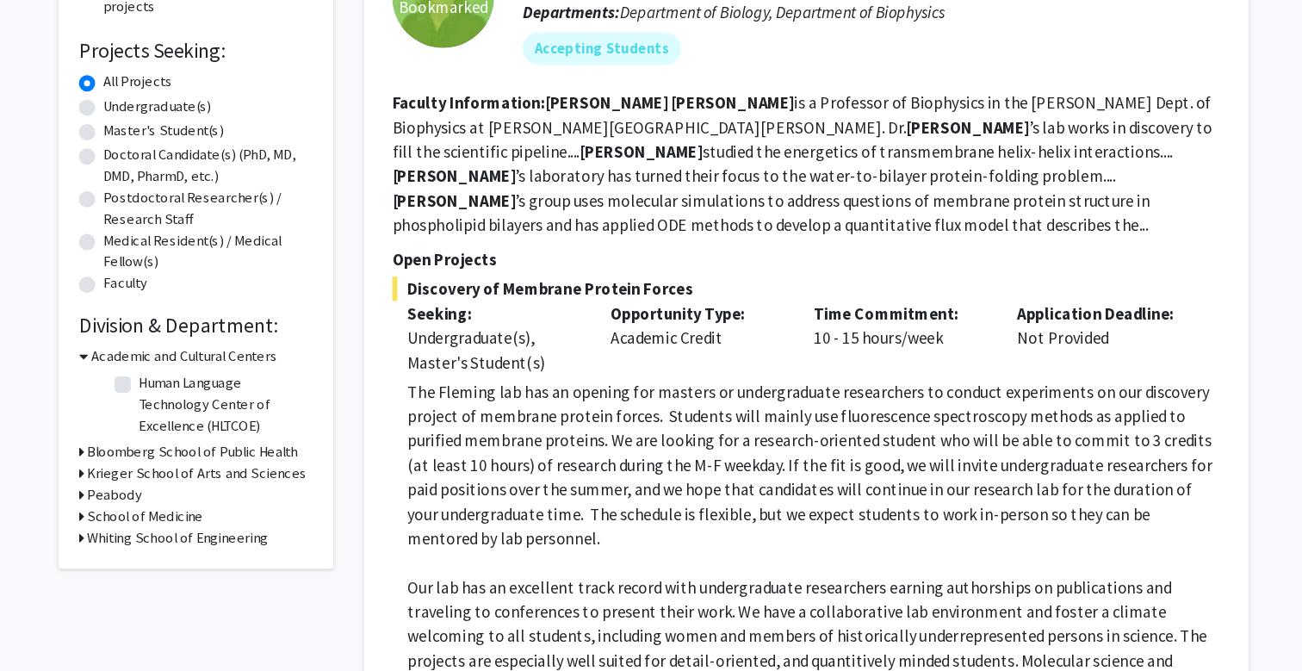
click at [536, 416] on p "The Fleming lab has an opening for masters or undergraduate researchers to cond…" at bounding box center [787, 488] width 688 height 145
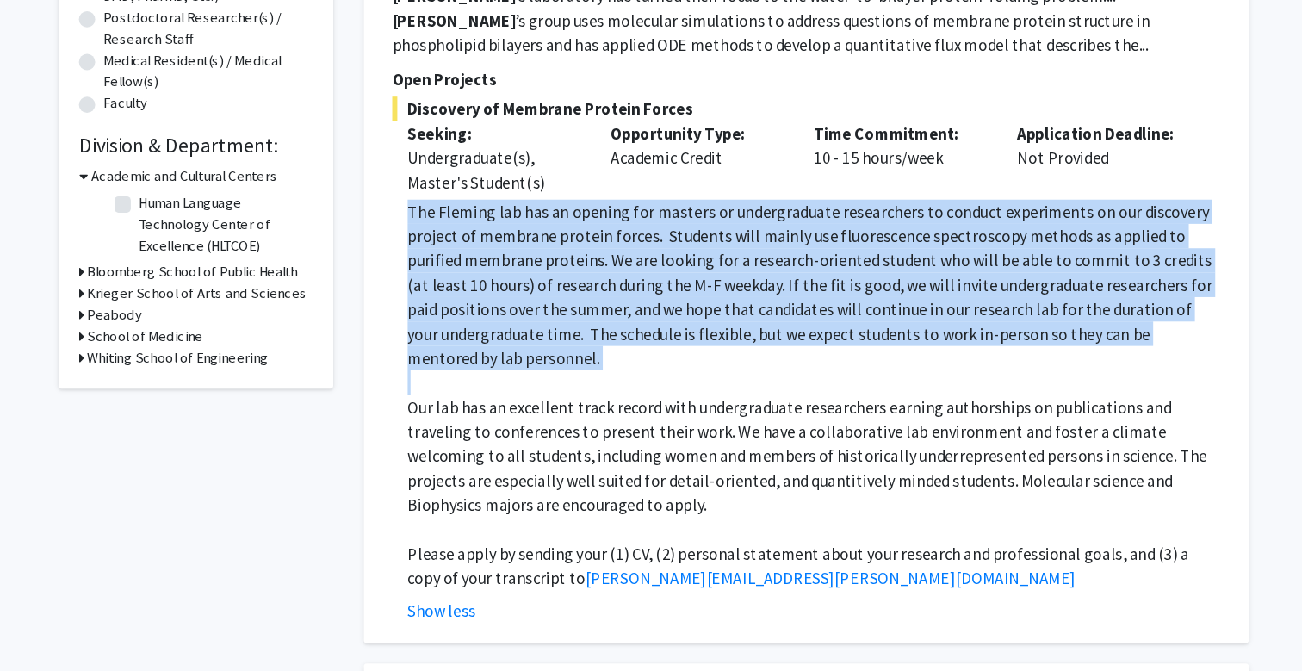
scroll to position [403, 0]
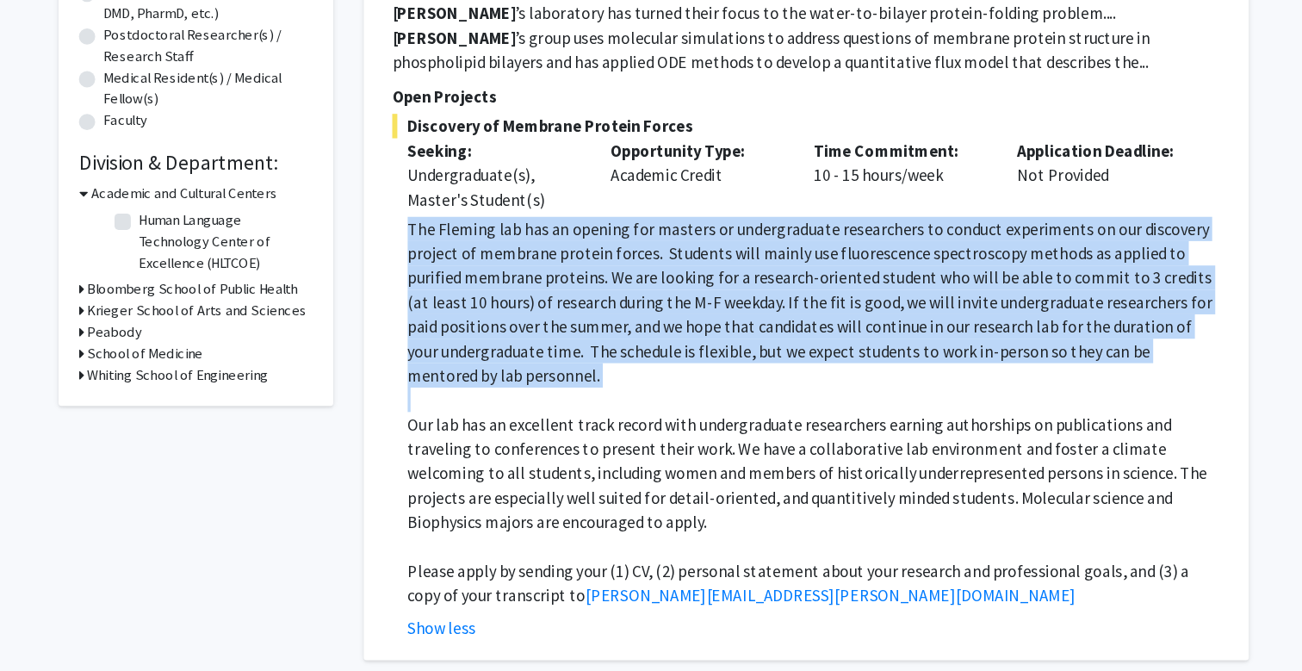
click at [538, 473] on p "Please apply by sending your (1) CV, (2) personal statement about your research…" at bounding box center [787, 493] width 688 height 41
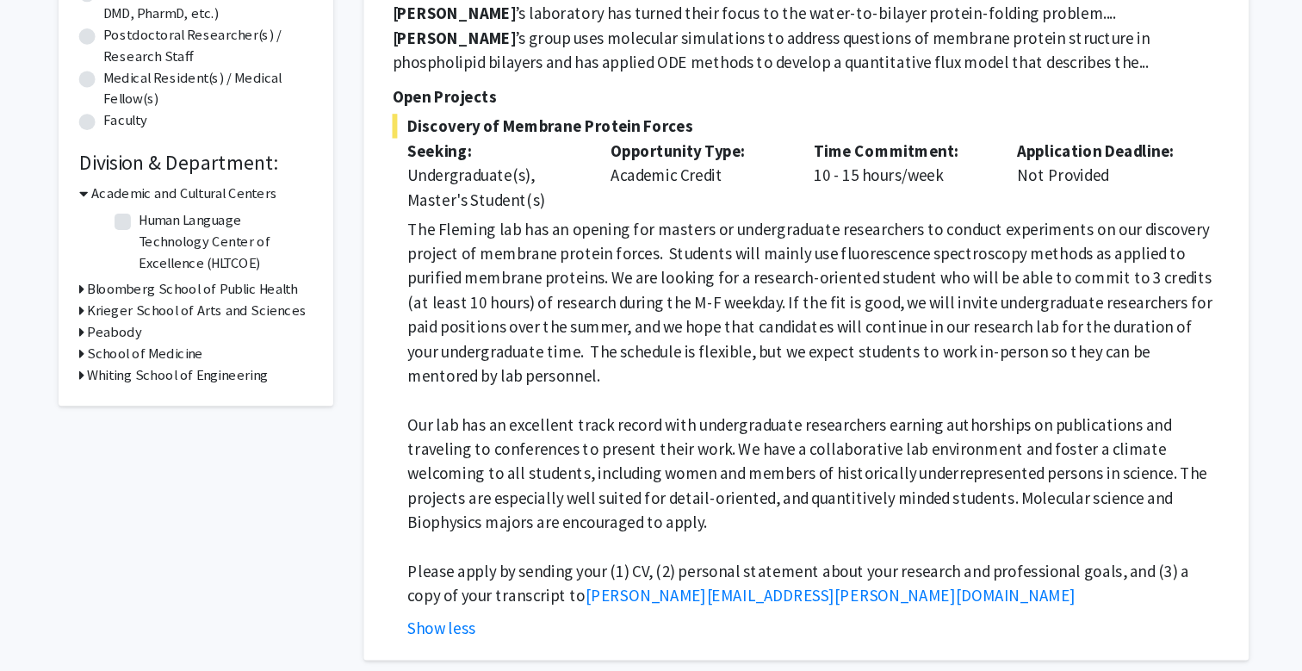
click at [538, 473] on p "Please apply by sending your (1) CV, (2) personal statement about your research…" at bounding box center [787, 493] width 688 height 41
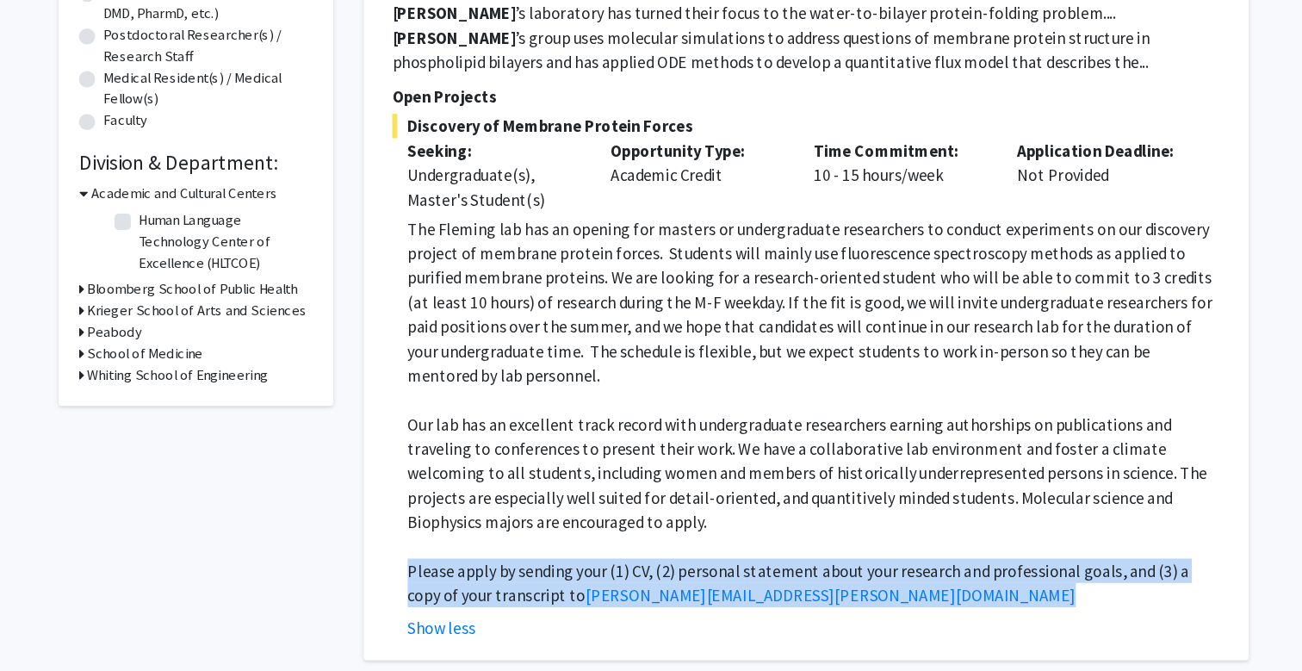
click at [571, 473] on p "Please apply by sending your (1) CV, (2) personal statement about your research…" at bounding box center [787, 493] width 688 height 41
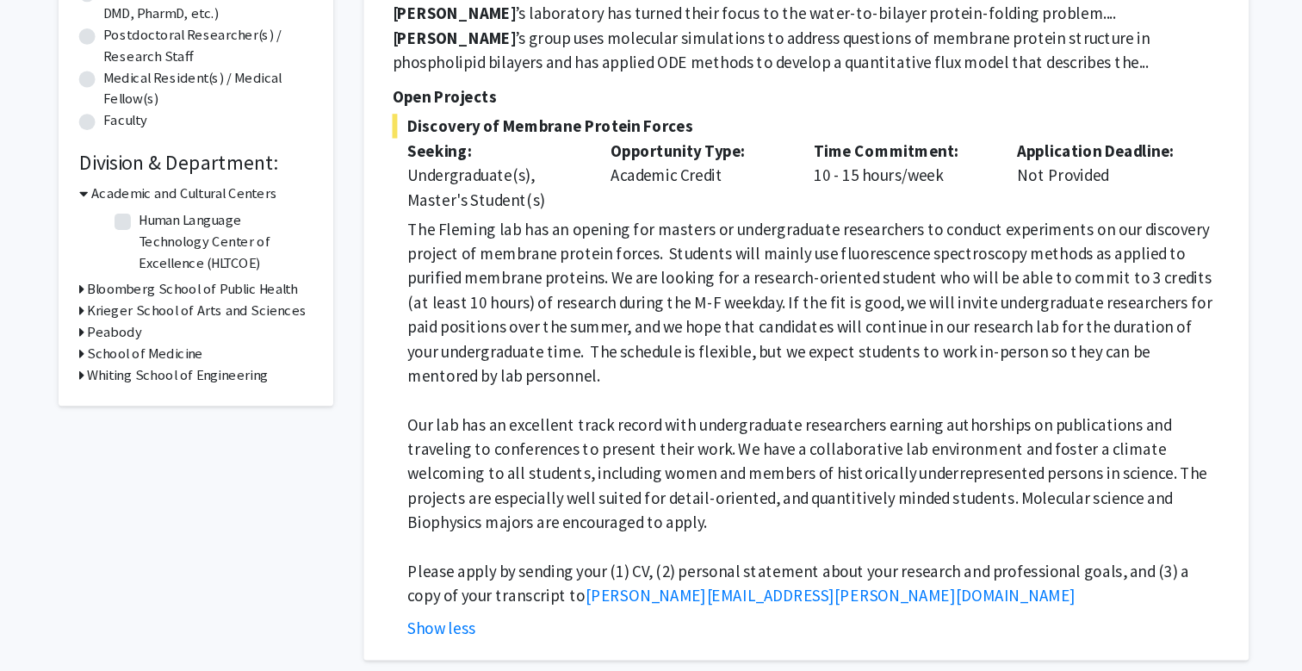
click at [571, 473] on p "Please apply by sending your (1) CV, (2) personal statement about your research…" at bounding box center [787, 493] width 688 height 41
click at [581, 452] on p at bounding box center [787, 462] width 688 height 21
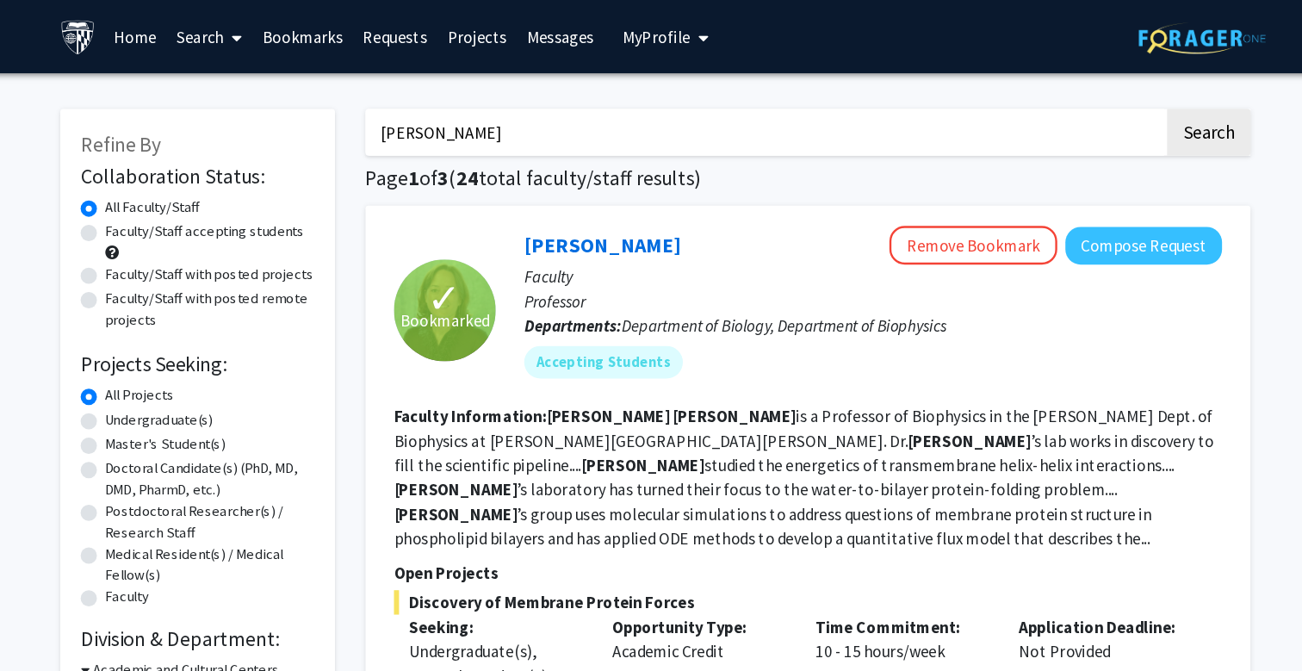
scroll to position [0, 0]
click at [998, 214] on button "Compose Request" at bounding box center [1064, 208] width 133 height 32
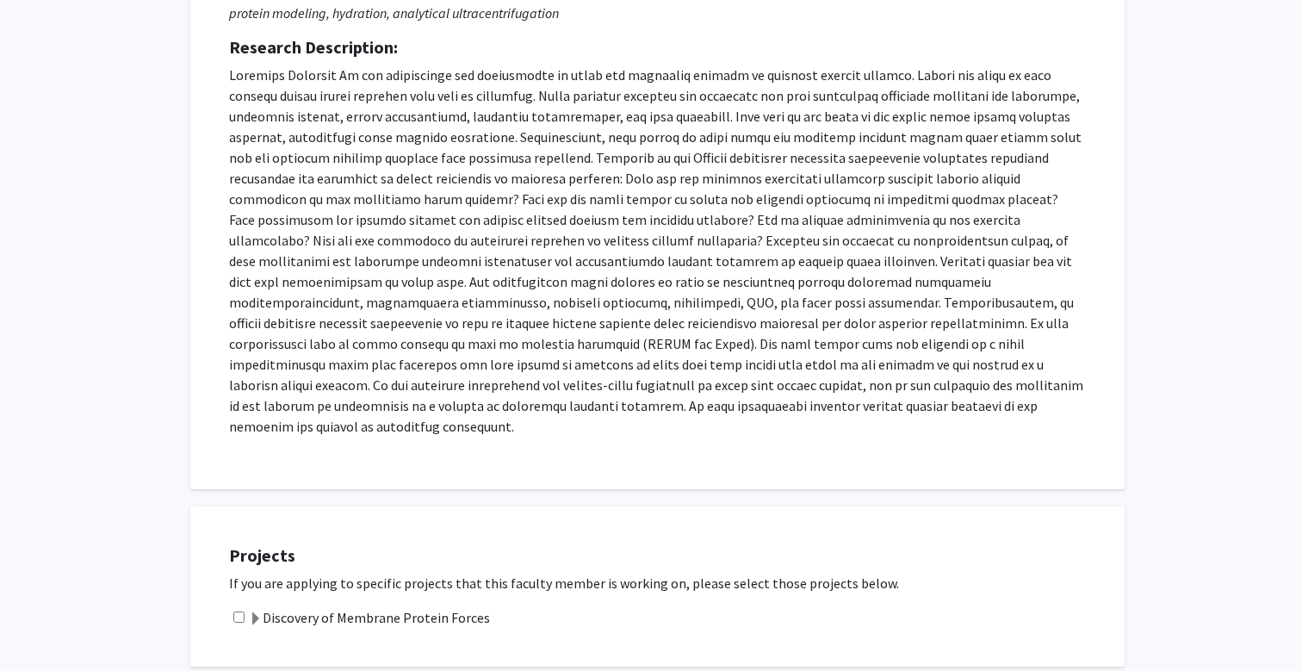
scroll to position [286, 0]
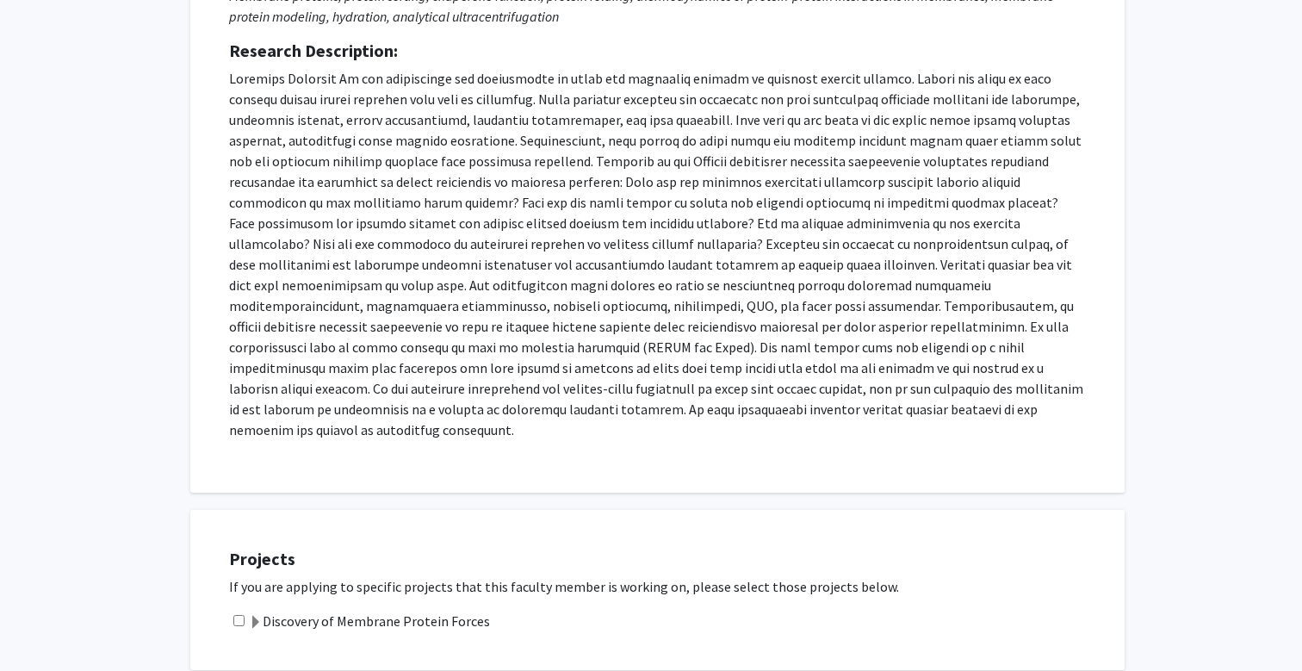
click at [434, 302] on p at bounding box center [657, 254] width 857 height 372
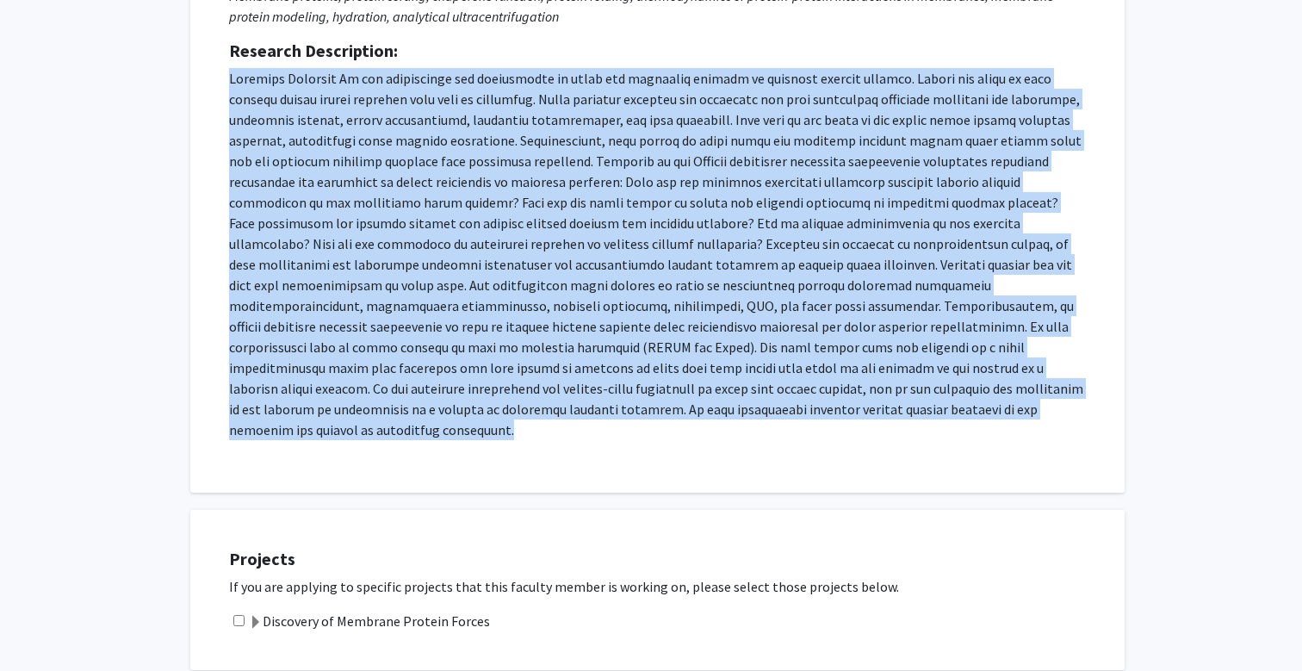
click at [448, 269] on p at bounding box center [657, 254] width 857 height 372
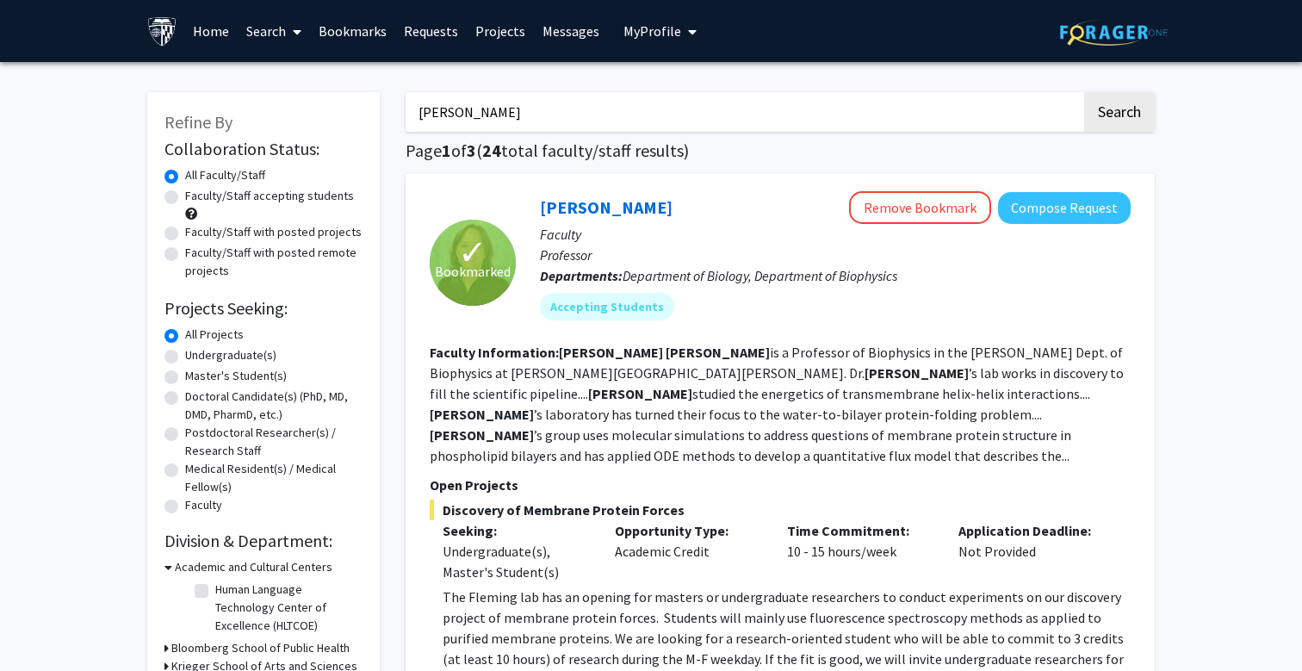
click at [209, 359] on label "Undergraduate(s)" at bounding box center [230, 355] width 91 height 18
click at [196, 357] on input "Undergraduate(s)" at bounding box center [190, 351] width 11 height 11
radio input "true"
